Goal: Task Accomplishment & Management: Complete application form

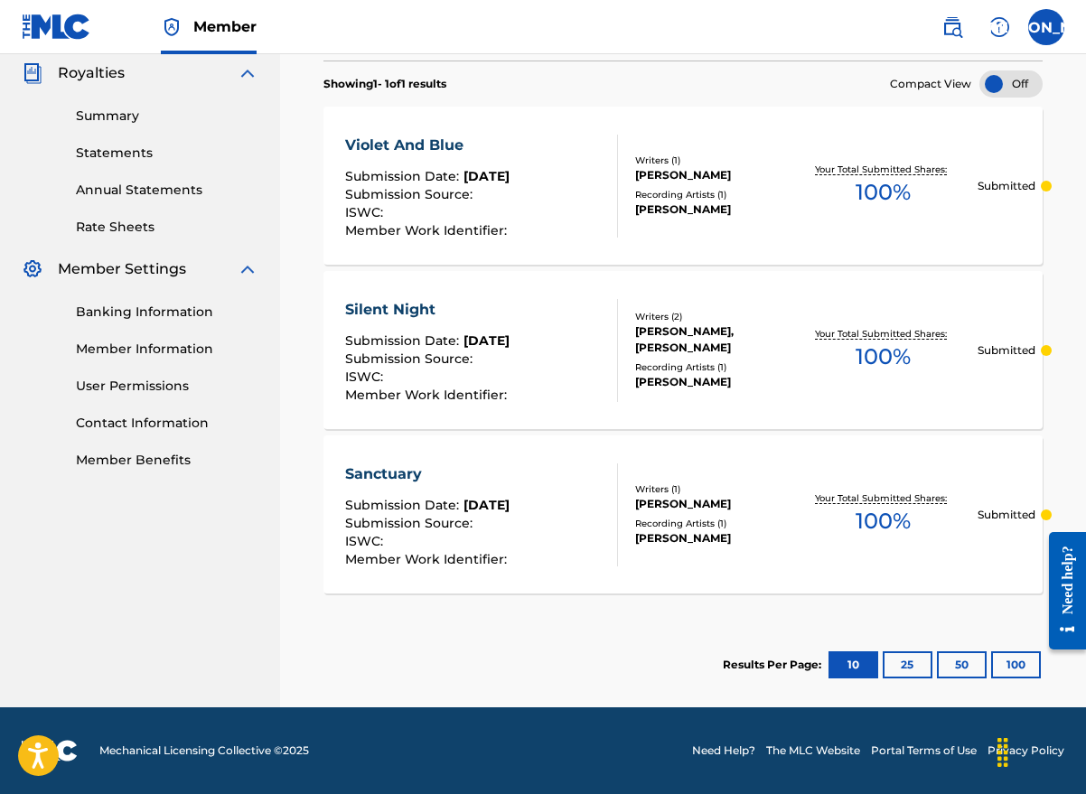
click at [195, 602] on nav "WINGS MUSIC PUBLISHING USA Summary Catalog Works Registration Claiming Tool Ind…" at bounding box center [140, 109] width 280 height 1195
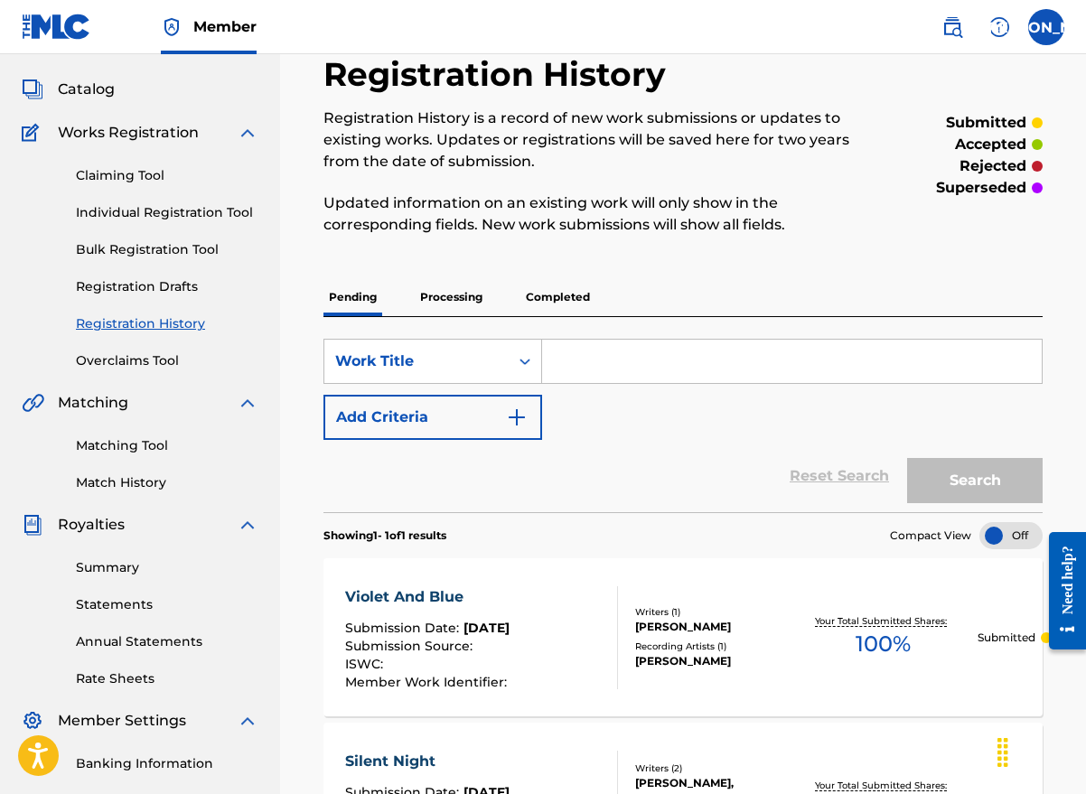
click at [133, 211] on link "Individual Registration Tool" at bounding box center [167, 212] width 182 height 19
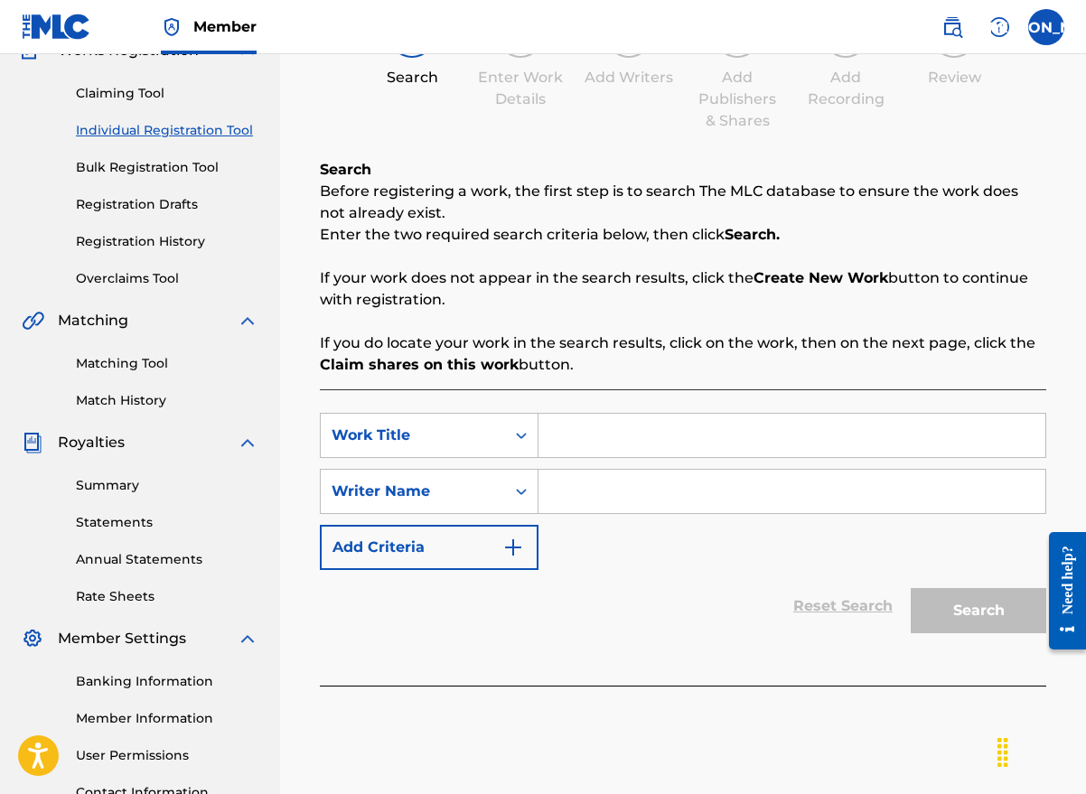
scroll to position [271, 0]
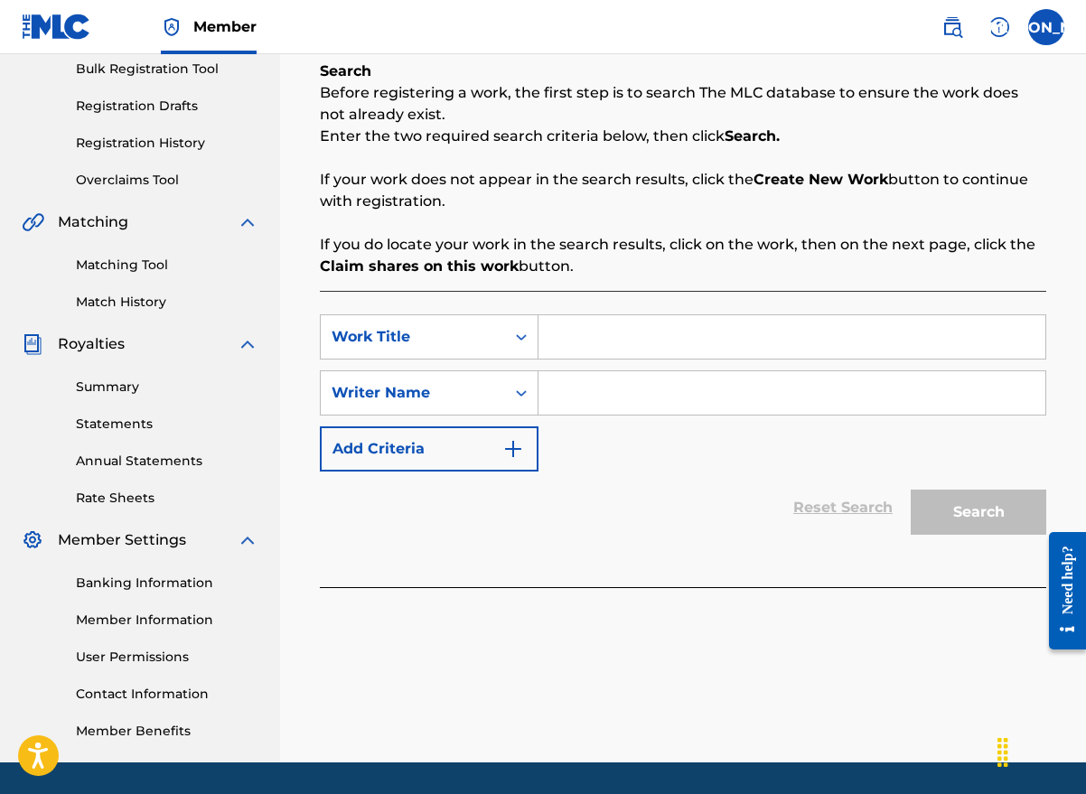
click at [589, 337] on input "Search Form" at bounding box center [791, 336] width 507 height 43
type input "Starlight"
click at [612, 378] on input "Search Form" at bounding box center [791, 392] width 507 height 43
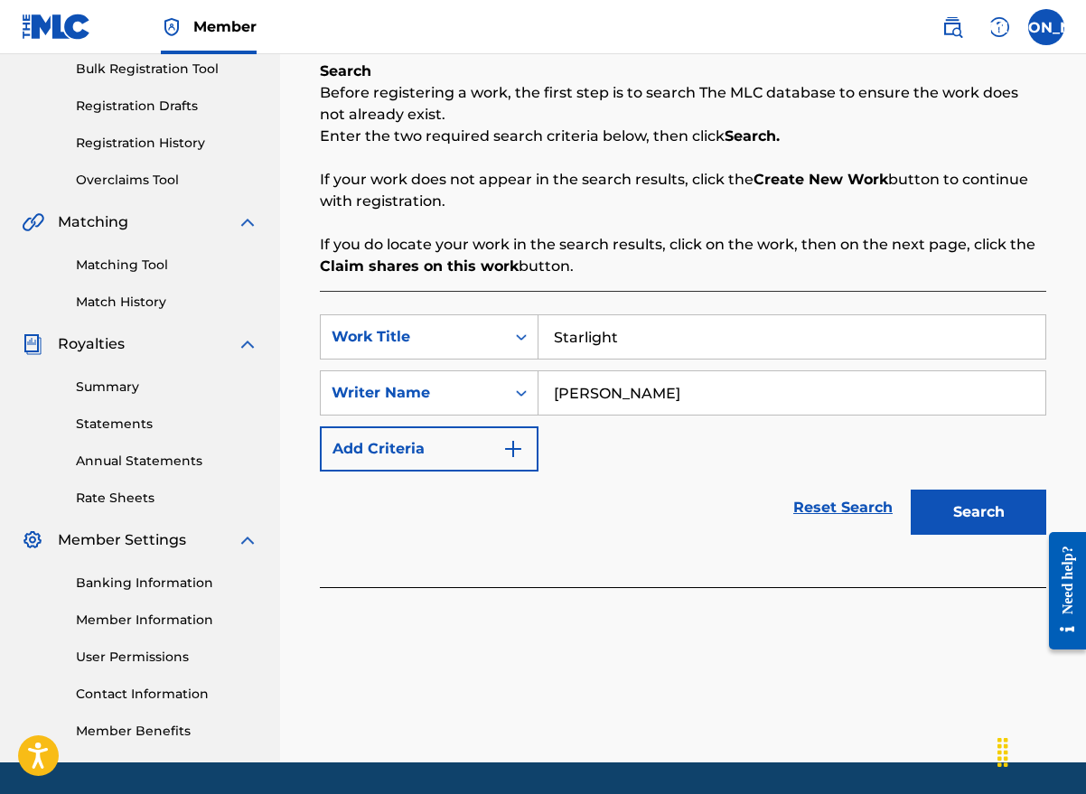
type input "[PERSON_NAME]"
click at [962, 516] on button "Search" at bounding box center [978, 512] width 135 height 45
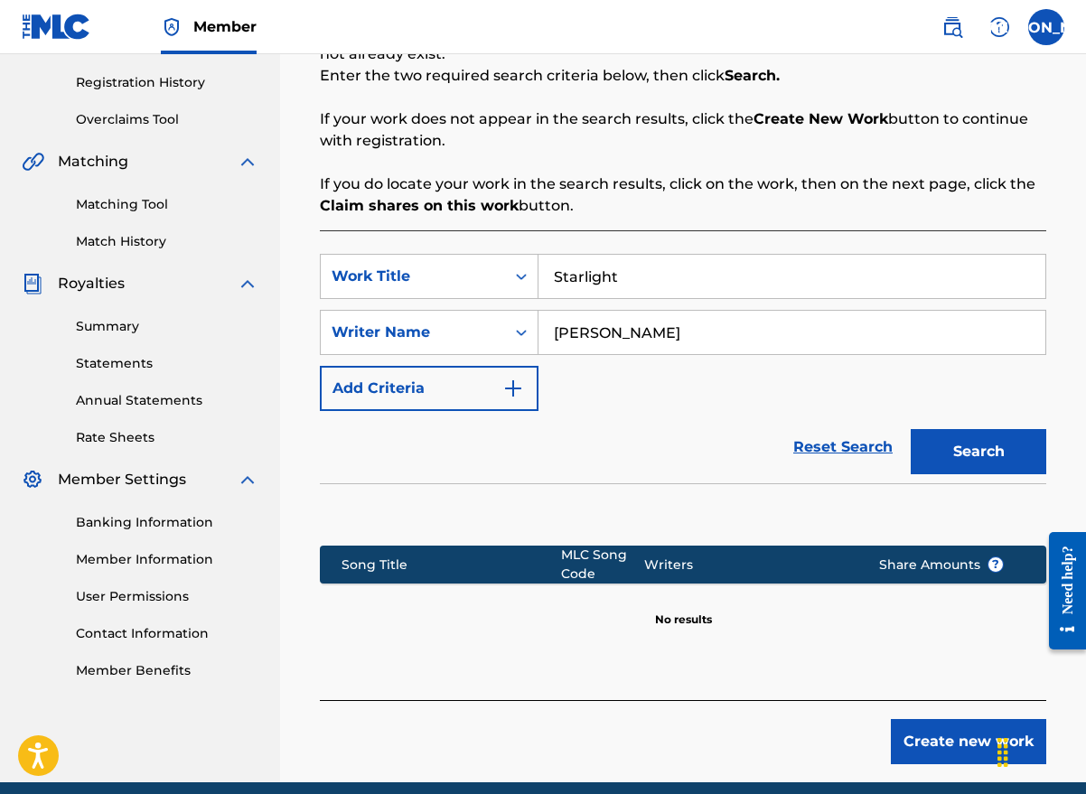
scroll to position [361, 0]
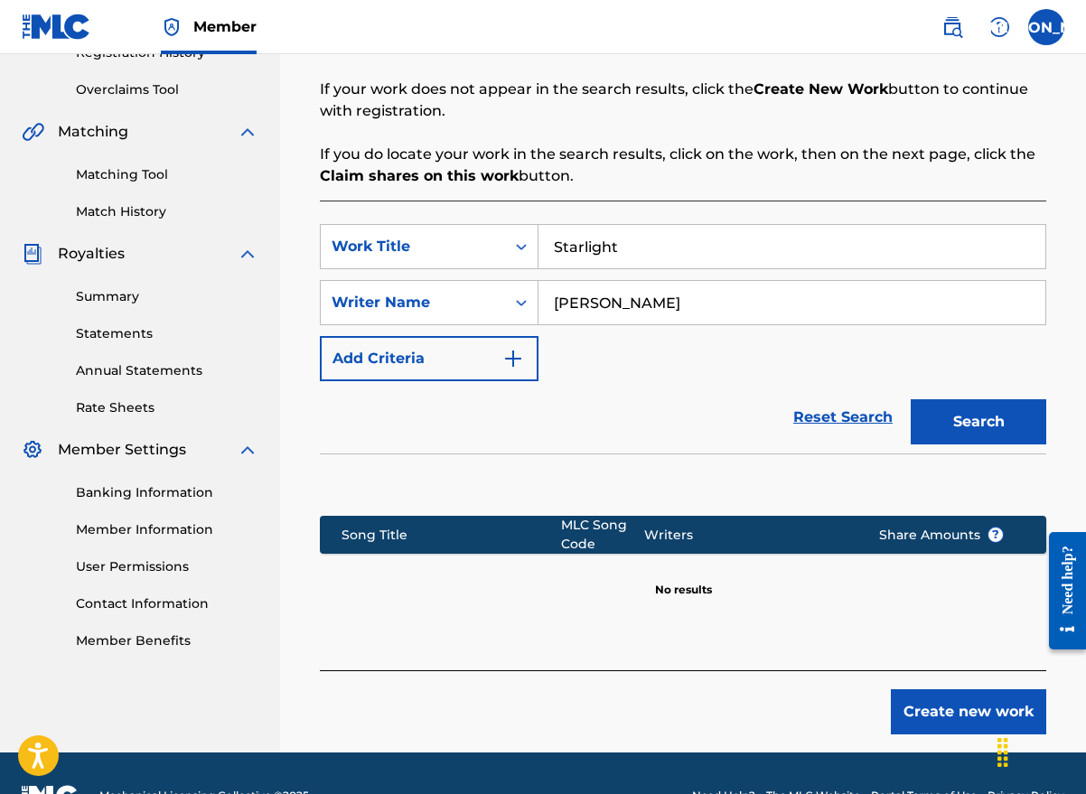
click at [941, 714] on button "Create new work" at bounding box center [968, 711] width 155 height 45
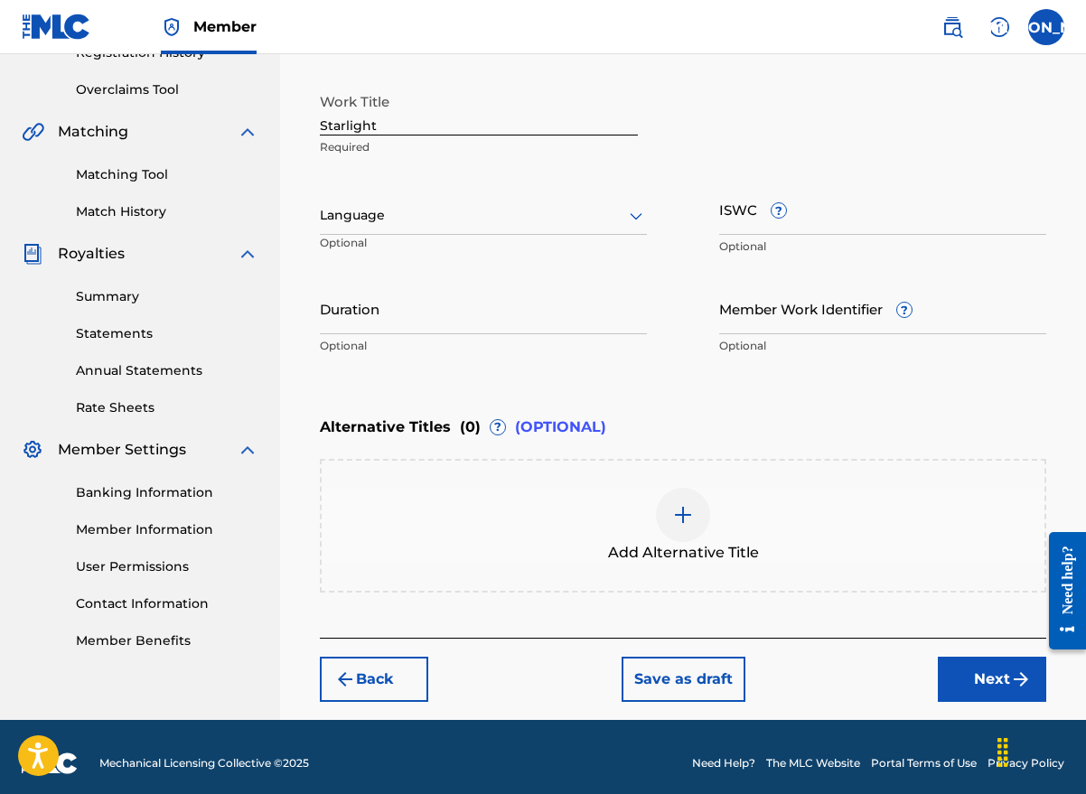
click at [411, 222] on div at bounding box center [483, 215] width 327 height 23
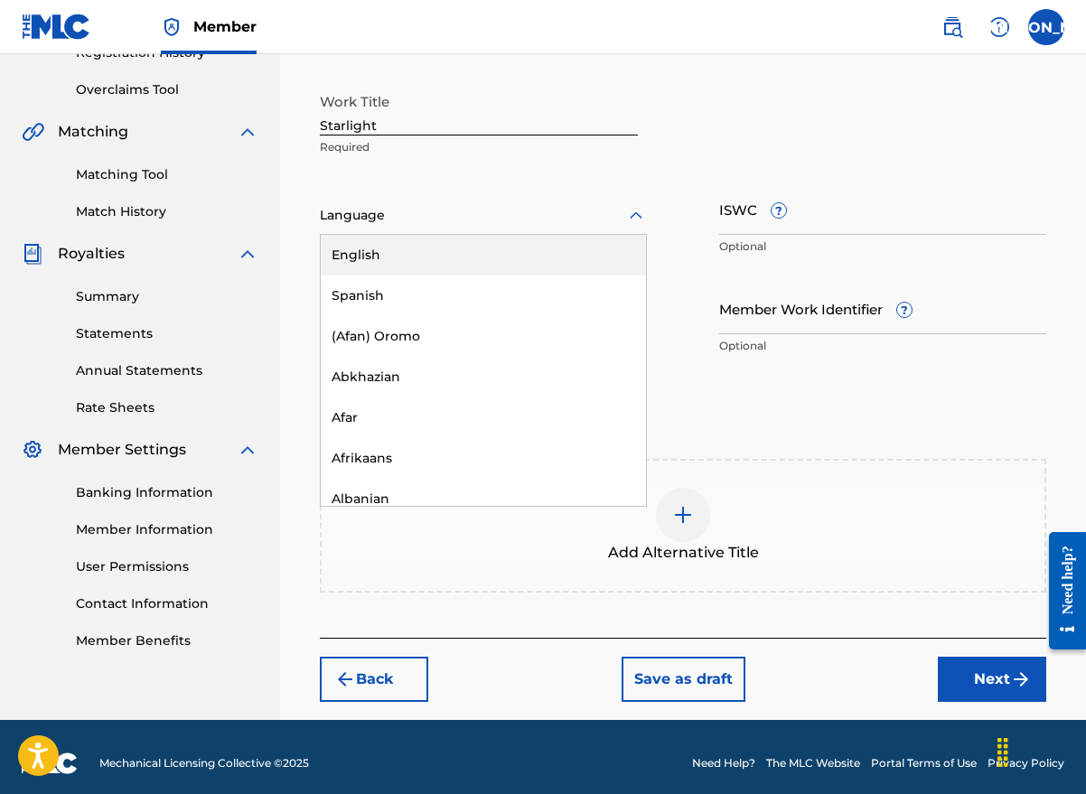
click at [424, 264] on div "English" at bounding box center [483, 255] width 325 height 41
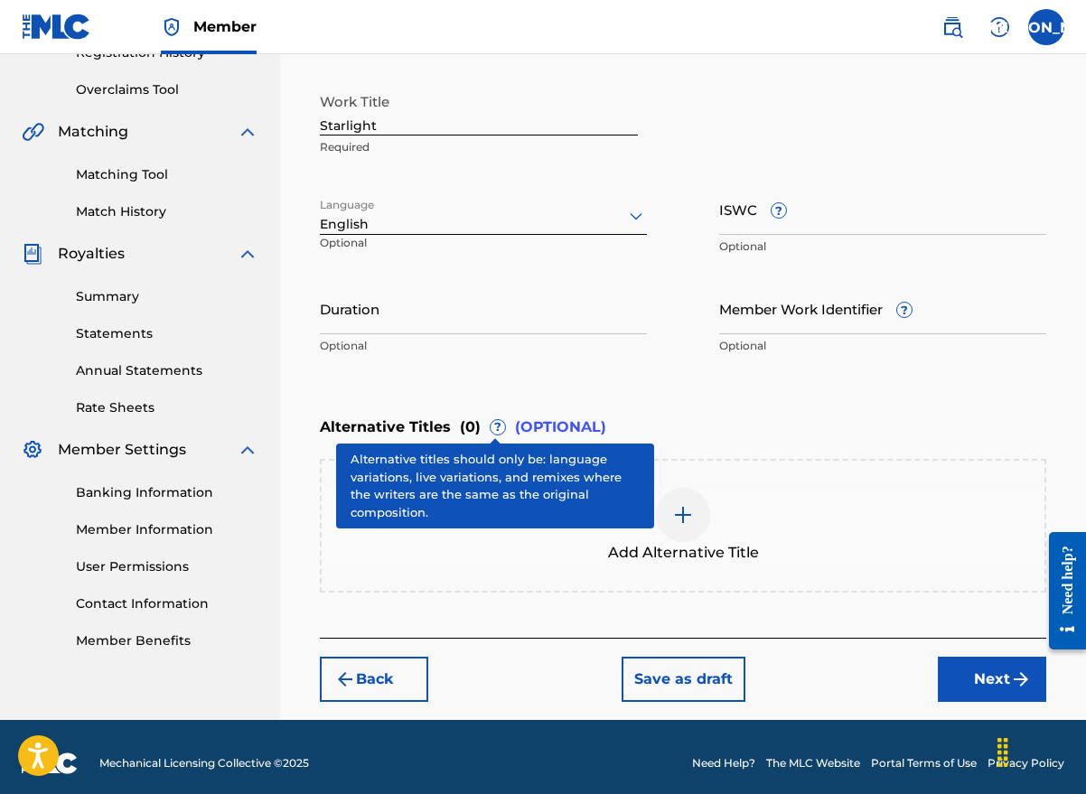
click at [292, 395] on div "Register Work Search Enter Work Details Add Writers Add Publishers & Shares Add…" at bounding box center [683, 229] width 806 height 982
click at [370, 322] on input "Duration" at bounding box center [483, 308] width 327 height 51
type input "03:21"
click at [959, 682] on button "Next" at bounding box center [992, 679] width 108 height 45
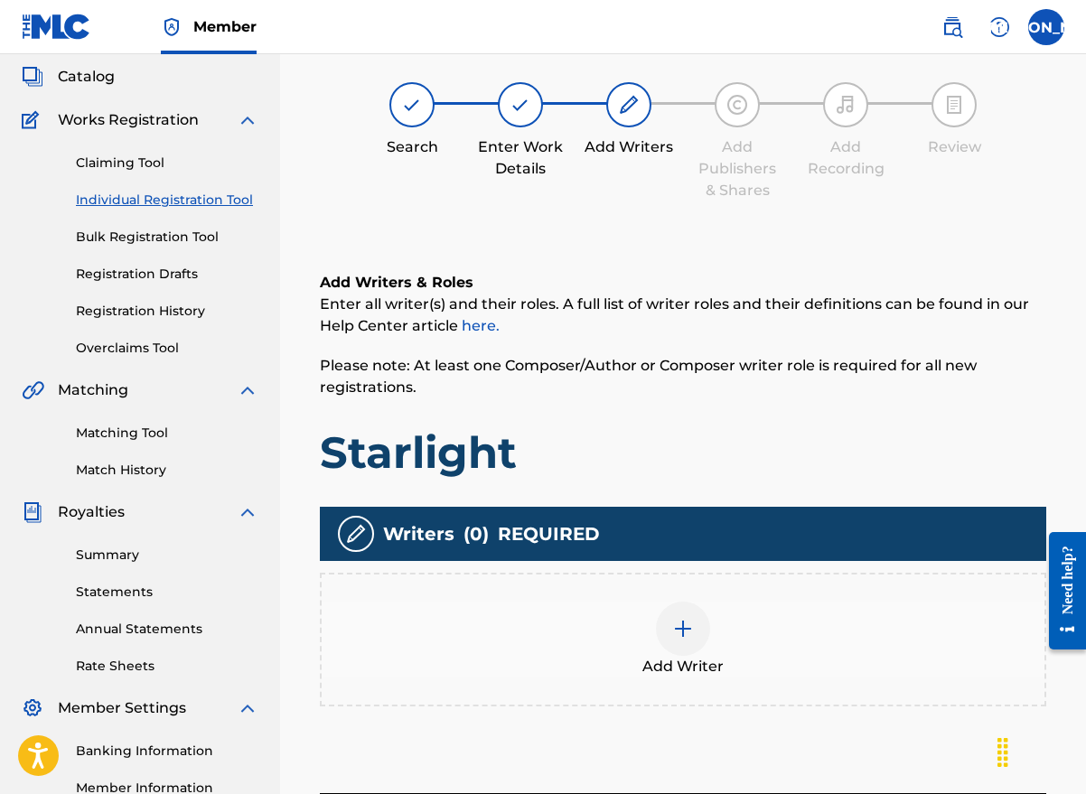
scroll to position [81, 0]
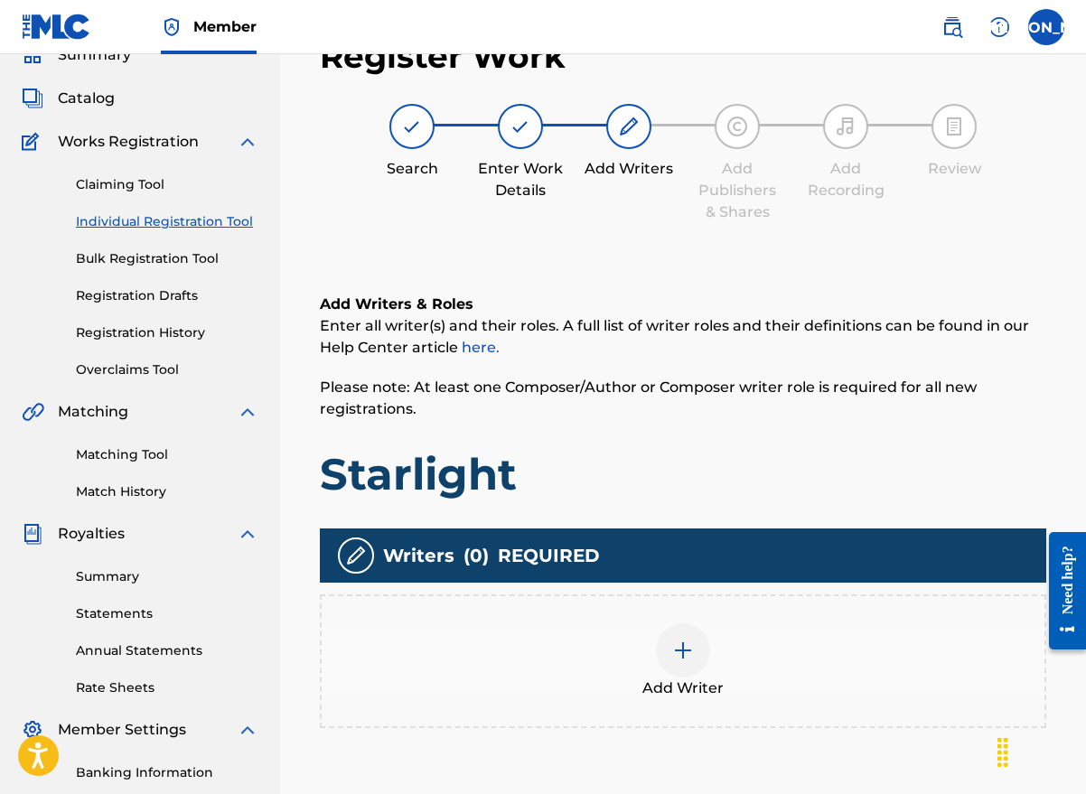
click at [712, 692] on span "Add Writer" at bounding box center [682, 688] width 81 height 22
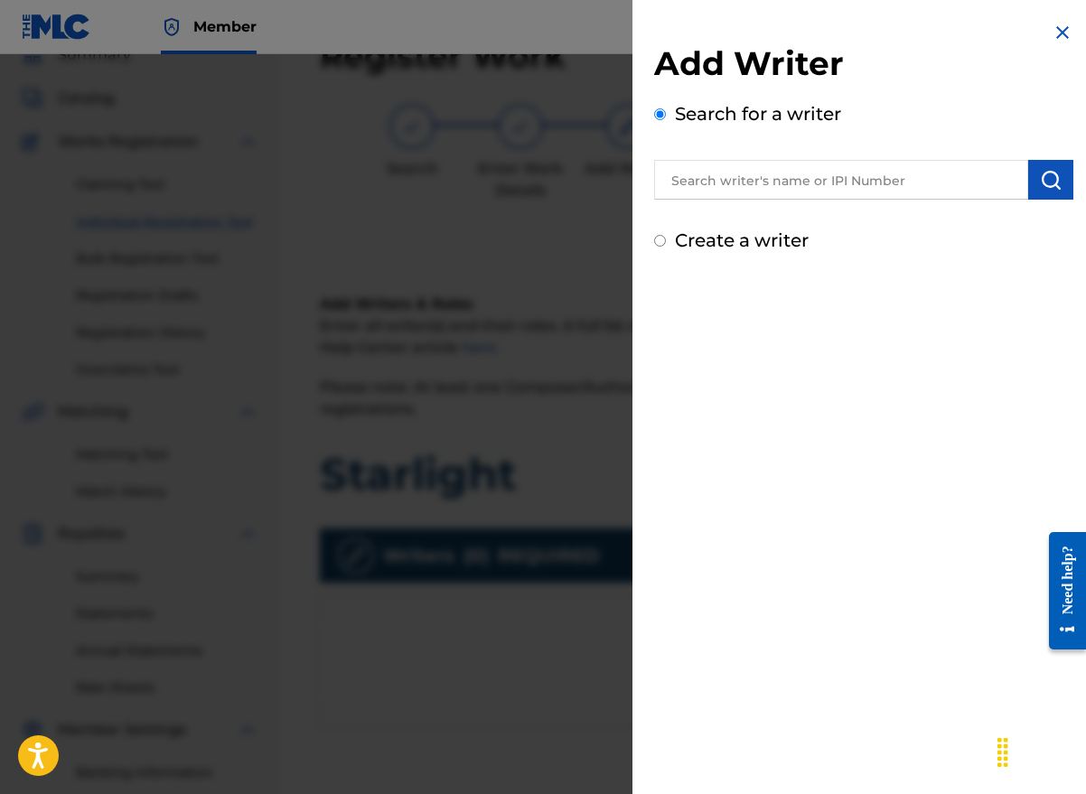
click at [774, 185] on input "text" at bounding box center [841, 180] width 374 height 40
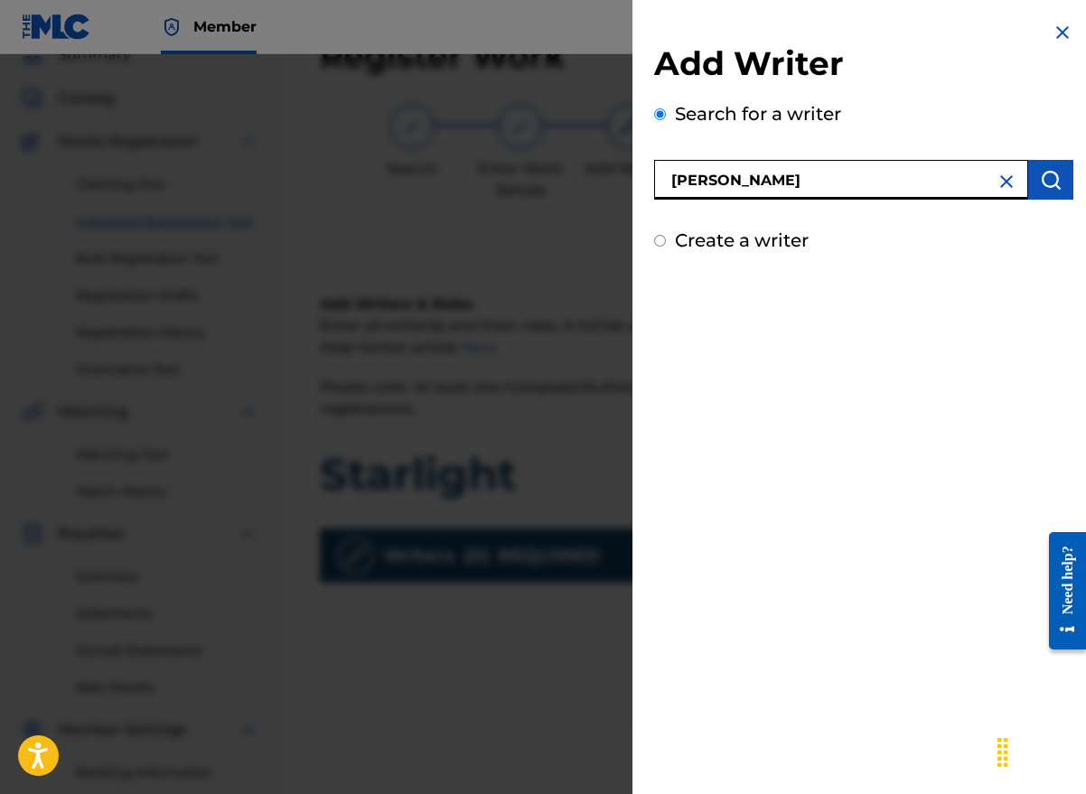
type input "[PERSON_NAME]"
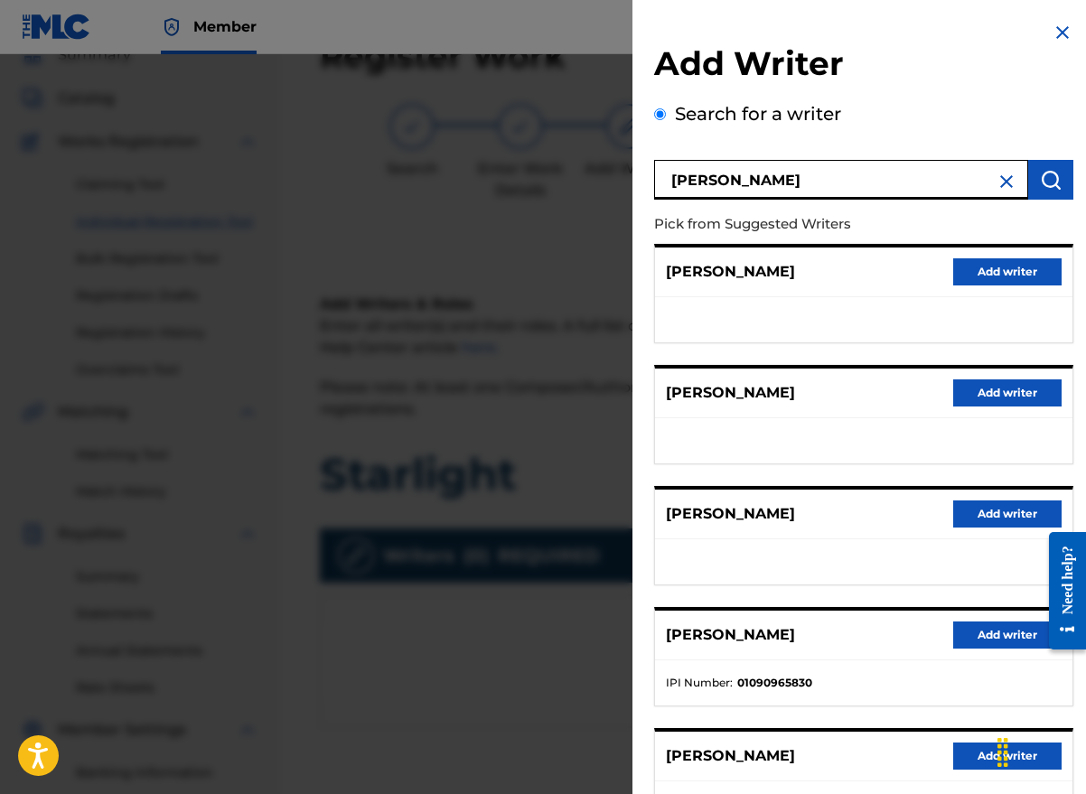
scroll to position [147, 0]
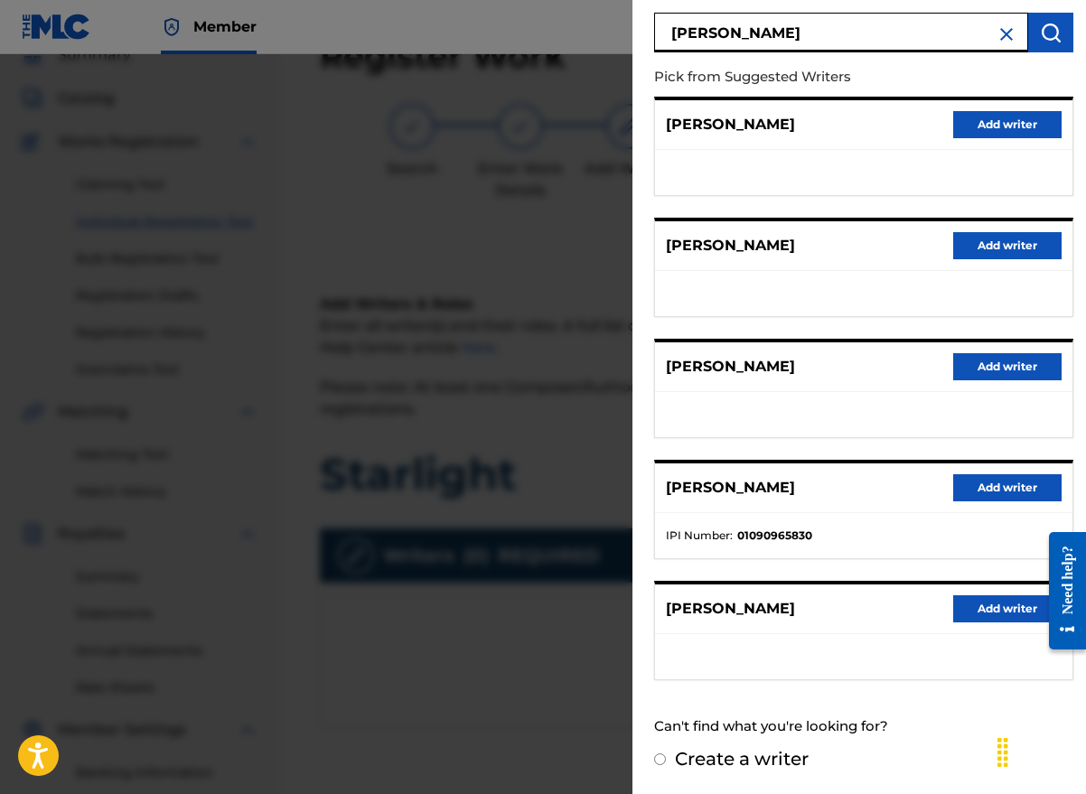
click at [960, 608] on button "Add writer" at bounding box center [1007, 608] width 108 height 27
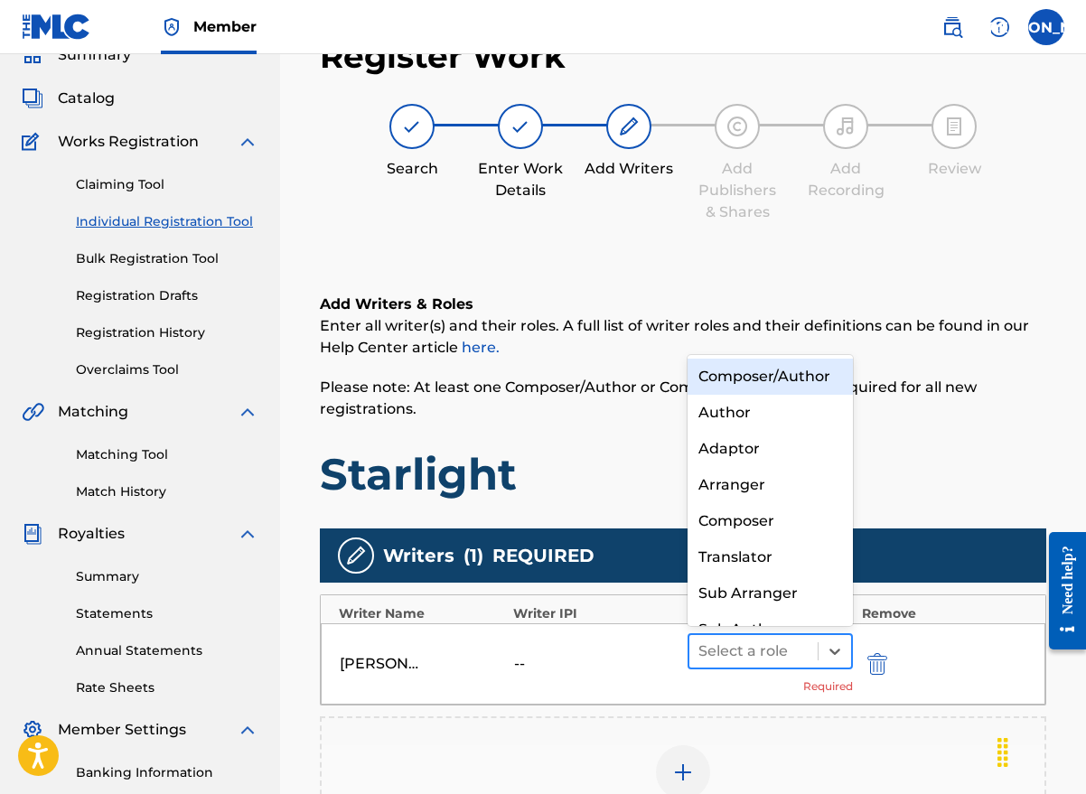
click at [745, 648] on div at bounding box center [753, 651] width 110 height 25
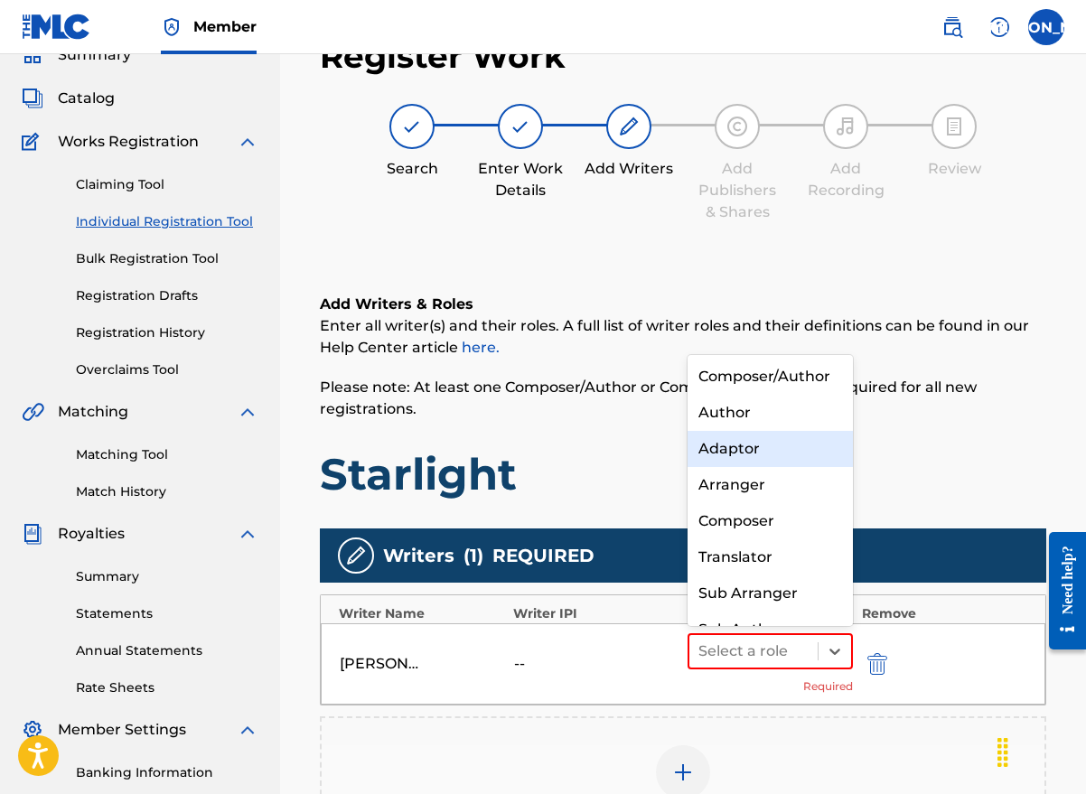
scroll to position [19, 0]
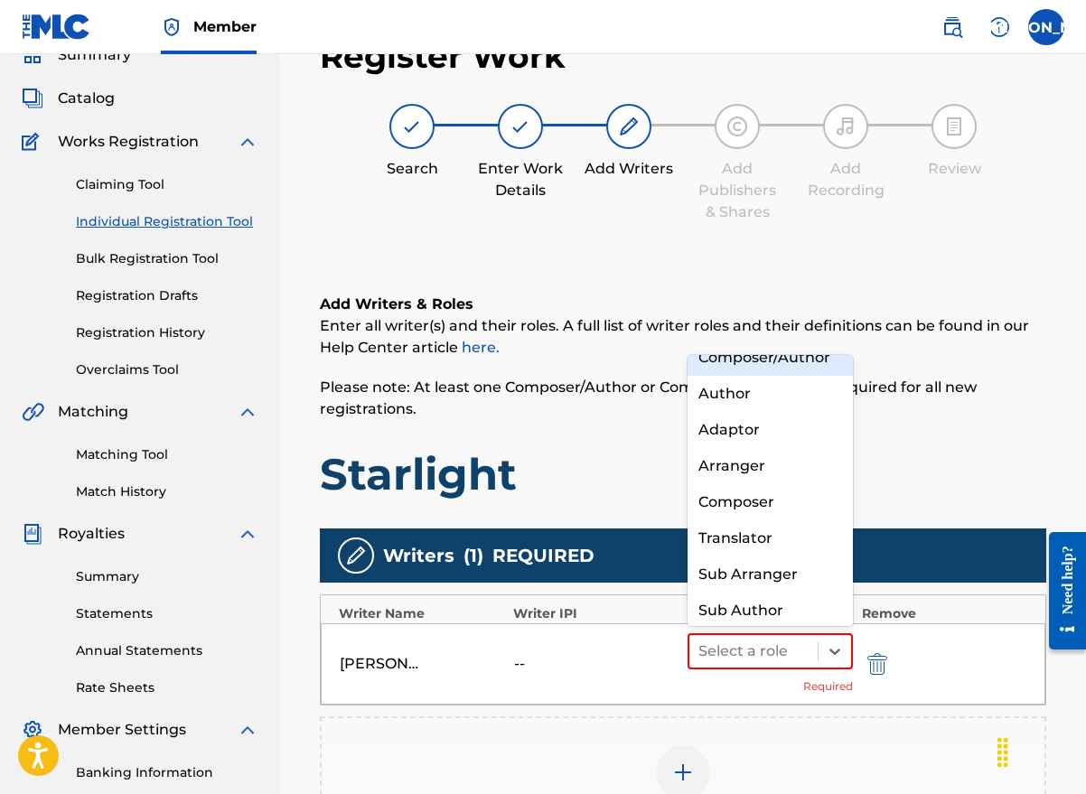
click at [752, 371] on div "Composer/Author" at bounding box center [769, 358] width 165 height 36
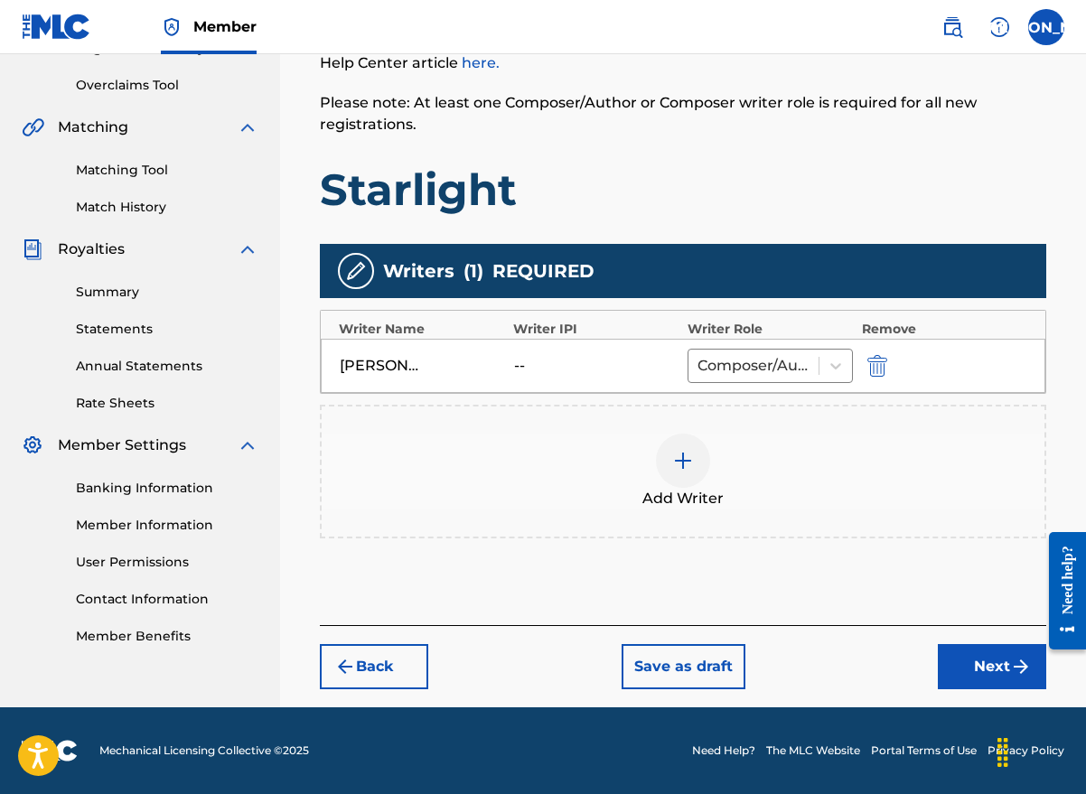
click at [1012, 658] on img "submit" at bounding box center [1021, 667] width 22 height 22
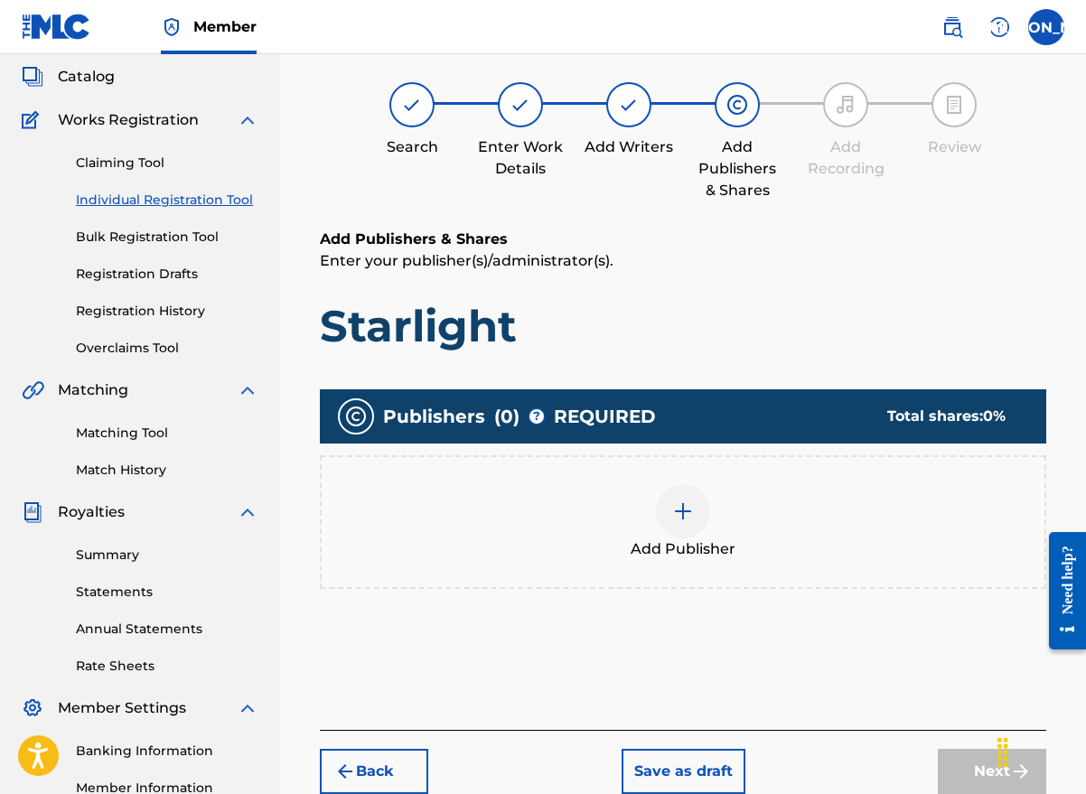
scroll to position [81, 0]
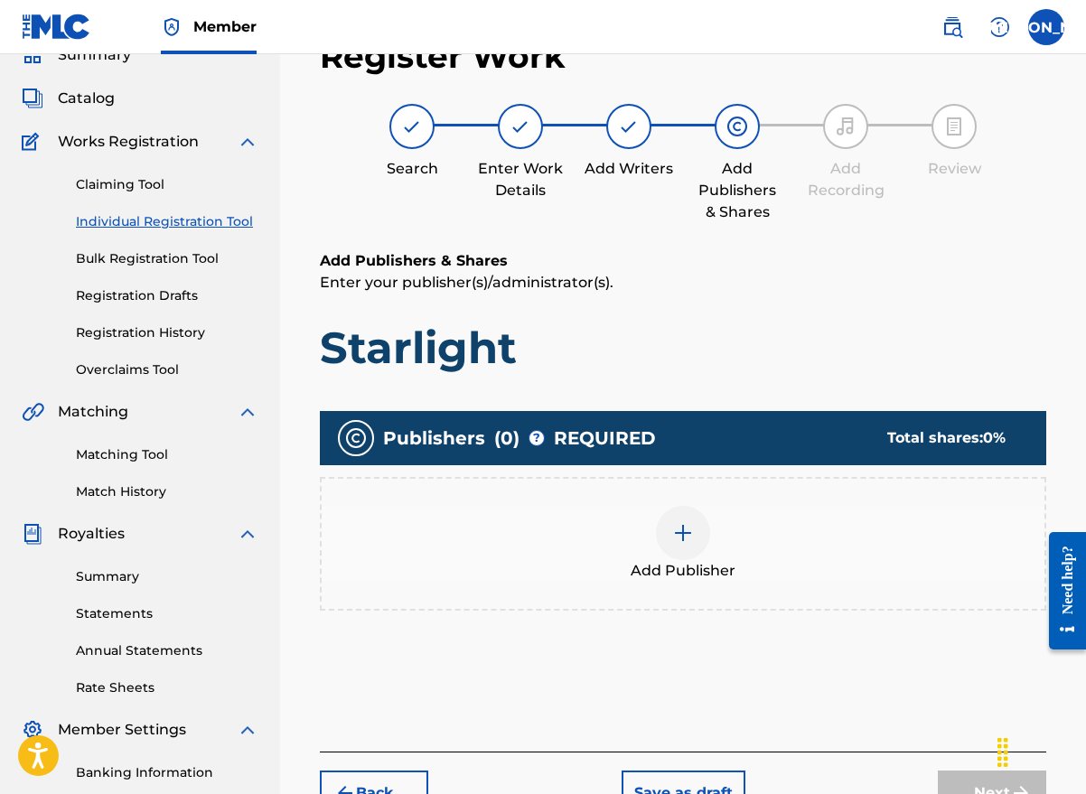
click at [686, 540] on img at bounding box center [683, 533] width 22 height 22
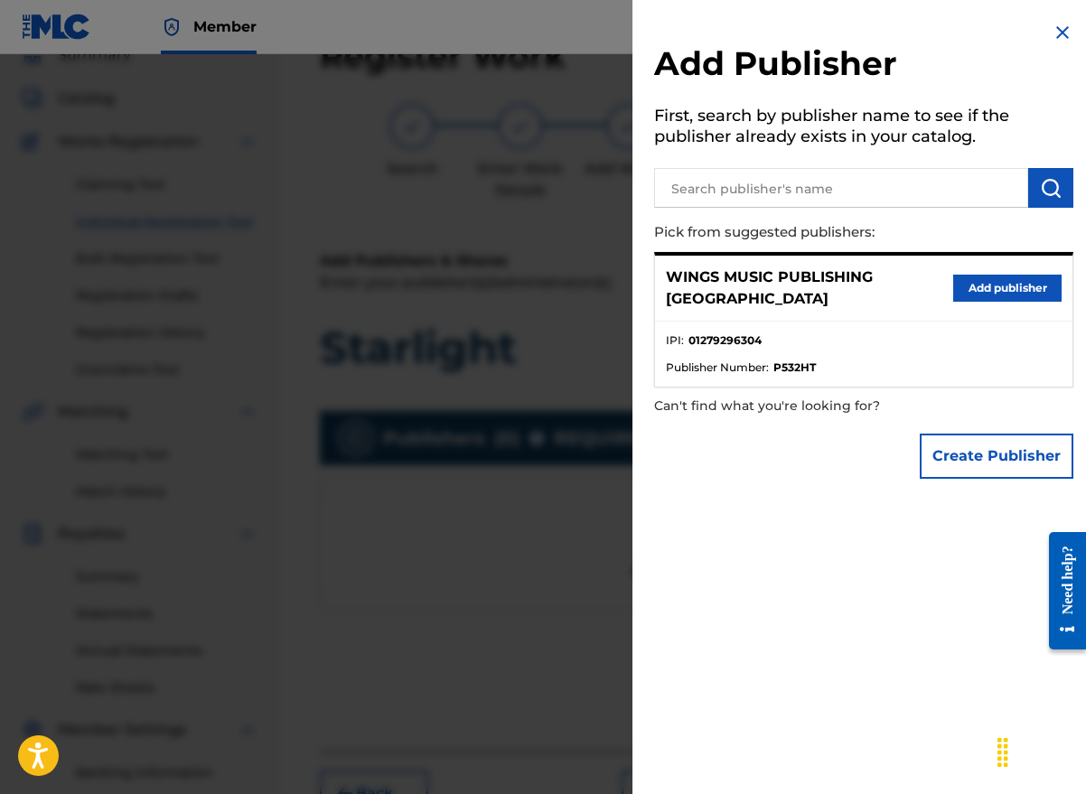
click at [988, 275] on button "Add publisher" at bounding box center [1007, 288] width 108 height 27
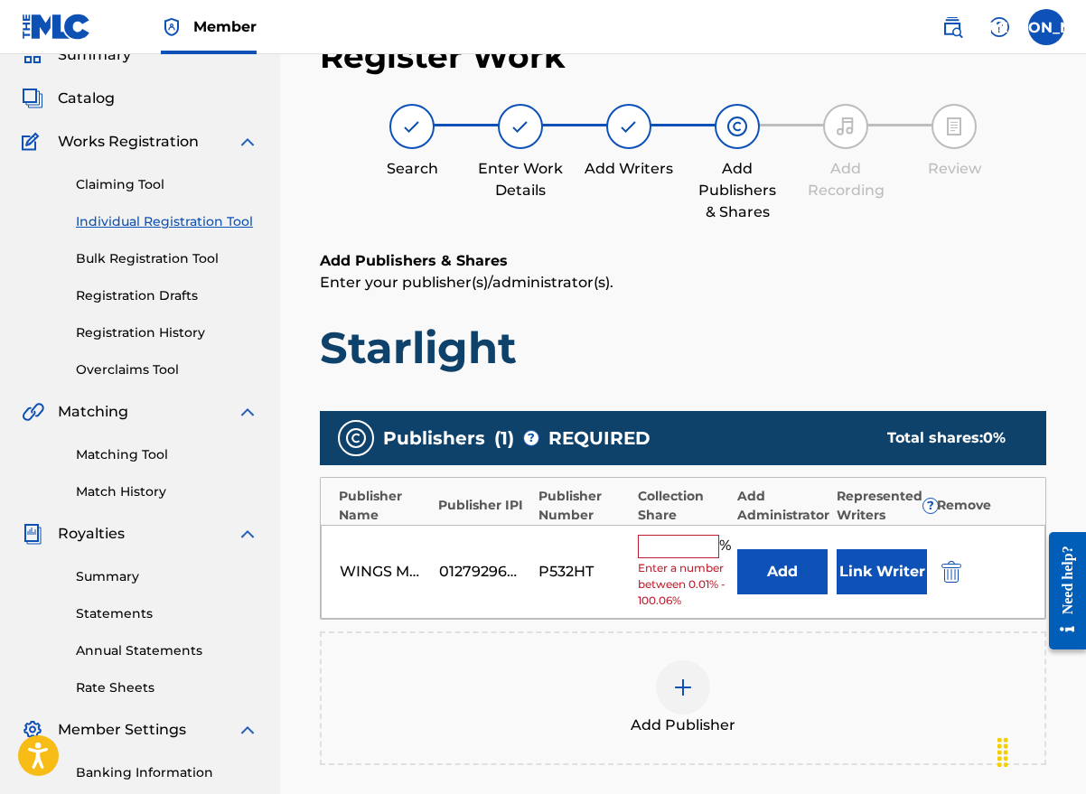
click at [663, 544] on input "text" at bounding box center [678, 546] width 81 height 23
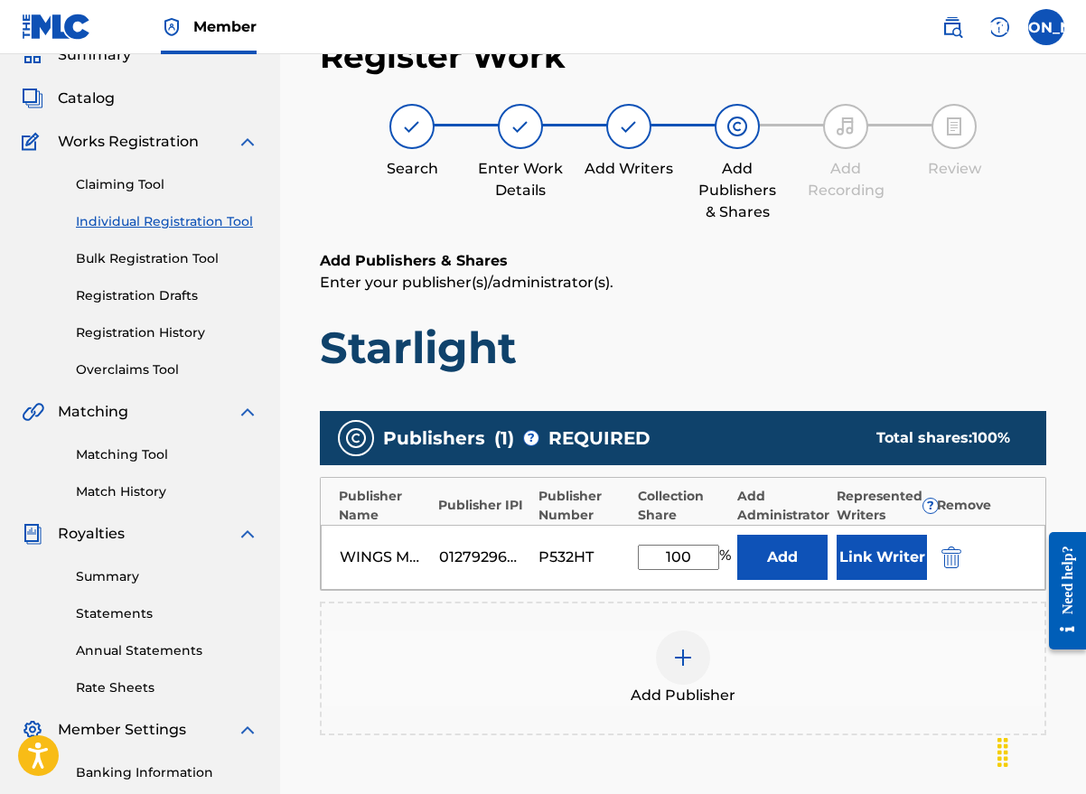
type input "100"
click at [870, 550] on button "Link Writer" at bounding box center [881, 557] width 90 height 45
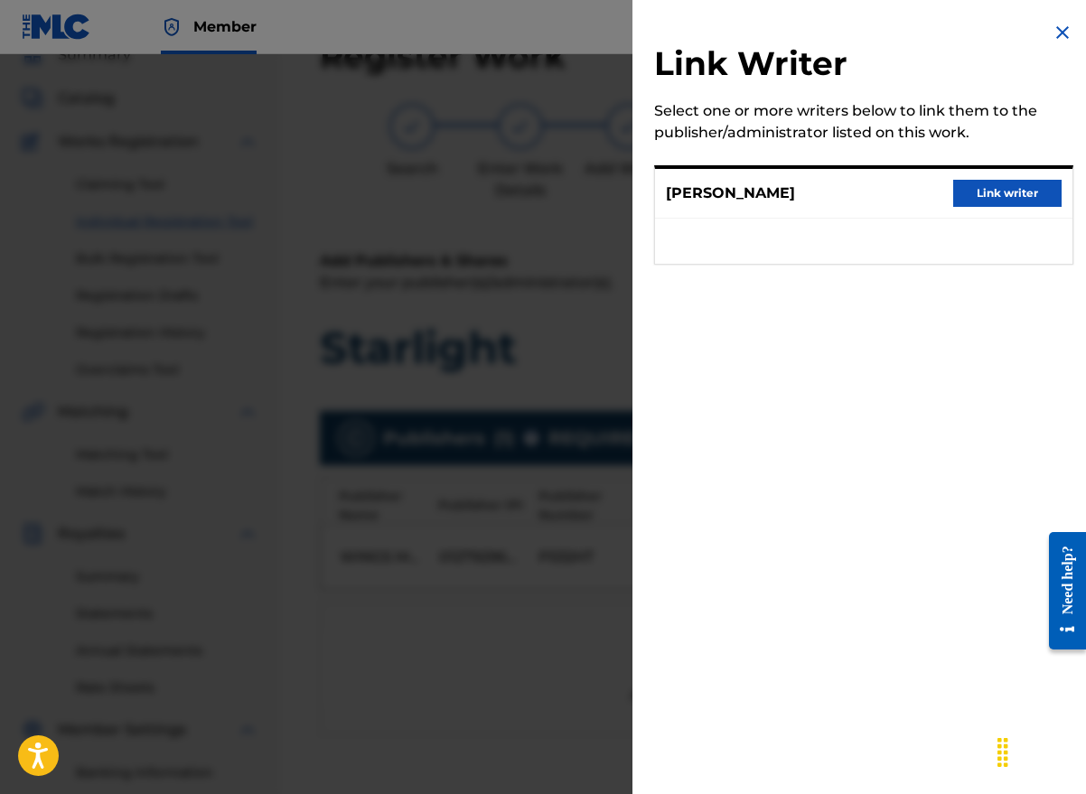
click at [1018, 193] on button "Link writer" at bounding box center [1007, 193] width 108 height 27
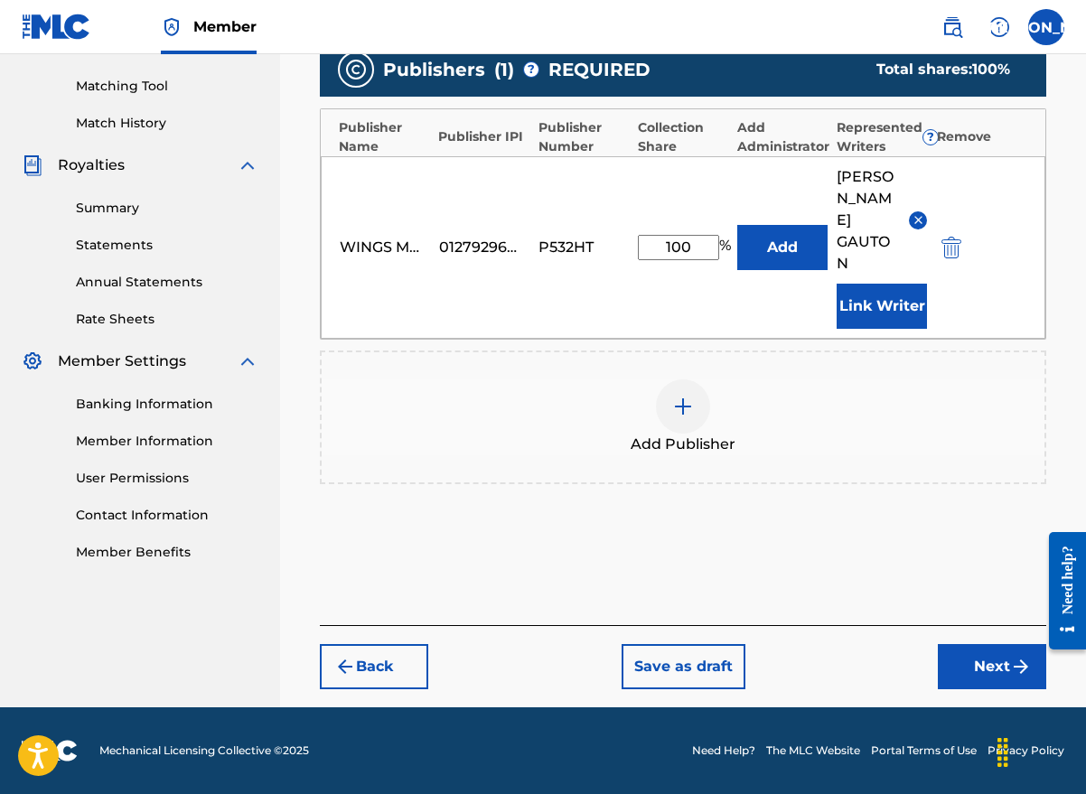
click at [981, 665] on button "Next" at bounding box center [992, 666] width 108 height 45
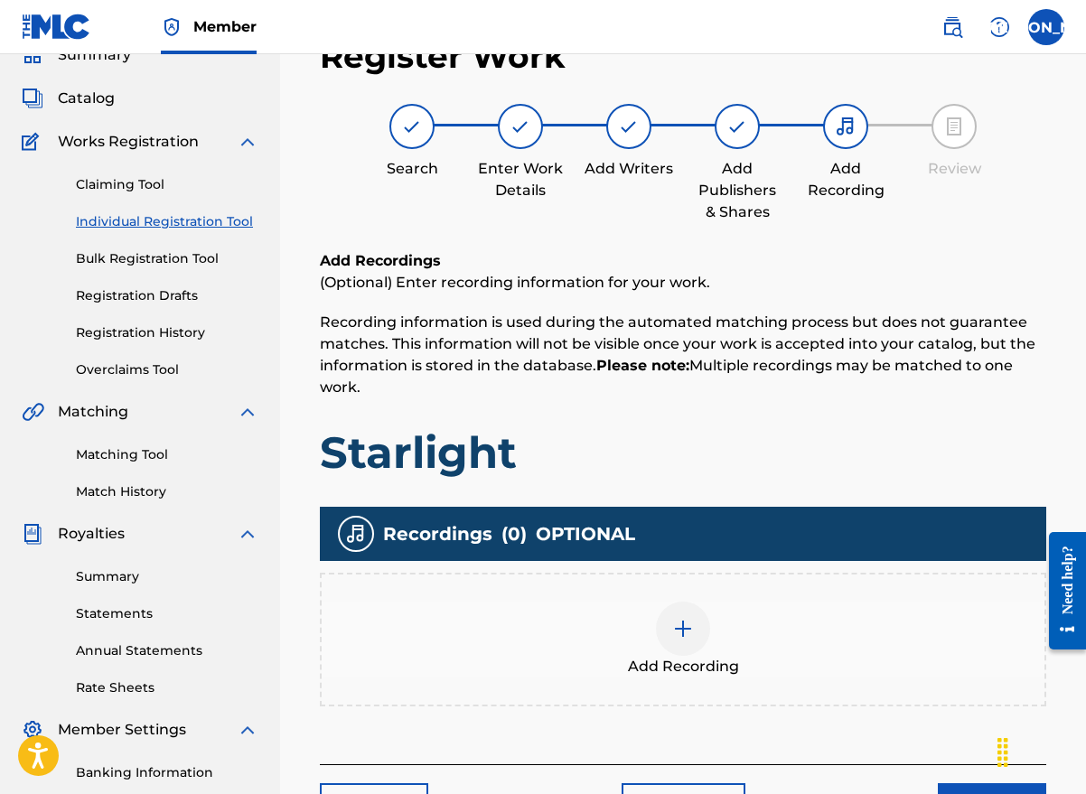
click at [677, 631] on img at bounding box center [683, 629] width 22 height 22
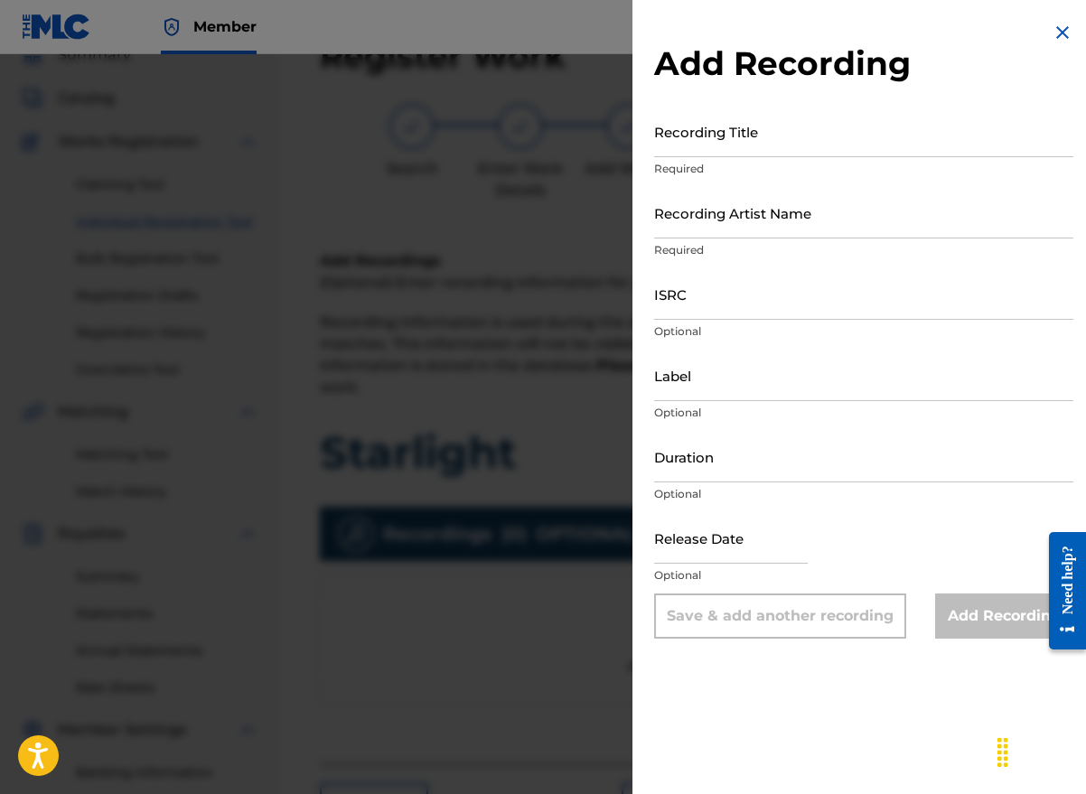
click at [699, 150] on input "Recording Title" at bounding box center [863, 131] width 419 height 51
type input "Starlight"
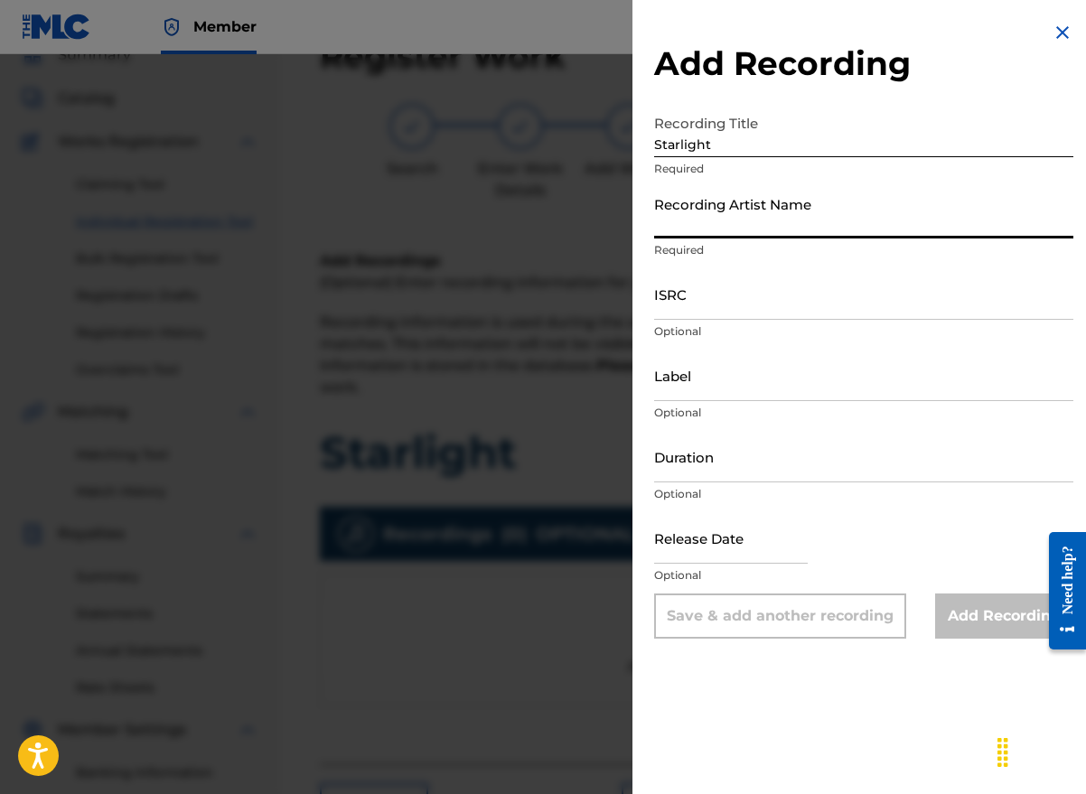
click at [694, 235] on input "Recording Artist Name" at bounding box center [863, 212] width 419 height 51
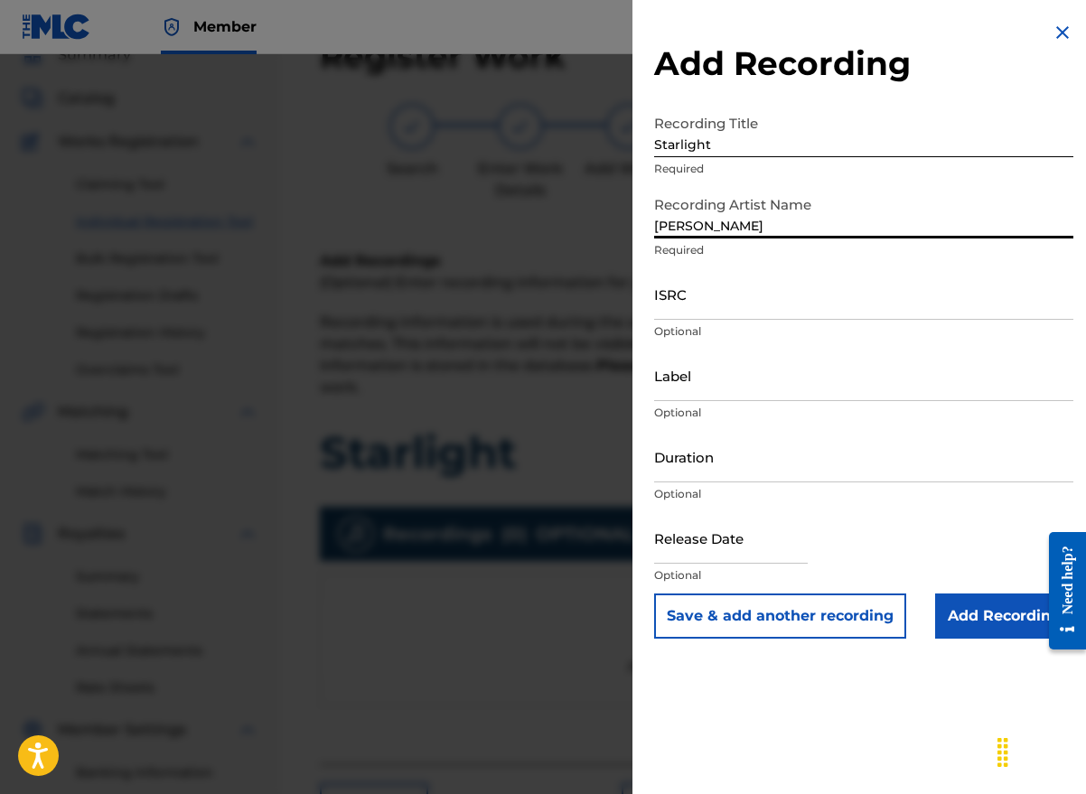
type input "[PERSON_NAME]"
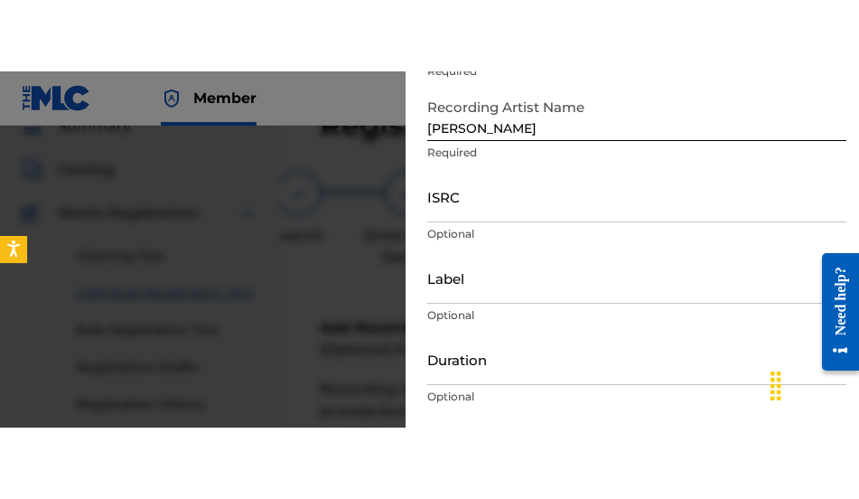
scroll to position [181, 0]
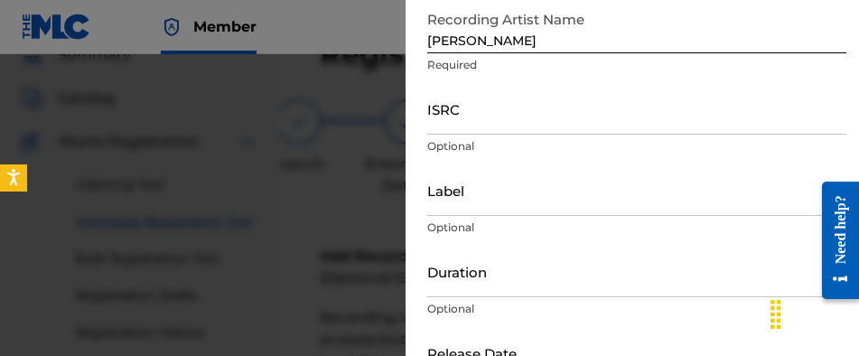
click at [460, 121] on input "ISRC" at bounding box center [636, 108] width 419 height 51
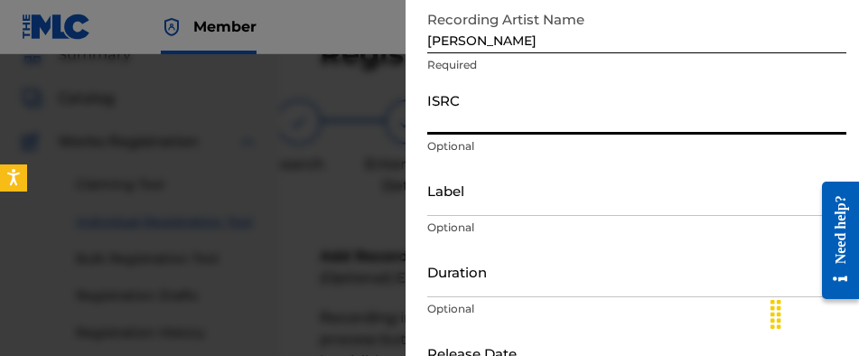
paste input "UKW3Z2403312"
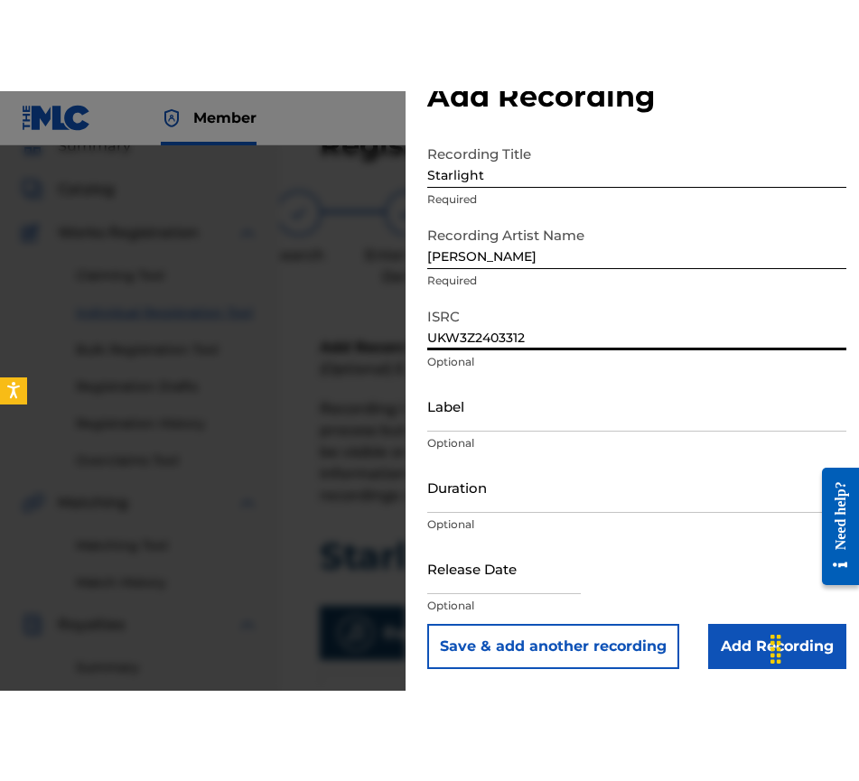
scroll to position [0, 0]
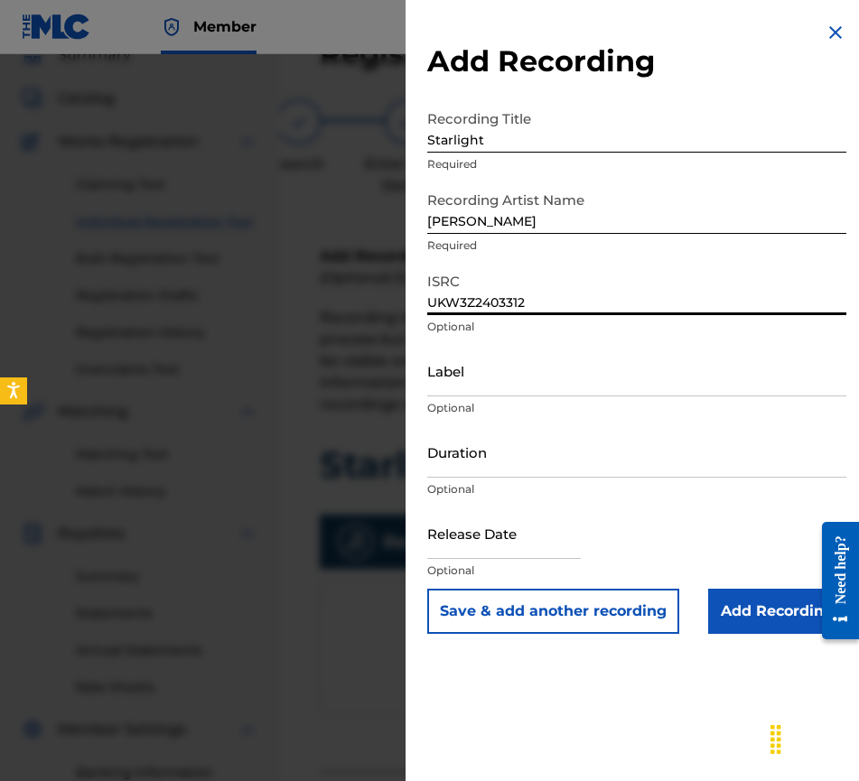
type input "UKW3Z2403312"
click at [478, 385] on input "Label" at bounding box center [636, 370] width 419 height 51
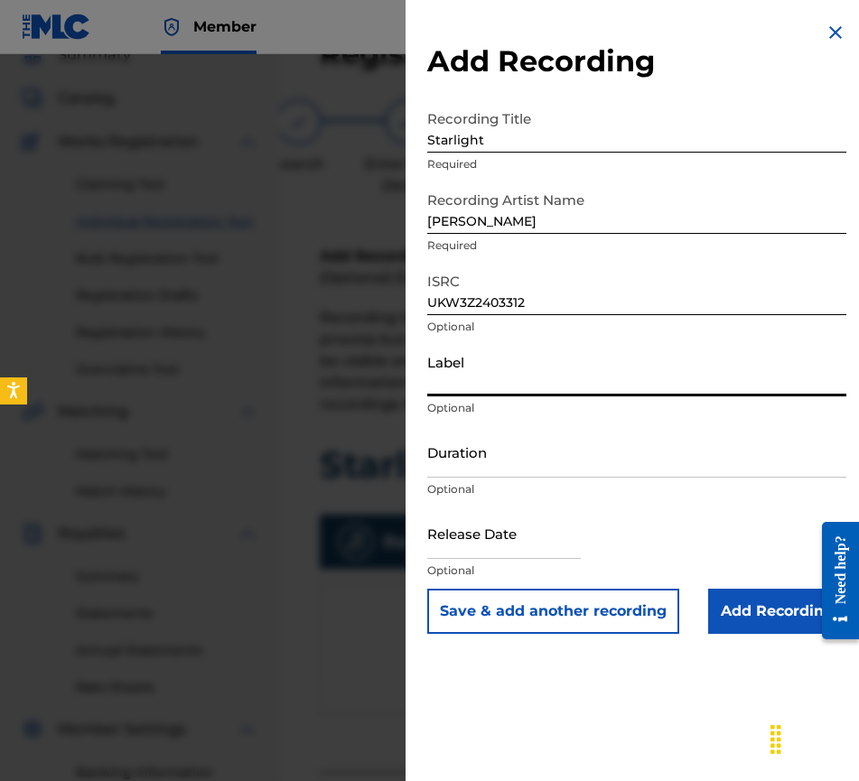
type input "Wings Music Group"
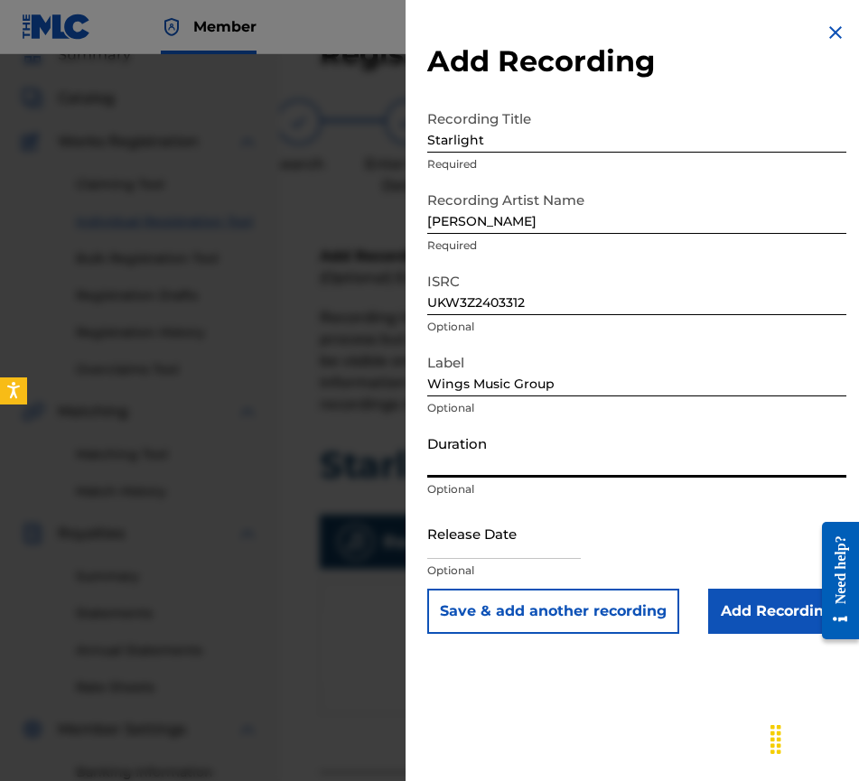
click at [502, 462] on input "Duration" at bounding box center [636, 451] width 419 height 51
type input "03:21"
click at [538, 555] on input "text" at bounding box center [504, 533] width 154 height 51
select select "7"
select select "2025"
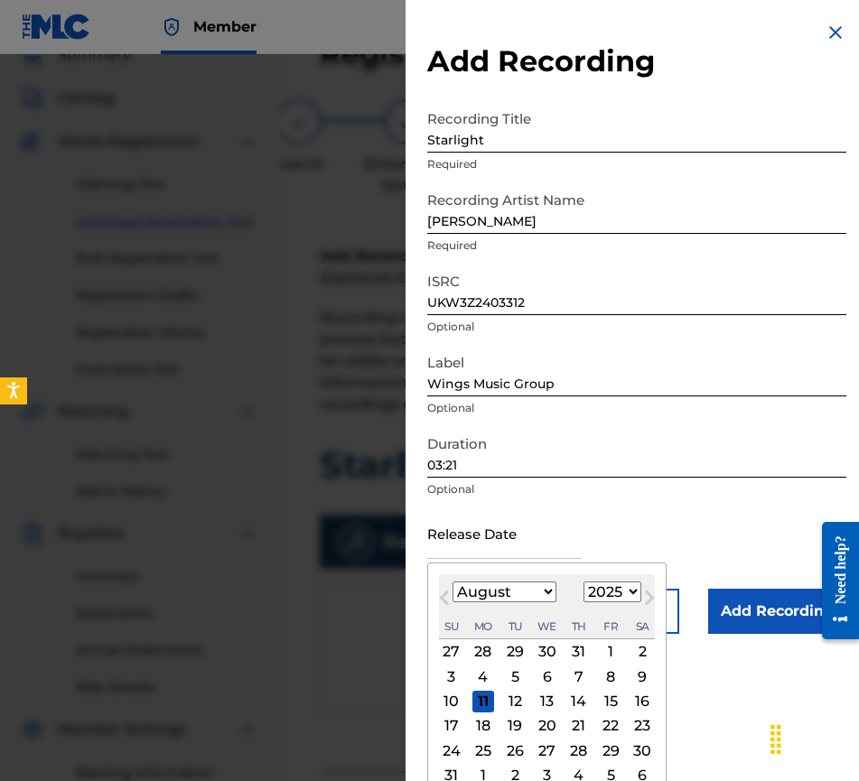
click at [646, 614] on button "Next Month" at bounding box center [649, 601] width 29 height 29
select select "8"
click at [630, 596] on select "1900 1901 1902 1903 1904 1905 1906 1907 1908 1909 1910 1911 1912 1913 1914 1915…" at bounding box center [613, 592] width 58 height 21
select select "2024"
click at [584, 582] on select "1900 1901 1902 1903 1904 1905 1906 1907 1908 1909 1910 1911 1912 1913 1914 1915…" at bounding box center [613, 592] width 58 height 21
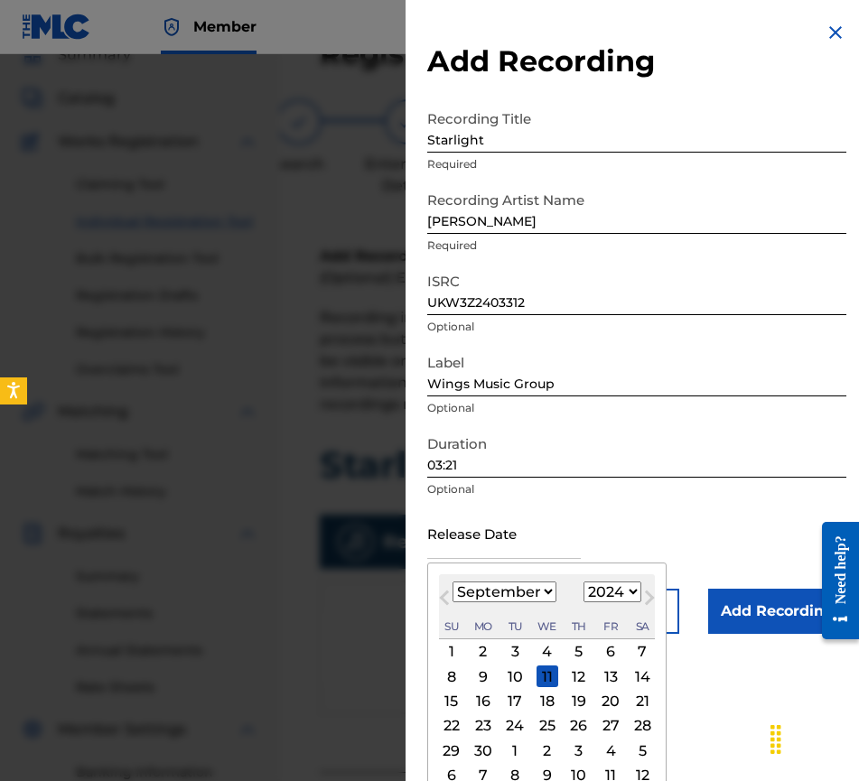
click at [541, 592] on select "January February March April May June July August September October November De…" at bounding box center [505, 592] width 104 height 21
select select "10"
click at [453, 582] on select "January February March April May June July August September October November De…" at bounding box center [505, 592] width 104 height 21
click at [609, 697] on div "15" at bounding box center [611, 702] width 22 height 22
type input "[DATE]"
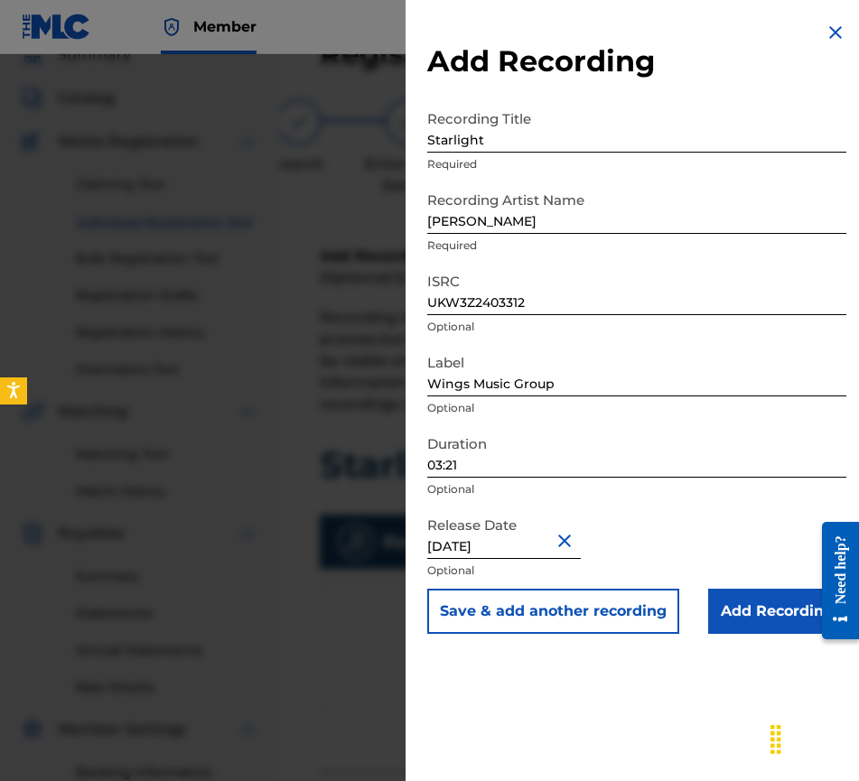
click at [769, 609] on input "Add Recording" at bounding box center [777, 611] width 138 height 45
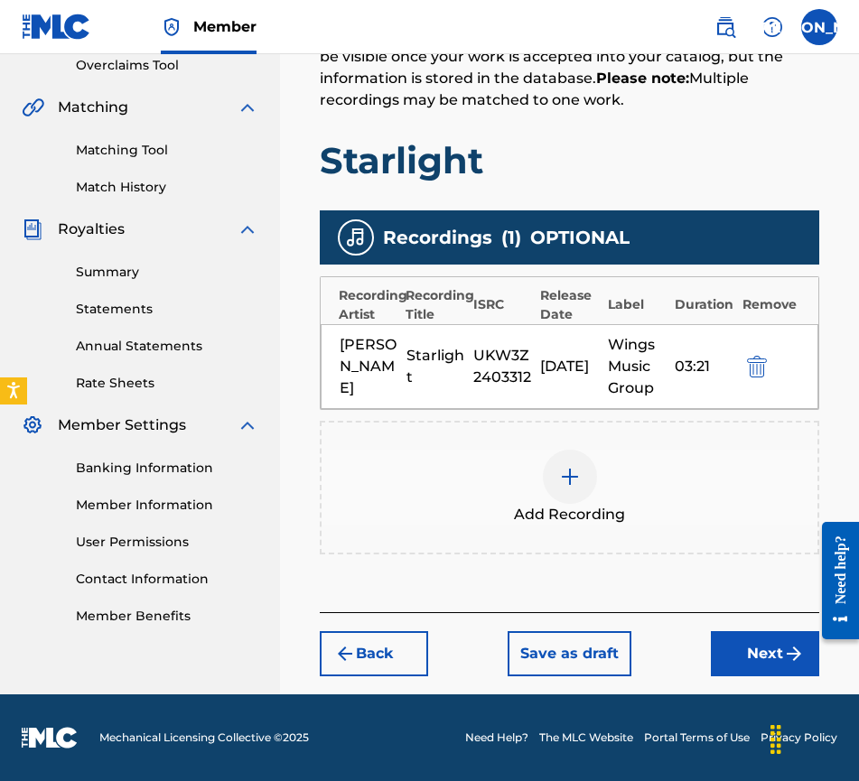
click at [780, 650] on button "Next" at bounding box center [765, 653] width 108 height 45
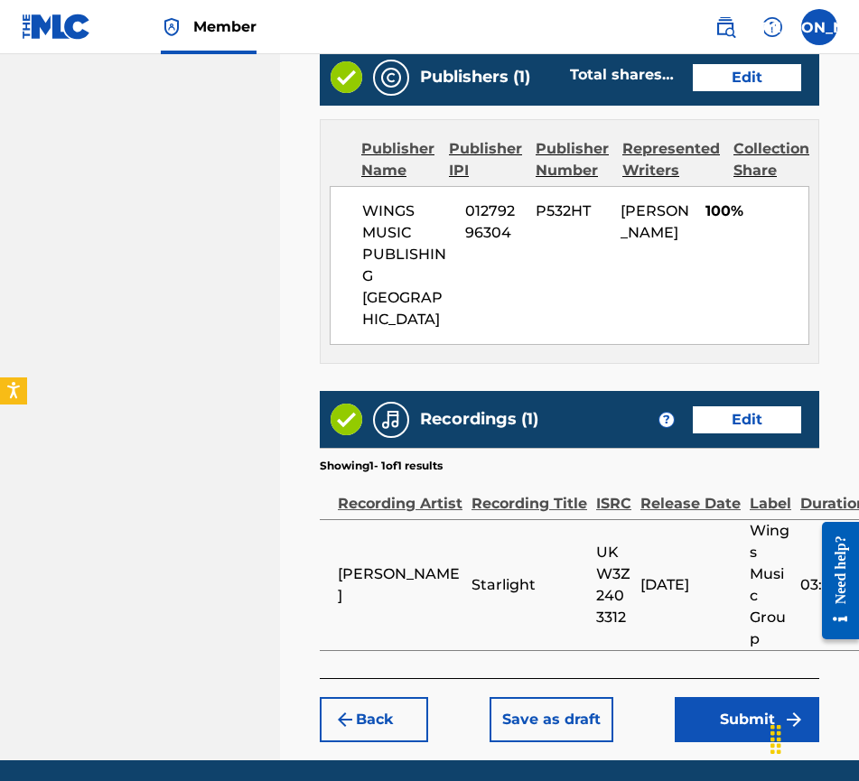
scroll to position [991, 0]
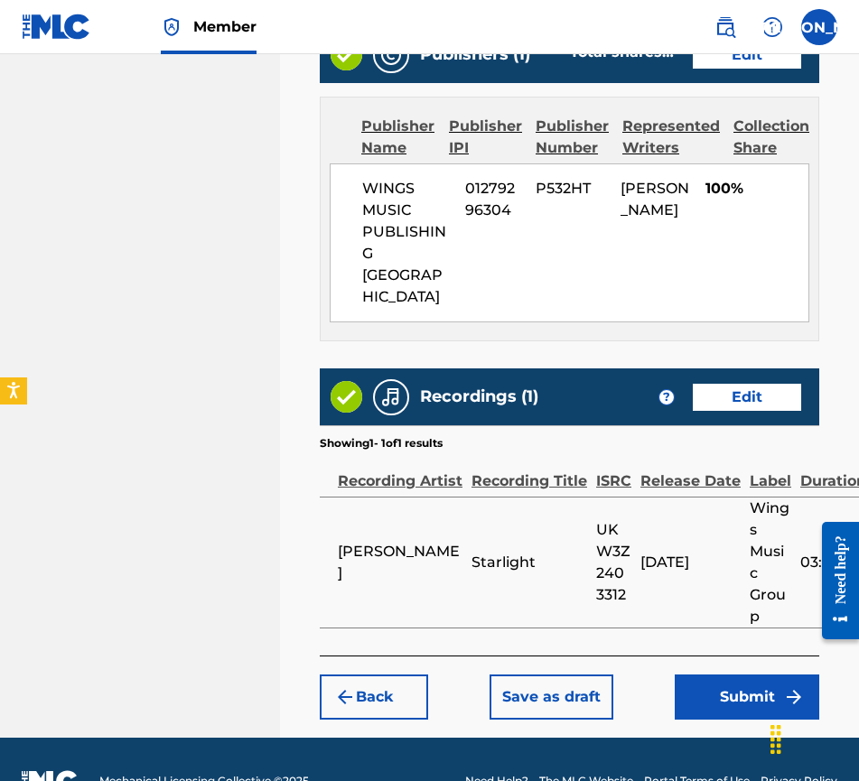
click at [743, 675] on button "Submit" at bounding box center [747, 697] width 145 height 45
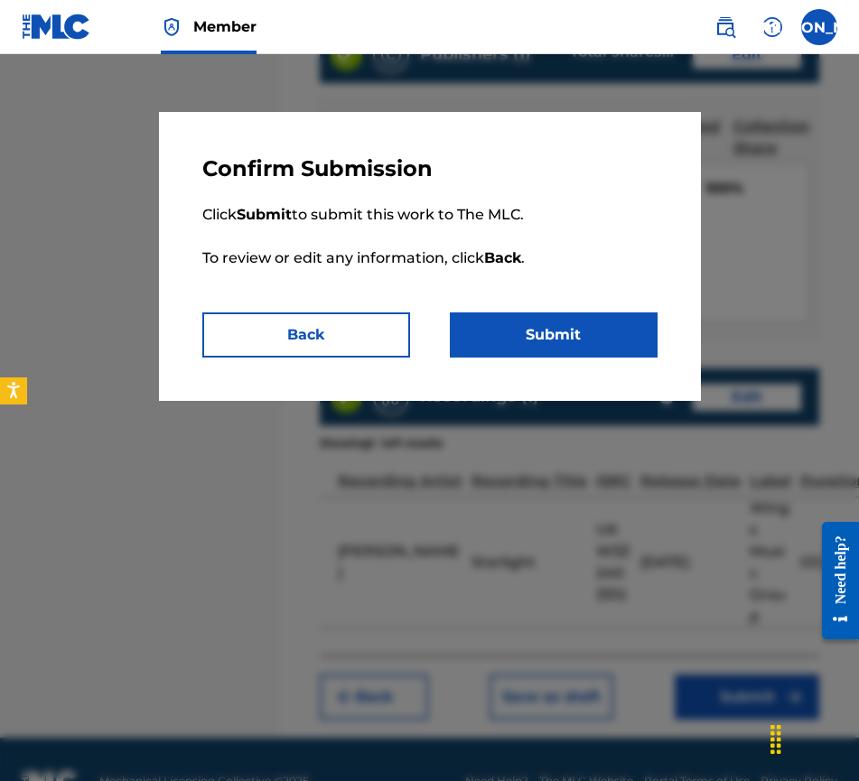
click at [529, 322] on button "Submit" at bounding box center [554, 335] width 208 height 45
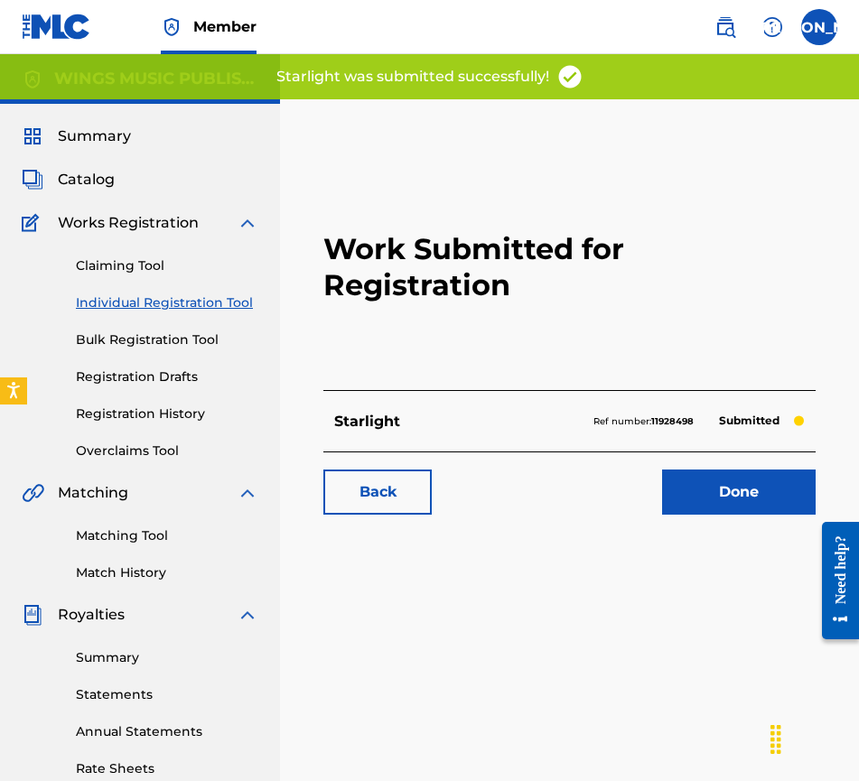
click at [710, 493] on link "Done" at bounding box center [739, 492] width 154 height 45
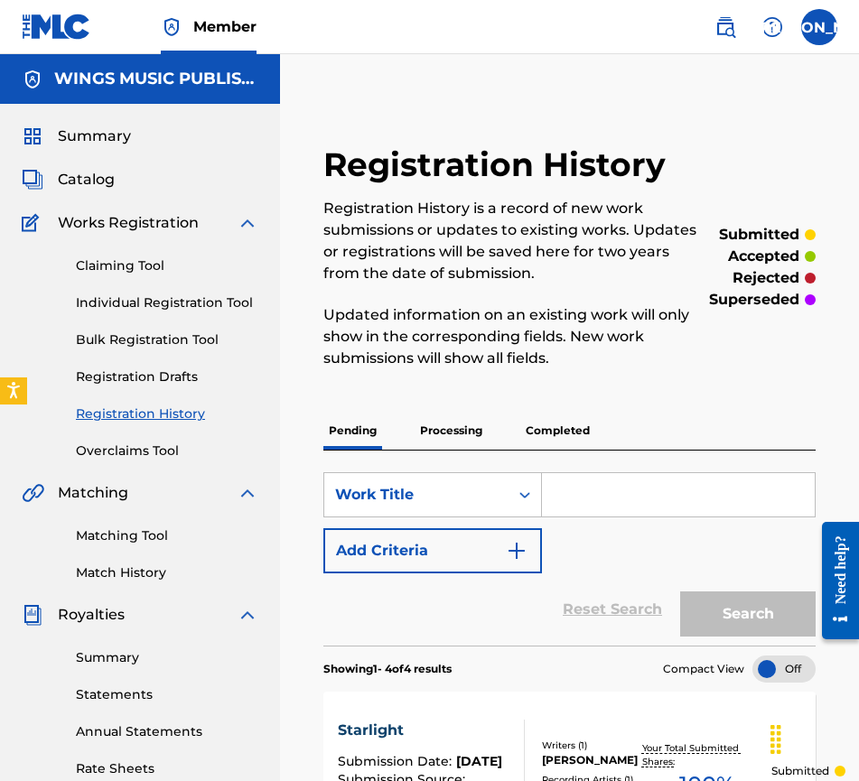
click at [99, 306] on link "Individual Registration Tool" at bounding box center [167, 303] width 182 height 19
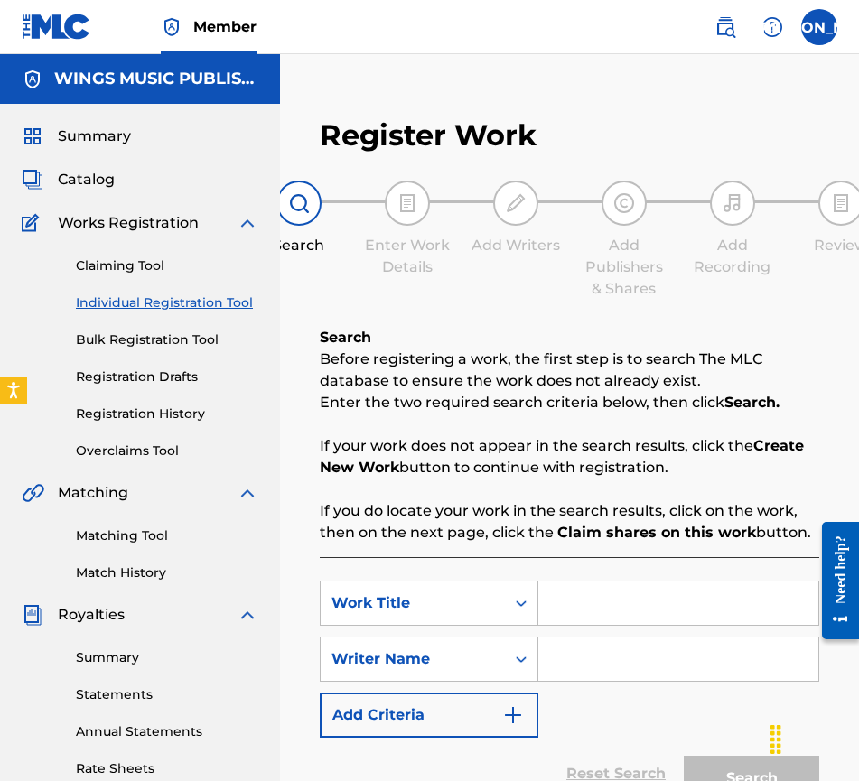
scroll to position [271, 0]
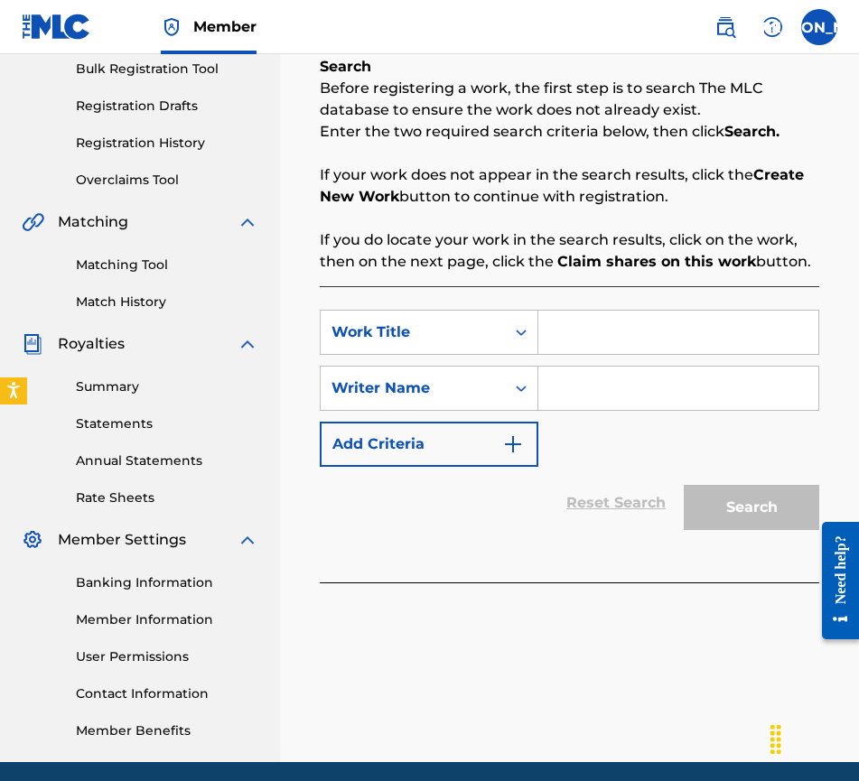
click at [596, 330] on input "Search Form" at bounding box center [678, 332] width 280 height 43
type input "dawning"
click at [625, 384] on input "Search Form" at bounding box center [678, 388] width 280 height 43
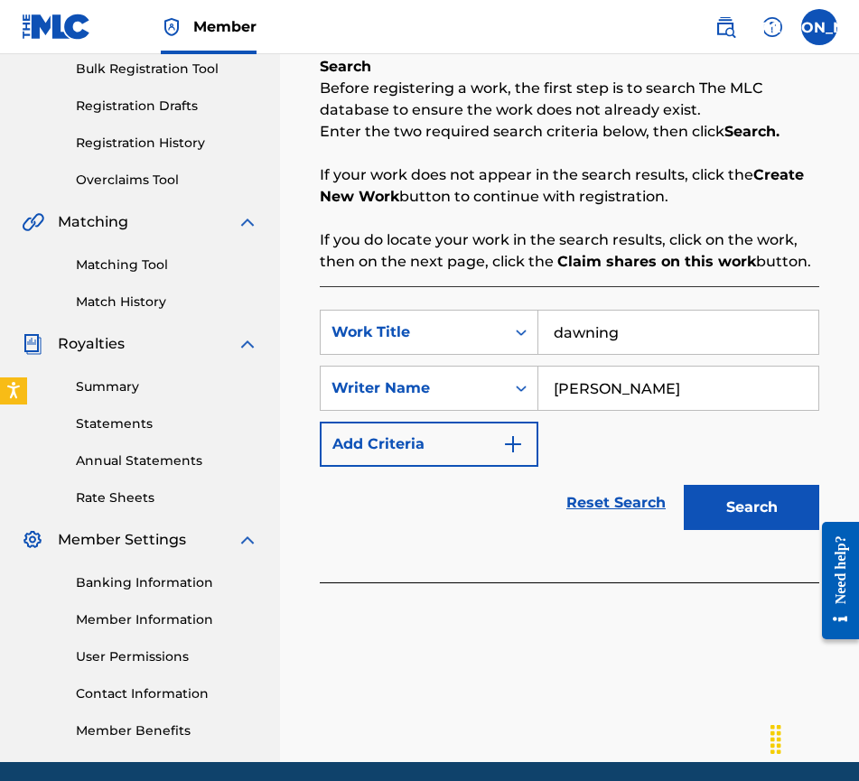
type input "[PERSON_NAME]"
click at [733, 491] on button "Search" at bounding box center [751, 507] width 135 height 45
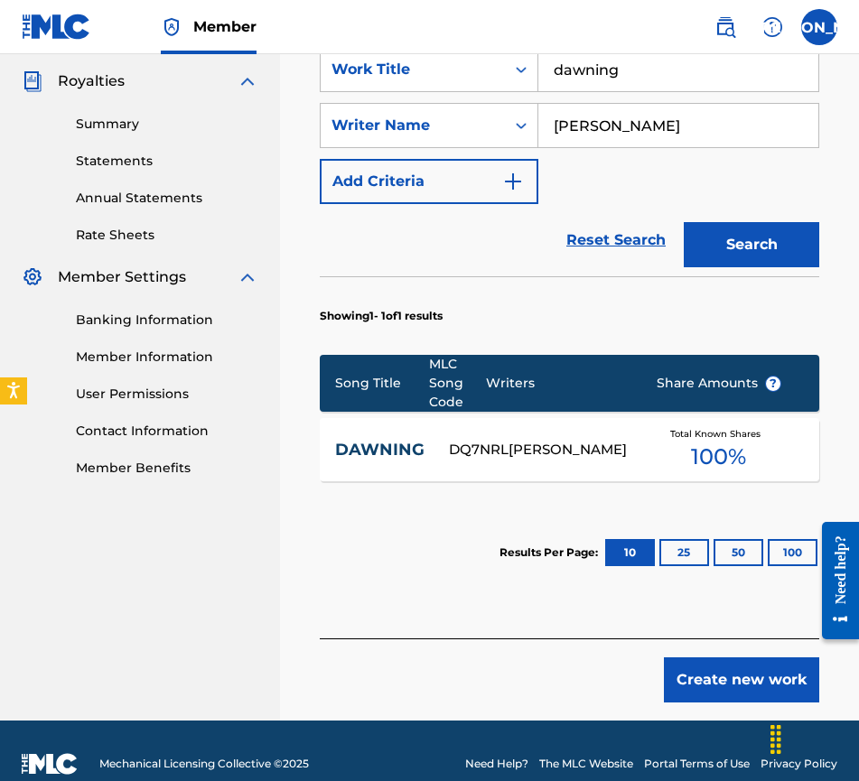
scroll to position [542, 0]
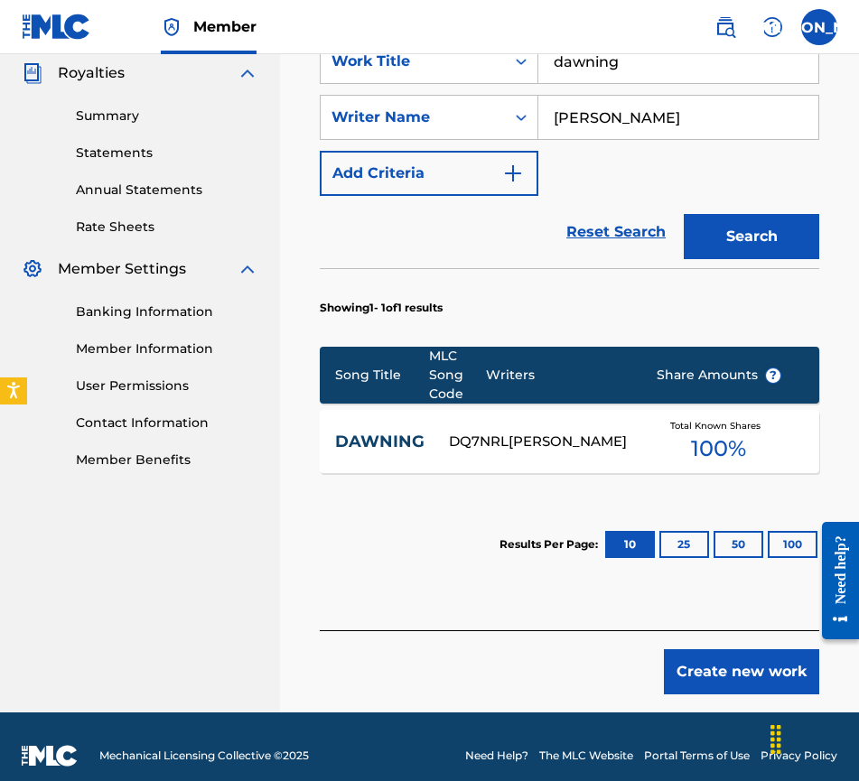
click at [361, 443] on link "DAWNING" at bounding box center [379, 442] width 89 height 21
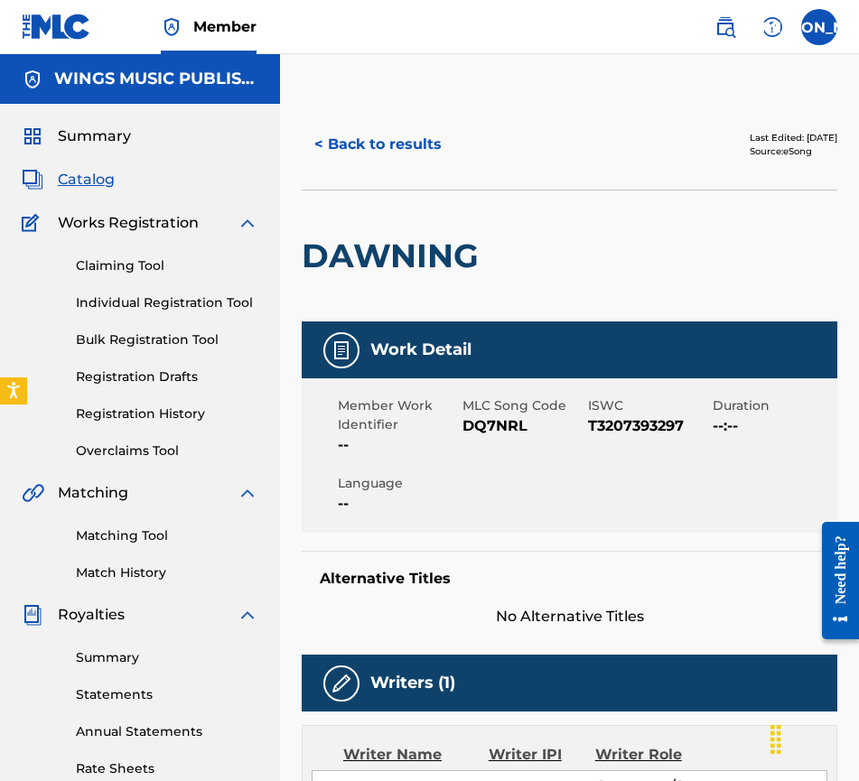
click at [360, 136] on button "< Back to results" at bounding box center [378, 144] width 153 height 45
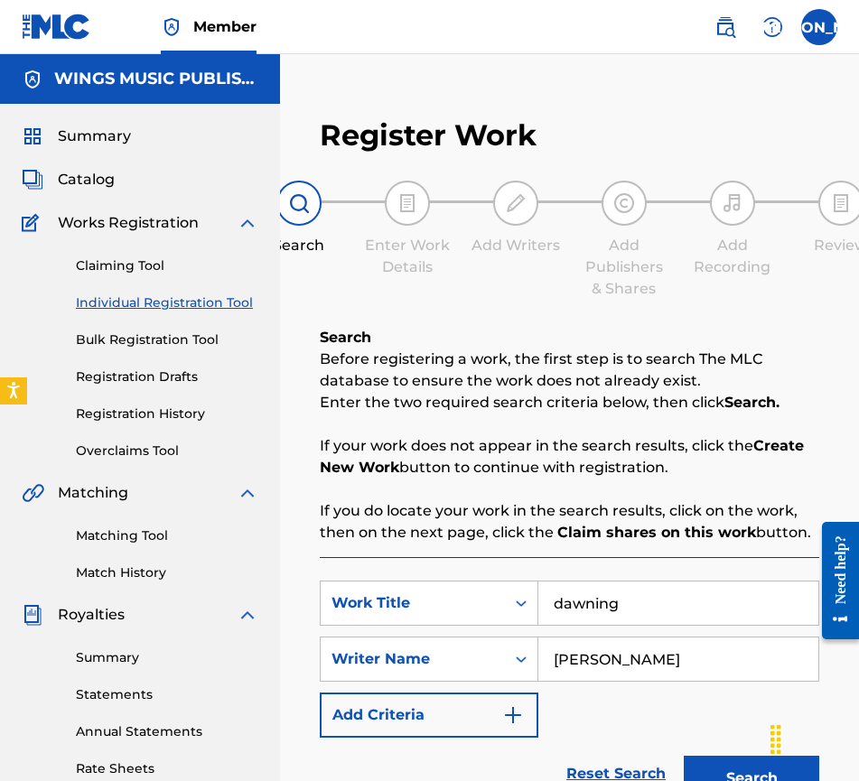
scroll to position [339, 0]
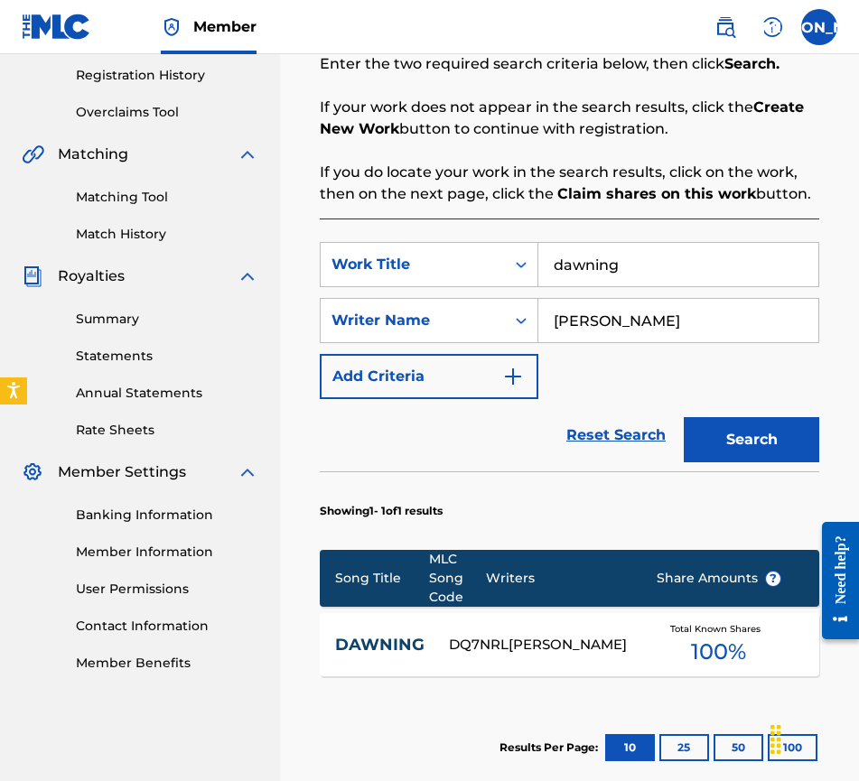
drag, startPoint x: 687, startPoint y: 269, endPoint x: 406, endPoint y: 230, distance: 284.5
click at [408, 229] on div "SearchWithCriteria88edf8bd-ac00-498f-880d-df8a40764d3c Work Title dawning Searc…" at bounding box center [570, 526] width 500 height 615
type input "[PERSON_NAME] path"
click at [755, 431] on button "Search" at bounding box center [751, 439] width 135 height 45
click at [360, 641] on link "[PERSON_NAME] PATH" at bounding box center [407, 645] width 145 height 41
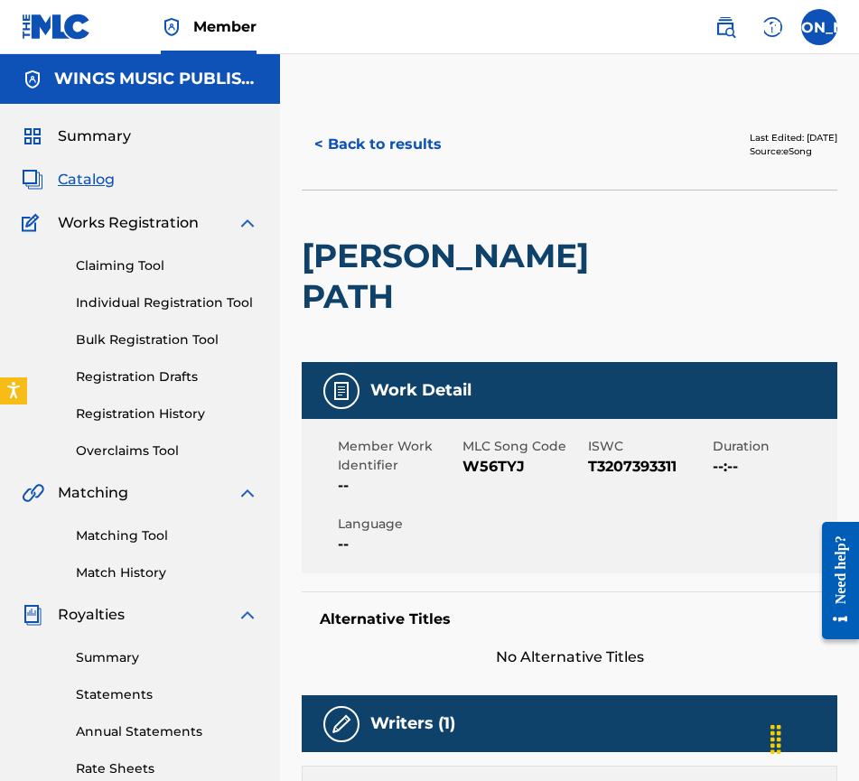
click at [383, 143] on button "< Back to results" at bounding box center [378, 144] width 153 height 45
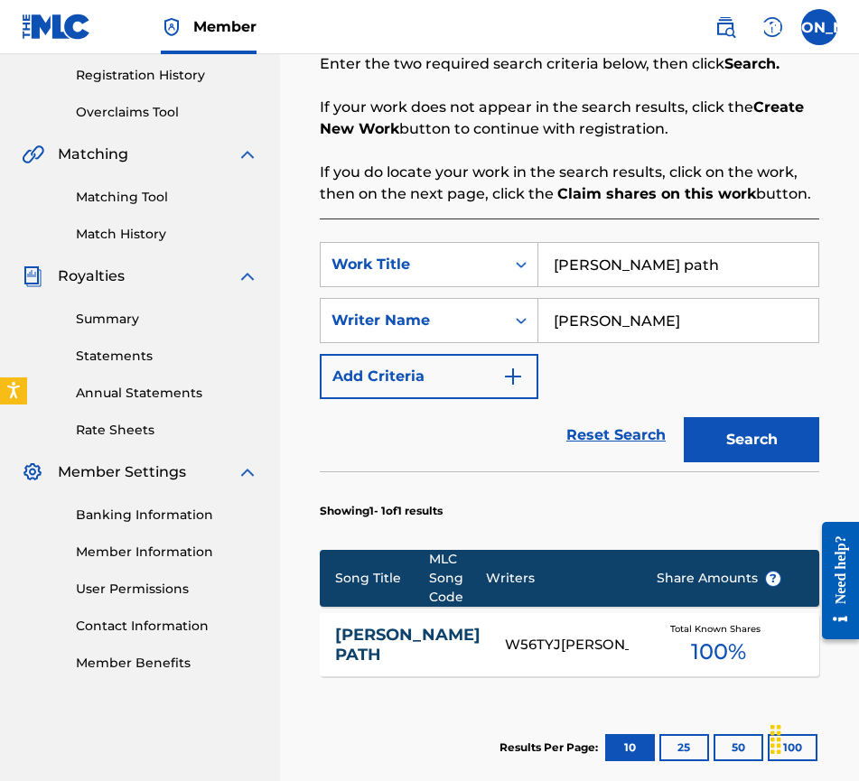
drag, startPoint x: 716, startPoint y: 254, endPoint x: 422, endPoint y: 229, distance: 295.6
click at [434, 231] on div "SearchWithCriteria88edf8bd-ac00-498f-880d-df8a40764d3c Work Title [PERSON_NAME]…" at bounding box center [570, 526] width 500 height 615
type input "every beginning is a new death"
click at [684, 417] on button "Search" at bounding box center [751, 439] width 135 height 45
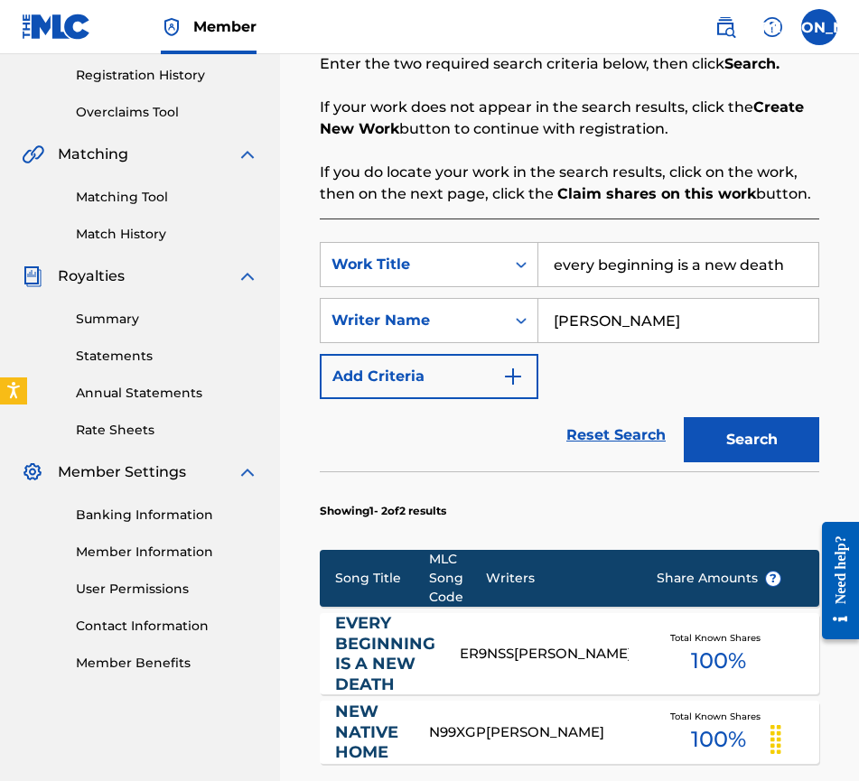
click at [350, 650] on link "EVERY BEGINNING IS A NEW DEATH" at bounding box center [385, 653] width 100 height 81
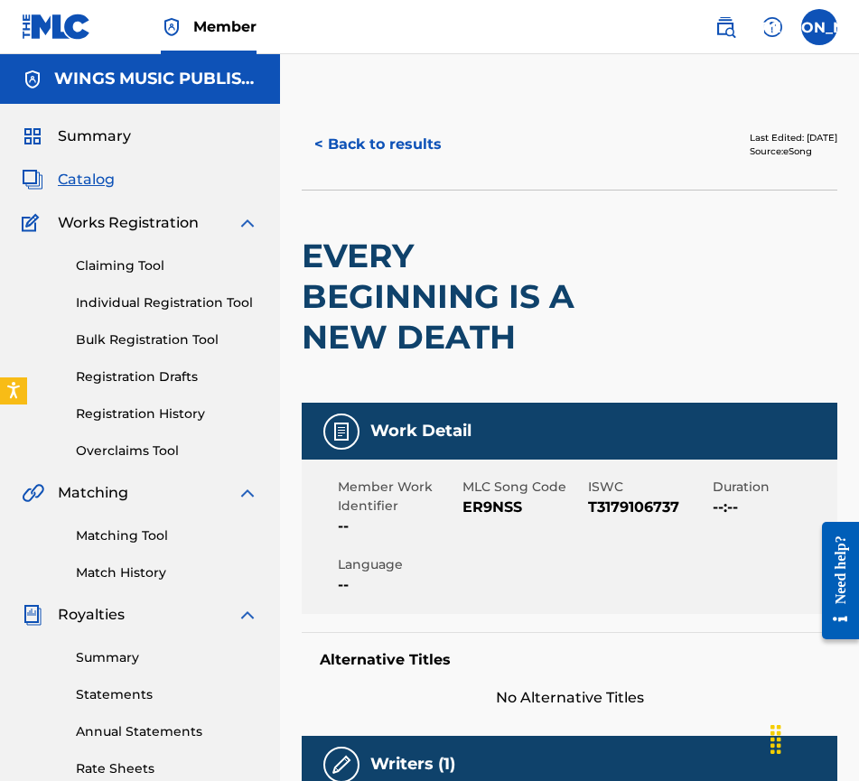
click at [371, 140] on button "< Back to results" at bounding box center [378, 144] width 153 height 45
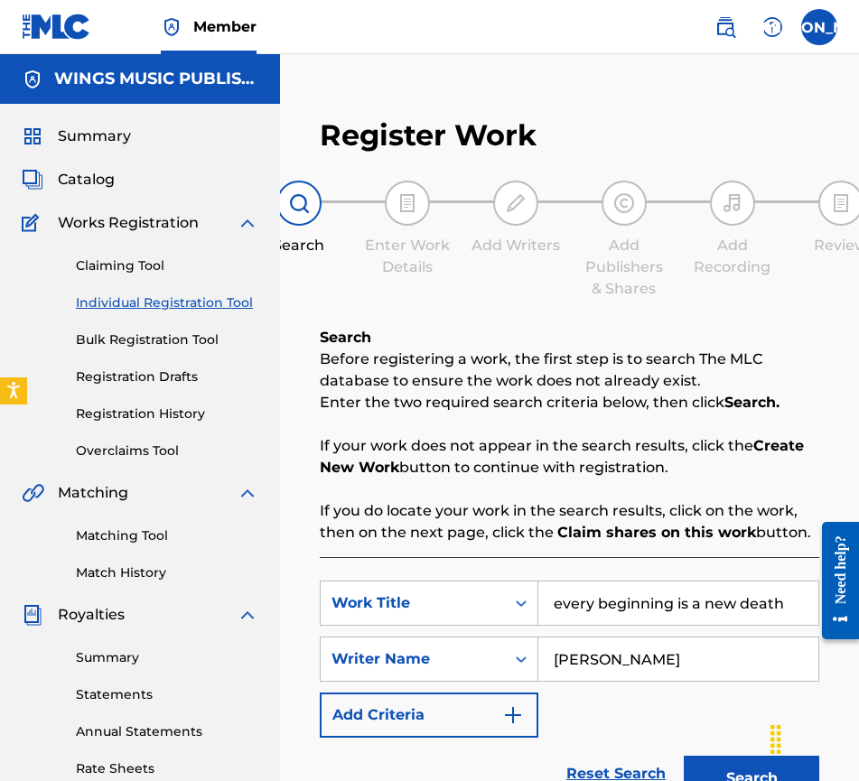
scroll to position [339, 0]
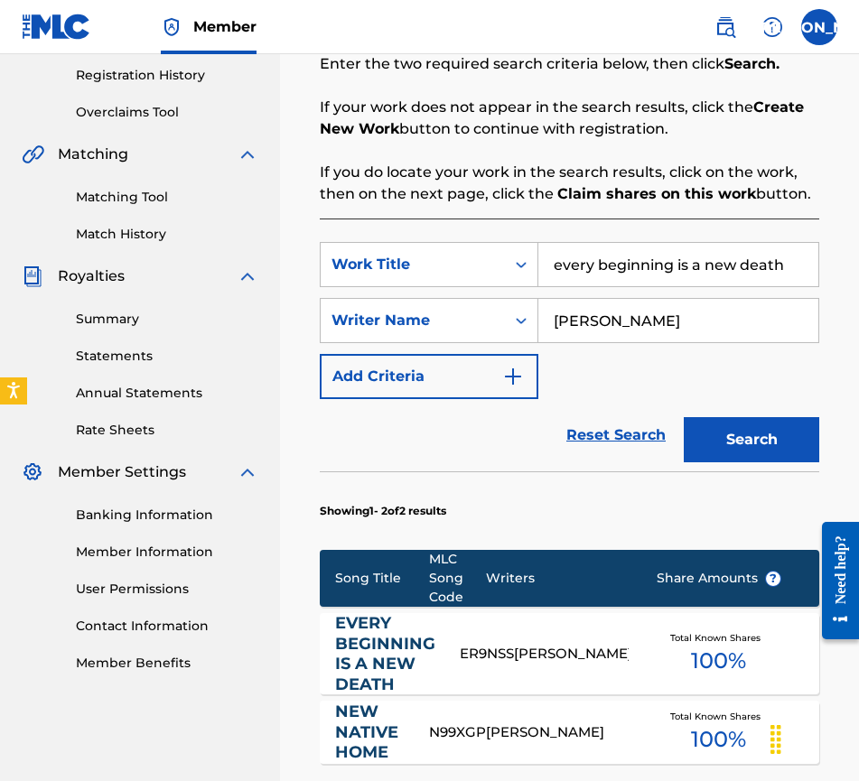
drag, startPoint x: 809, startPoint y: 269, endPoint x: 412, endPoint y: 225, distance: 399.9
click at [412, 225] on div "SearchWithCriteria88edf8bd-ac00-498f-880d-df8a40764d3c Work Title every beginni…" at bounding box center [570, 570] width 500 height 703
type input "new native home"
click at [760, 437] on button "Search" at bounding box center [751, 439] width 135 height 45
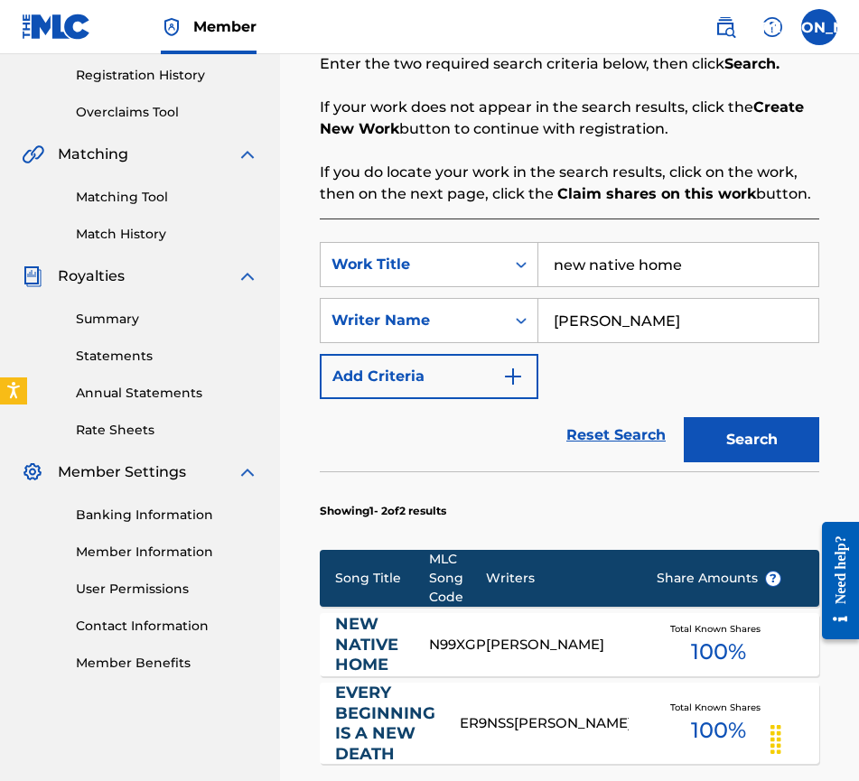
scroll to position [610, 0]
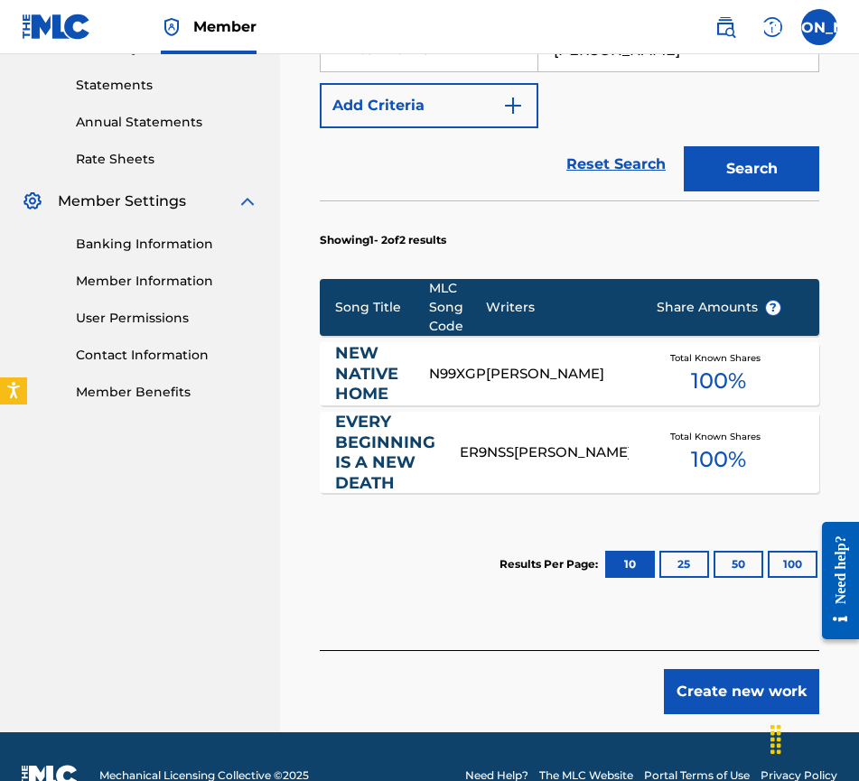
click at [349, 377] on link "NEW NATIVE HOME" at bounding box center [370, 373] width 70 height 61
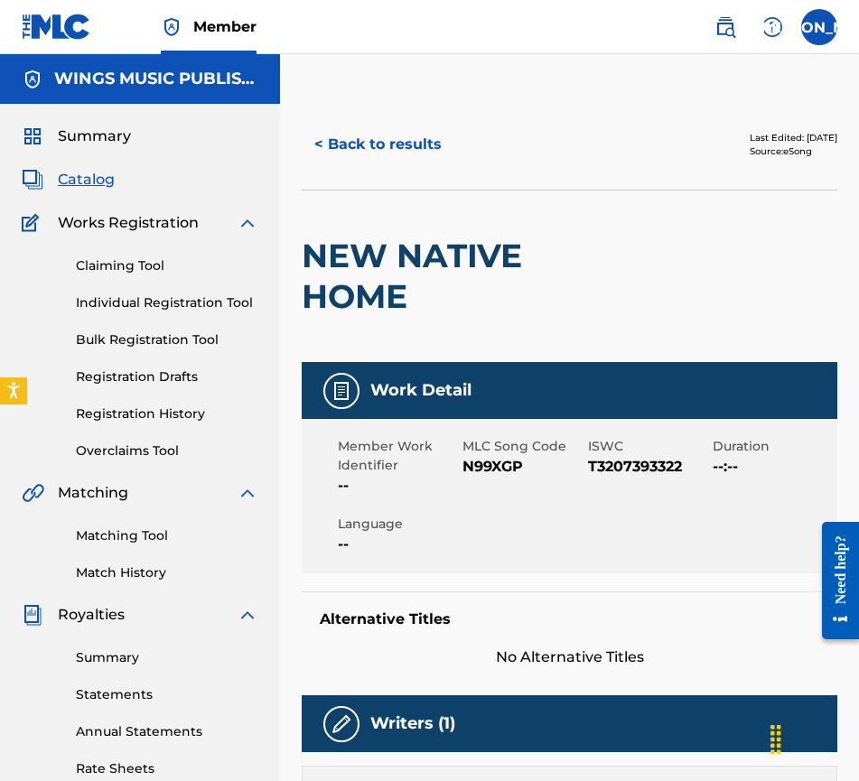
click at [388, 133] on button "< Back to results" at bounding box center [378, 144] width 153 height 45
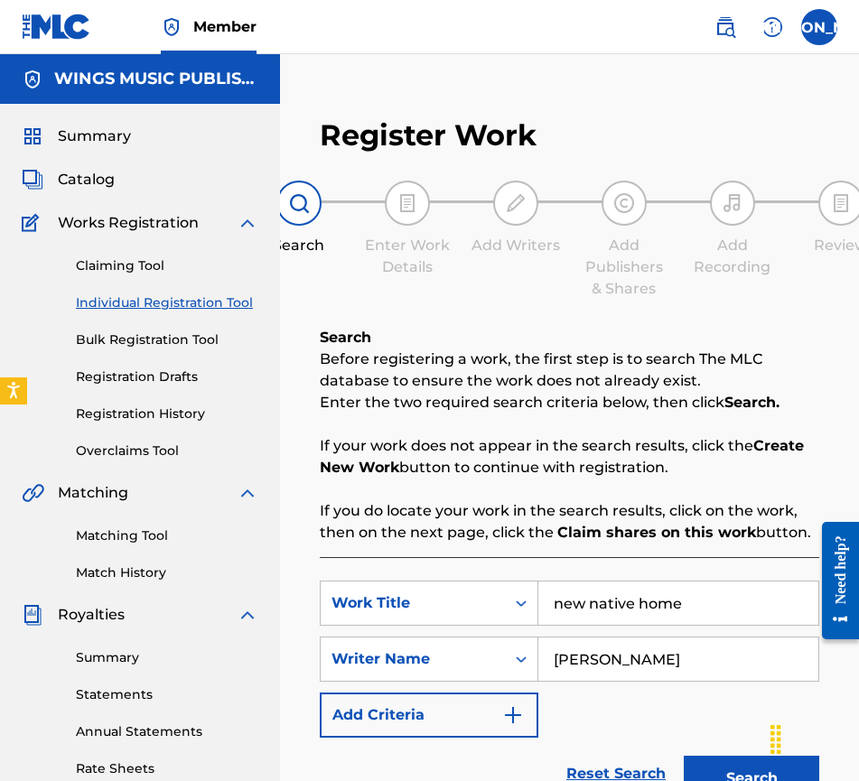
scroll to position [339, 0]
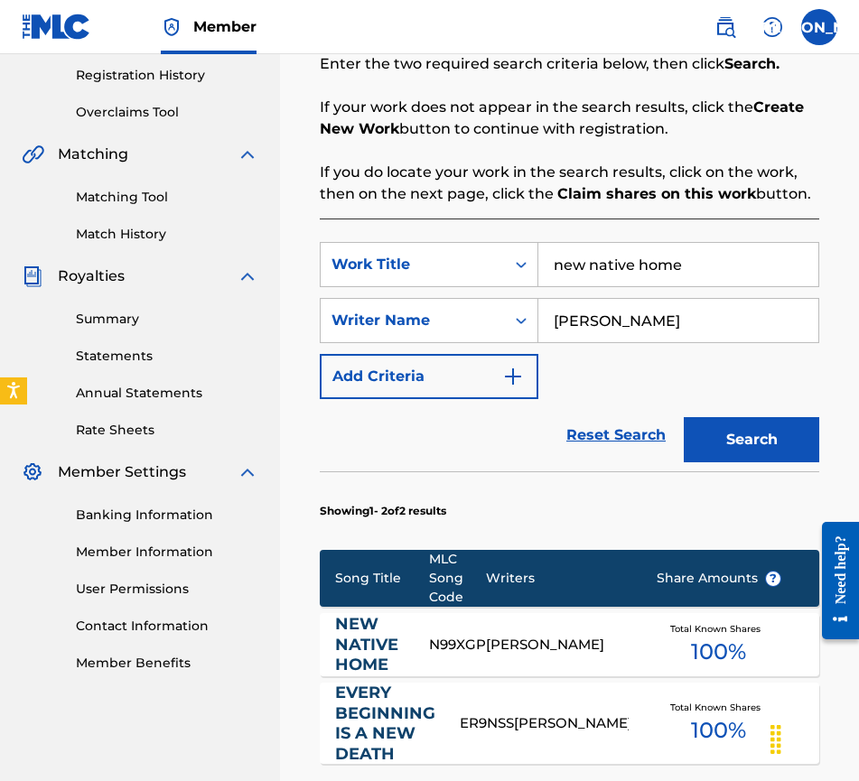
drag, startPoint x: 712, startPoint y: 263, endPoint x: 285, endPoint y: 228, distance: 427.8
click at [283, 229] on div "Register Work Search Enter Work Details Add Writers Add Publishers & Shares Add…" at bounding box center [569, 382] width 579 height 1243
type input "slow renaissance"
click at [741, 431] on button "Search" at bounding box center [751, 439] width 135 height 45
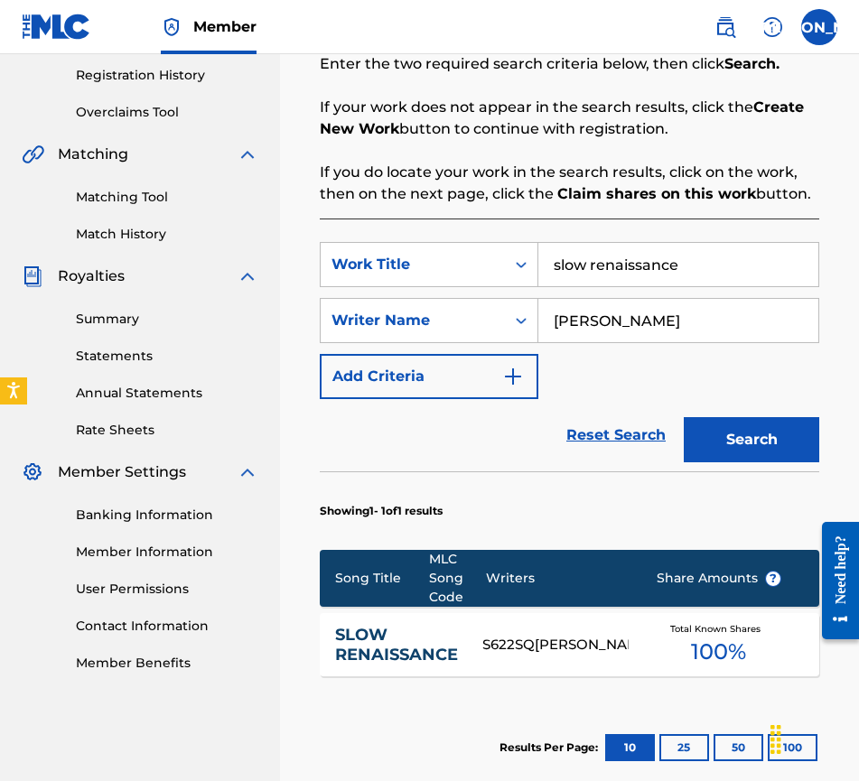
click at [369, 656] on link "SLOW RENAISSANCE" at bounding box center [396, 645] width 123 height 41
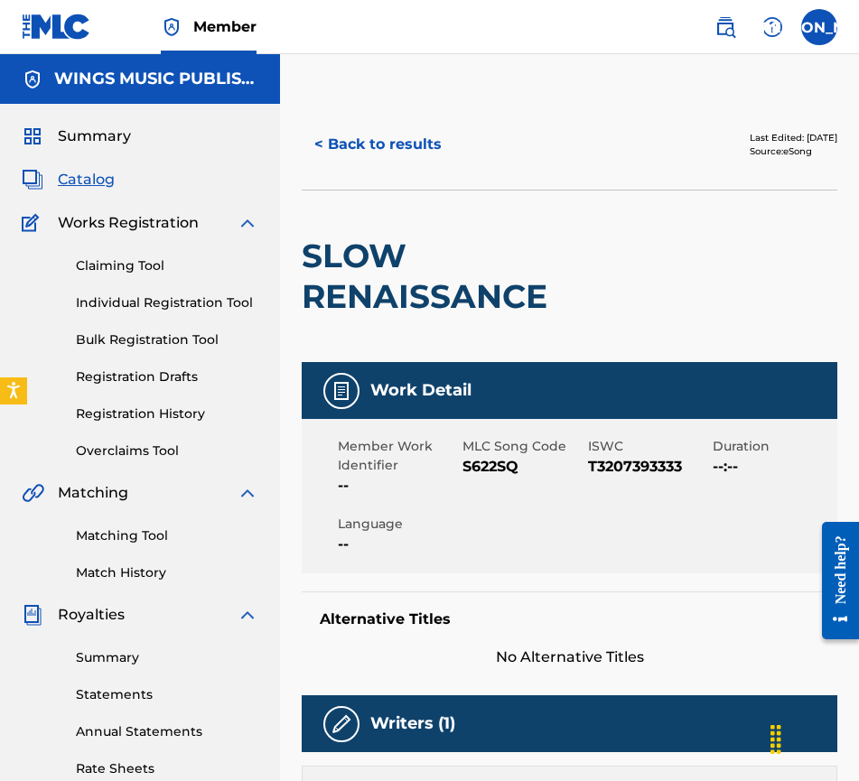
click at [395, 133] on button "< Back to results" at bounding box center [378, 144] width 153 height 45
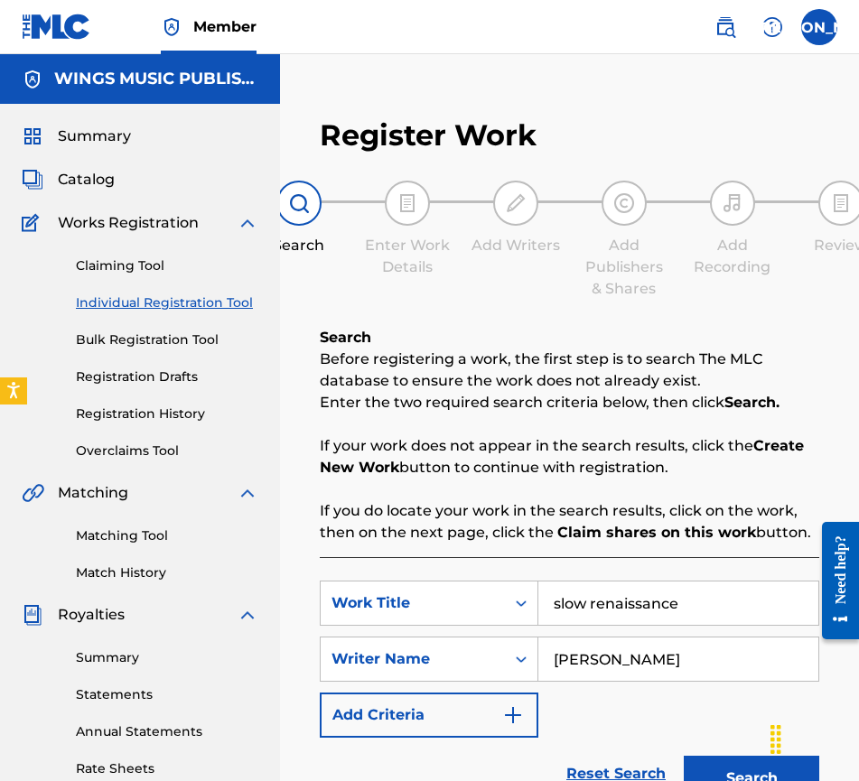
scroll to position [339, 0]
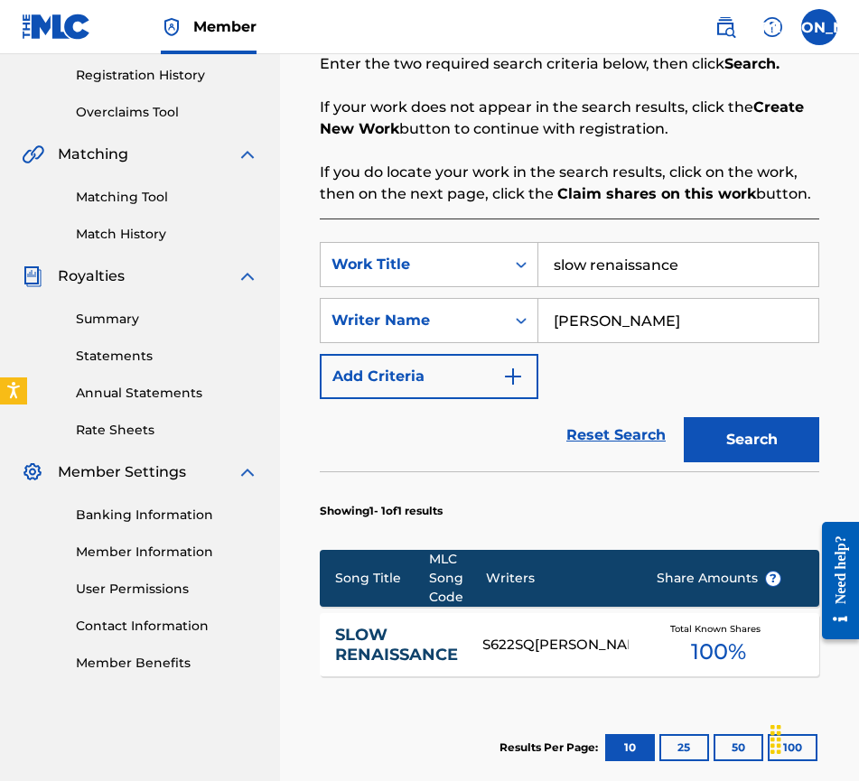
drag, startPoint x: 780, startPoint y: 266, endPoint x: 437, endPoint y: 241, distance: 344.1
click at [437, 241] on div "SearchWithCriteria88edf8bd-ac00-498f-880d-df8a40764d3c Work Title slow renaissa…" at bounding box center [570, 526] width 500 height 615
type input "an odyssey"
click at [751, 438] on button "Search" at bounding box center [751, 439] width 135 height 45
click at [366, 659] on link "AN ODYSSEY" at bounding box center [374, 645] width 79 height 41
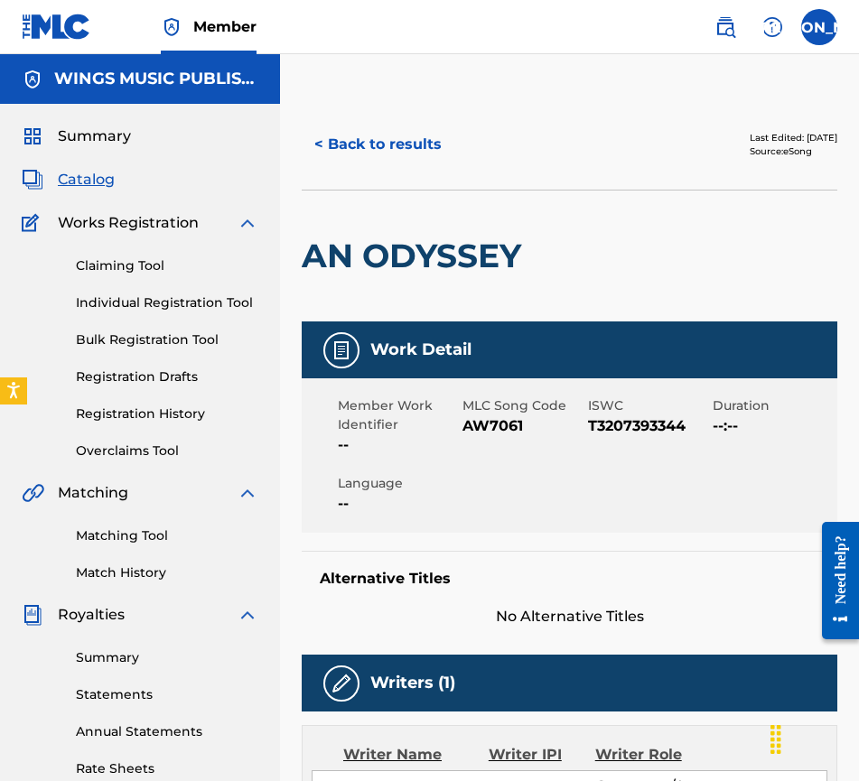
click at [384, 140] on button "< Back to results" at bounding box center [378, 144] width 153 height 45
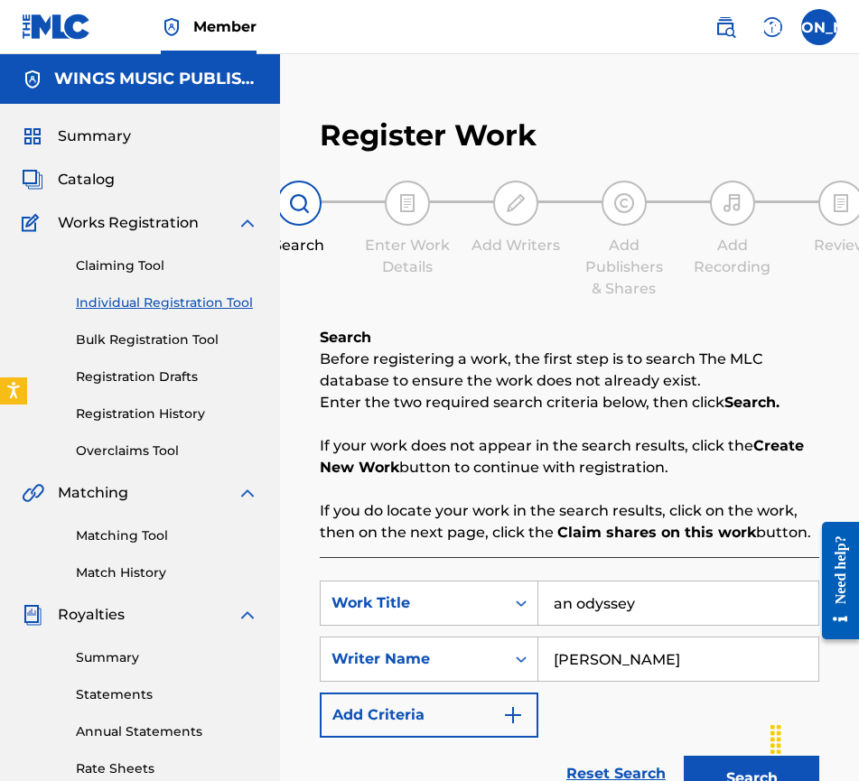
scroll to position [339, 0]
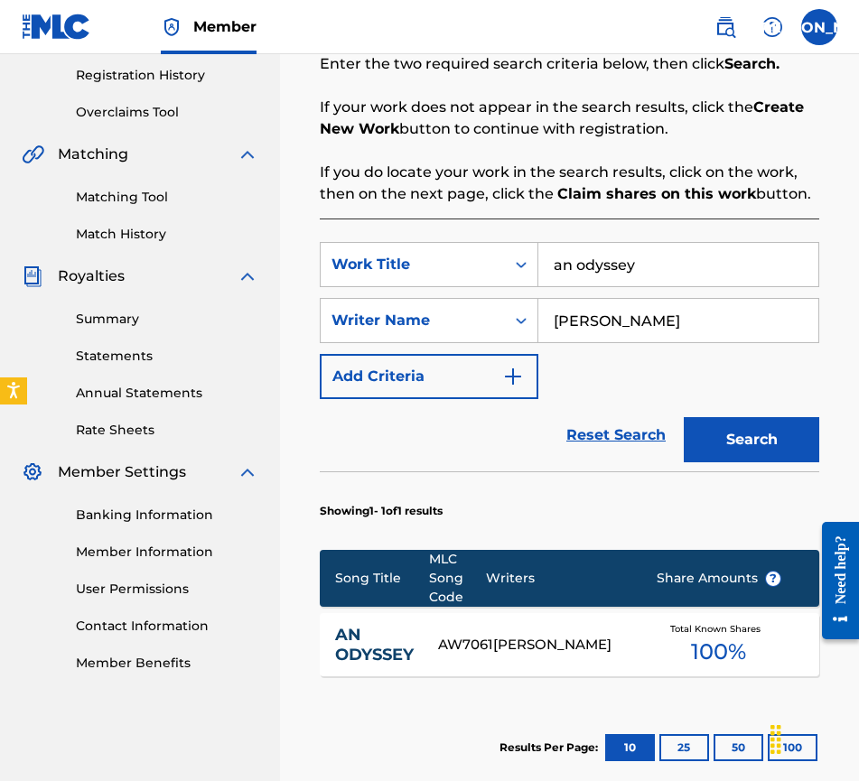
drag, startPoint x: 456, startPoint y: 273, endPoint x: 288, endPoint y: 252, distance: 169.3
click at [289, 252] on div "Register Work Search Enter Work Details Add Writers Add Publishers & Shares Add…" at bounding box center [569, 338] width 579 height 1155
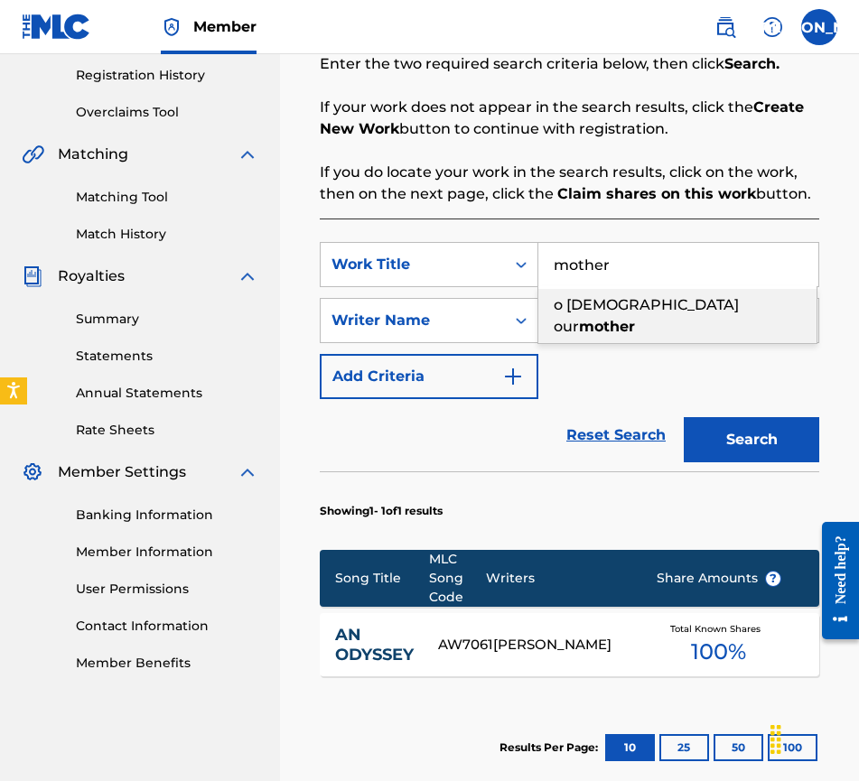
type input "mother"
click at [401, 448] on div "Reset Search Search" at bounding box center [570, 435] width 500 height 72
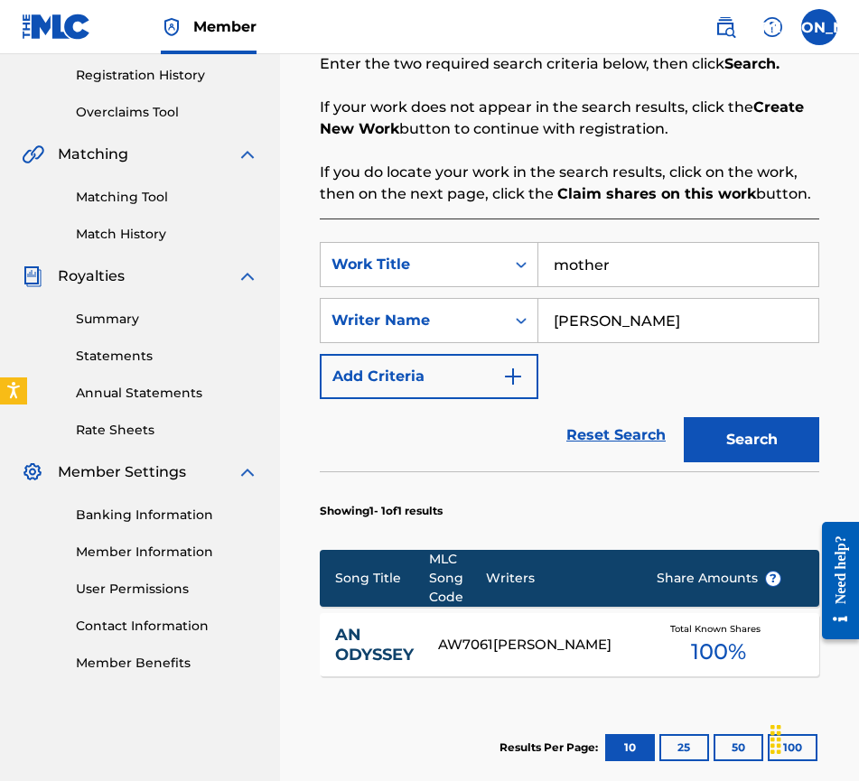
click at [770, 434] on button "Search" at bounding box center [751, 439] width 135 height 45
click at [380, 643] on link "MOTHER" at bounding box center [372, 645] width 75 height 21
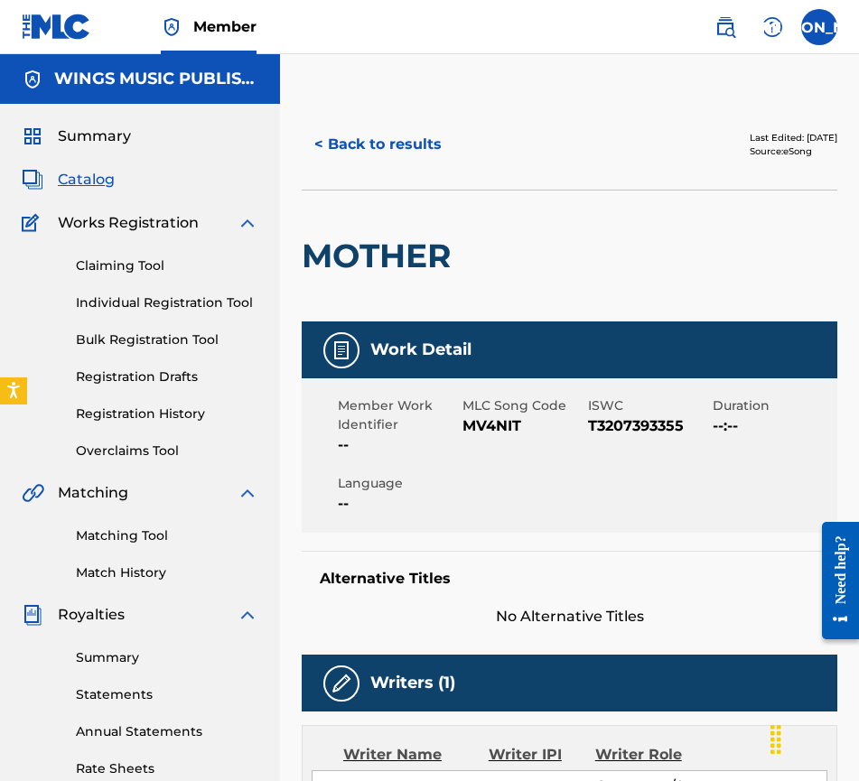
click at [365, 128] on button "< Back to results" at bounding box center [378, 144] width 153 height 45
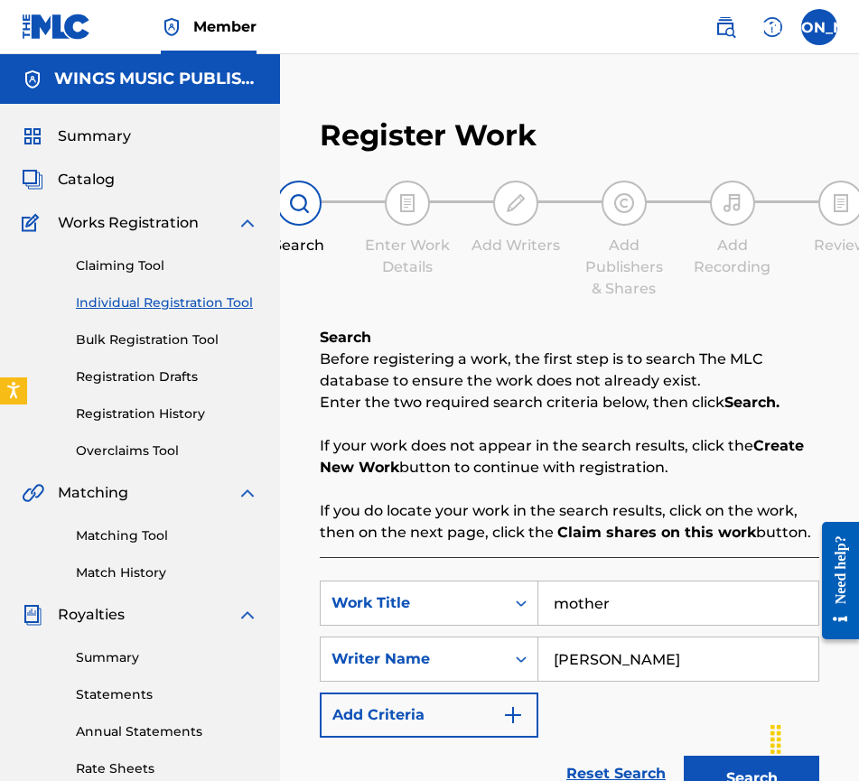
scroll to position [339, 0]
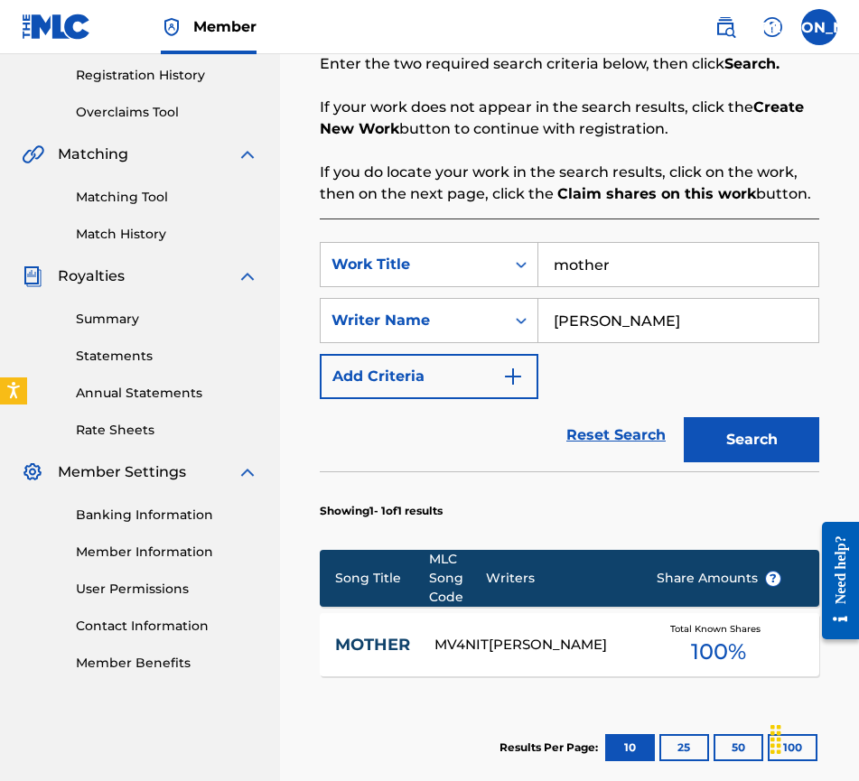
drag, startPoint x: 679, startPoint y: 271, endPoint x: 355, endPoint y: 227, distance: 327.3
click at [355, 227] on div "SearchWithCriteria88edf8bd-ac00-498f-880d-df8a40764d3c Work Title mother Search…" at bounding box center [570, 526] width 500 height 615
type input "love in the time of madness"
click at [752, 448] on button "Search" at bounding box center [751, 439] width 135 height 45
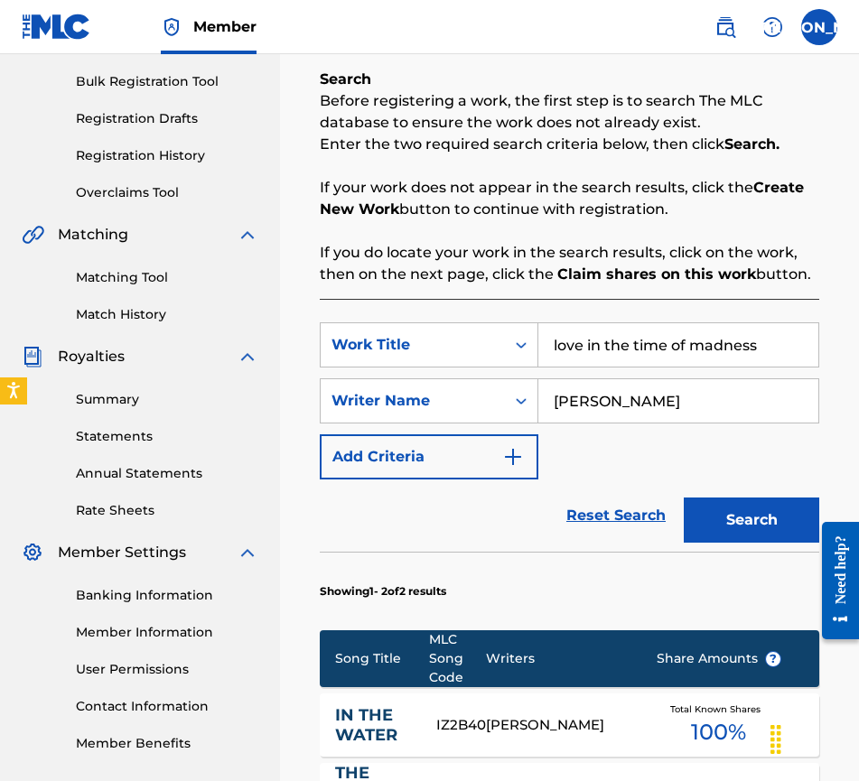
scroll to position [452, 0]
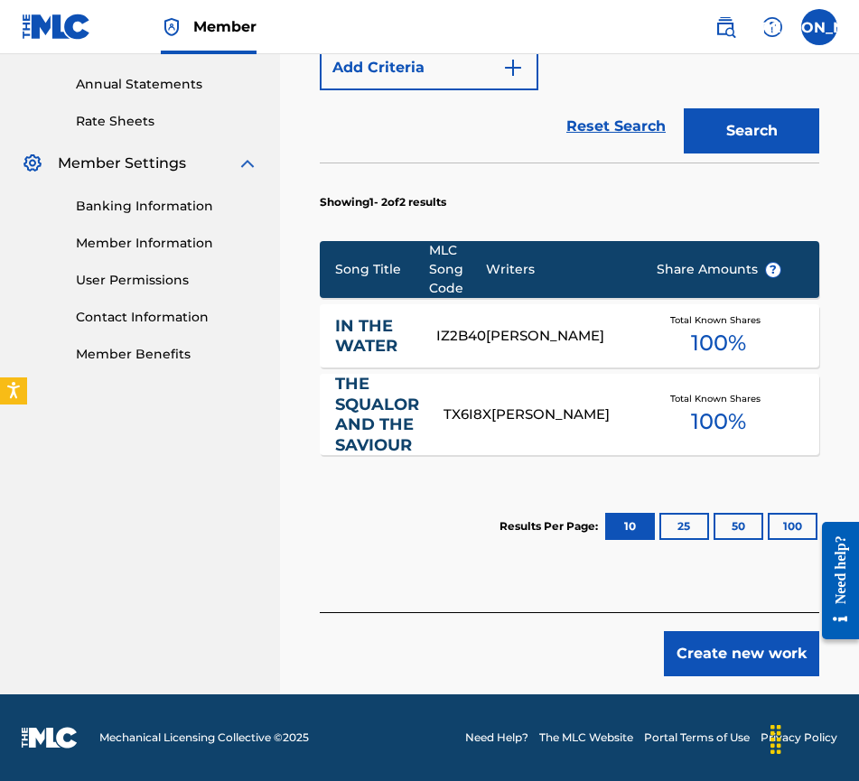
click at [721, 651] on button "Create new work" at bounding box center [741, 653] width 155 height 45
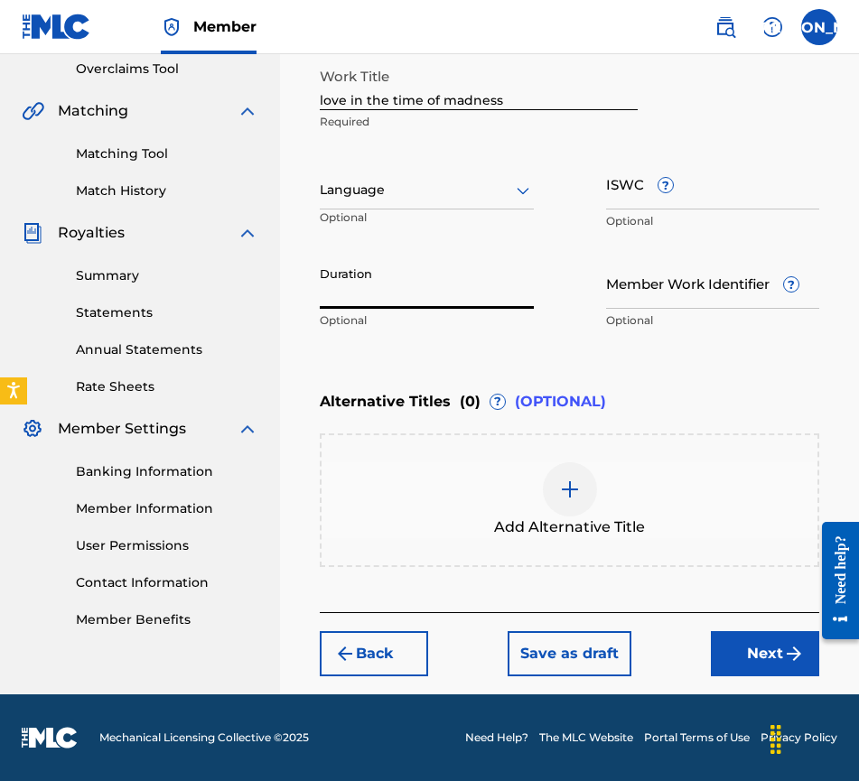
click at [361, 300] on input "Duration" at bounding box center [427, 282] width 214 height 51
type input "04:03"
click at [418, 191] on div at bounding box center [427, 190] width 214 height 23
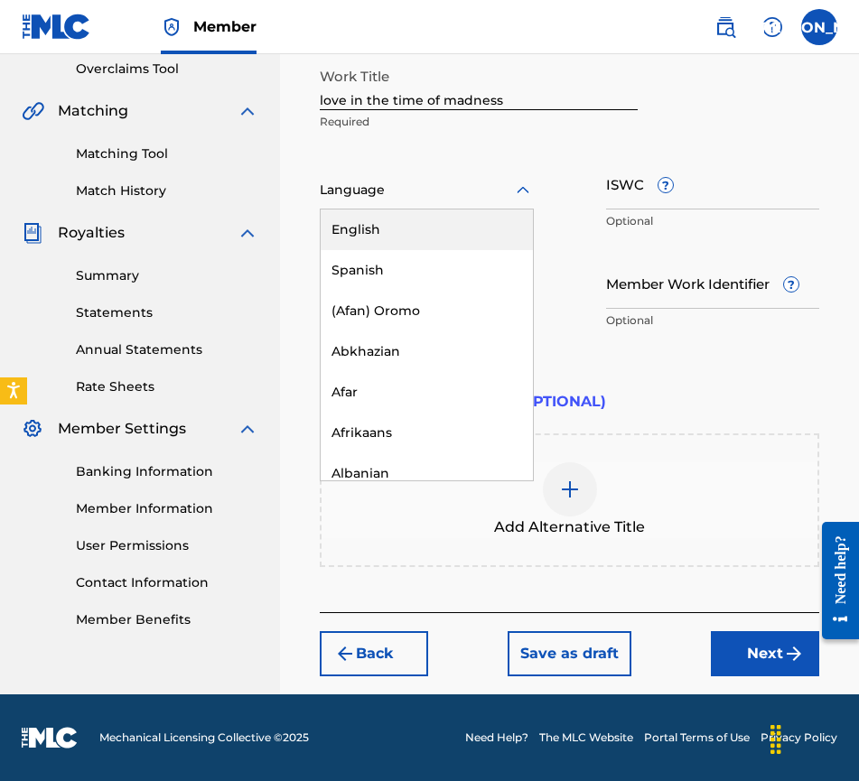
click at [425, 209] on div "Language" at bounding box center [427, 191] width 214 height 38
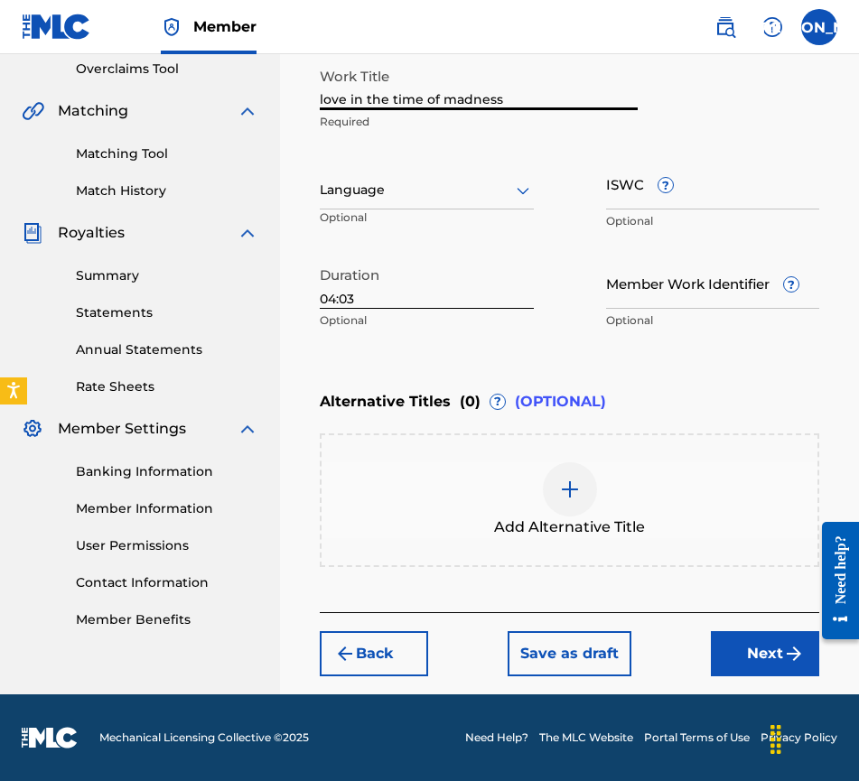
click at [326, 97] on input "love in the time of madness" at bounding box center [479, 84] width 318 height 51
click at [321, 97] on input "ove in the time of madnessL" at bounding box center [479, 84] width 318 height 51
click at [510, 98] on input "Love in the time of madnessL" at bounding box center [479, 84] width 318 height 51
click at [357, 98] on input "Love in the time of madness" at bounding box center [479, 84] width 318 height 51
type input "Love In the time of madness"
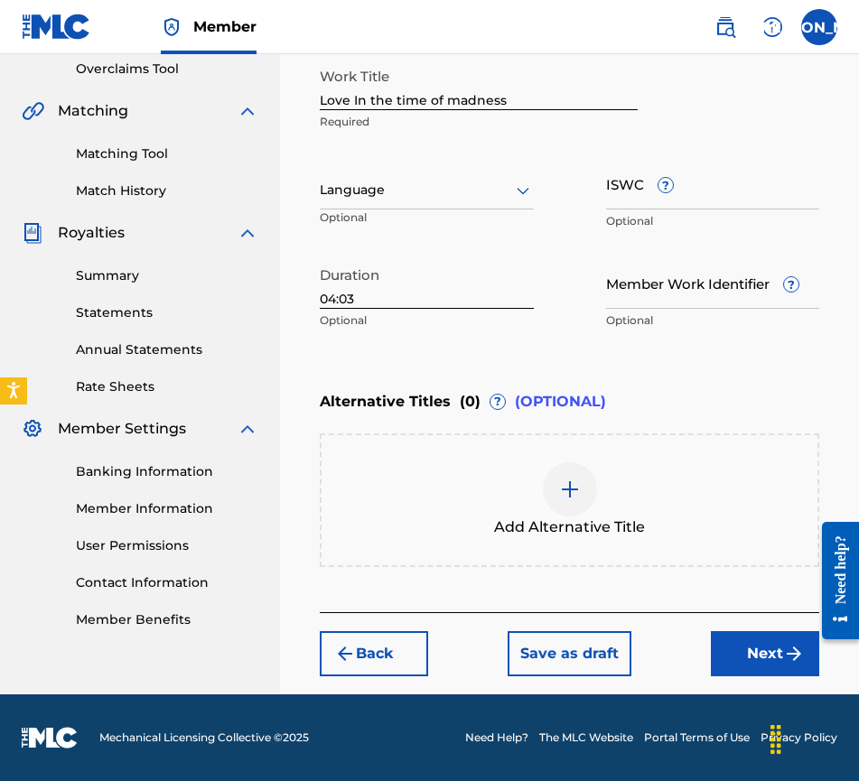
click at [644, 201] on input "ISWC ?" at bounding box center [713, 183] width 214 height 51
paste input "T-320.739.339-9"
type input "T-320.739.339-9"
click at [415, 201] on div at bounding box center [427, 190] width 214 height 23
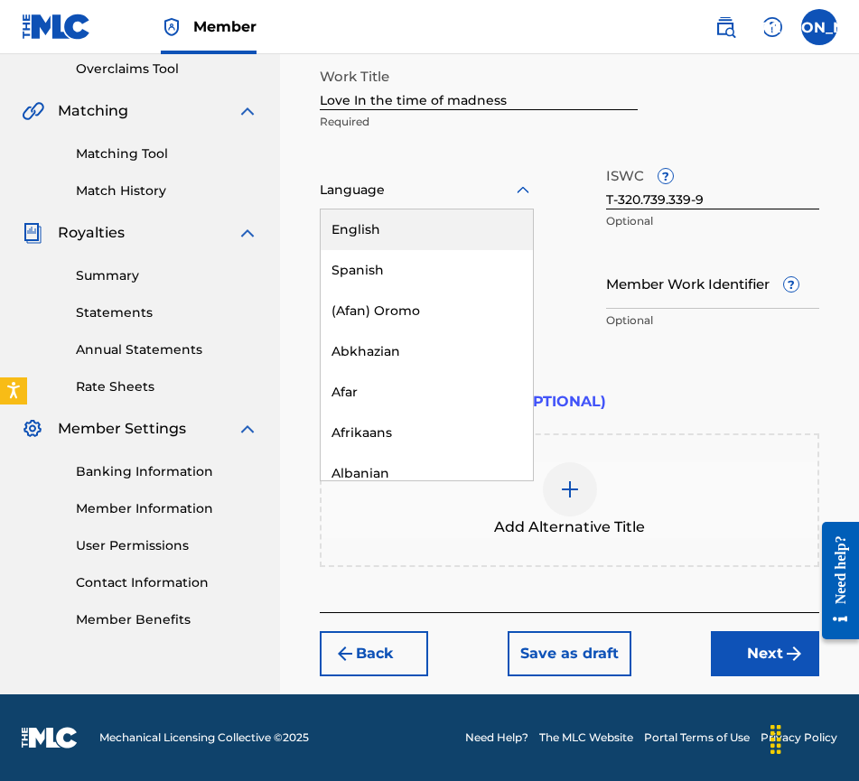
click at [415, 225] on div "English" at bounding box center [427, 230] width 212 height 41
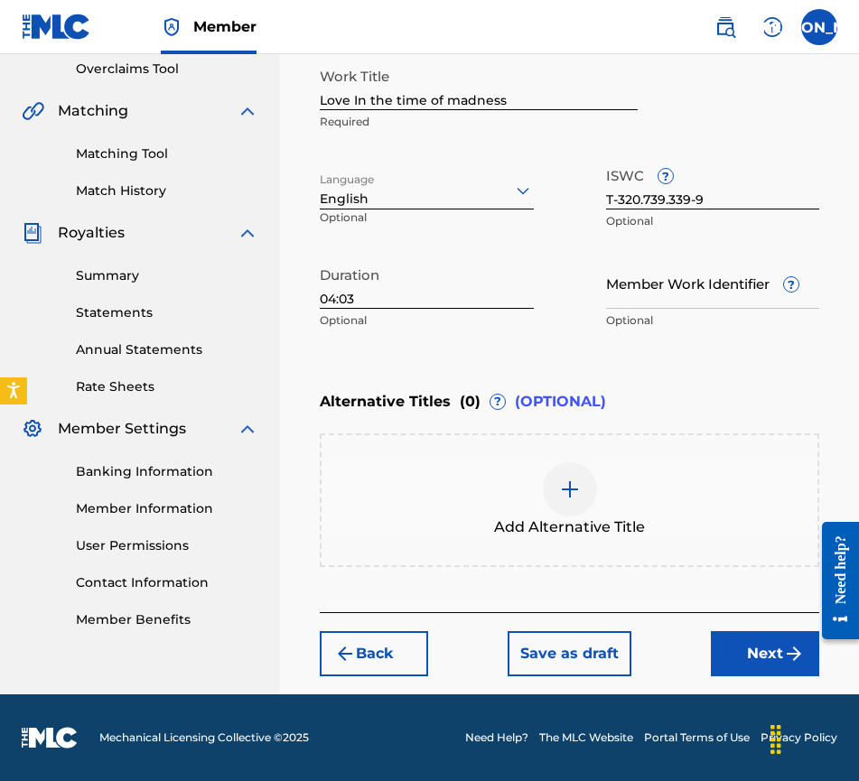
click at [745, 642] on button "Next" at bounding box center [765, 653] width 108 height 45
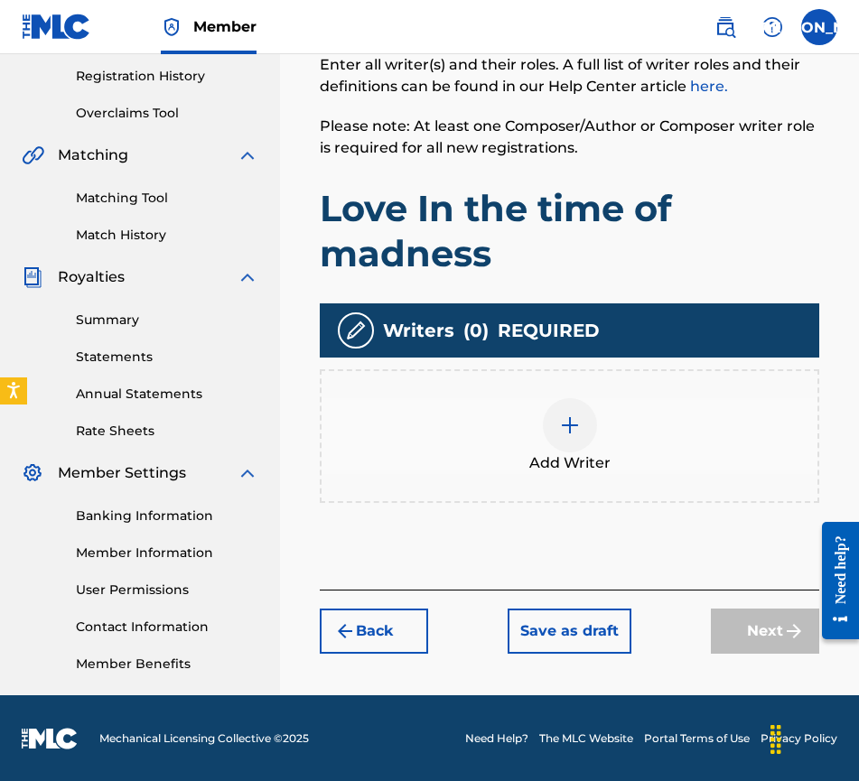
scroll to position [339, 0]
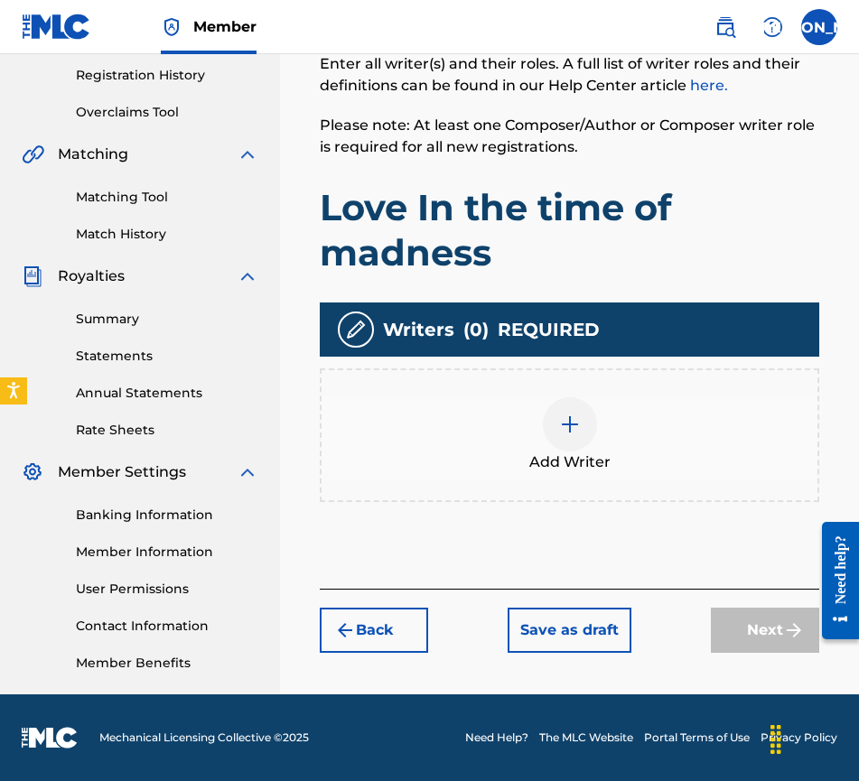
click at [580, 420] on img at bounding box center [570, 425] width 22 height 22
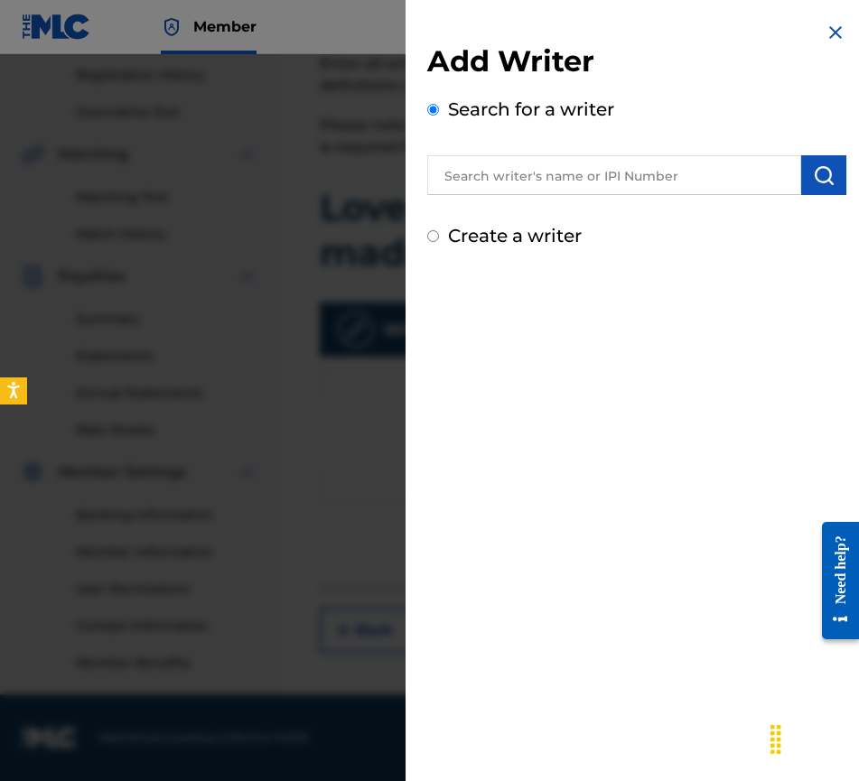
click at [490, 165] on input "text" at bounding box center [614, 175] width 374 height 40
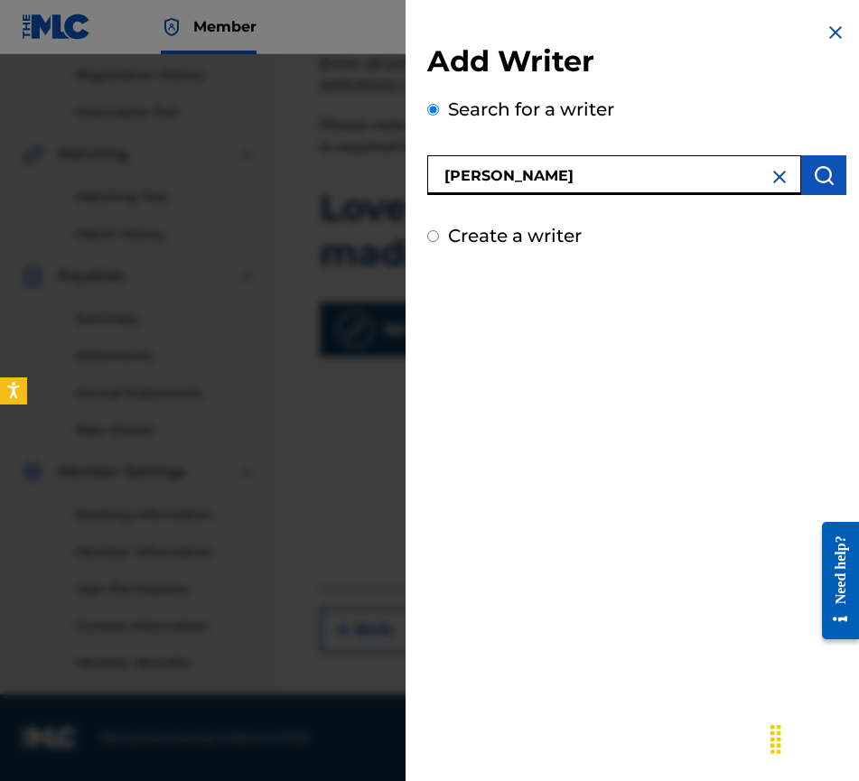
type input "[PERSON_NAME]"
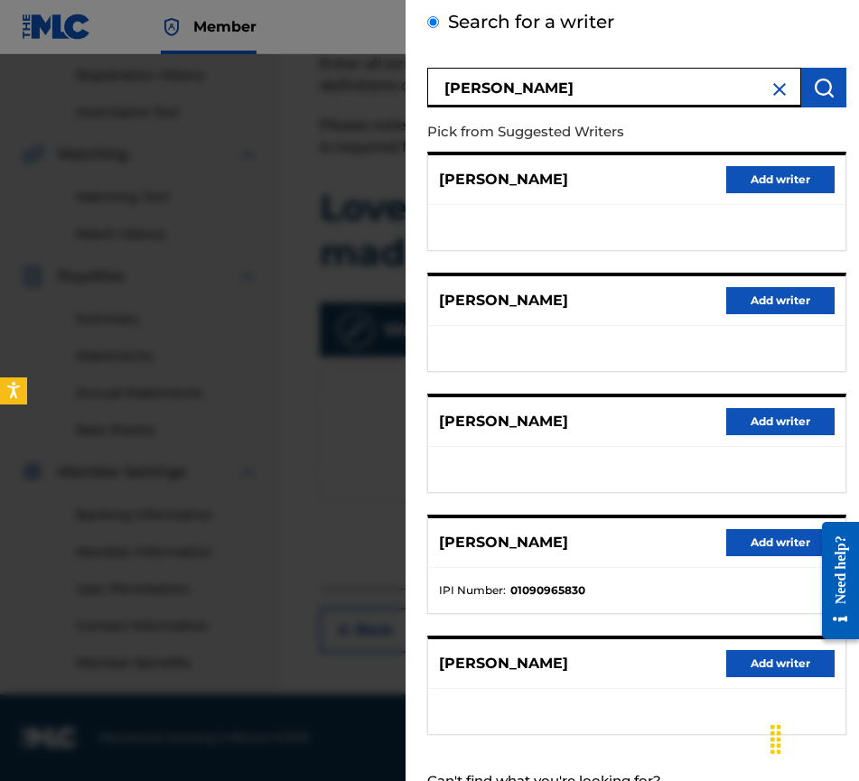
scroll to position [155, 0]
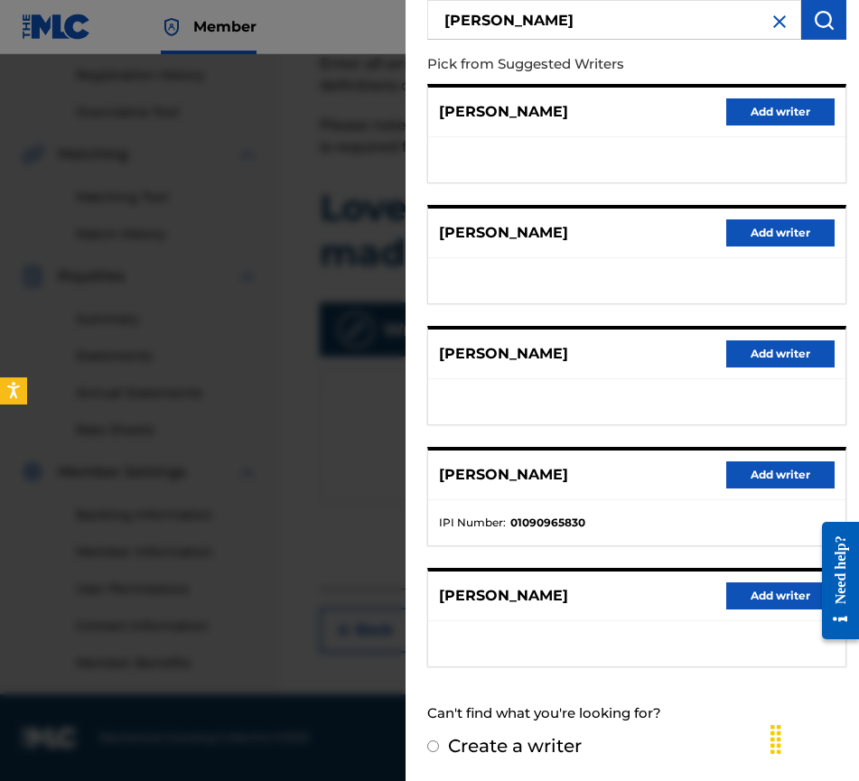
click at [764, 599] on button "Add writer" at bounding box center [780, 596] width 108 height 27
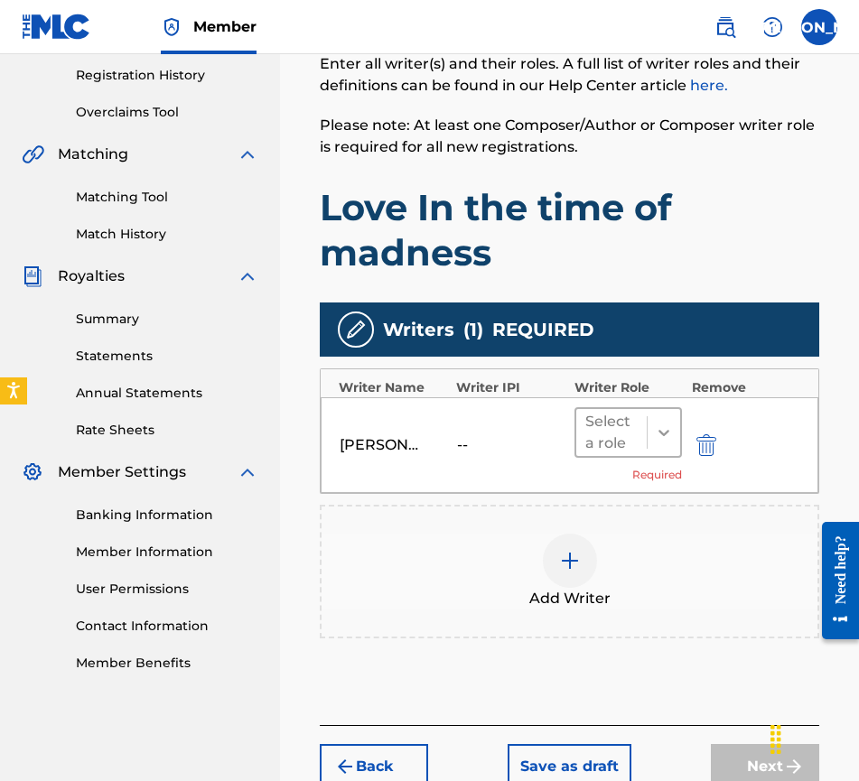
click at [664, 437] on icon at bounding box center [664, 433] width 18 height 18
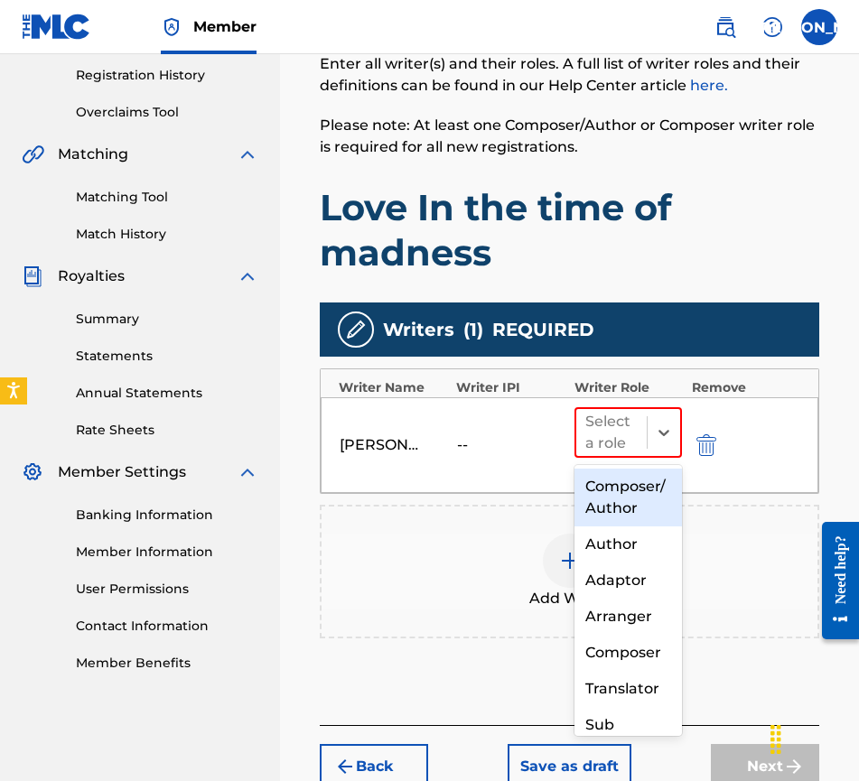
click at [647, 508] on div "Composer/Author" at bounding box center [629, 498] width 108 height 58
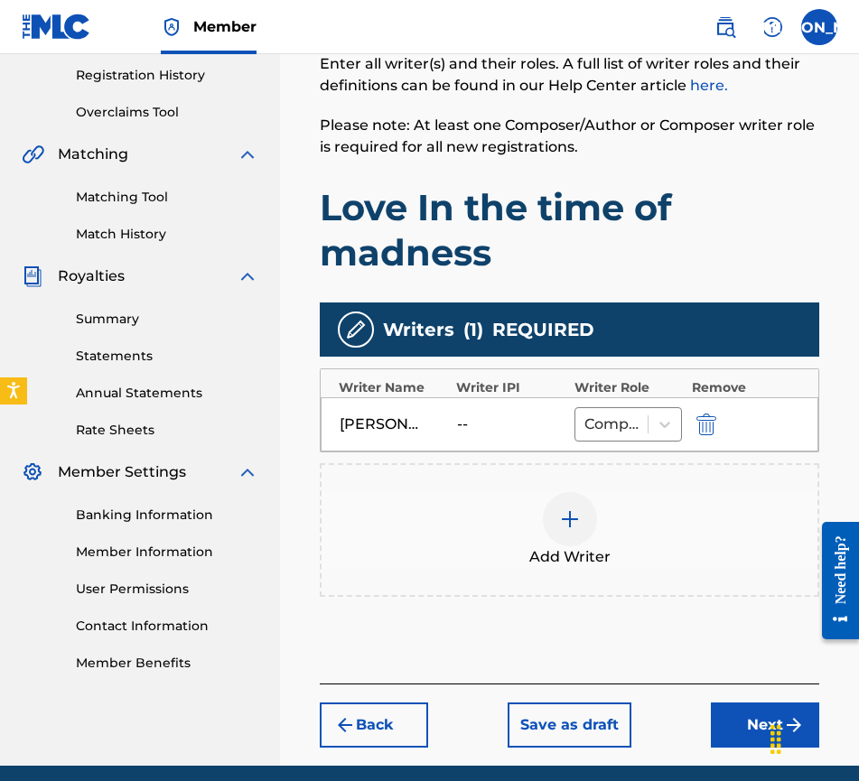
click at [550, 518] on div at bounding box center [570, 519] width 54 height 54
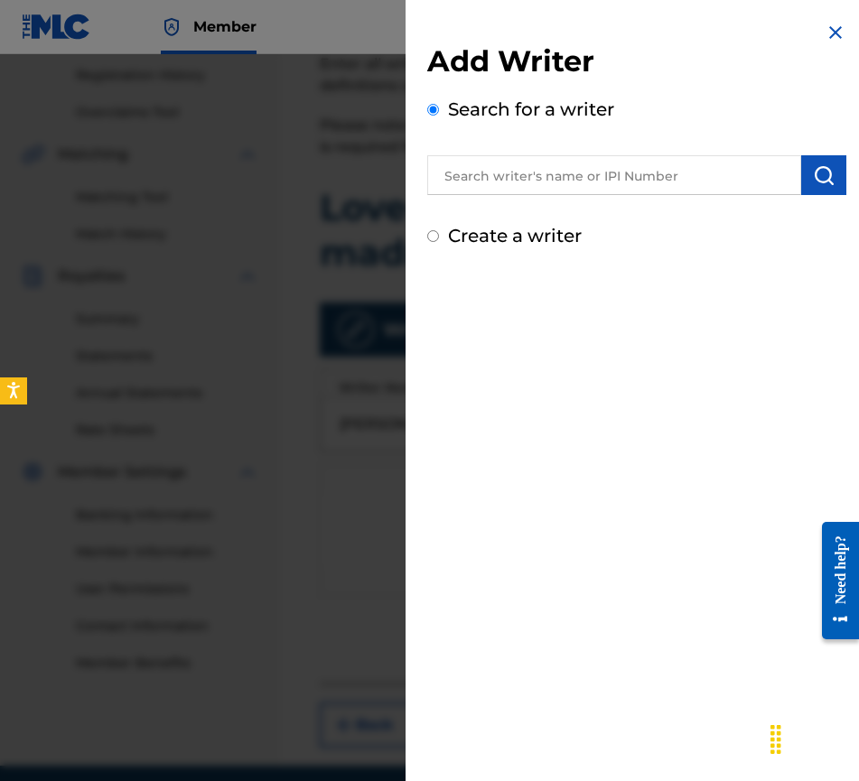
click at [474, 166] on input "text" at bounding box center [614, 175] width 374 height 40
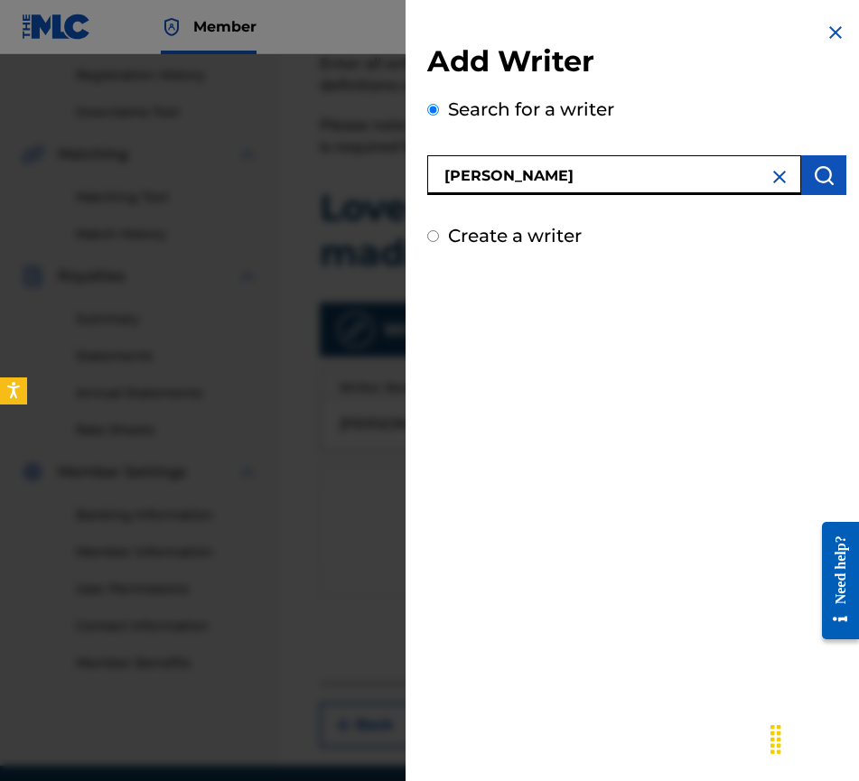
type input "[PERSON_NAME]"
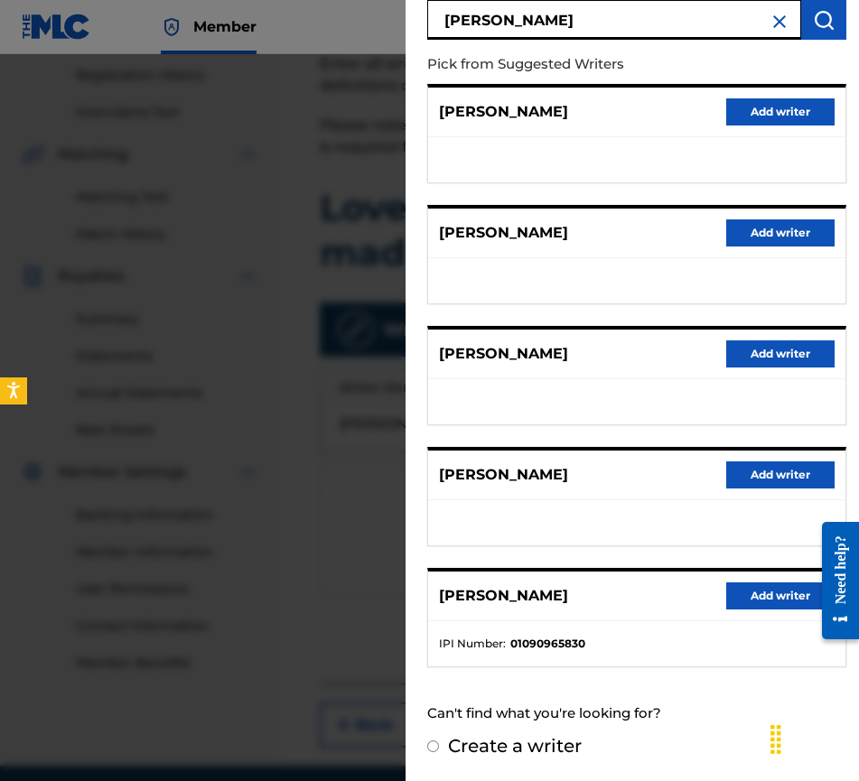
click at [754, 596] on button "Add writer" at bounding box center [780, 596] width 108 height 27
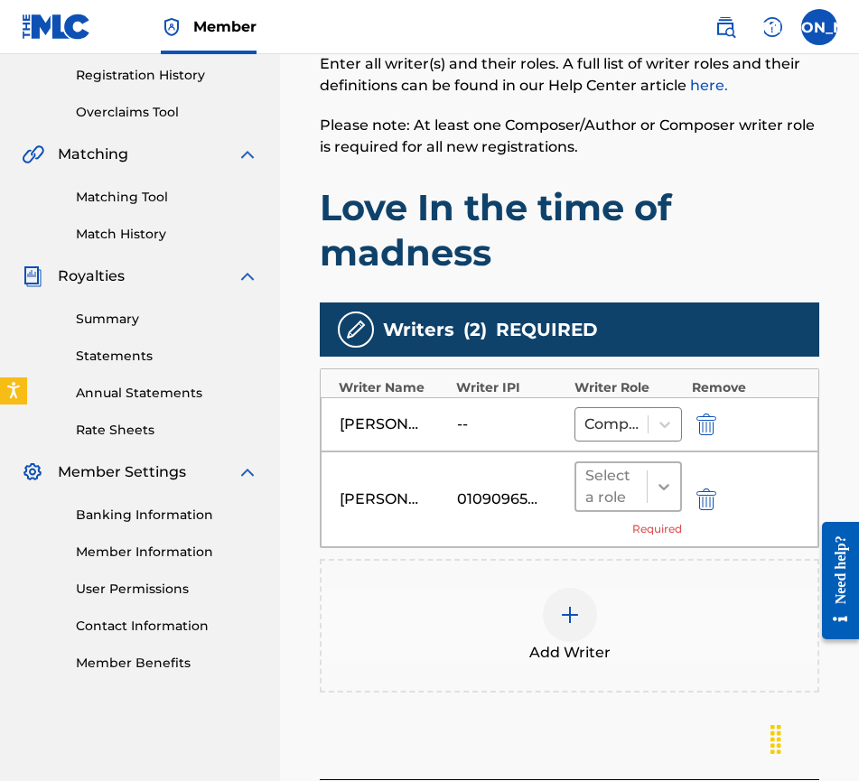
click at [661, 493] on icon at bounding box center [664, 487] width 18 height 18
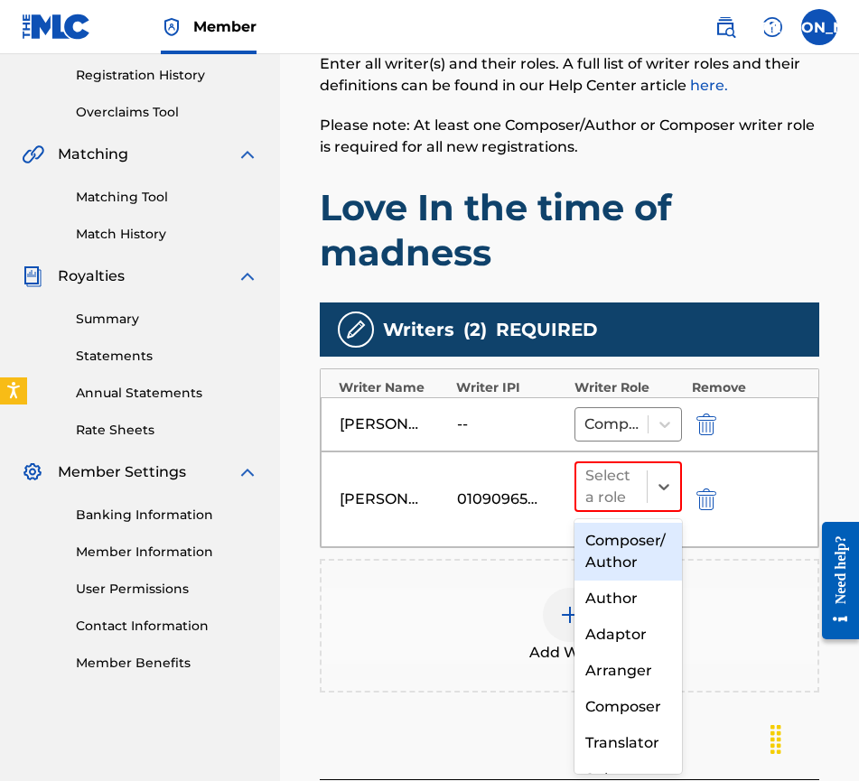
click at [664, 549] on div "Composer/Author" at bounding box center [629, 552] width 108 height 58
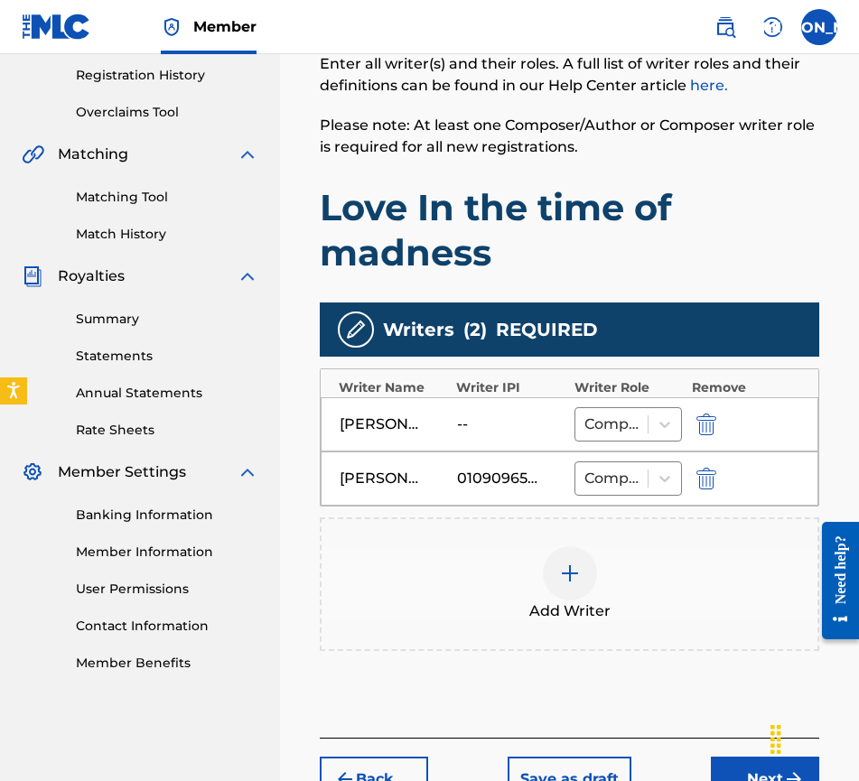
click at [741, 767] on button "Next" at bounding box center [765, 779] width 108 height 45
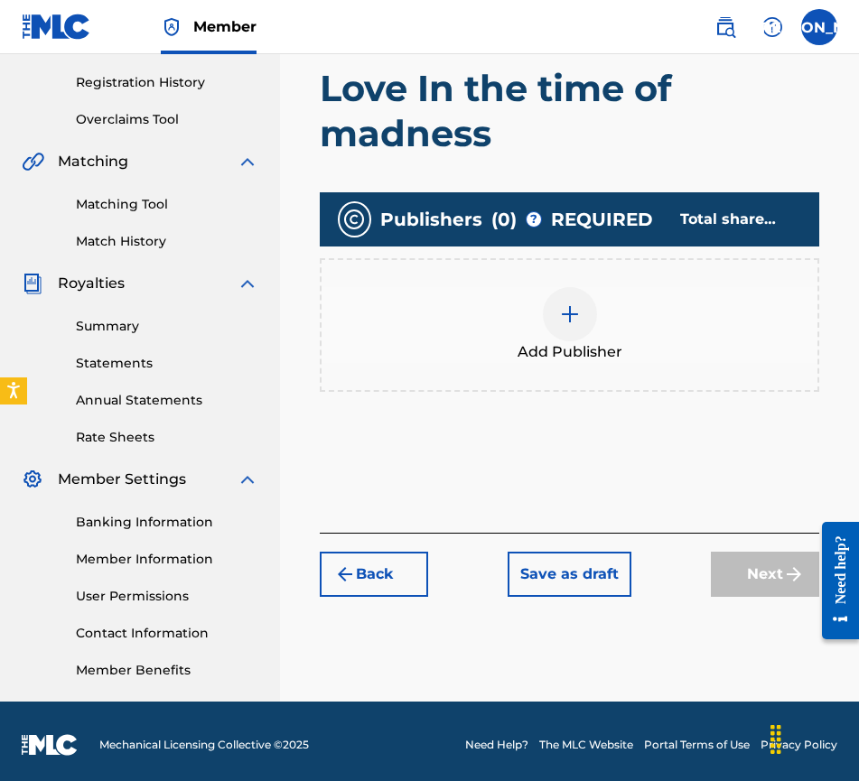
scroll to position [339, 0]
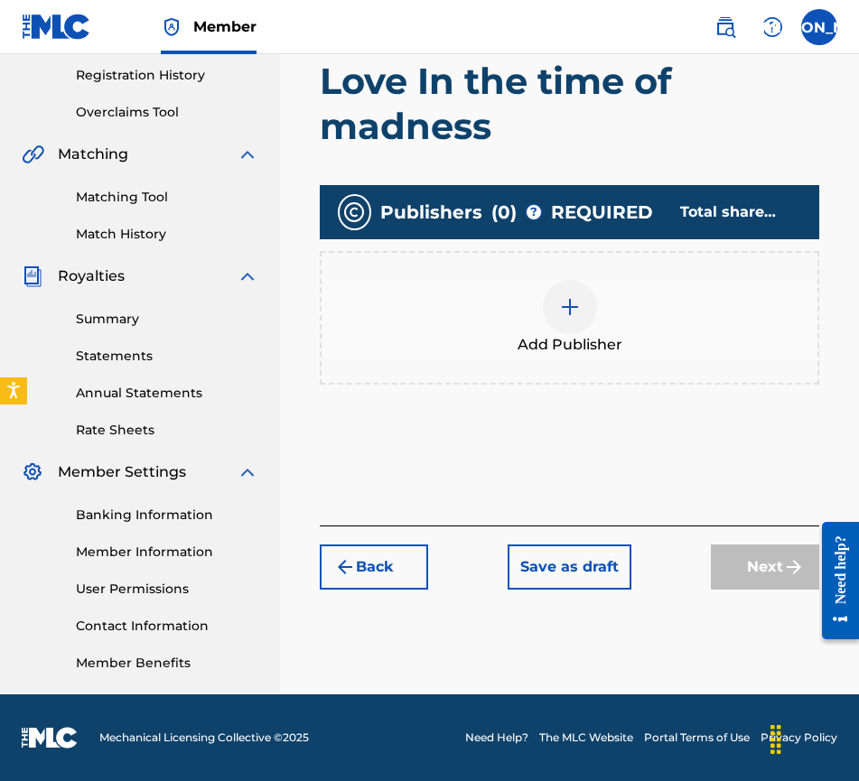
click at [562, 304] on img at bounding box center [570, 307] width 22 height 22
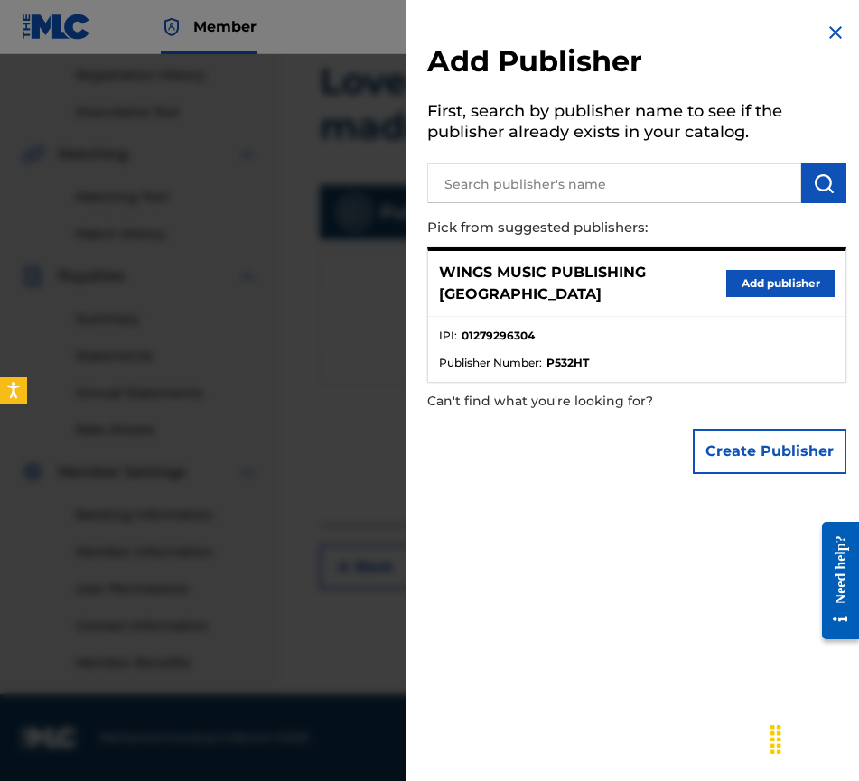
click at [747, 271] on button "Add publisher" at bounding box center [780, 283] width 108 height 27
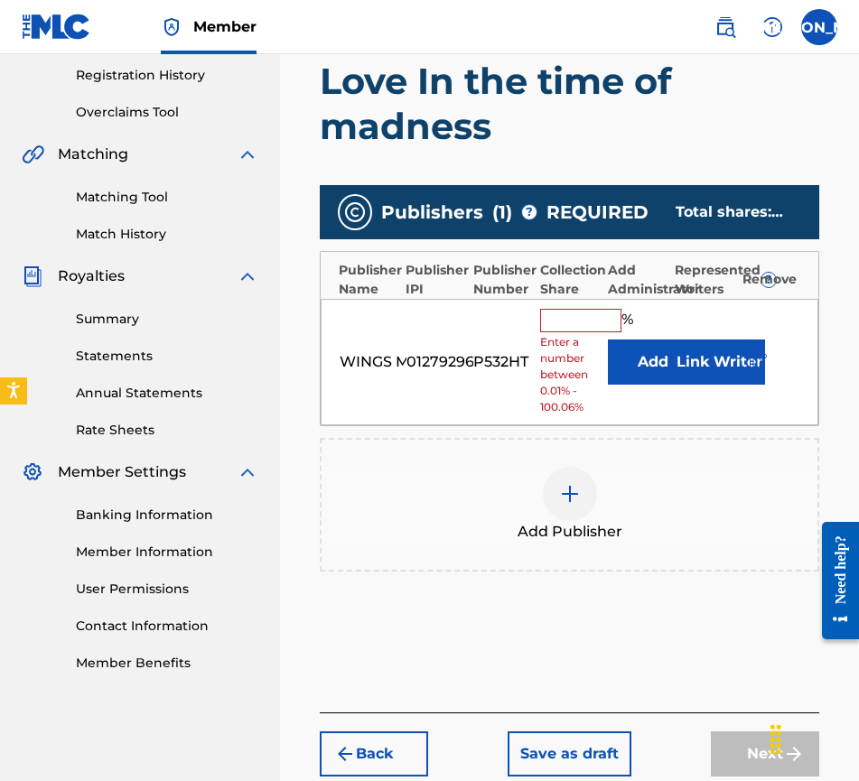
click at [562, 324] on input "text" at bounding box center [580, 320] width 81 height 23
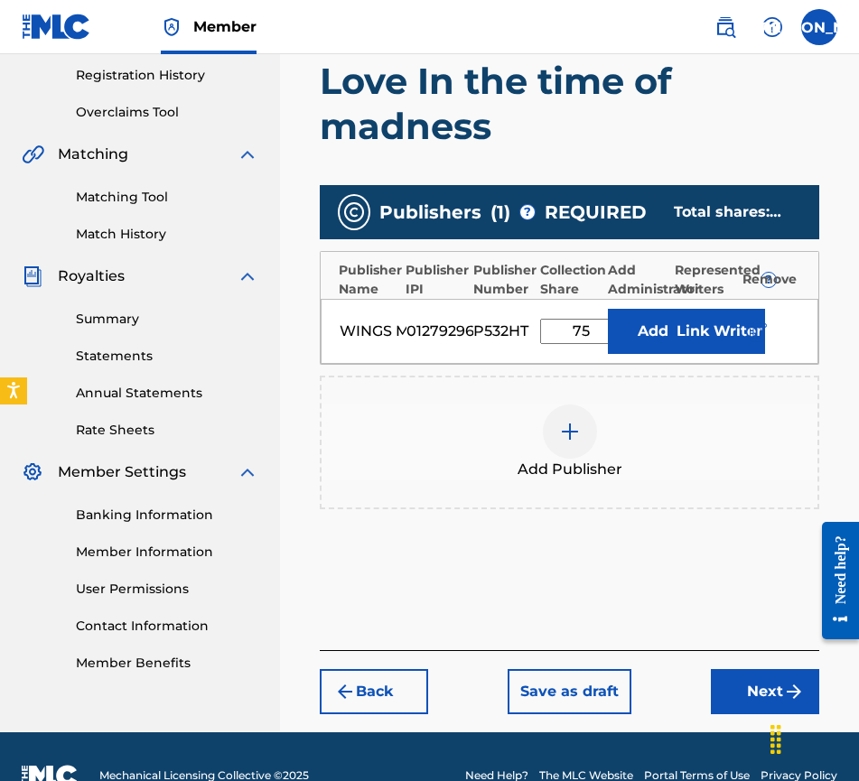
type input "75"
click at [726, 318] on button "Link Writer" at bounding box center [720, 331] width 90 height 45
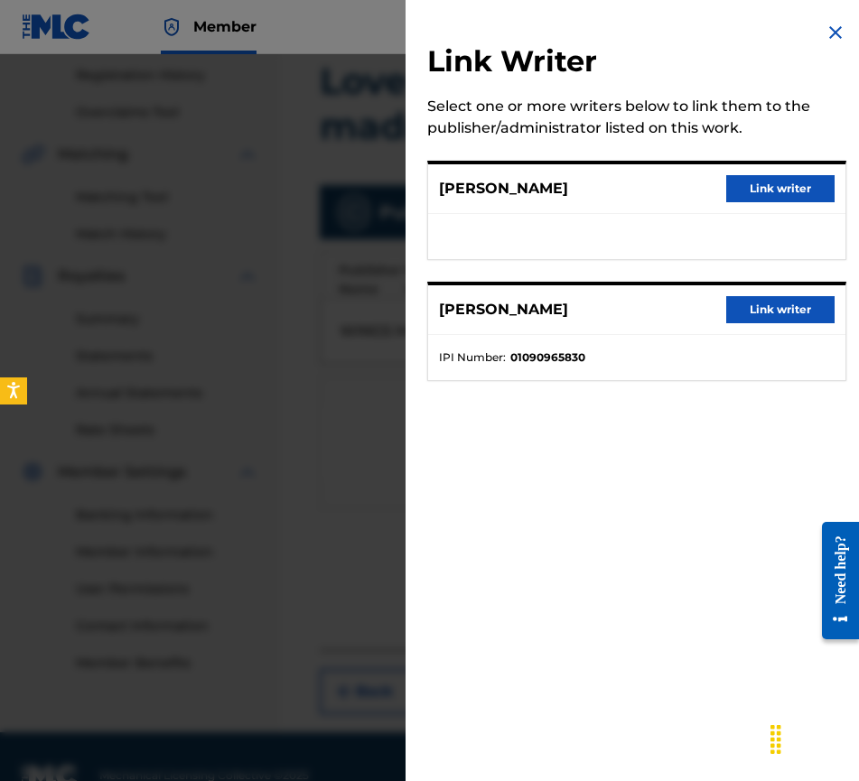
click at [766, 186] on button "Link writer" at bounding box center [780, 188] width 108 height 27
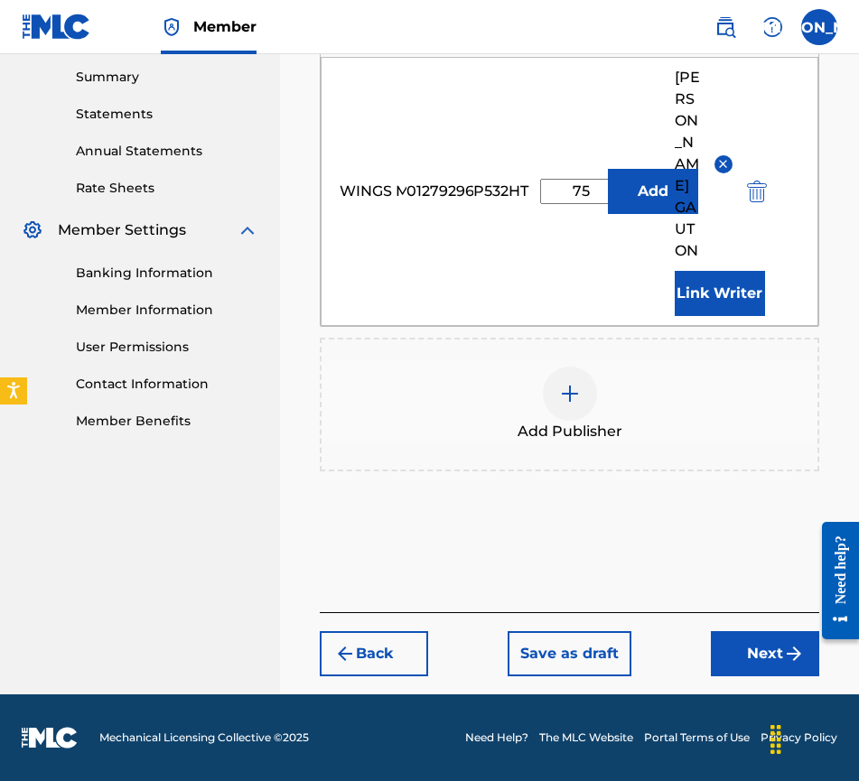
click at [769, 655] on button "Next" at bounding box center [765, 653] width 108 height 45
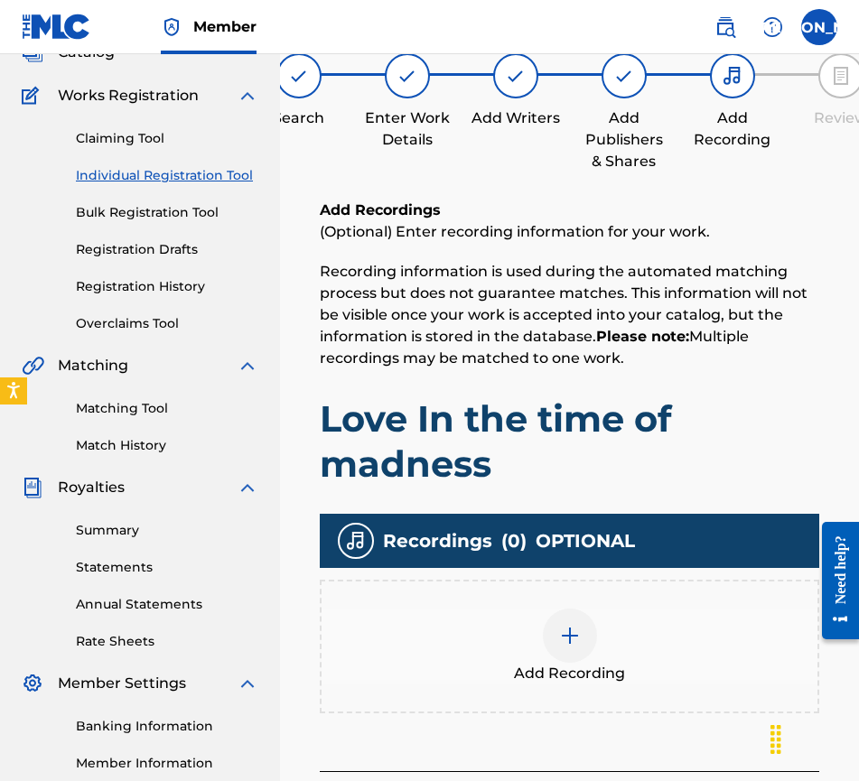
scroll to position [81, 0]
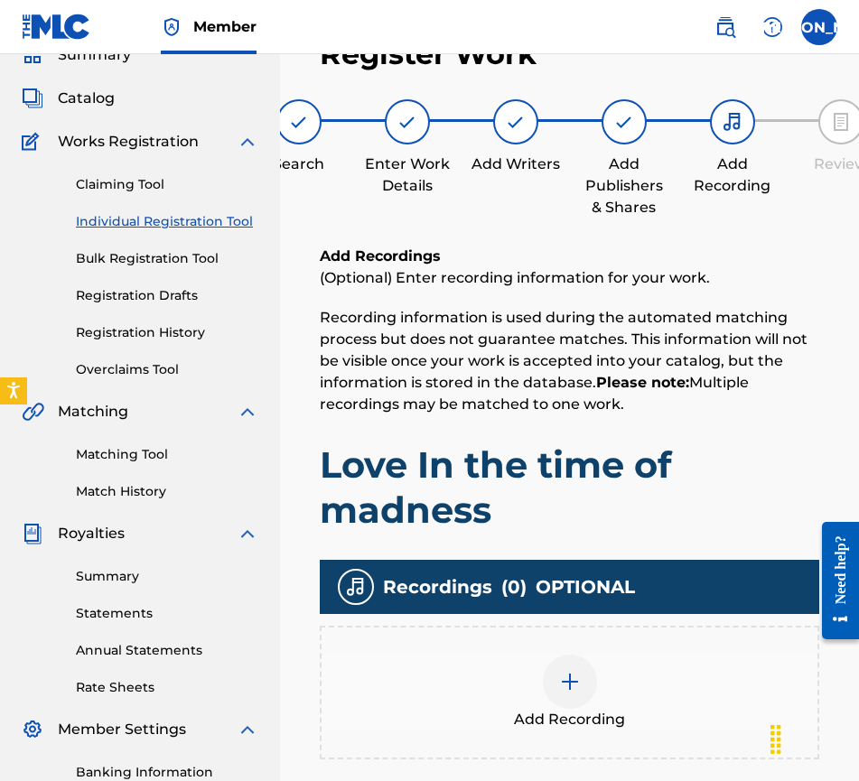
click at [578, 682] on img at bounding box center [570, 682] width 22 height 22
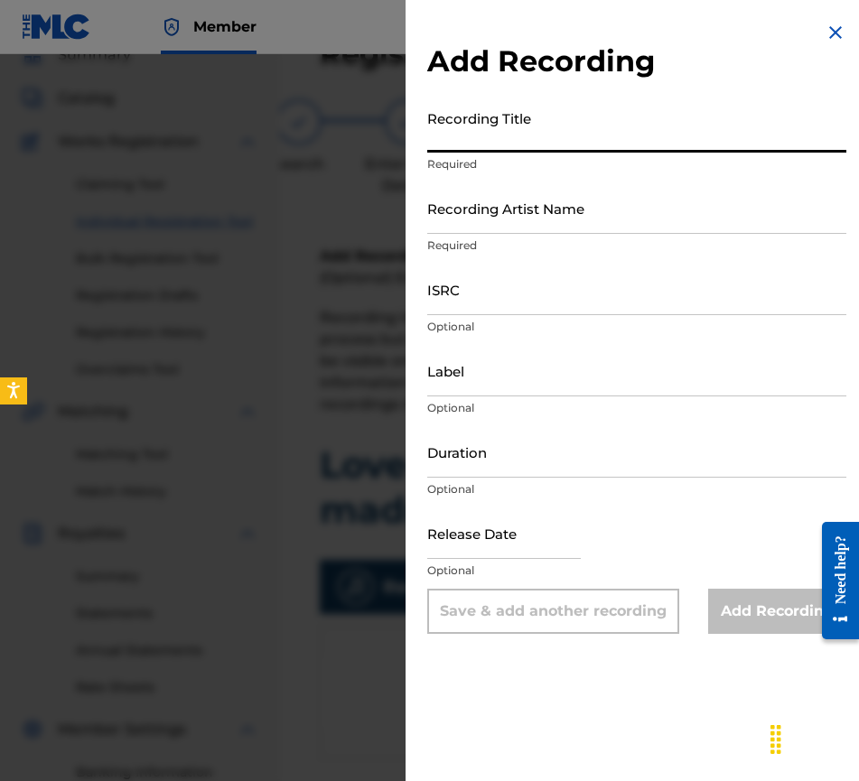
click at [482, 144] on input "Recording Title" at bounding box center [636, 126] width 419 height 51
click at [581, 141] on input "Love In the Time of" at bounding box center [636, 126] width 419 height 51
type input "Love In the Time of Madness"
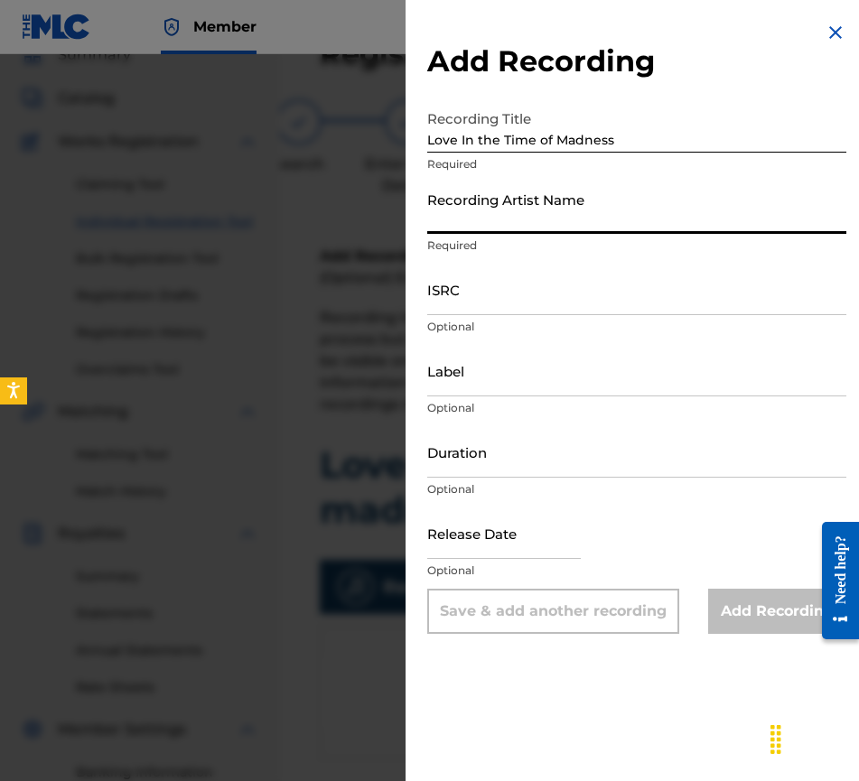
click at [451, 221] on input "Recording Artist Name" at bounding box center [636, 207] width 419 height 51
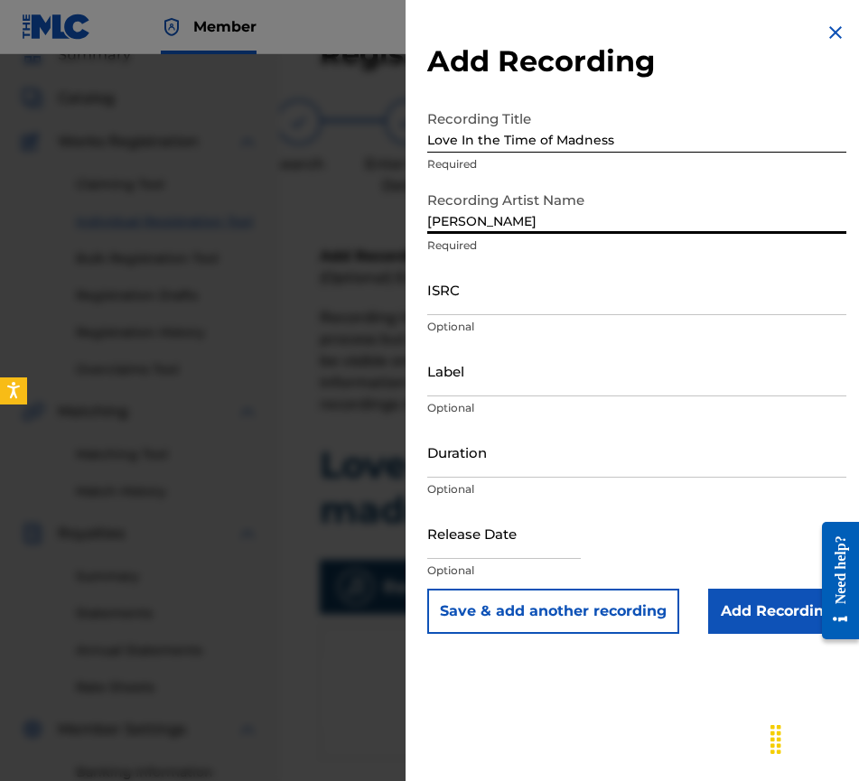
type input "[PERSON_NAME]"
click at [498, 304] on input "ISRC" at bounding box center [636, 289] width 419 height 51
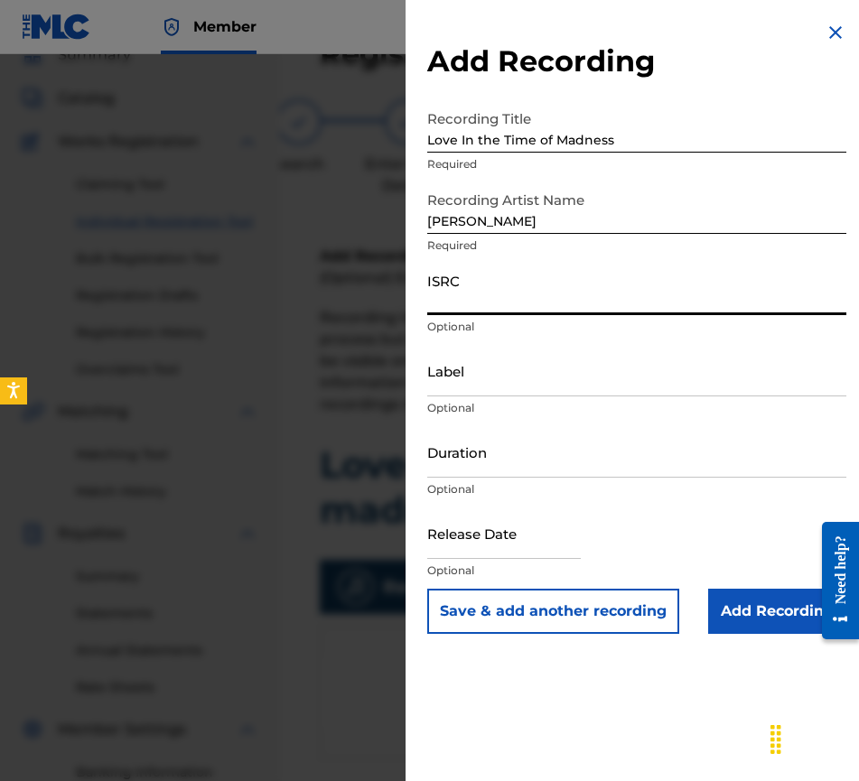
paste input "UKW3Z2301005"
type input "UKW3Z2301005"
click at [510, 384] on input "Label" at bounding box center [636, 370] width 419 height 51
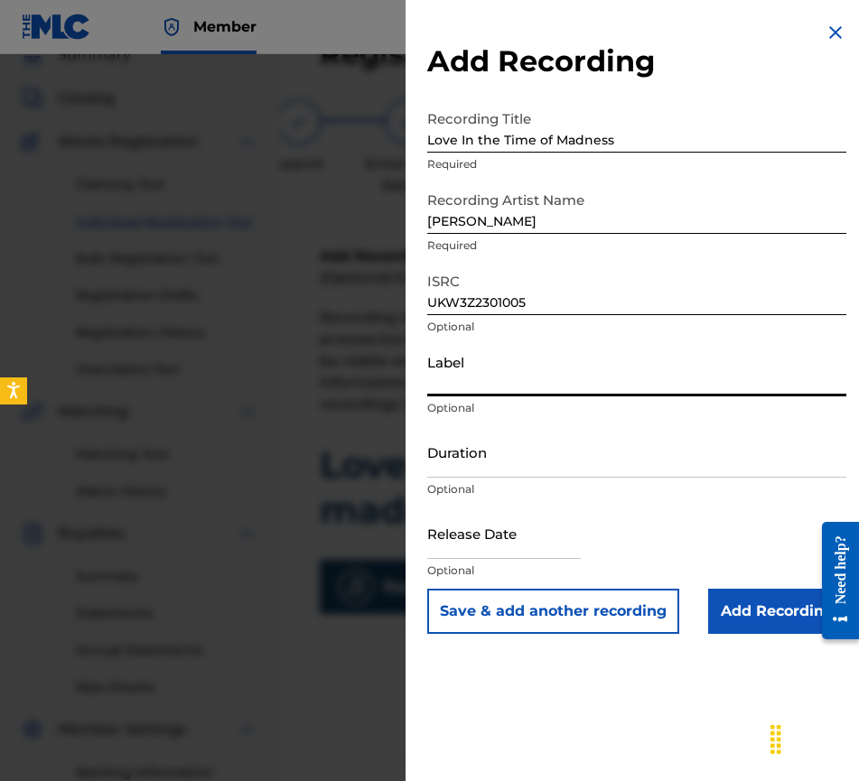
type input "Wings Music Group"
click at [532, 461] on input "Duration" at bounding box center [636, 451] width 419 height 51
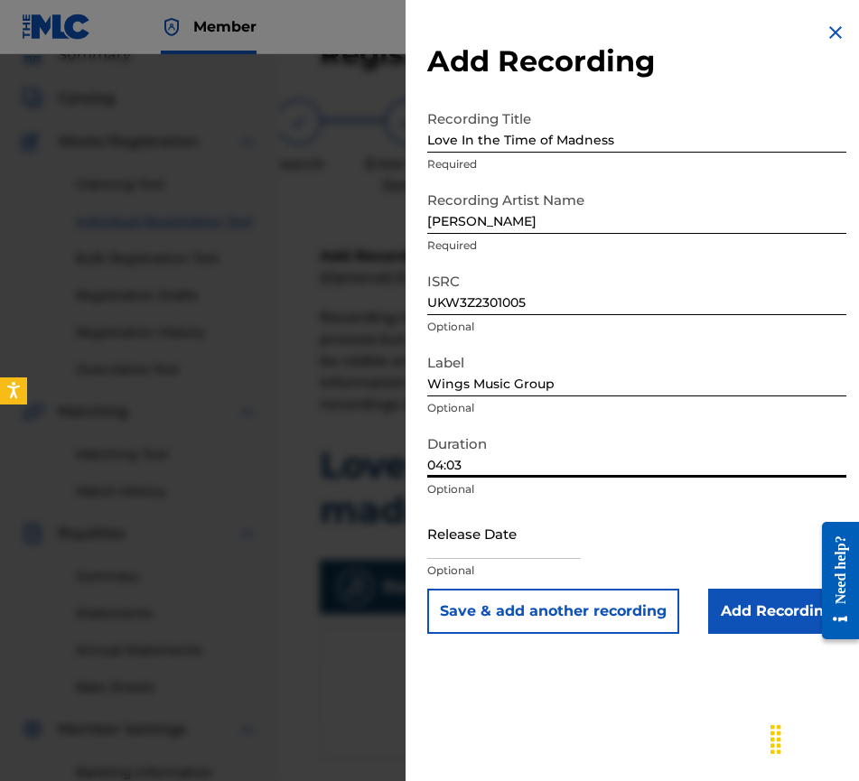
type input "04:03"
select select "7"
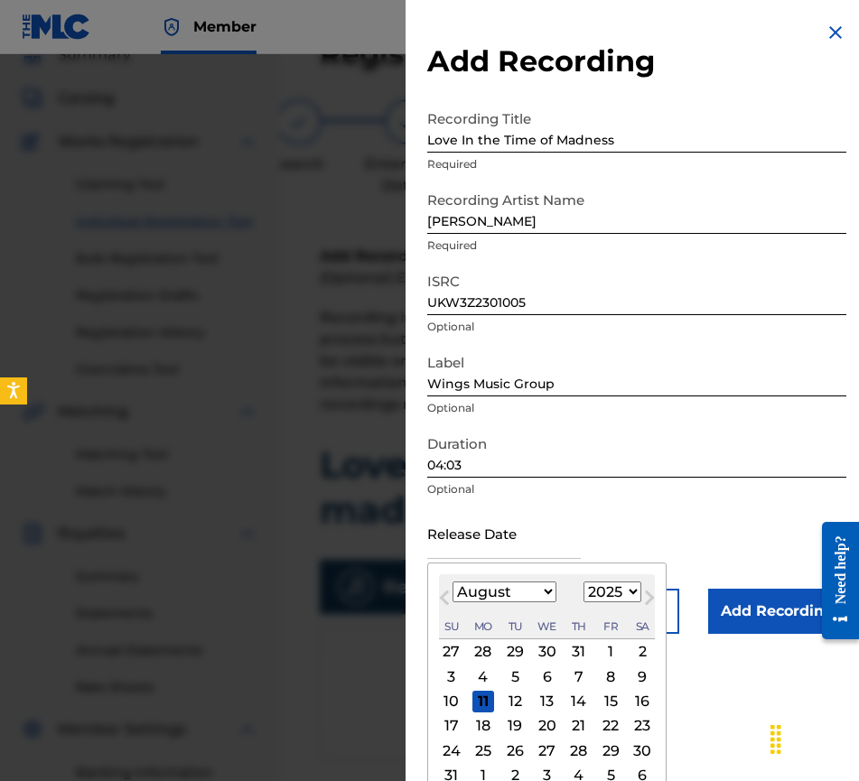
click at [509, 549] on input "text" at bounding box center [504, 533] width 154 height 51
click at [466, 608] on div "August [DATE] February March April May June July August September October Novem…" at bounding box center [547, 607] width 216 height 65
click at [631, 592] on select "1900 1901 1902 1903 1904 1905 1906 1907 1908 1909 1910 1911 1912 1913 1914 1915…" at bounding box center [613, 592] width 58 height 21
select select "2023"
click at [584, 582] on select "1900 1901 1902 1903 1904 1905 1906 1907 1908 1909 1910 1911 1912 1913 1914 1915…" at bounding box center [613, 592] width 58 height 21
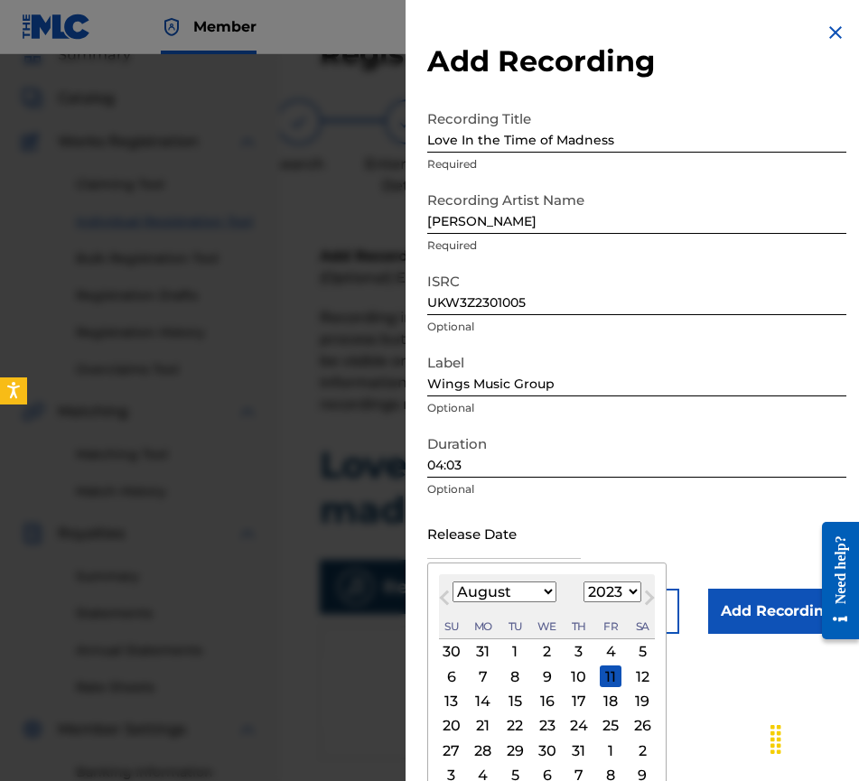
click at [610, 649] on div "4" at bounding box center [611, 652] width 22 height 22
type input "[DATE]"
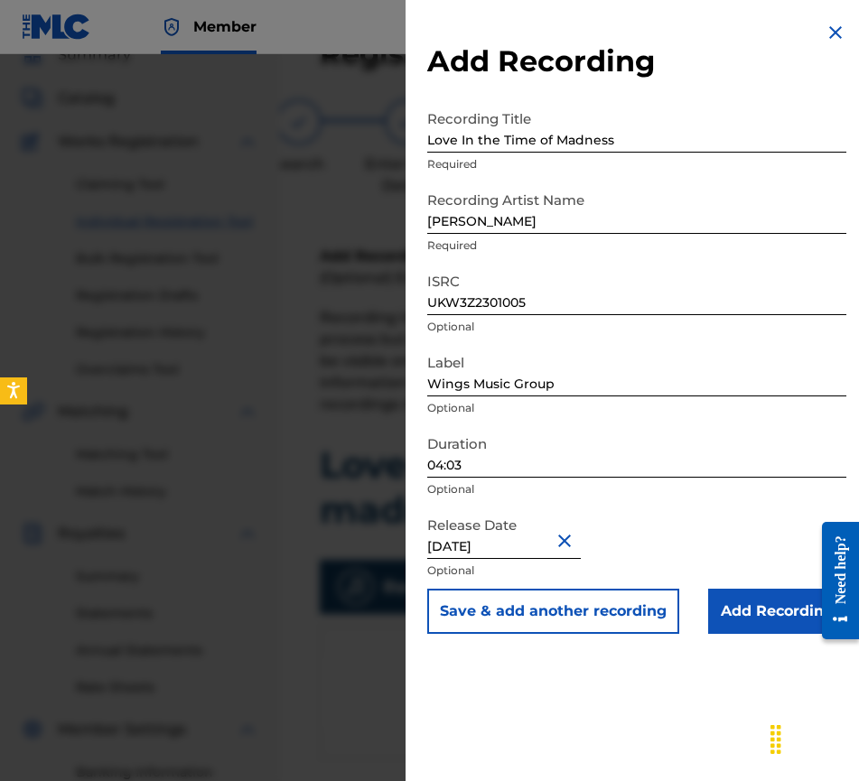
click at [757, 603] on input "Add Recording" at bounding box center [777, 611] width 138 height 45
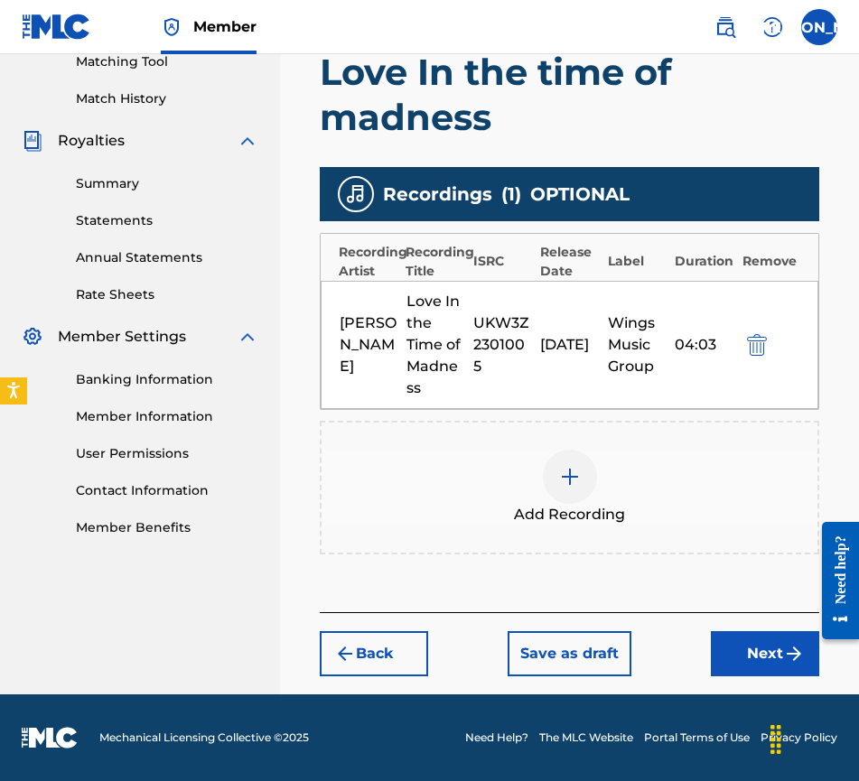
click at [761, 641] on button "Next" at bounding box center [765, 653] width 108 height 45
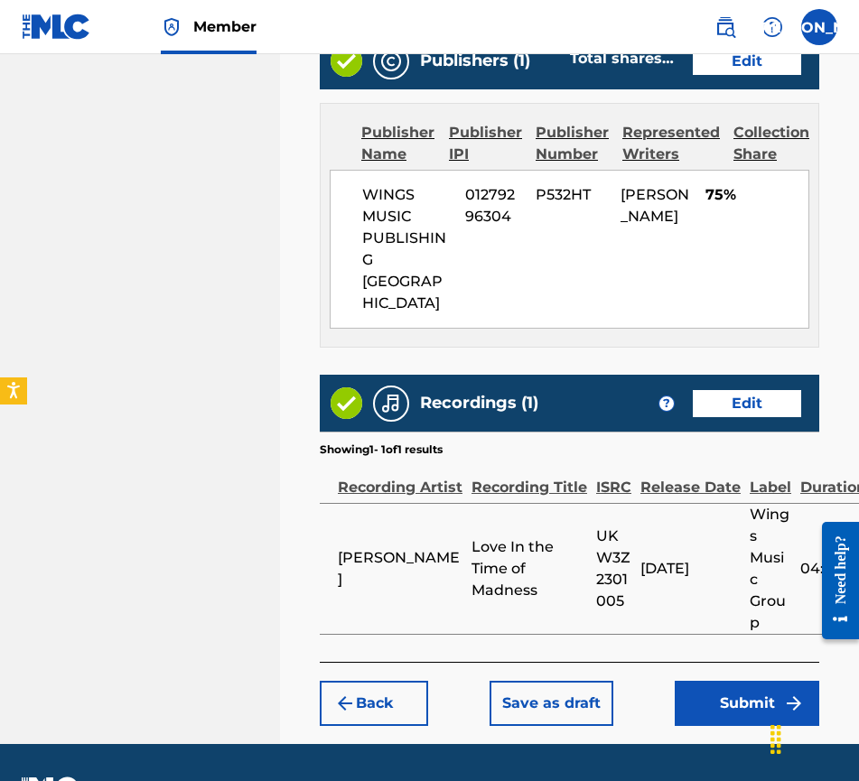
scroll to position [1084, 0]
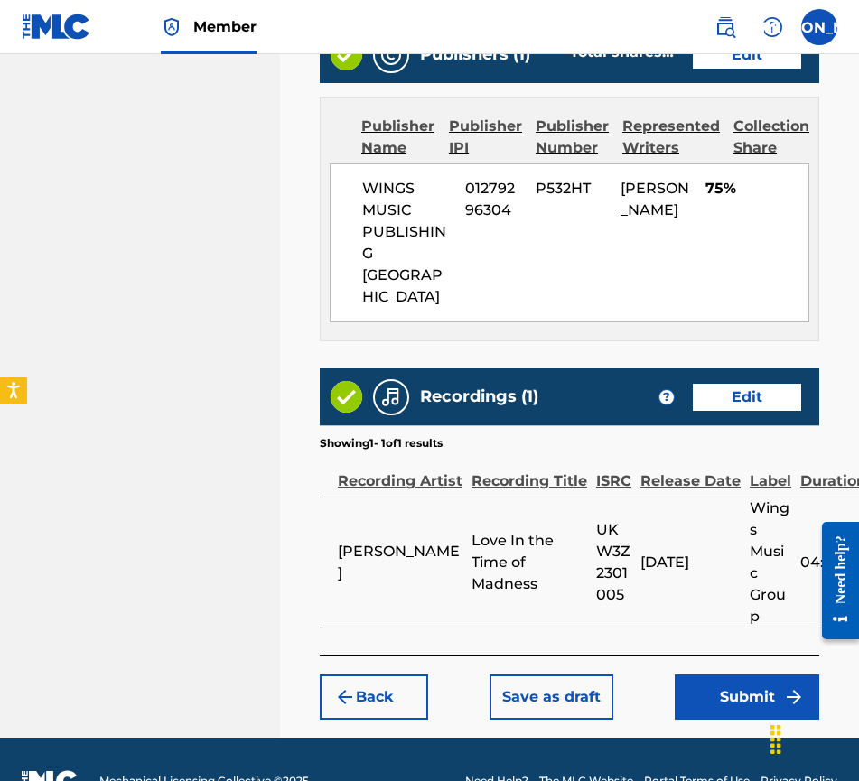
click at [735, 675] on button "Submit" at bounding box center [747, 697] width 145 height 45
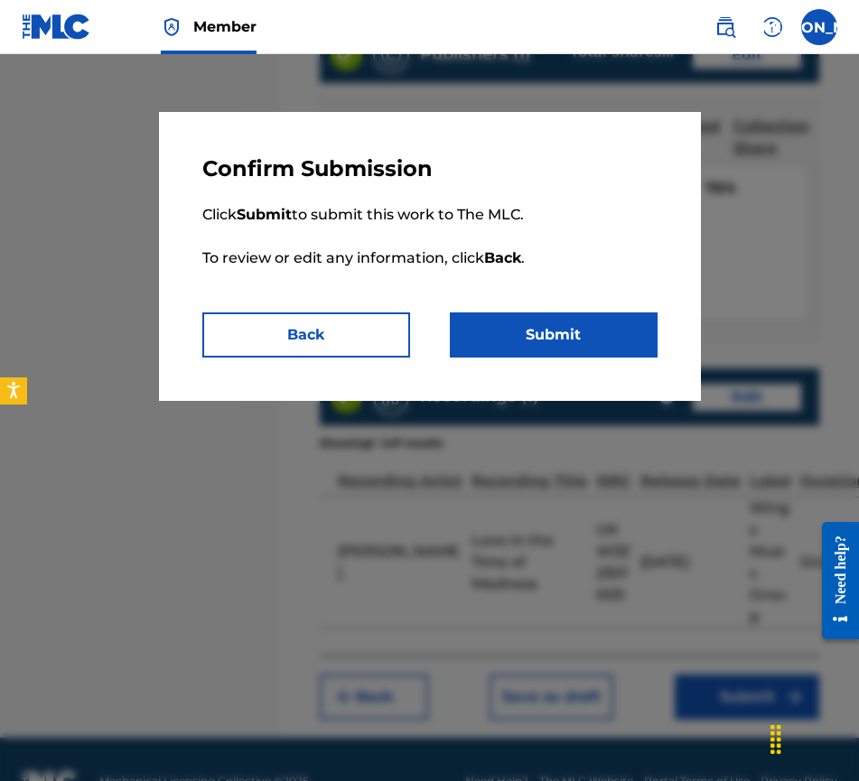
click at [595, 340] on button "Submit" at bounding box center [554, 335] width 208 height 45
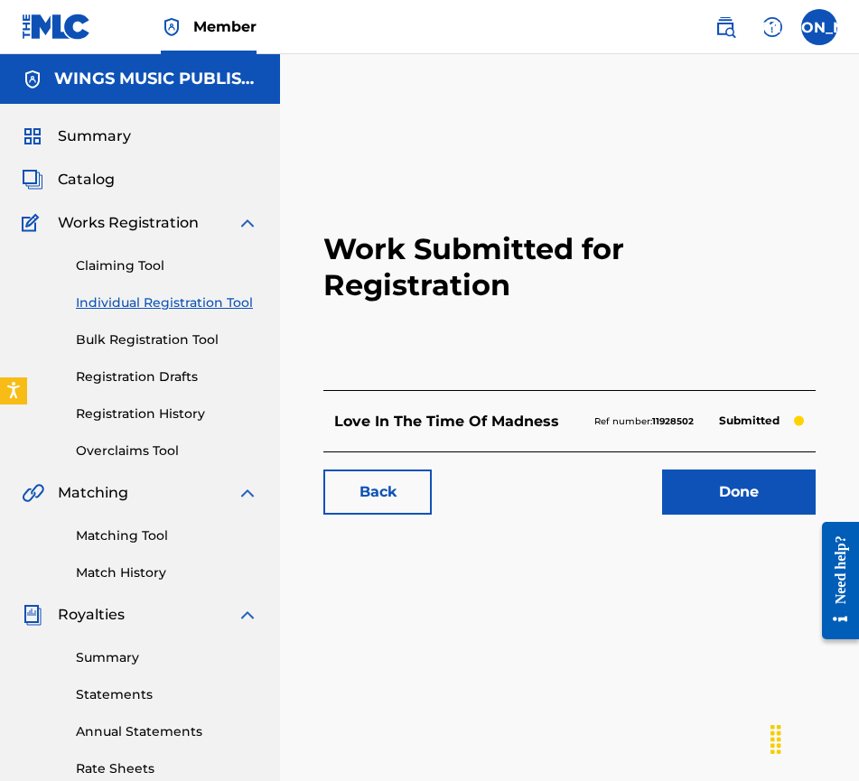
click at [748, 496] on link "Done" at bounding box center [739, 492] width 154 height 45
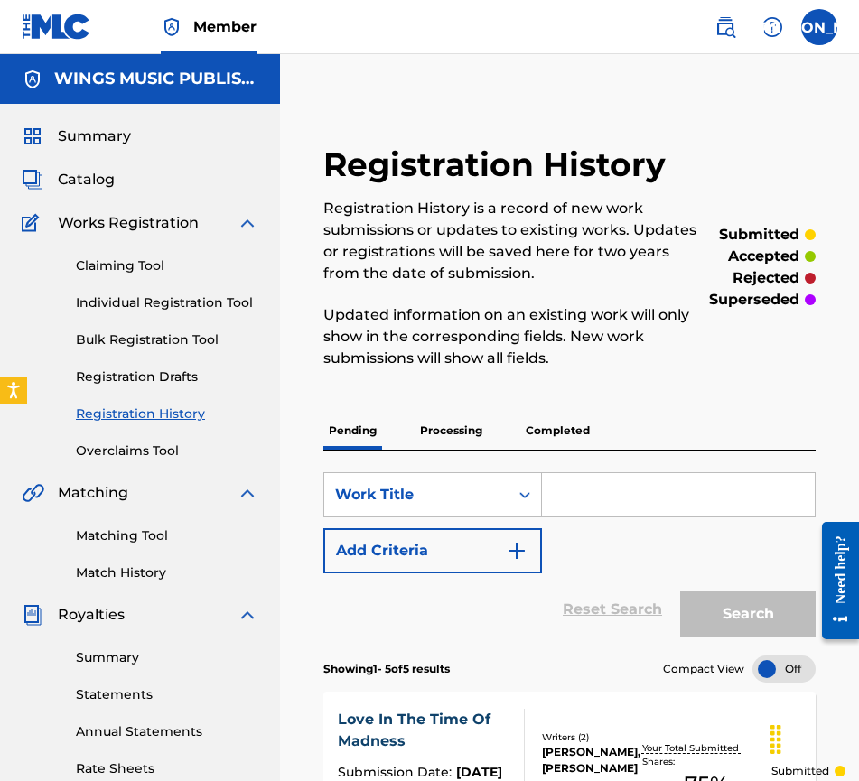
click at [150, 309] on link "Individual Registration Tool" at bounding box center [167, 303] width 182 height 19
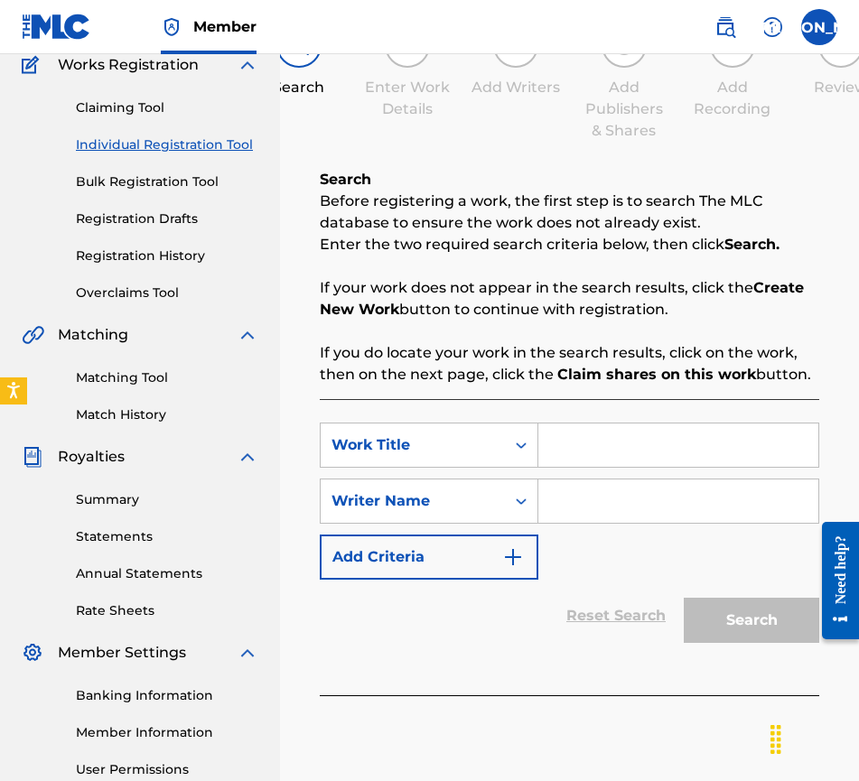
scroll to position [271, 0]
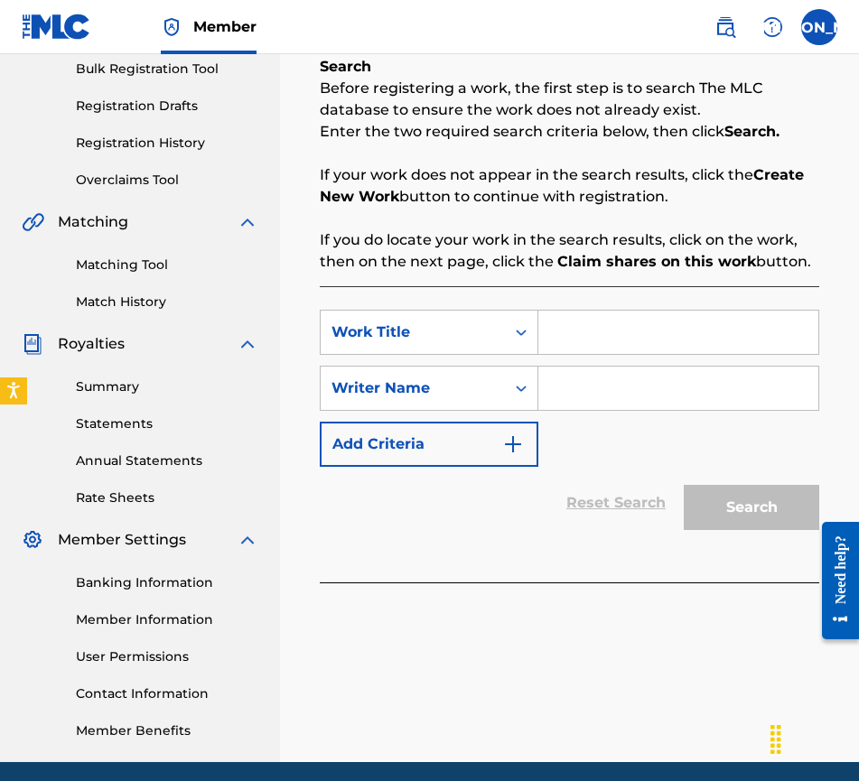
click at [597, 338] on input "Search Form" at bounding box center [678, 332] width 280 height 43
type input "What Do You Want To Find"
click at [555, 389] on input "Search Form" at bounding box center [678, 388] width 280 height 43
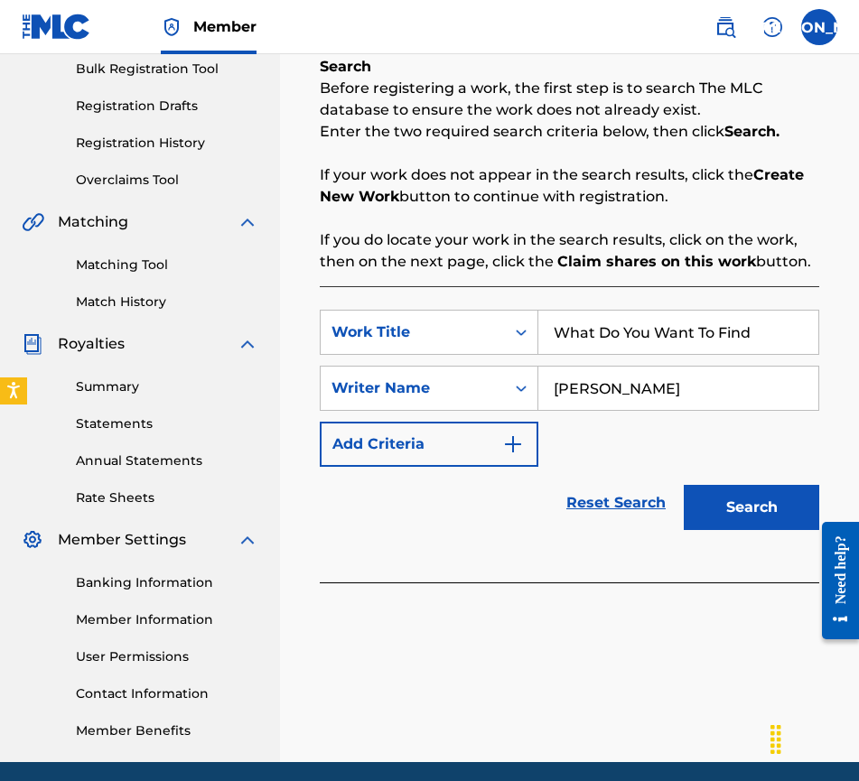
type input "[PERSON_NAME]"
click at [748, 508] on button "Search" at bounding box center [751, 507] width 135 height 45
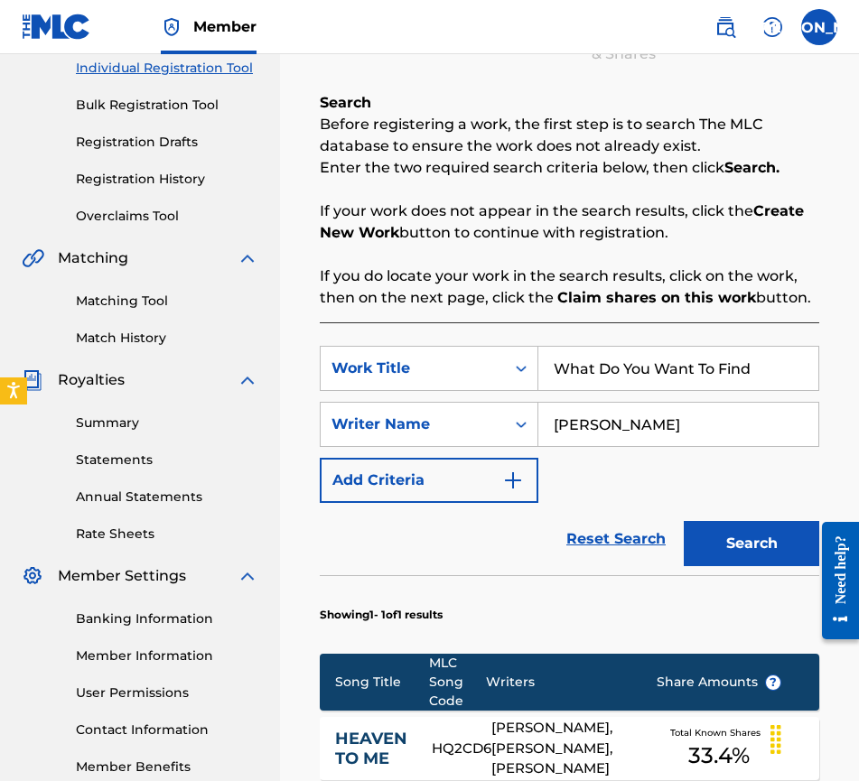
scroll to position [560, 0]
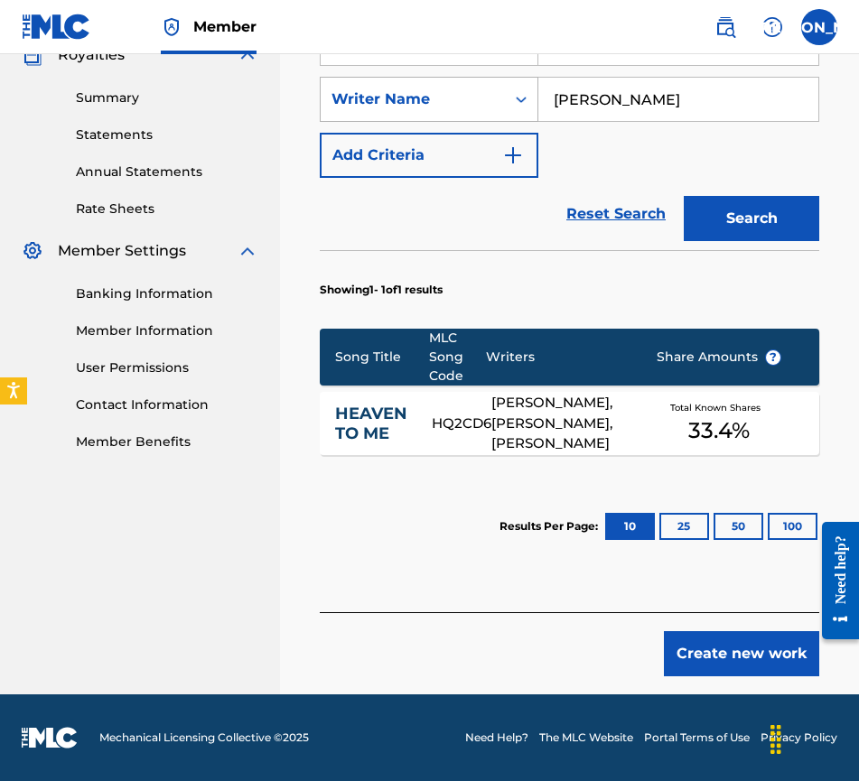
drag, startPoint x: 679, startPoint y: 92, endPoint x: 517, endPoint y: 94, distance: 162.6
click at [517, 94] on div "SearchWithCriteria4577b7e9-e60d-440c-835b-46ac2ff52edd Writer Name [PERSON_NAME]" at bounding box center [570, 99] width 500 height 45
type input "[PERSON_NAME]"
click at [755, 216] on button "Search" at bounding box center [751, 218] width 135 height 45
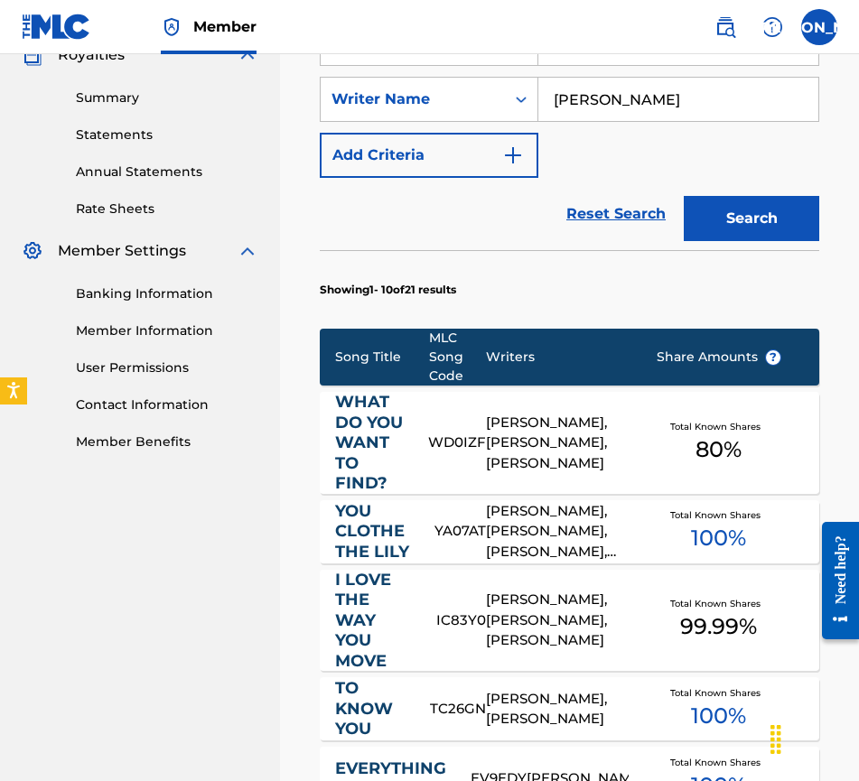
click at [350, 444] on link "WHAT DO YOU WANT TO FIND?" at bounding box center [370, 443] width 70 height 102
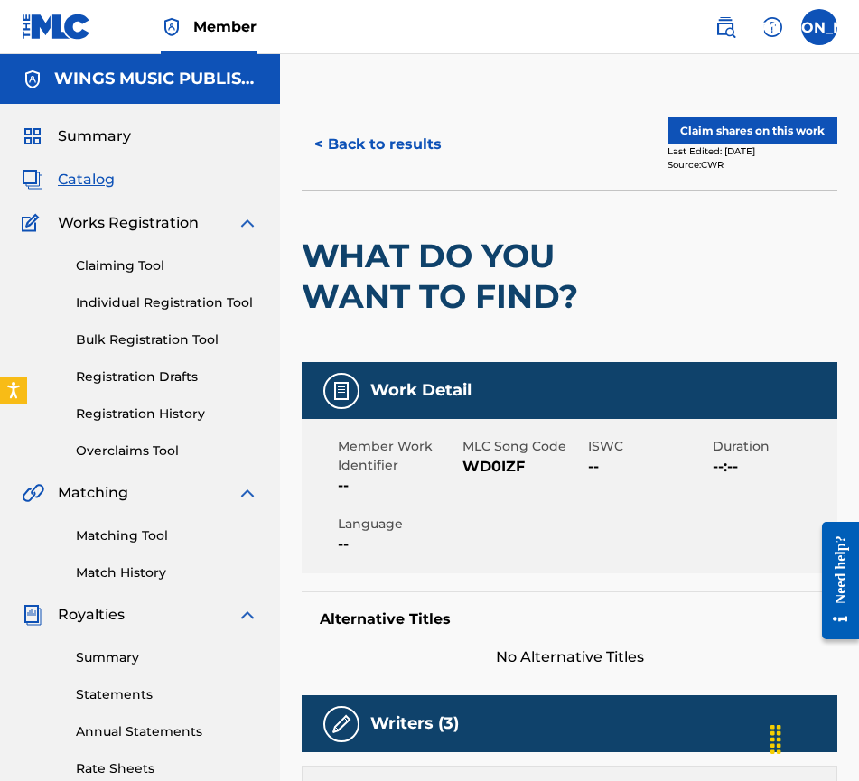
click at [368, 136] on button "< Back to results" at bounding box center [378, 144] width 153 height 45
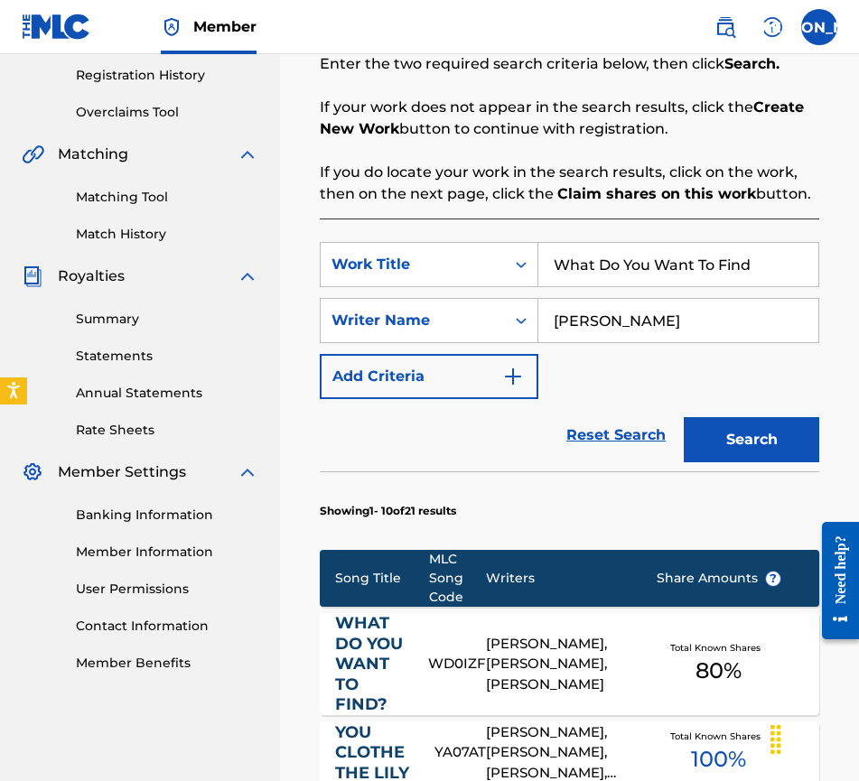
drag, startPoint x: 783, startPoint y: 267, endPoint x: 468, endPoint y: 237, distance: 316.7
type input "Feather & Skin"
drag, startPoint x: 705, startPoint y: 330, endPoint x: 275, endPoint y: 311, distance: 430.4
click at [286, 313] on div "Register Work Search Enter Work Details Add Writers Add Publishers & Shares Add…" at bounding box center [569, 701] width 579 height 1880
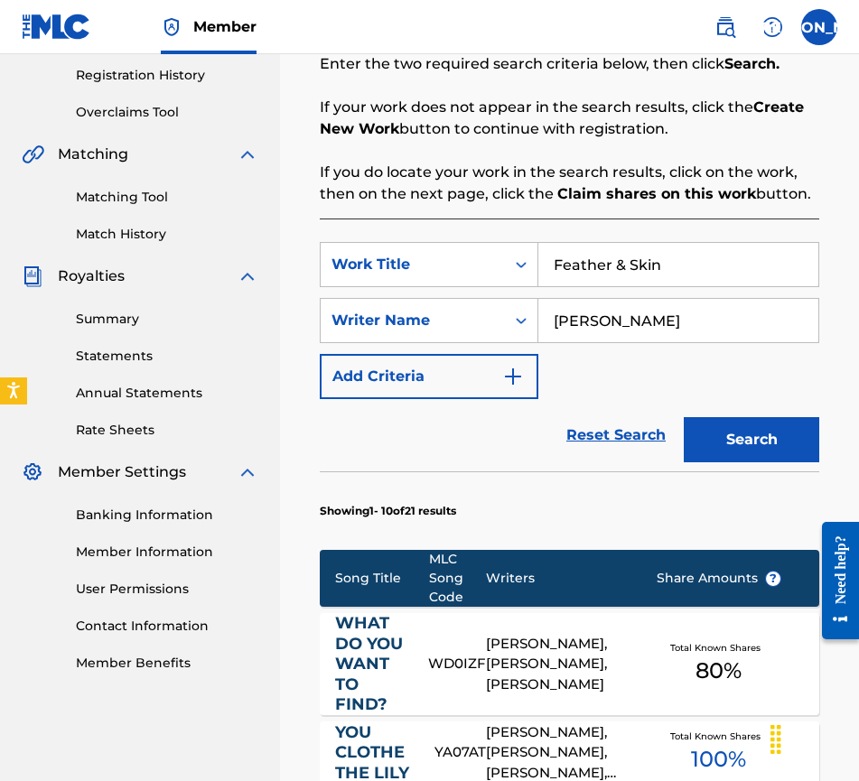
type input "[PERSON_NAME]"
click at [755, 431] on button "Search" at bounding box center [751, 439] width 135 height 45
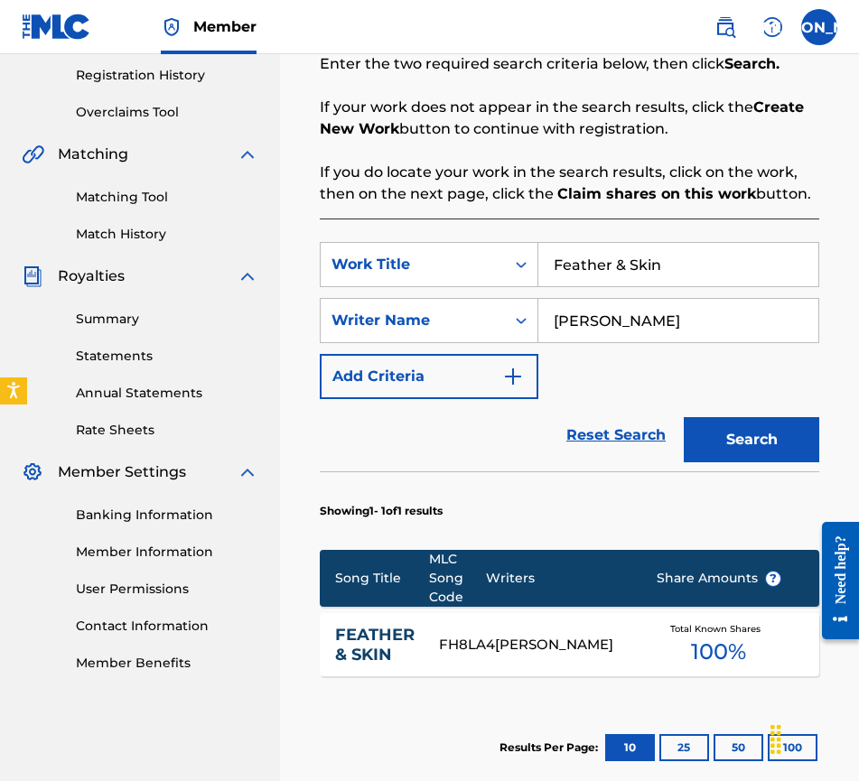
click at [501, 640] on div "[PERSON_NAME]" at bounding box center [562, 645] width 134 height 21
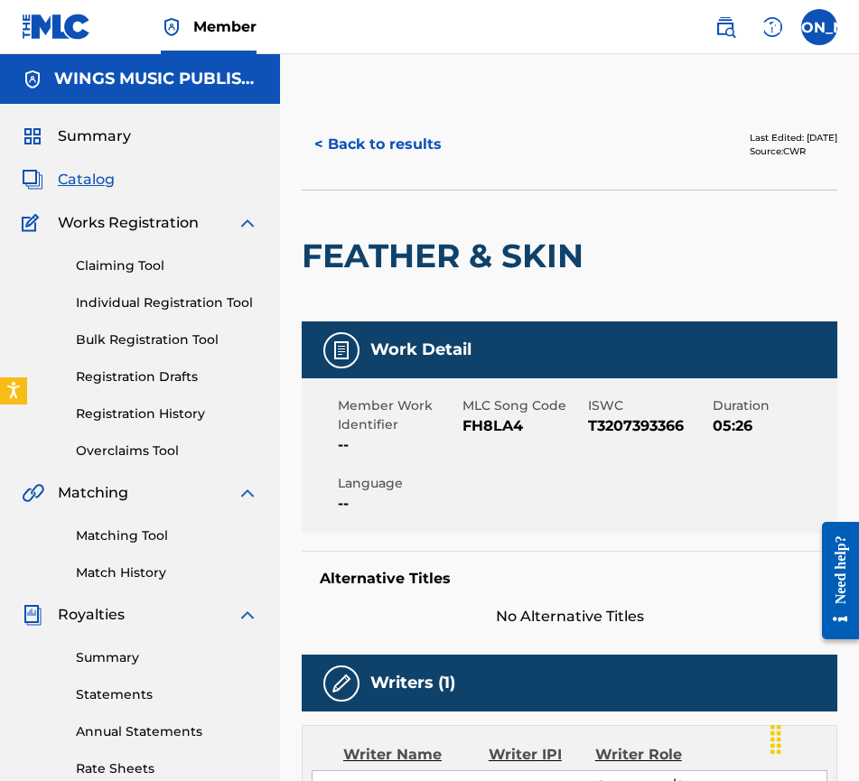
click at [367, 142] on button "< Back to results" at bounding box center [378, 144] width 153 height 45
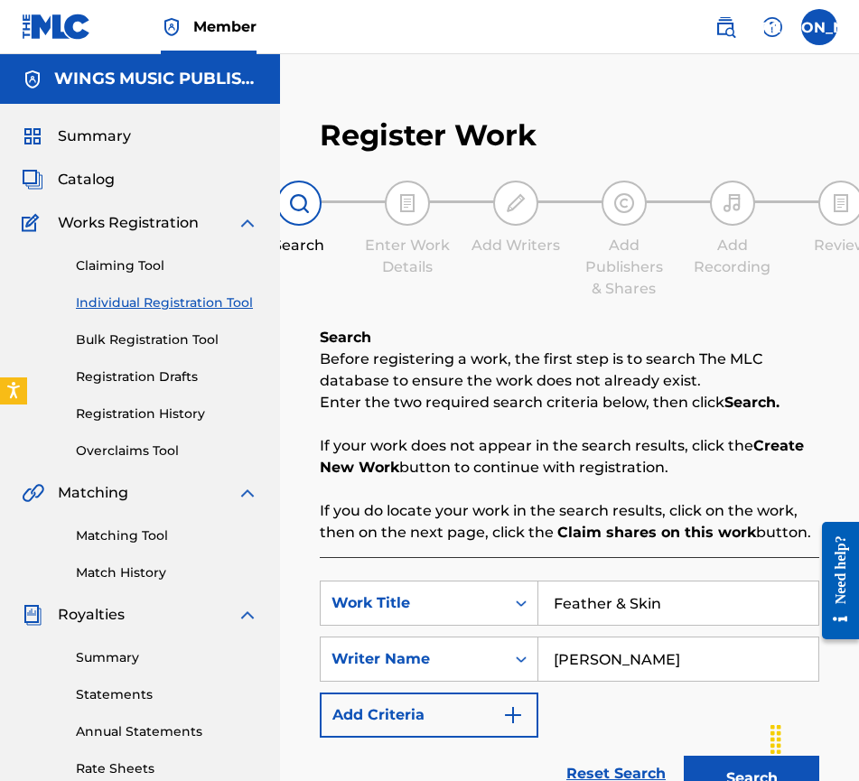
scroll to position [339, 0]
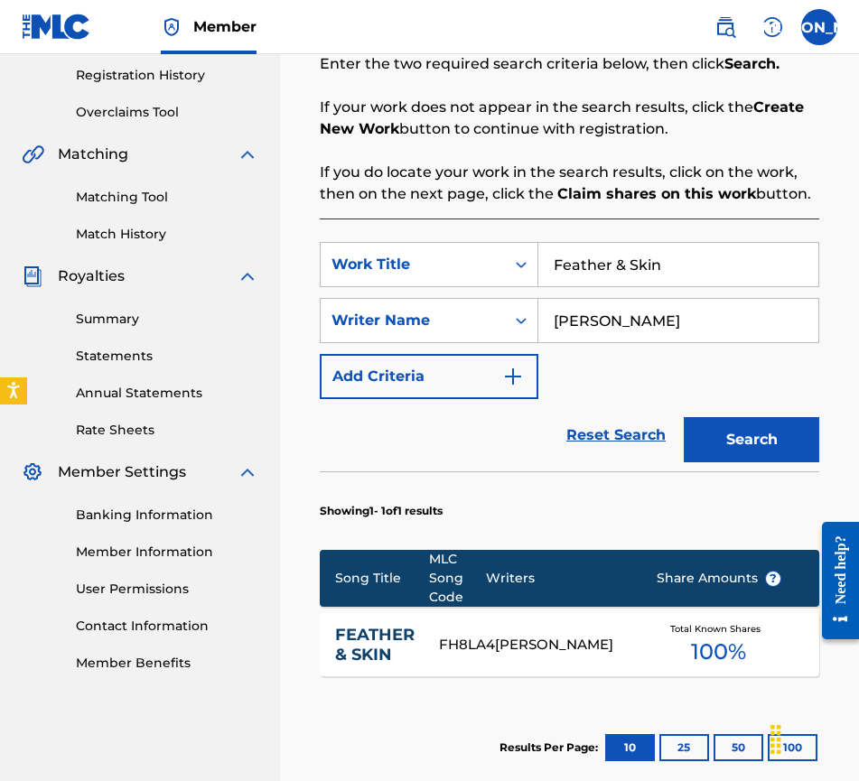
drag, startPoint x: 688, startPoint y: 259, endPoint x: 556, endPoint y: 246, distance: 132.6
click at [556, 246] on input "Feather & Skin" at bounding box center [678, 264] width 280 height 43
type input "I'll Follow"
drag, startPoint x: 670, startPoint y: 328, endPoint x: 425, endPoint y: 294, distance: 248.0
click at [425, 294] on div "SearchWithCriteria88edf8bd-ac00-498f-880d-df8a40764d3c Work Title I'll Follow S…" at bounding box center [570, 320] width 500 height 157
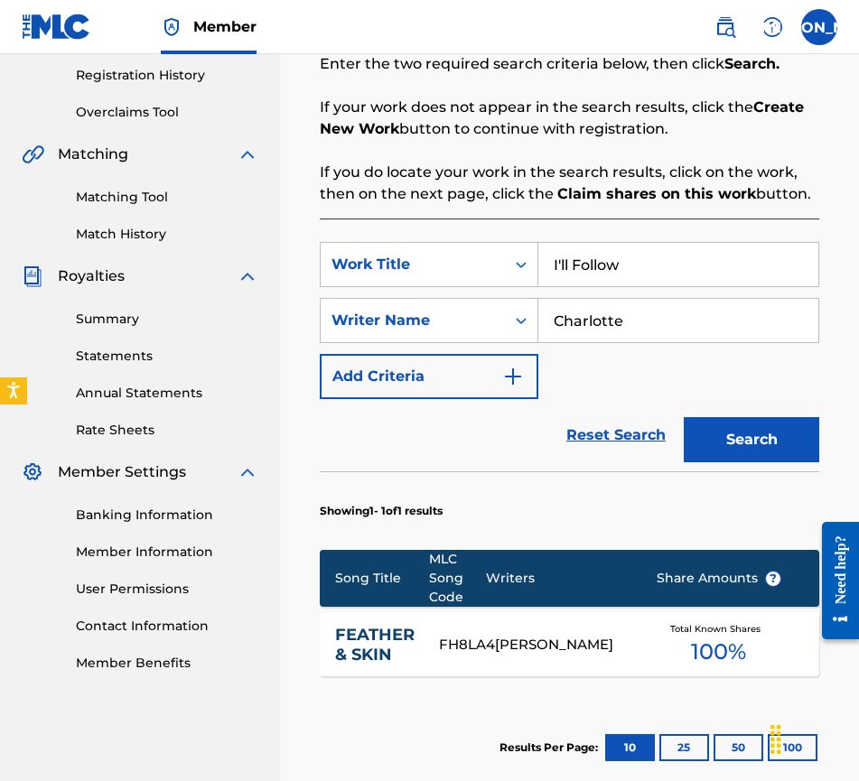
click at [677, 326] on input "Charlotte" at bounding box center [678, 320] width 280 height 43
type input "[PERSON_NAME]"
click at [744, 430] on button "Search" at bounding box center [751, 439] width 135 height 45
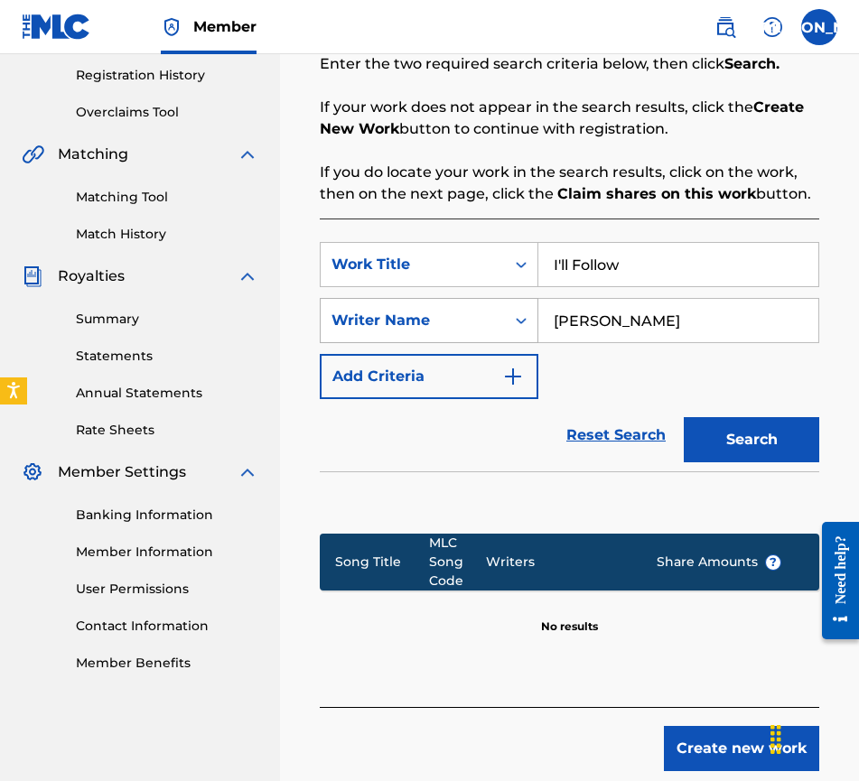
drag, startPoint x: 710, startPoint y: 325, endPoint x: 449, endPoint y: 313, distance: 261.4
click at [449, 313] on div "SearchWithCriteria4577b7e9-e60d-440c-835b-46ac2ff52edd Writer Name [PERSON_NAME]" at bounding box center [570, 320] width 500 height 45
type input "[PERSON_NAME]"
click at [733, 434] on button "Search" at bounding box center [751, 439] width 135 height 45
drag, startPoint x: 652, startPoint y: 317, endPoint x: 434, endPoint y: 296, distance: 219.6
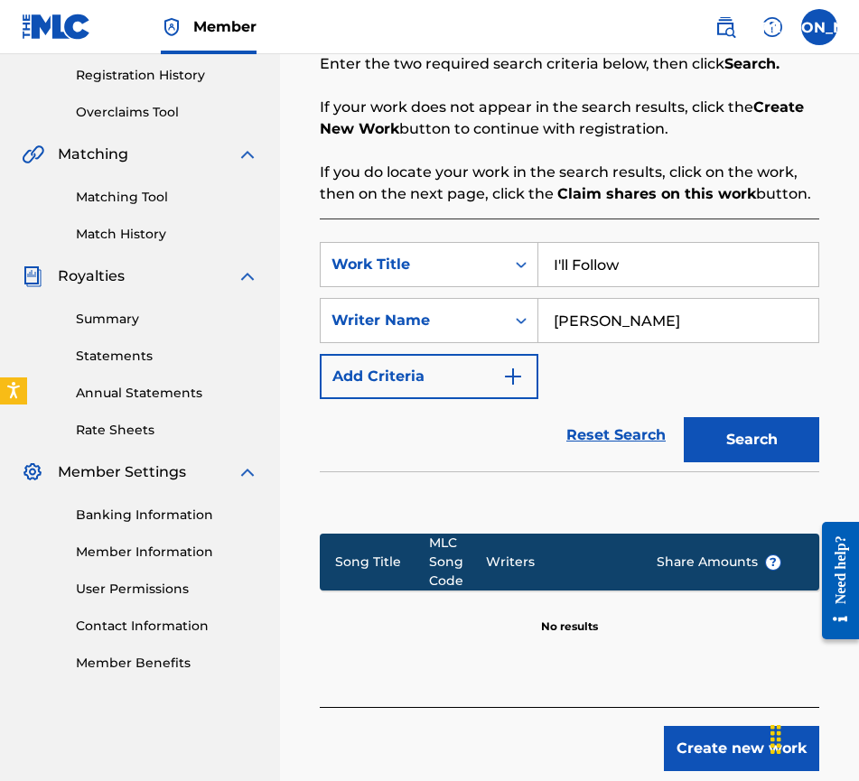
click at [434, 298] on div "SearchWithCriteria4577b7e9-e60d-440c-835b-46ac2ff52edd Writer Name [PERSON_NAME]" at bounding box center [570, 320] width 500 height 45
type input "taku mudere"
click at [751, 442] on button "Search" at bounding box center [751, 439] width 135 height 45
click at [705, 733] on button "Create new work" at bounding box center [741, 748] width 155 height 45
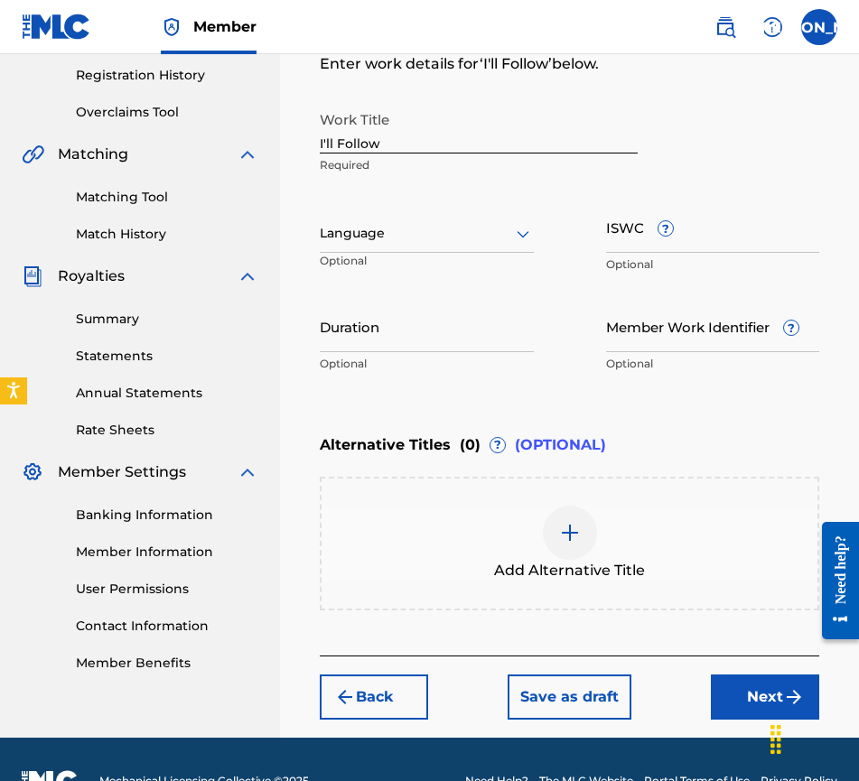
click at [524, 232] on icon at bounding box center [523, 234] width 22 height 22
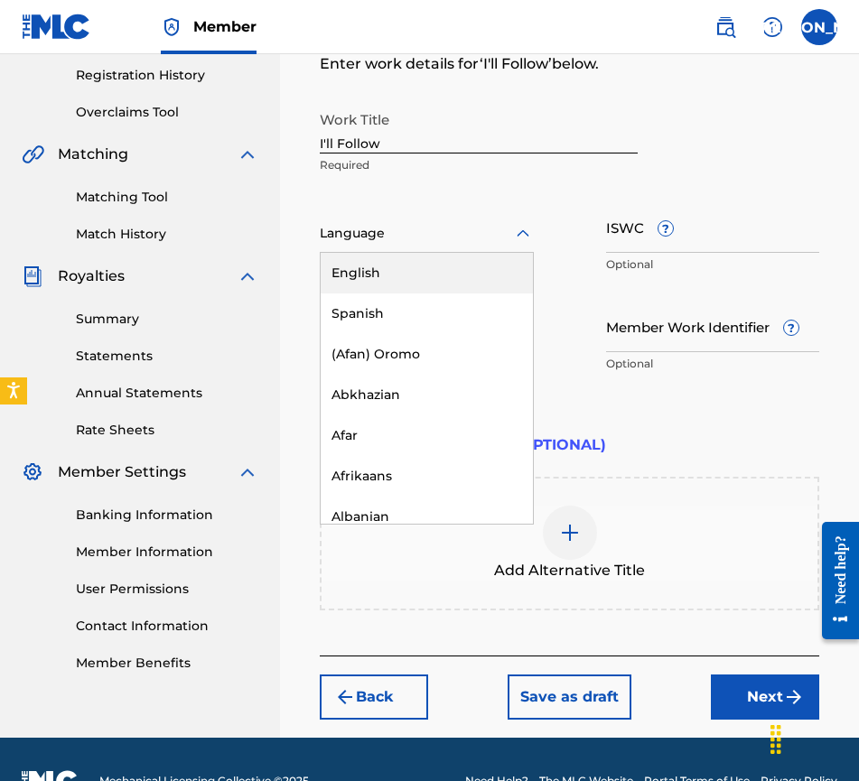
click at [481, 279] on div "English" at bounding box center [427, 273] width 212 height 41
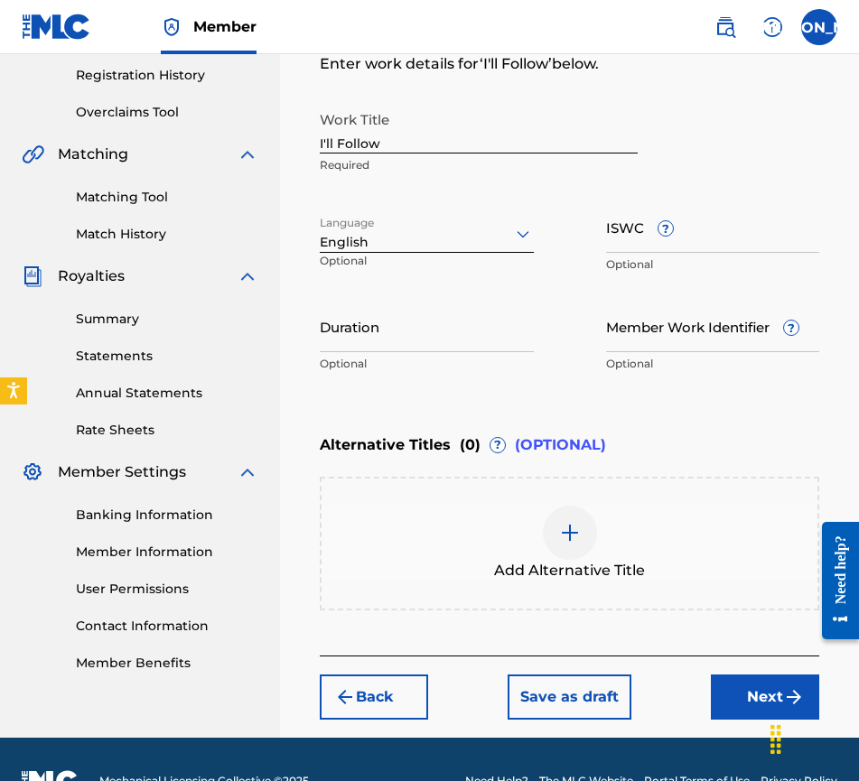
click at [356, 340] on input "Duration" at bounding box center [427, 326] width 214 height 51
type input "05:45"
click at [754, 691] on button "Next" at bounding box center [765, 697] width 108 height 45
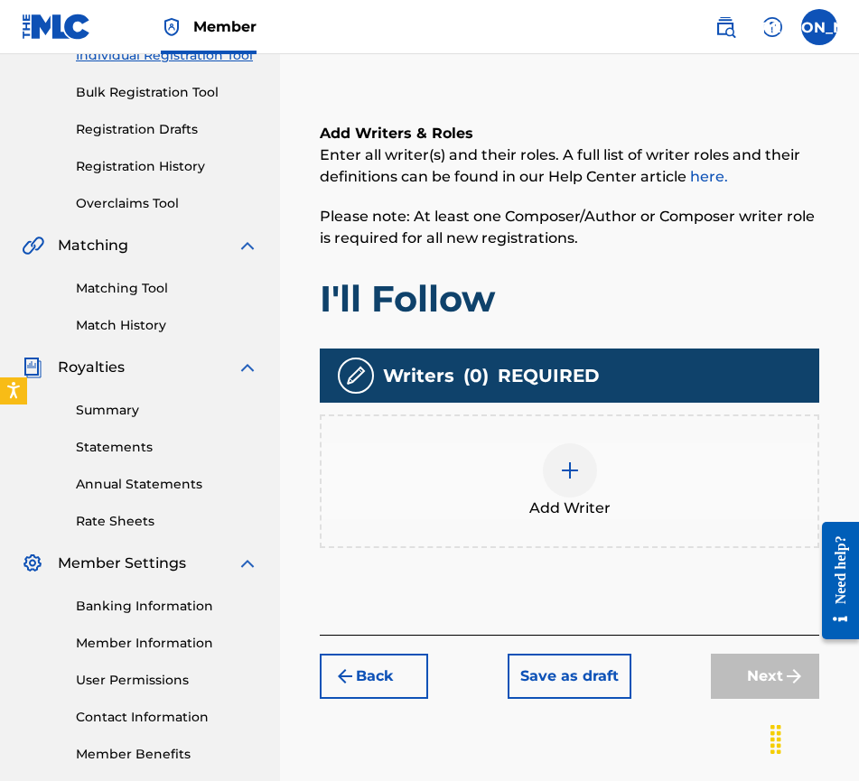
scroll to position [81, 0]
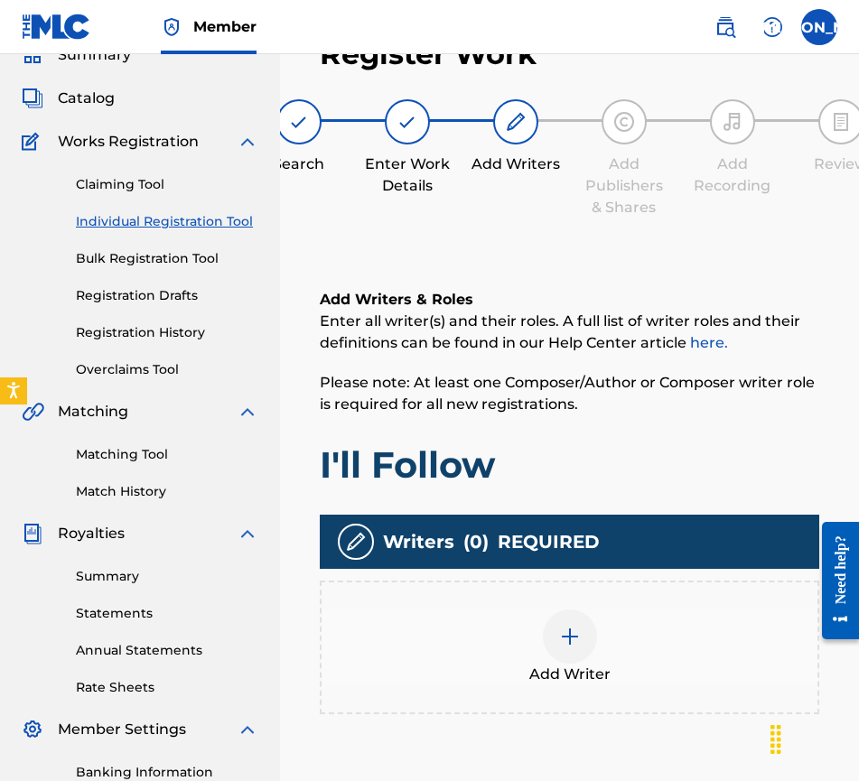
click at [559, 637] on img at bounding box center [570, 637] width 22 height 22
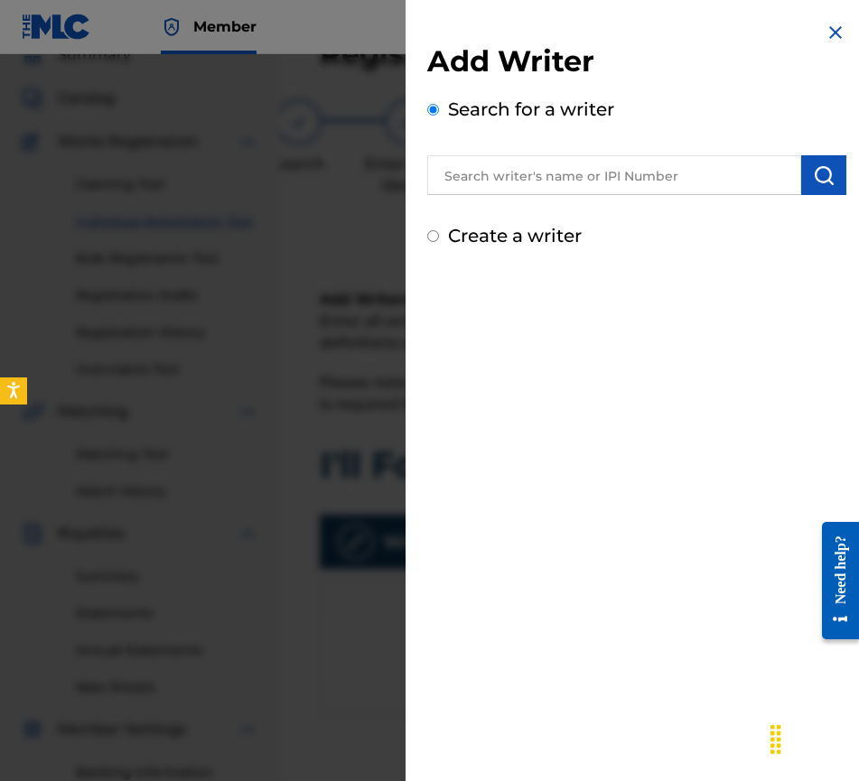
click at [486, 163] on input "text" at bounding box center [614, 175] width 374 height 40
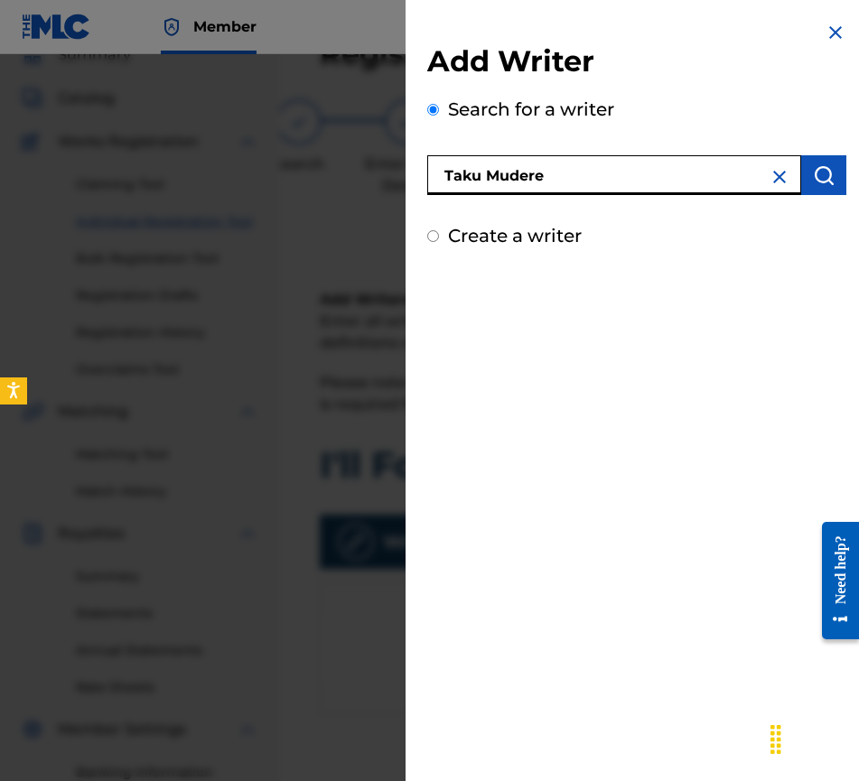
type input "Taku Mudere"
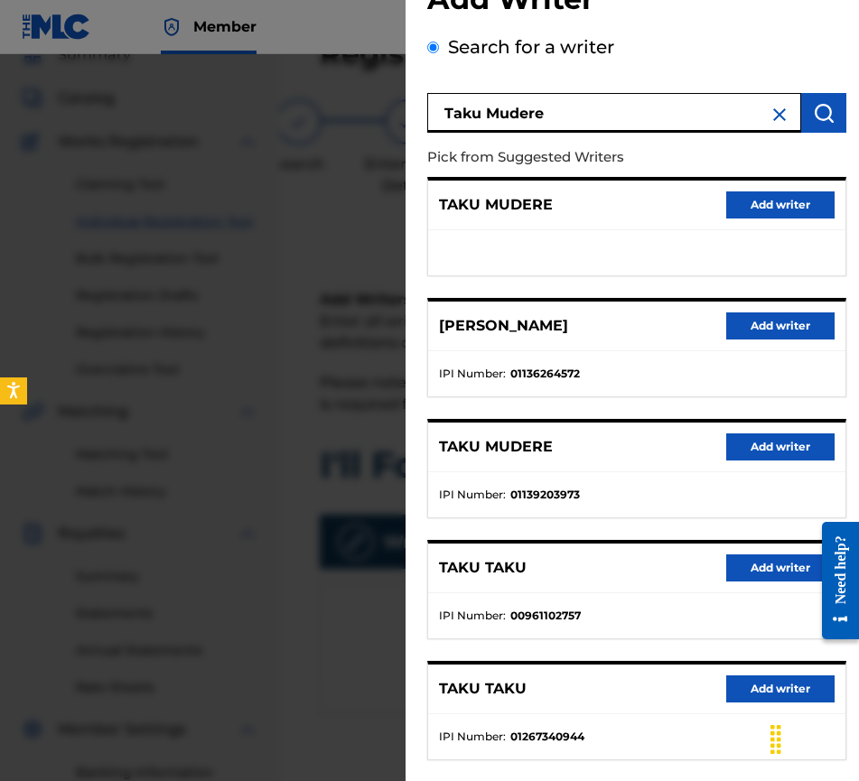
scroll to position [155, 0]
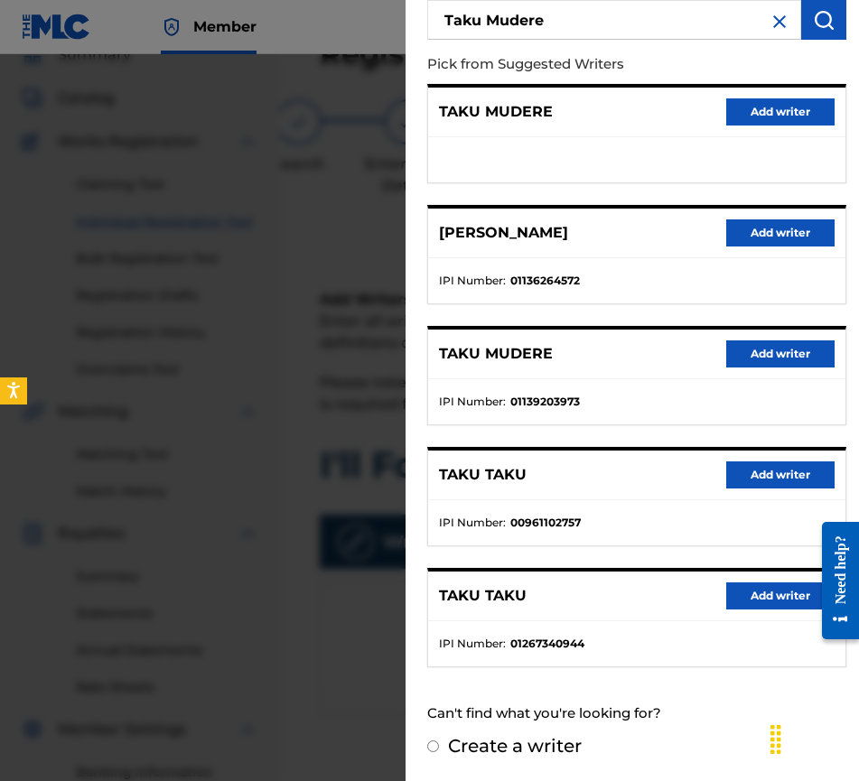
click at [778, 360] on button "Add writer" at bounding box center [780, 354] width 108 height 27
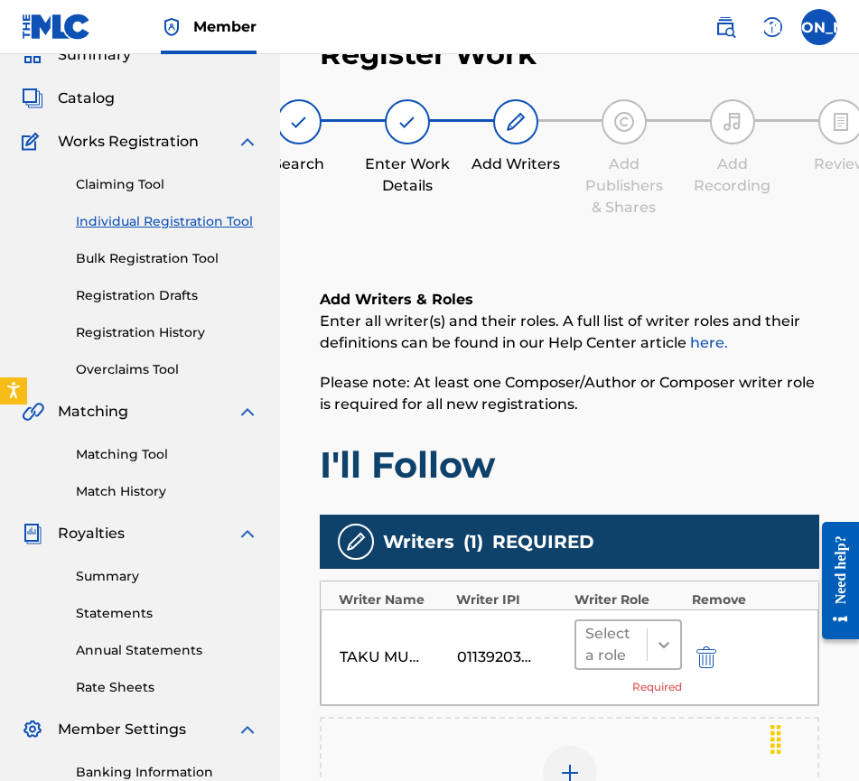
click at [656, 651] on icon at bounding box center [664, 645] width 18 height 18
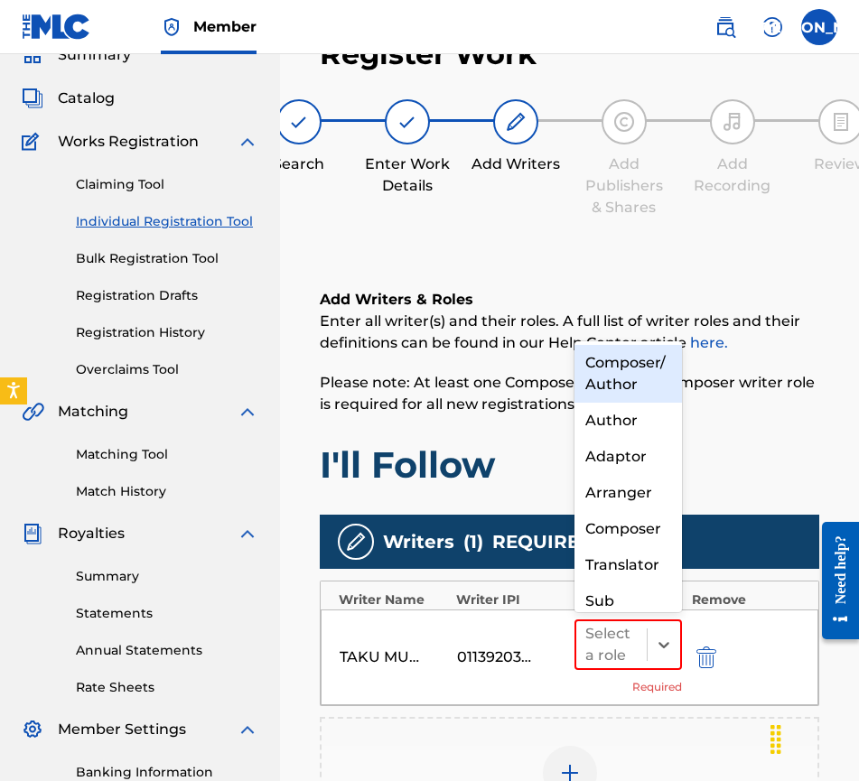
click at [647, 371] on div "Composer/Author" at bounding box center [629, 374] width 108 height 58
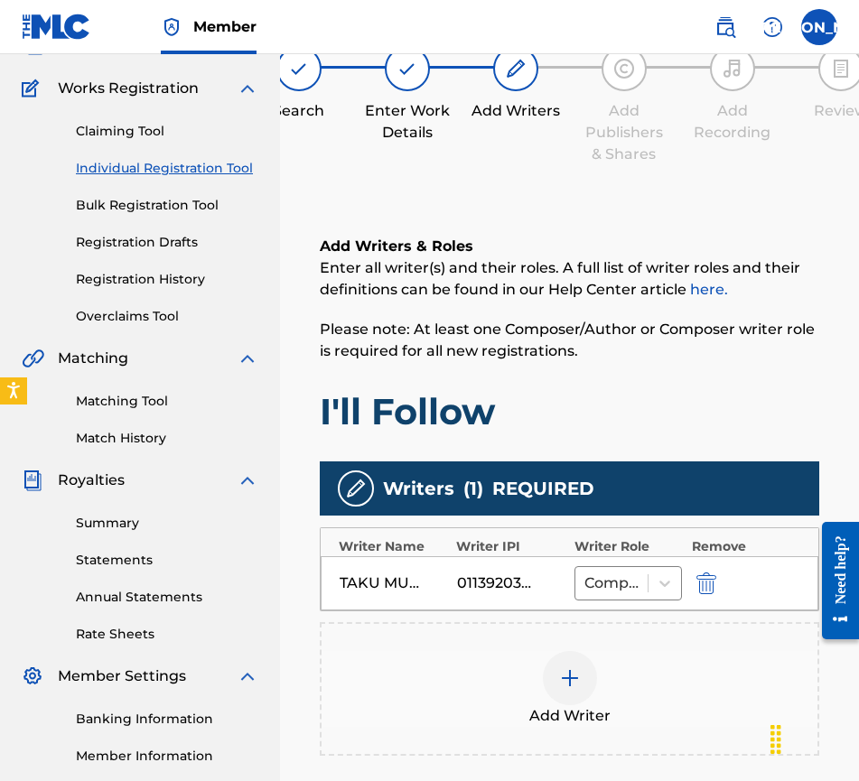
scroll to position [352, 0]
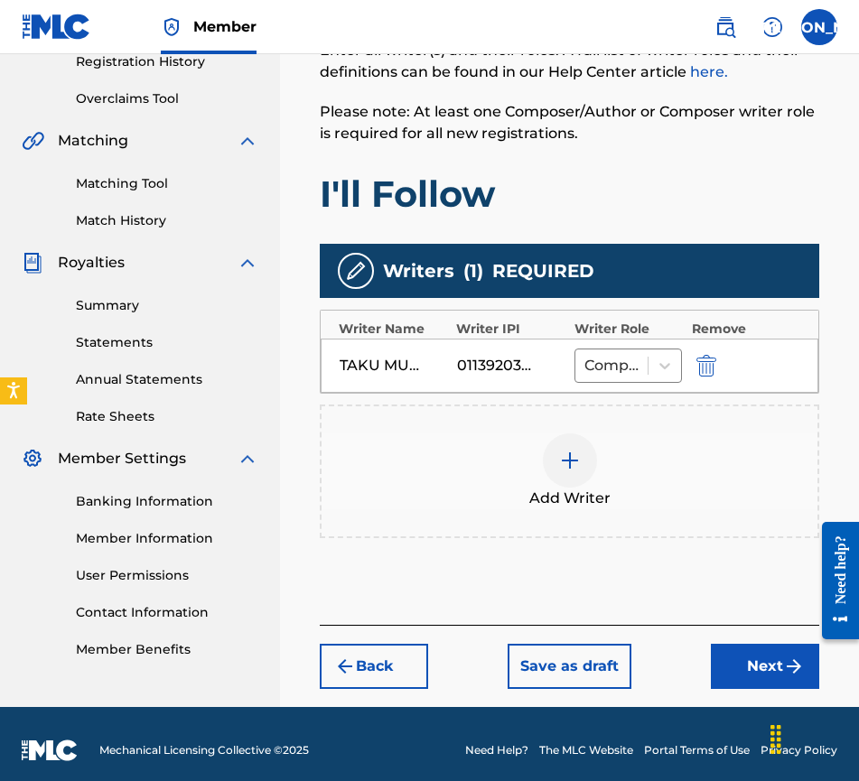
click at [594, 479] on div "Add Writer" at bounding box center [570, 472] width 496 height 76
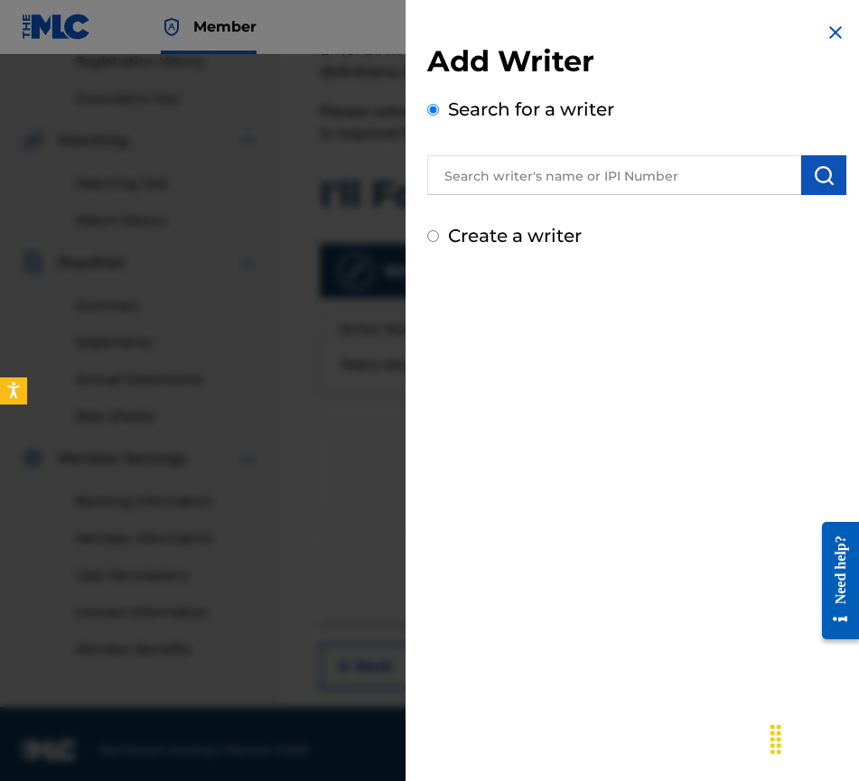
click at [496, 164] on input "text" at bounding box center [614, 175] width 374 height 40
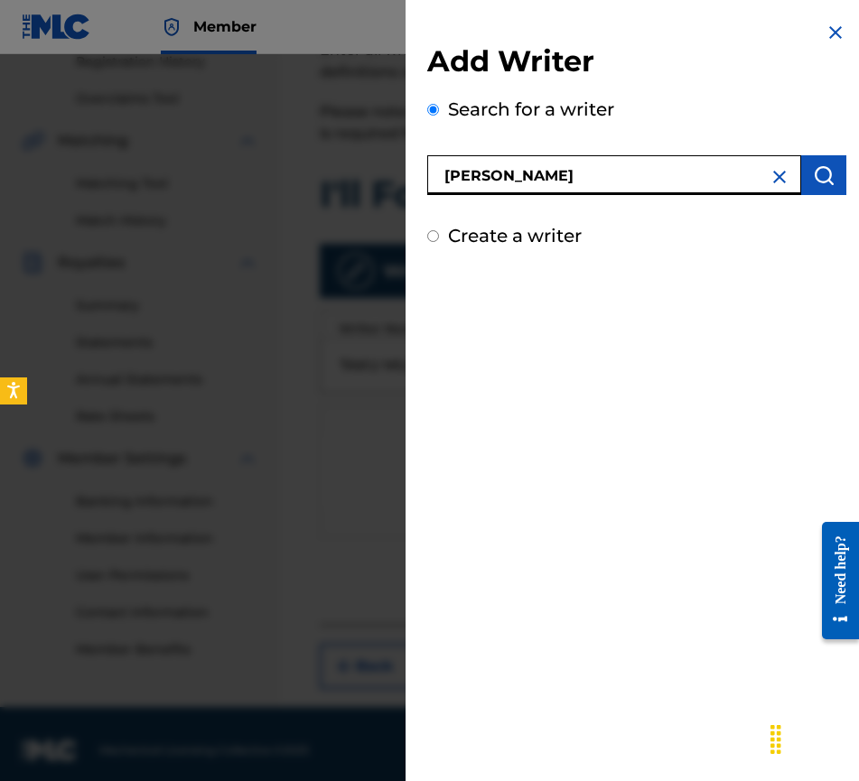
type input "[PERSON_NAME]"
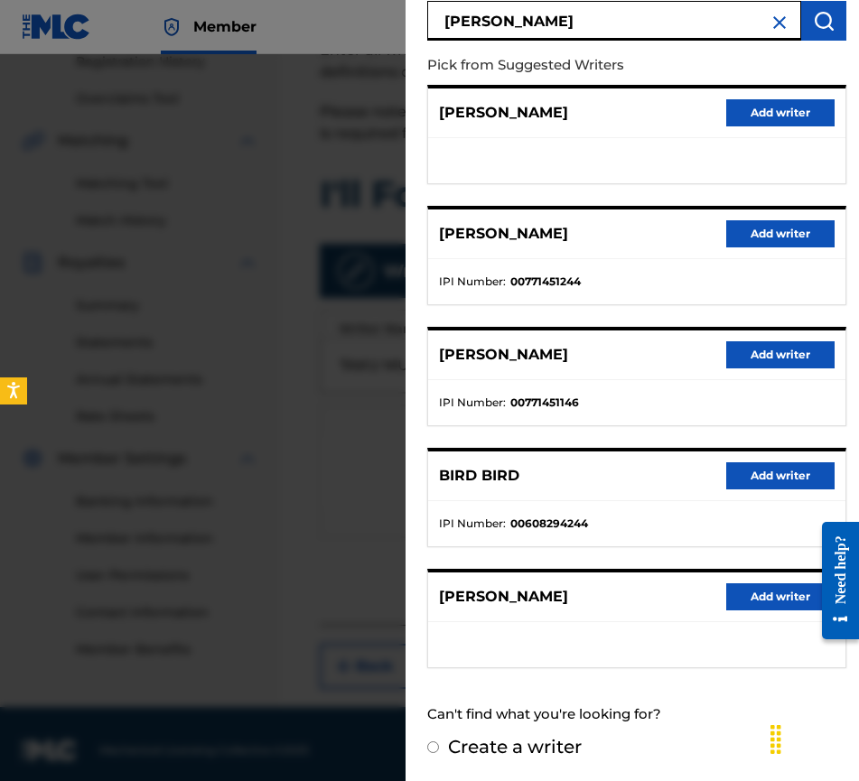
scroll to position [155, 0]
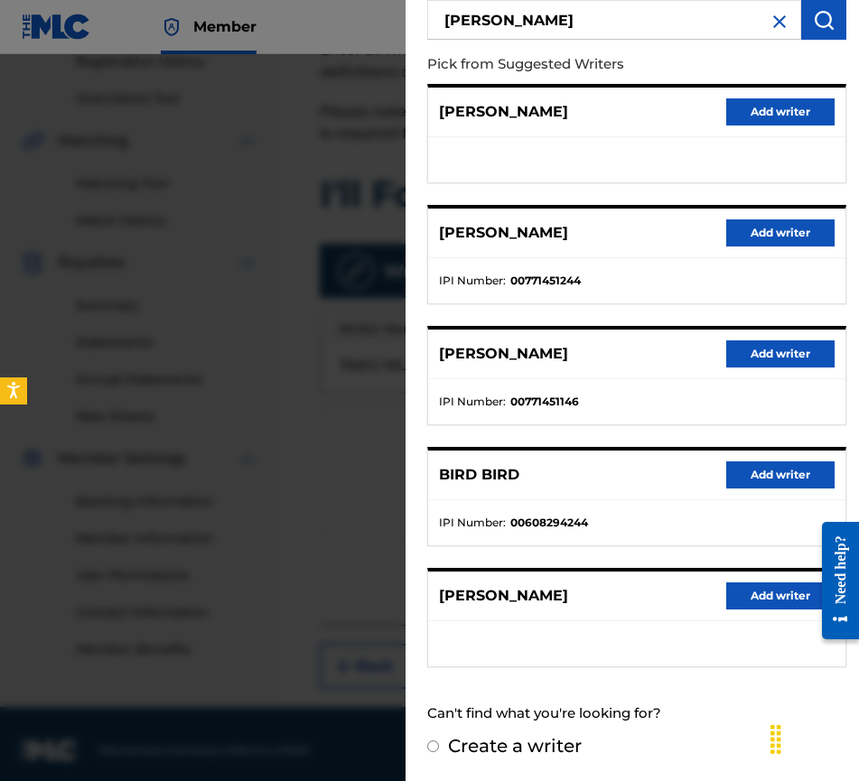
click at [766, 117] on button "Add writer" at bounding box center [780, 111] width 108 height 27
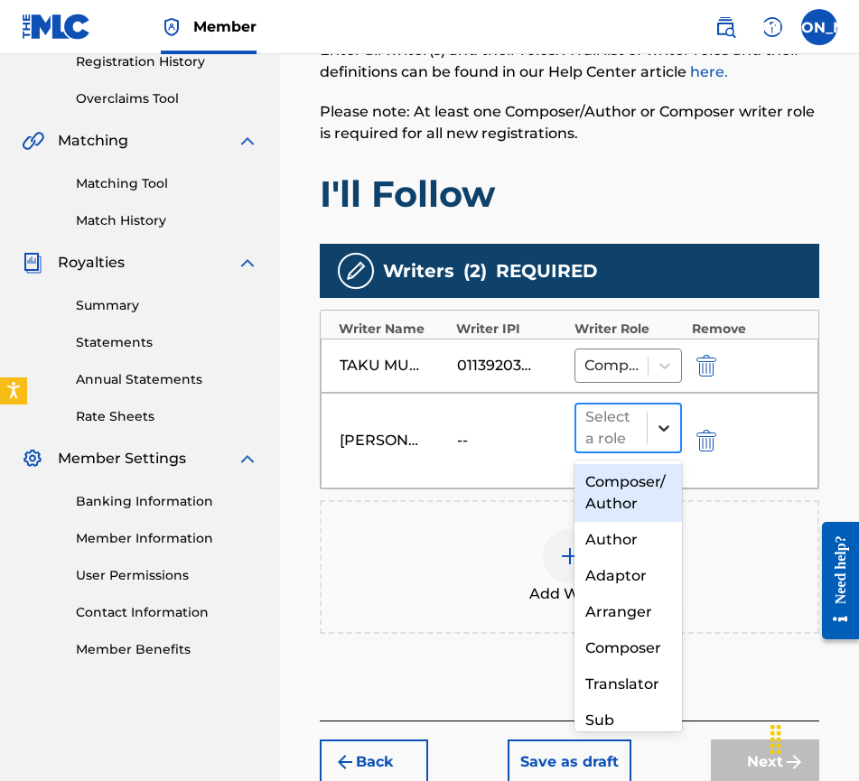
click at [667, 429] on icon at bounding box center [664, 428] width 18 height 18
click at [640, 502] on div "Composer/Author" at bounding box center [629, 493] width 108 height 58
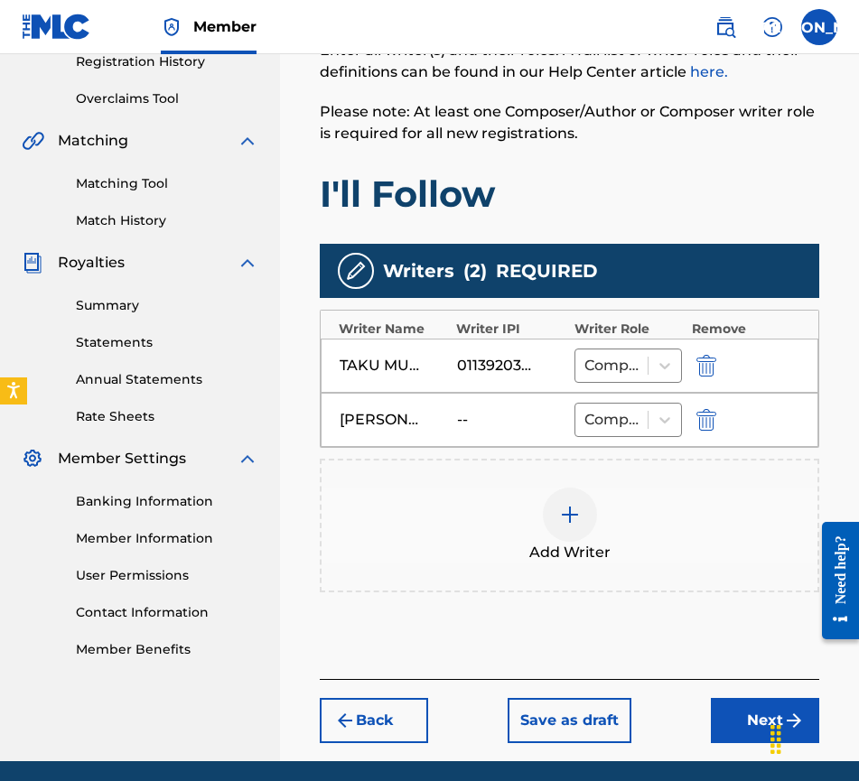
click at [565, 536] on div at bounding box center [570, 515] width 54 height 54
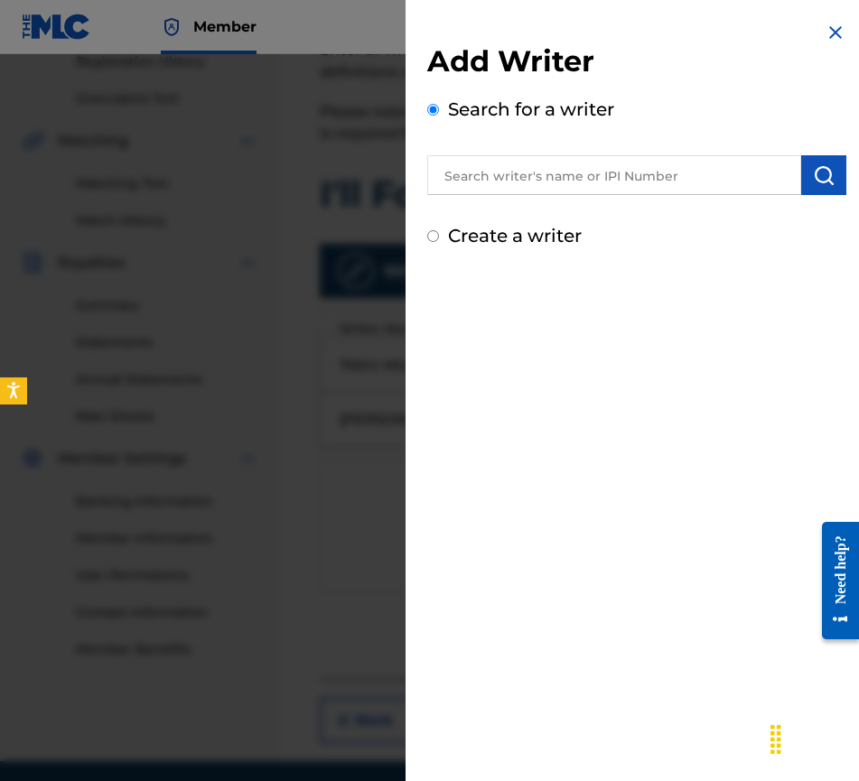
click at [519, 179] on input "text" at bounding box center [614, 175] width 374 height 40
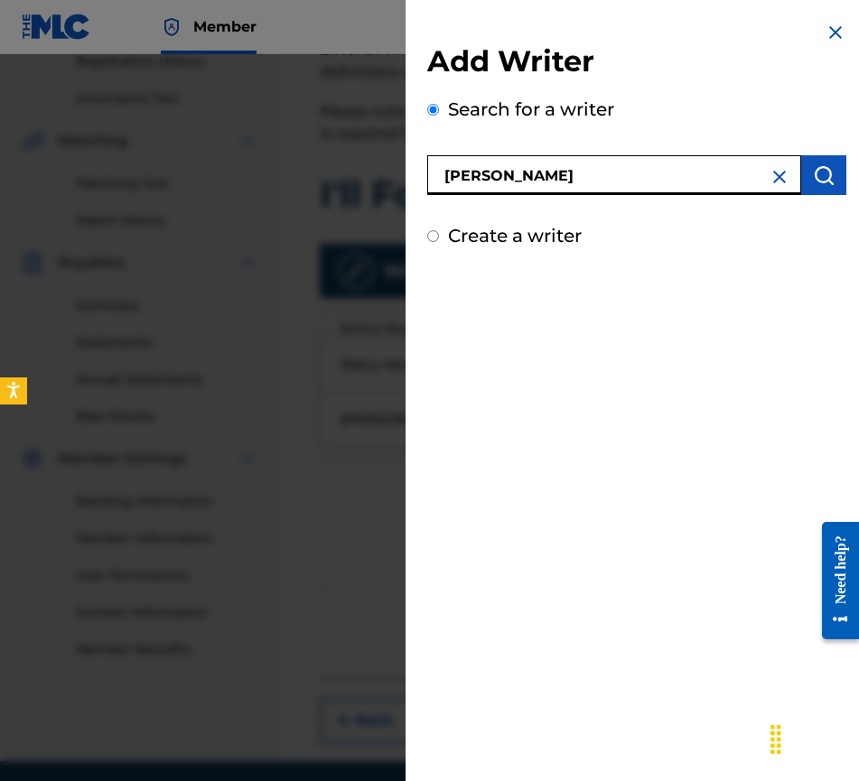
type input "[PERSON_NAME]"
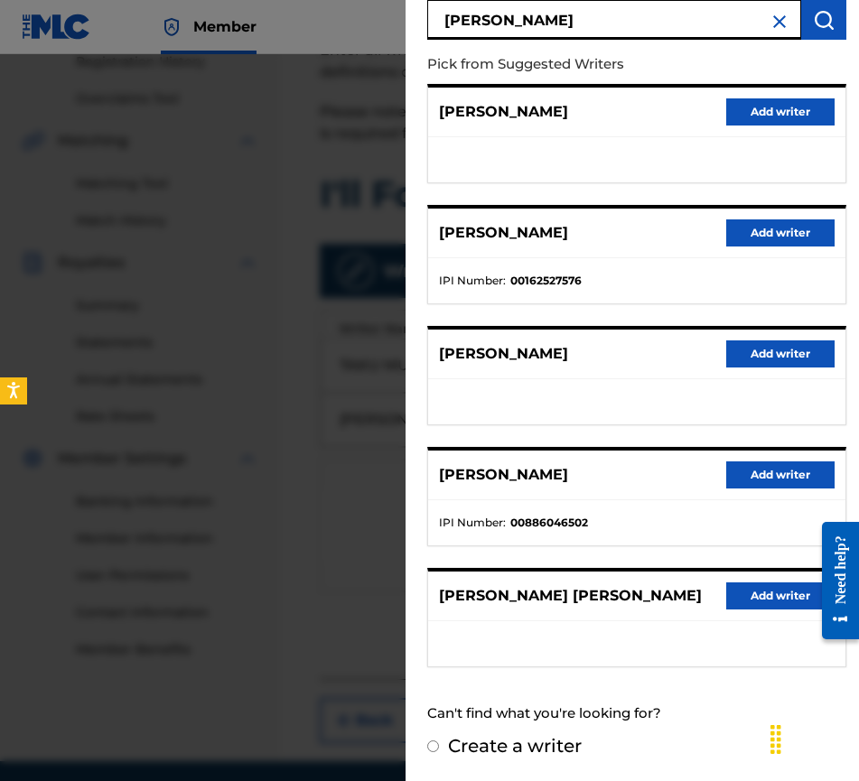
click at [765, 479] on button "Add writer" at bounding box center [780, 475] width 108 height 27
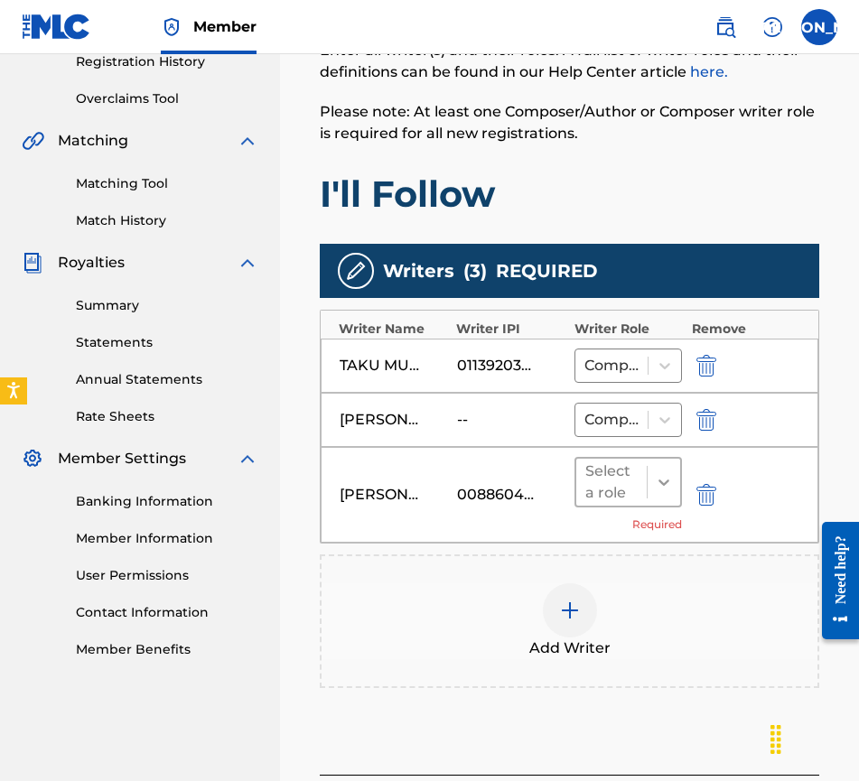
click at [656, 487] on icon at bounding box center [664, 482] width 18 height 18
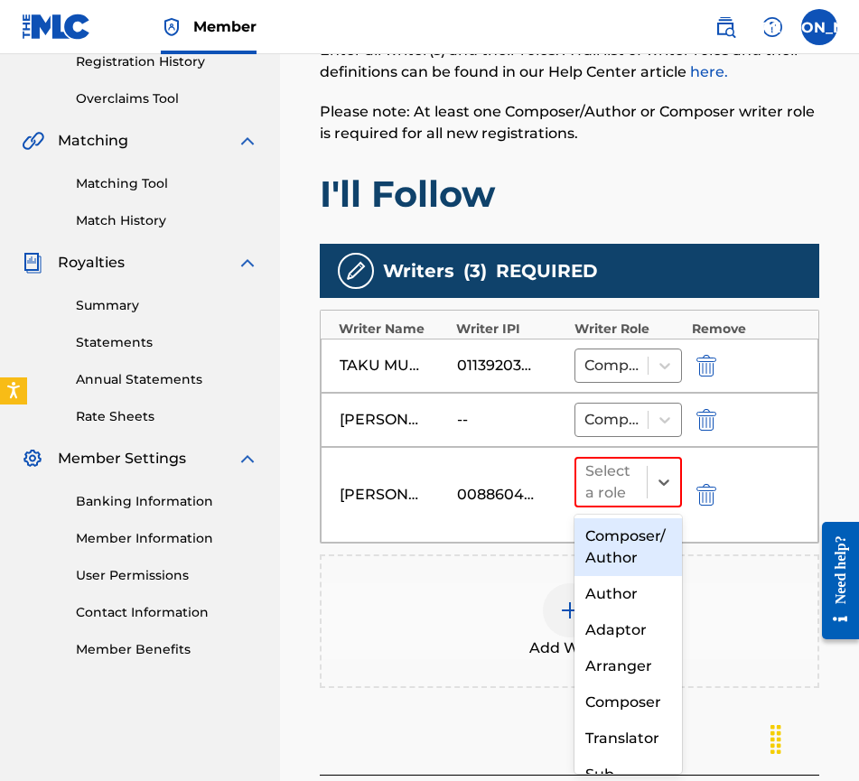
click at [645, 530] on div "Composer/Author" at bounding box center [629, 547] width 108 height 58
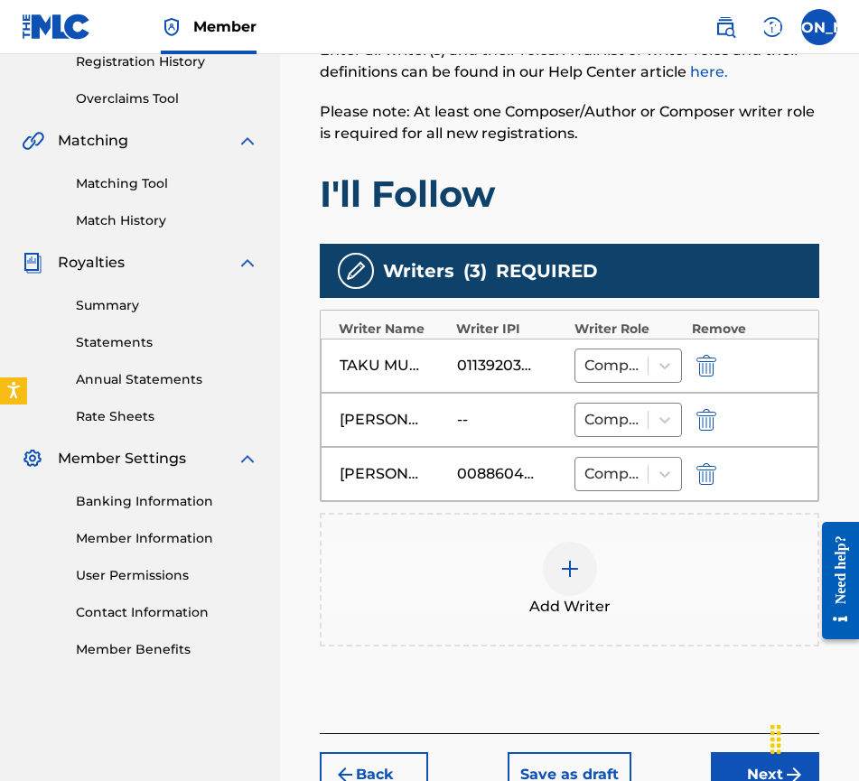
click at [563, 573] on img at bounding box center [570, 569] width 22 height 22
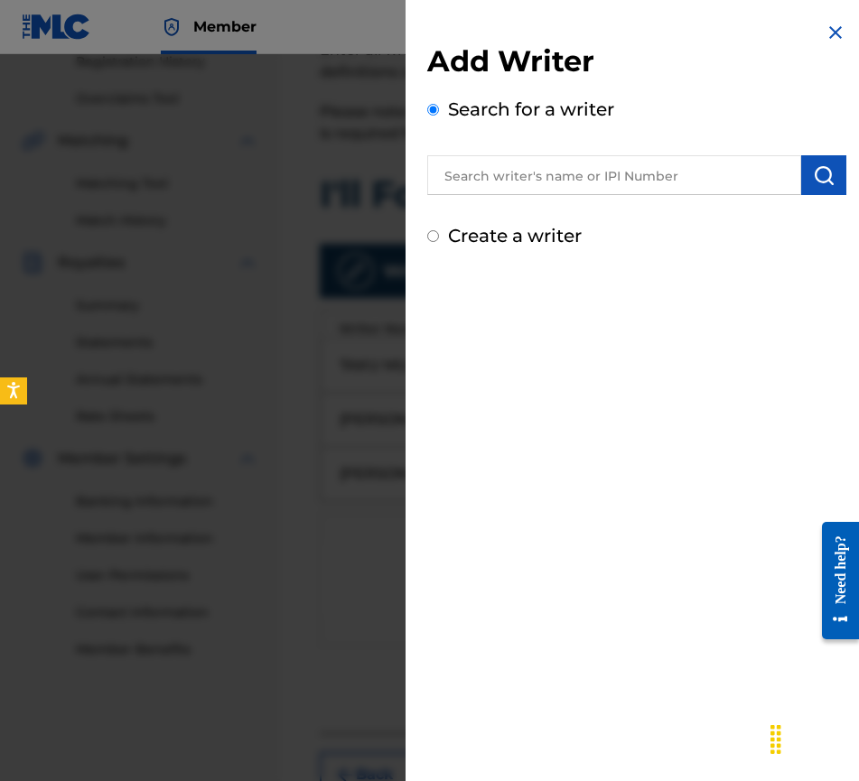
click at [805, 175] on button "submit" at bounding box center [823, 175] width 45 height 40
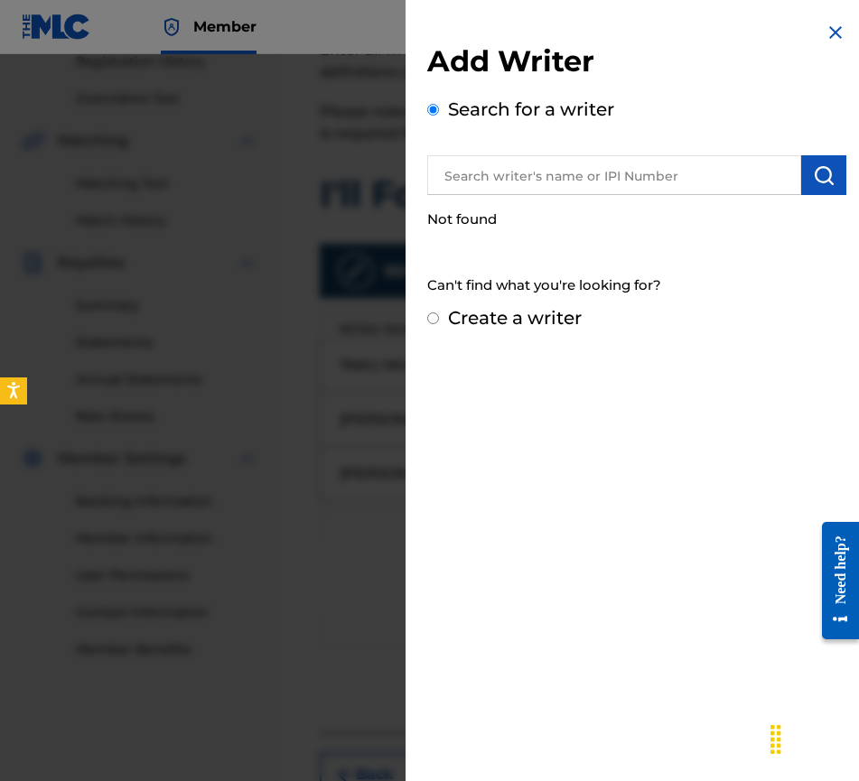
click at [830, 28] on img at bounding box center [836, 33] width 22 height 22
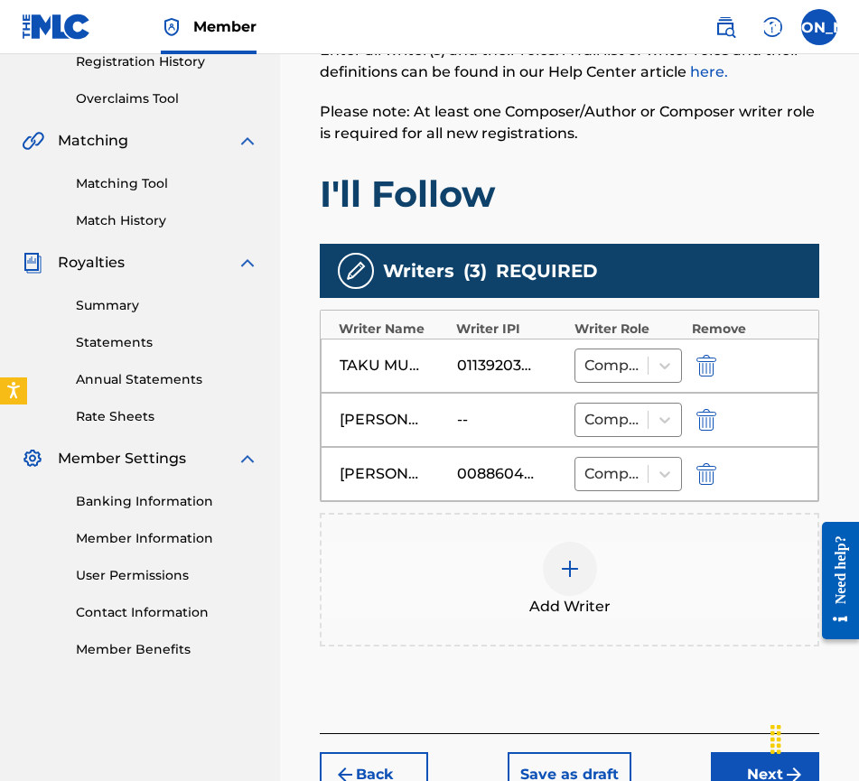
click at [729, 761] on button "Next" at bounding box center [765, 774] width 108 height 45
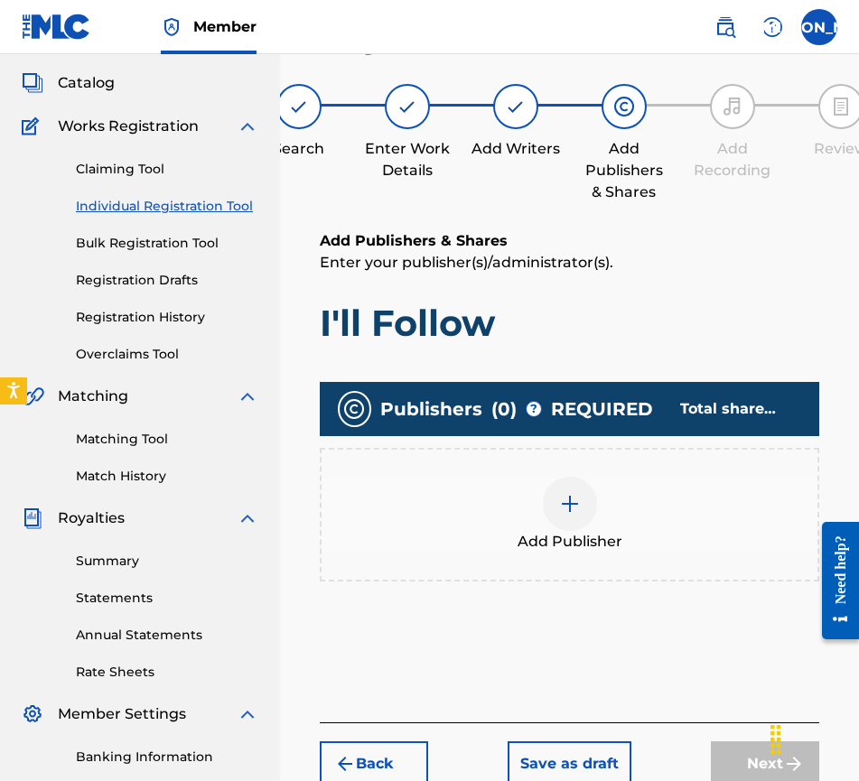
scroll to position [81, 0]
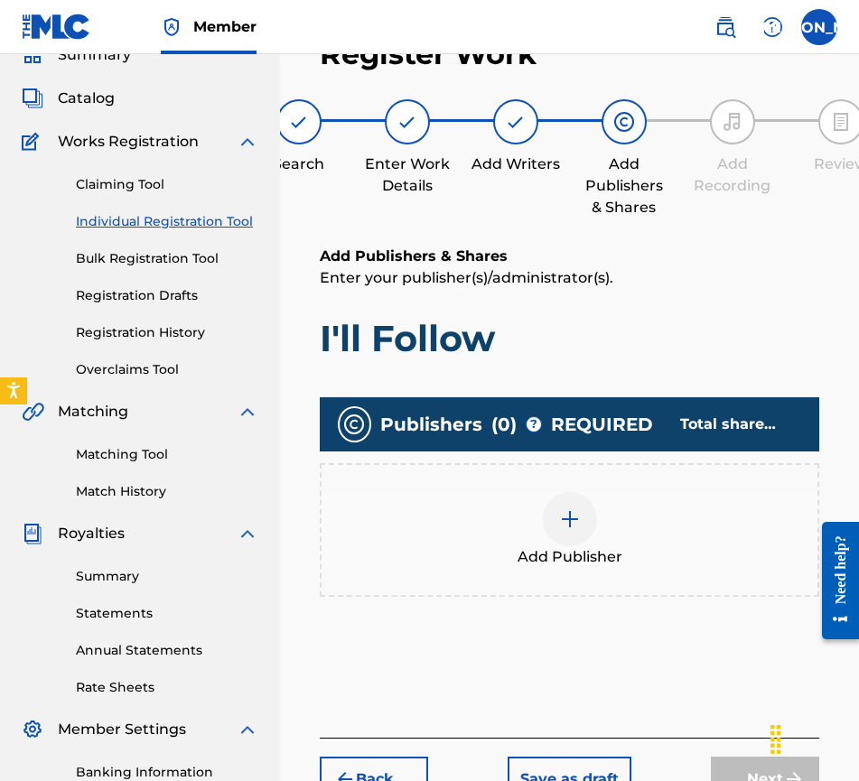
click at [579, 533] on div at bounding box center [570, 519] width 54 height 54
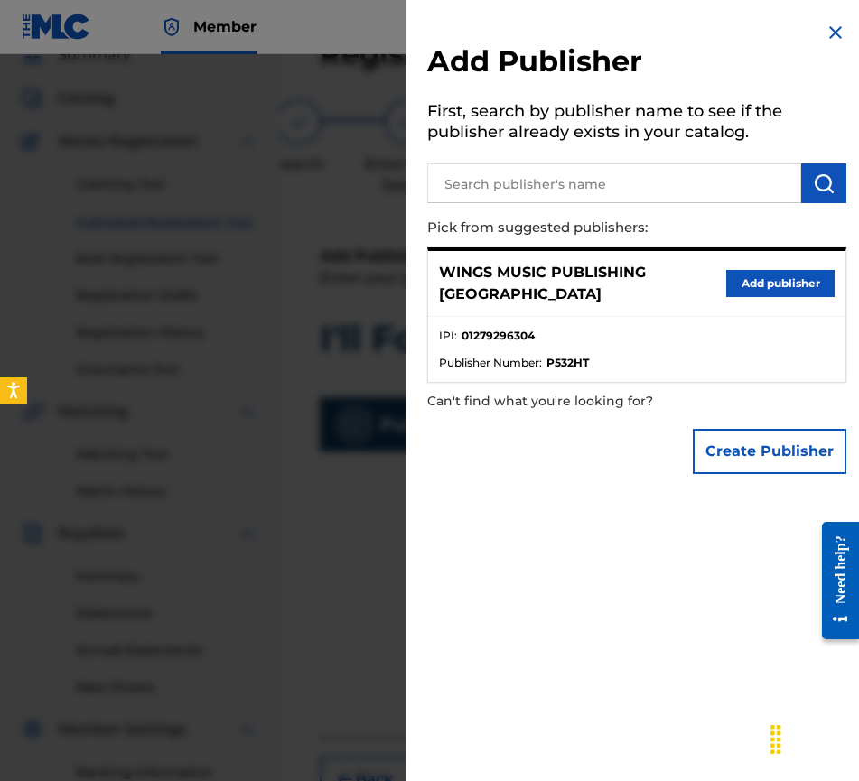
click at [783, 282] on button "Add publisher" at bounding box center [780, 283] width 108 height 27
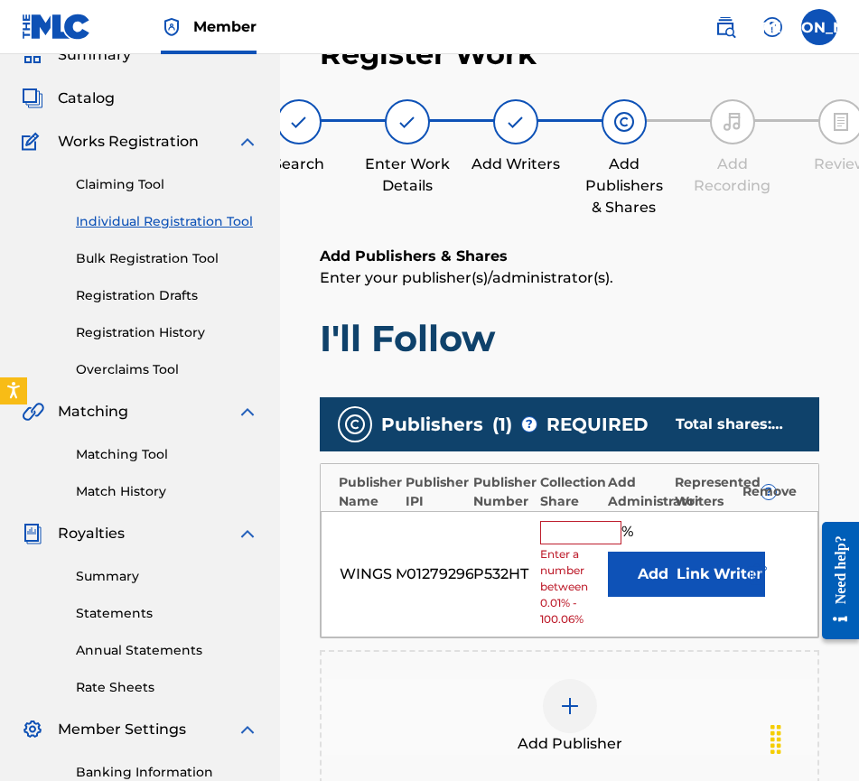
click at [575, 534] on input "text" at bounding box center [580, 532] width 81 height 23
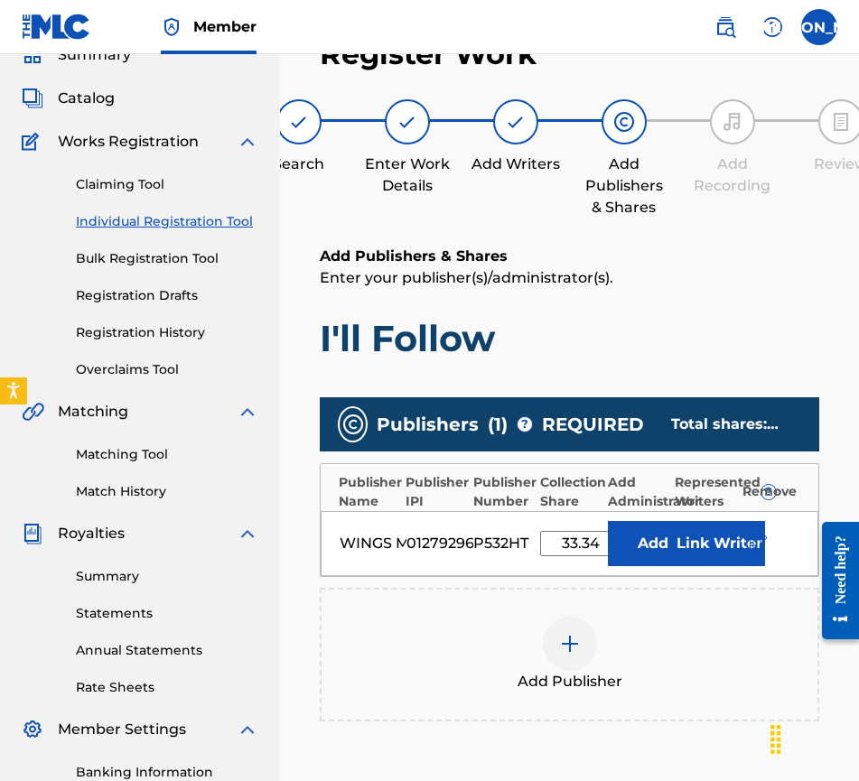
type input "33.34"
click at [723, 545] on button "Link Writer" at bounding box center [720, 543] width 90 height 45
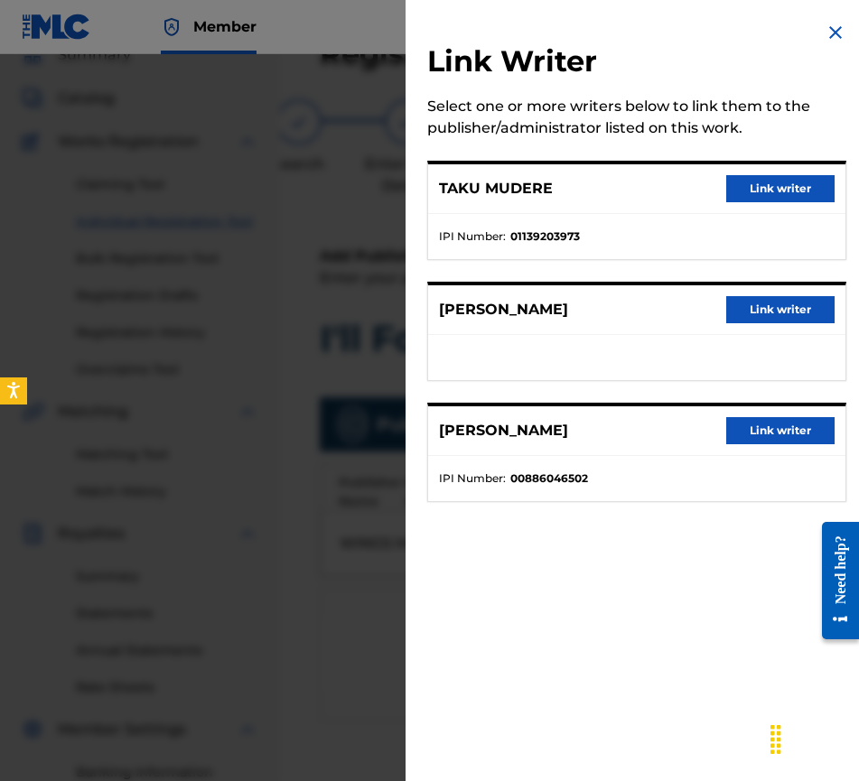
click at [793, 191] on button "Link writer" at bounding box center [780, 188] width 108 height 27
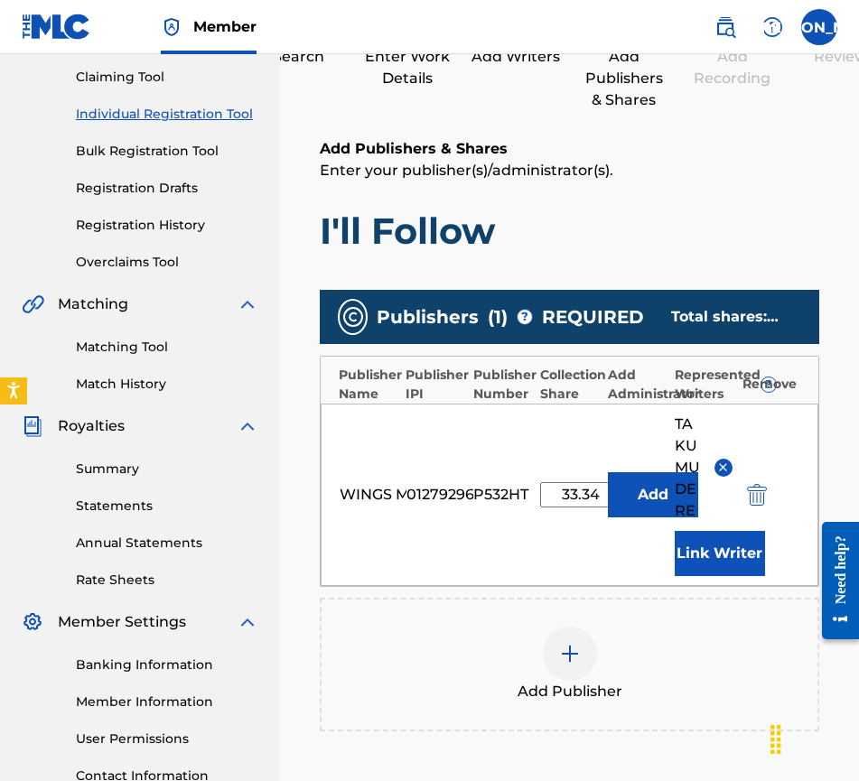
scroll to position [352, 0]
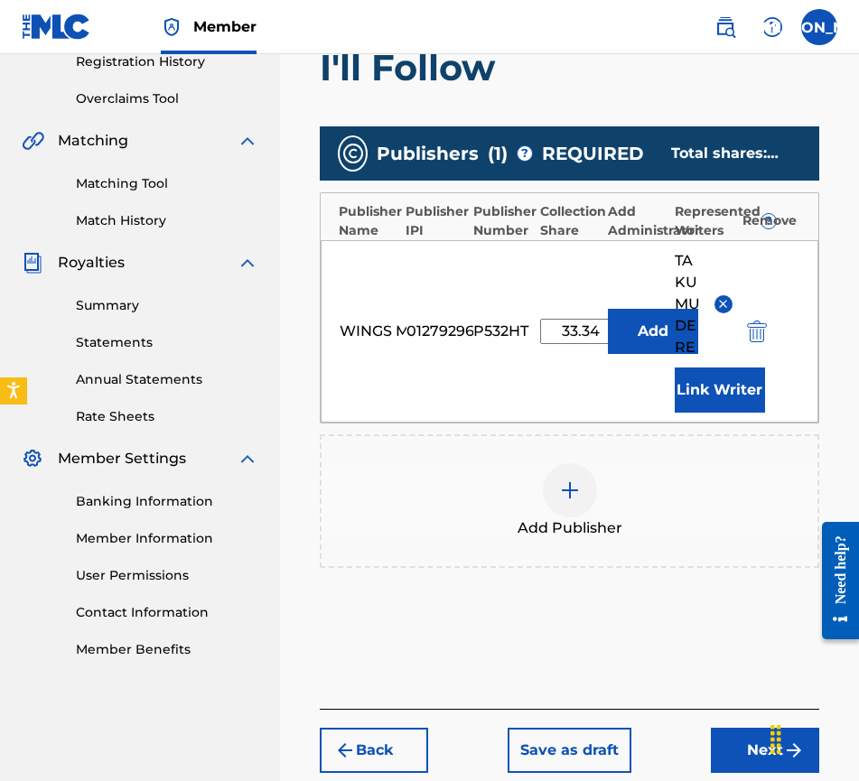
click at [746, 760] on button "Next" at bounding box center [765, 750] width 108 height 45
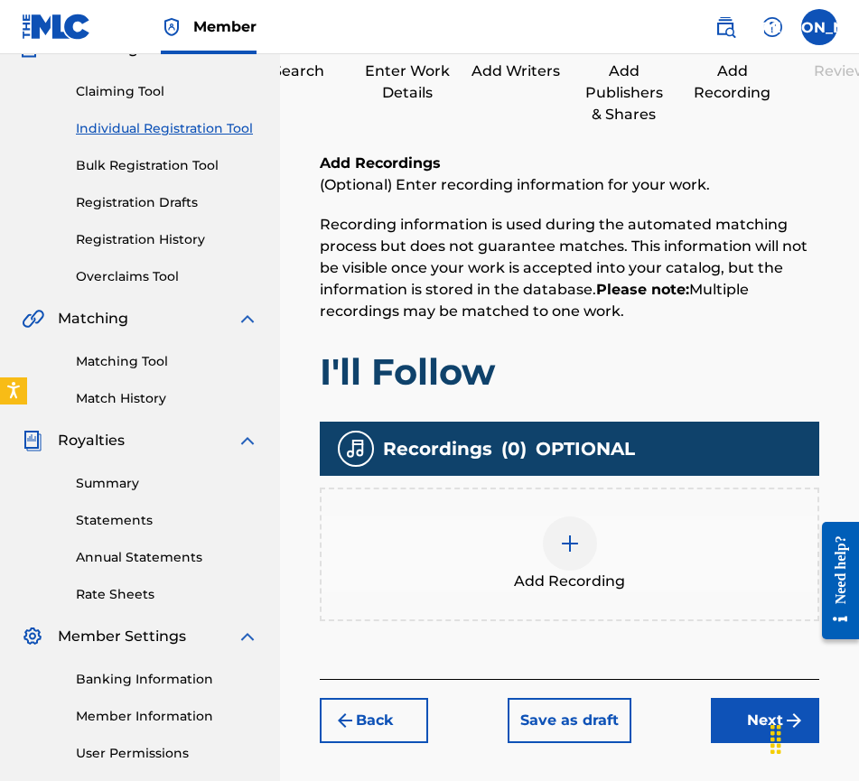
scroll to position [262, 0]
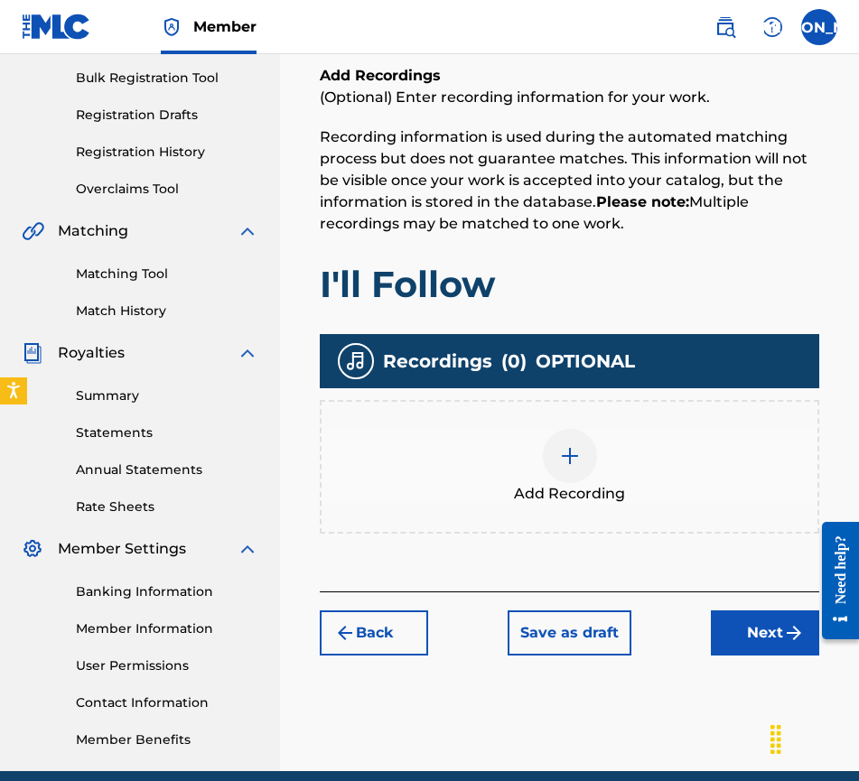
click at [571, 450] on img at bounding box center [570, 456] width 22 height 22
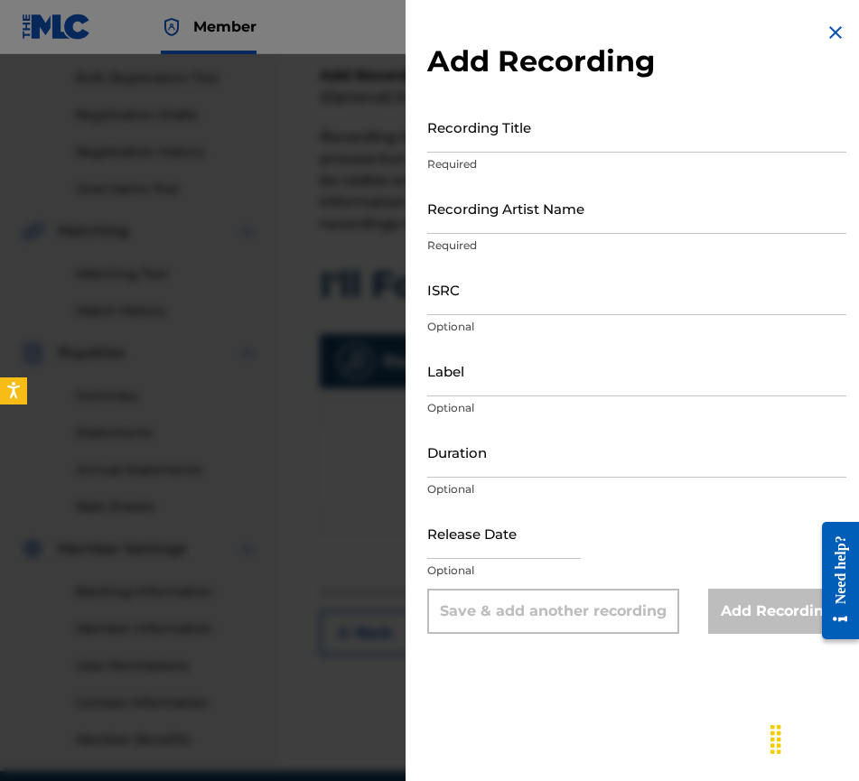
click at [485, 145] on input "Recording Title" at bounding box center [636, 126] width 419 height 51
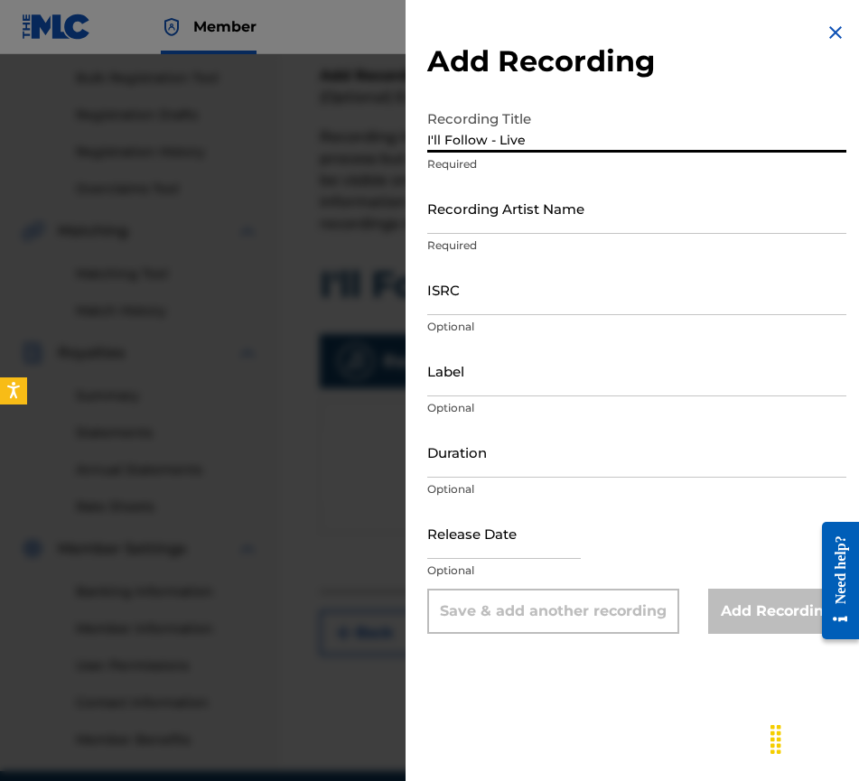
type input "I'll Follow - Live"
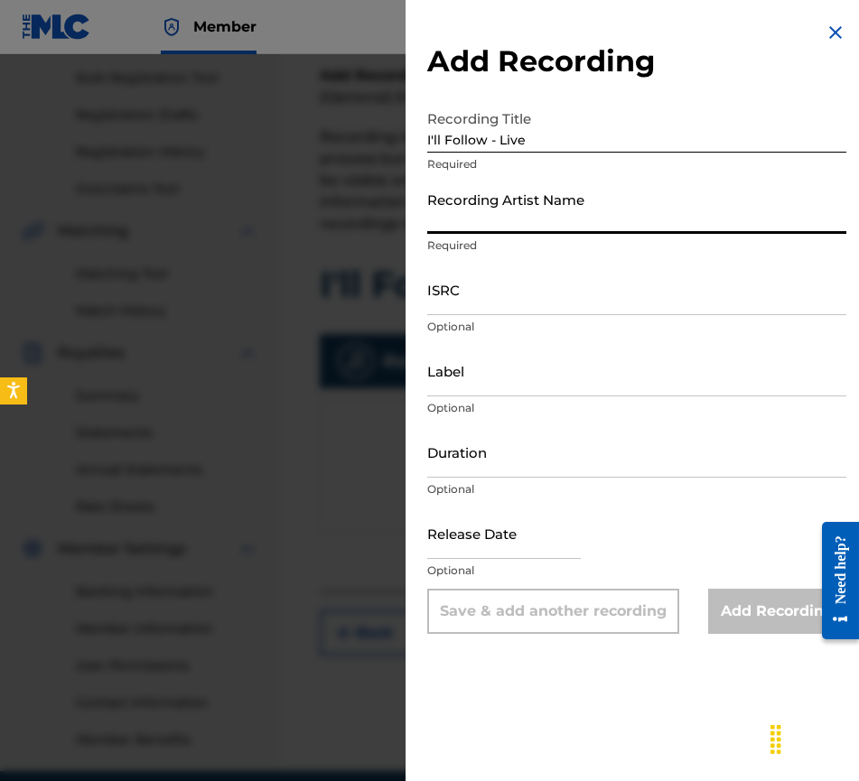
click at [515, 221] on input "Recording Artist Name" at bounding box center [636, 207] width 419 height 51
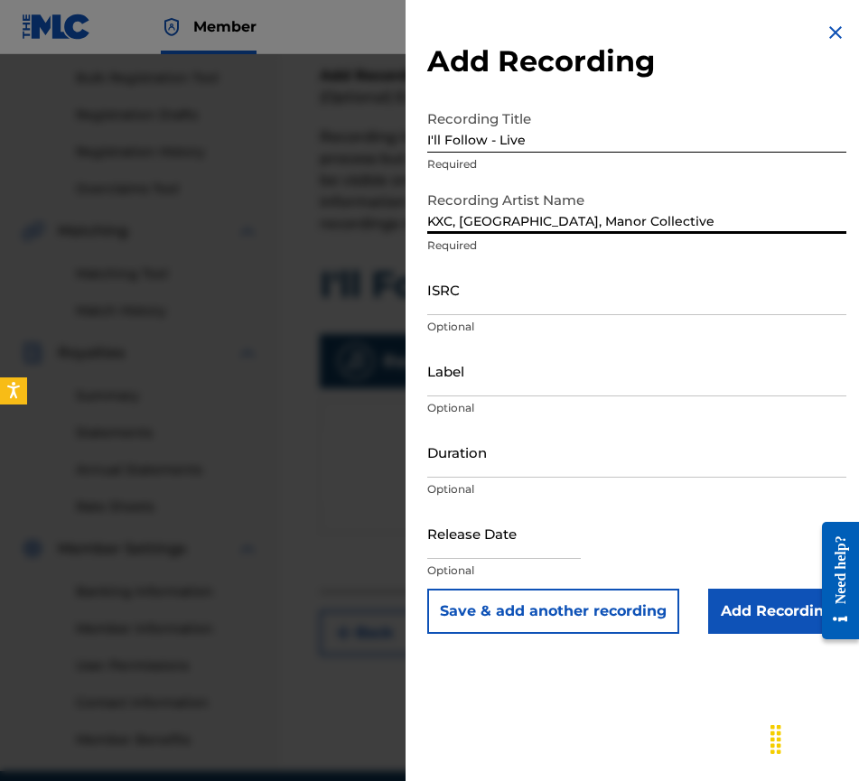
type input "KXC, [GEOGRAPHIC_DATA], Manor Collective"
click at [479, 301] on input "ISRC" at bounding box center [636, 289] width 419 height 51
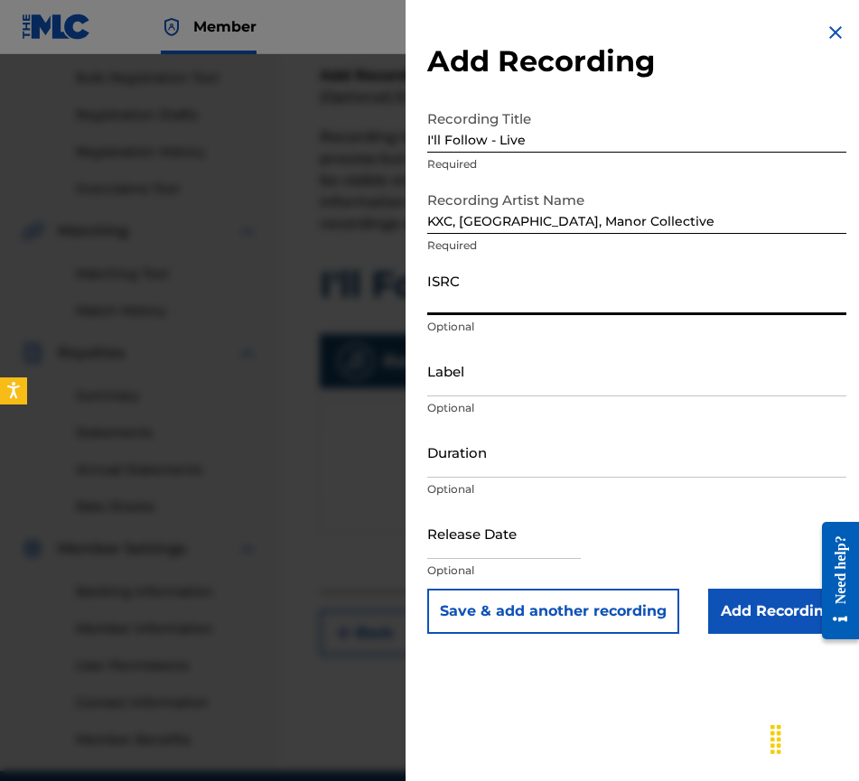
paste input "UK5GT2400023"
type input "UK5GT2400023"
click at [474, 383] on input "Label" at bounding box center [636, 370] width 419 height 51
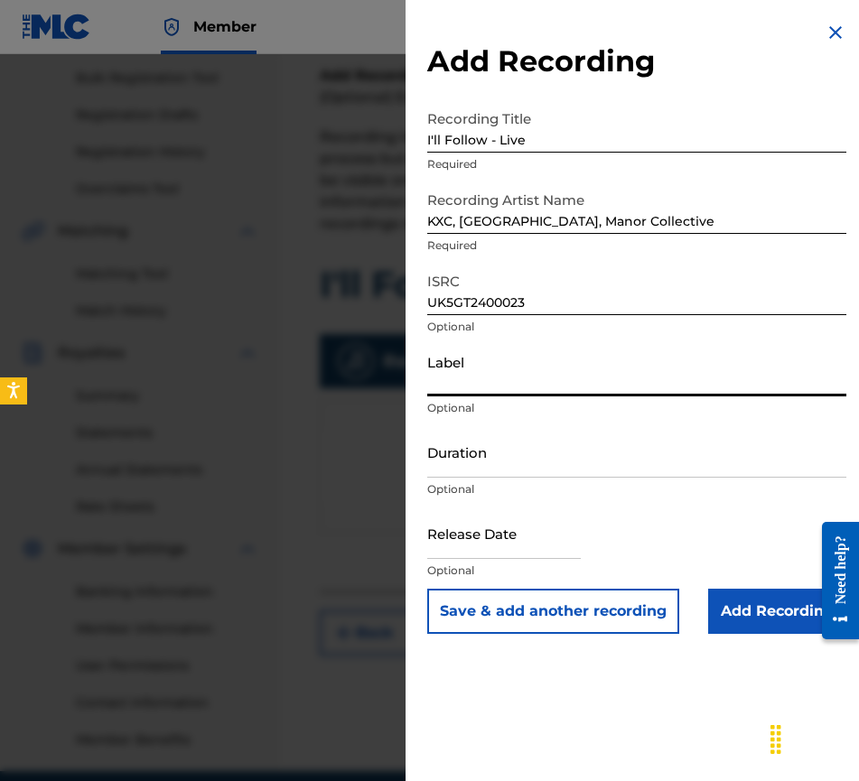
type input "Wings Music Group"
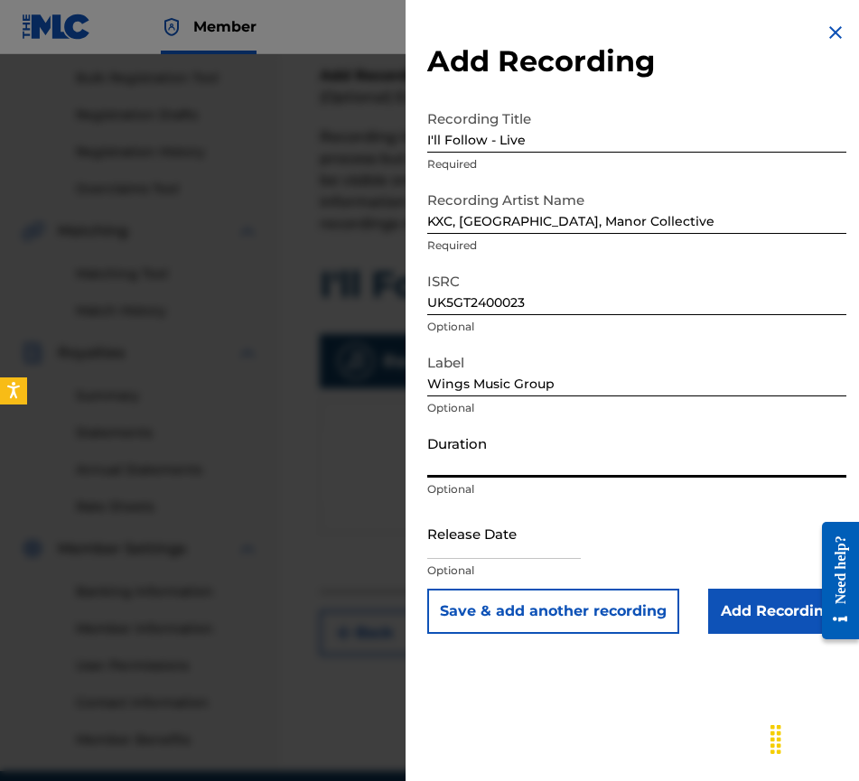
click at [472, 471] on input "Duration" at bounding box center [636, 451] width 419 height 51
type input "05:45"
select select "7"
select select "2025"
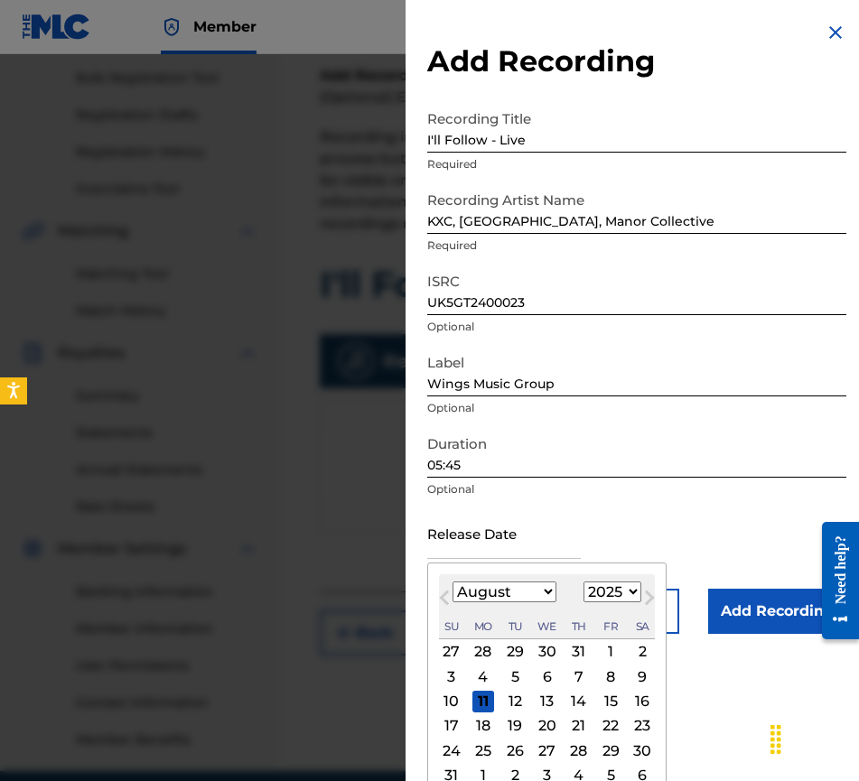
click at [480, 550] on input "text" at bounding box center [504, 533] width 154 height 51
click at [451, 612] on button "Previous Month" at bounding box center [444, 601] width 29 height 29
select select "6"
click at [632, 593] on select "1900 1901 1902 1903 1904 1905 1906 1907 1908 1909 1910 1911 1912 1913 1914 1915…" at bounding box center [613, 592] width 58 height 21
select select "2024"
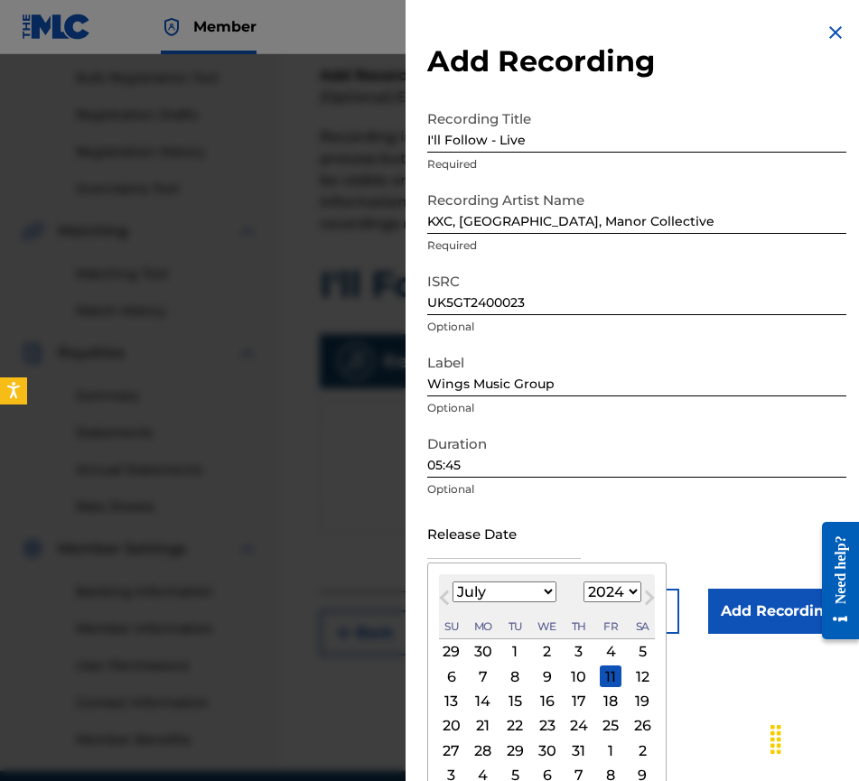
click at [584, 582] on select "1900 1901 1902 1903 1904 1905 1906 1907 1908 1909 1910 1911 1912 1913 1914 1915…" at bounding box center [613, 592] width 58 height 21
click at [540, 593] on select "January February March April May June July August September October November De…" at bounding box center [505, 592] width 104 height 21
select select "8"
click at [453, 582] on select "January February March April May June July August September October November De…" at bounding box center [505, 592] width 104 height 21
click at [602, 647] on div "6" at bounding box center [611, 652] width 22 height 22
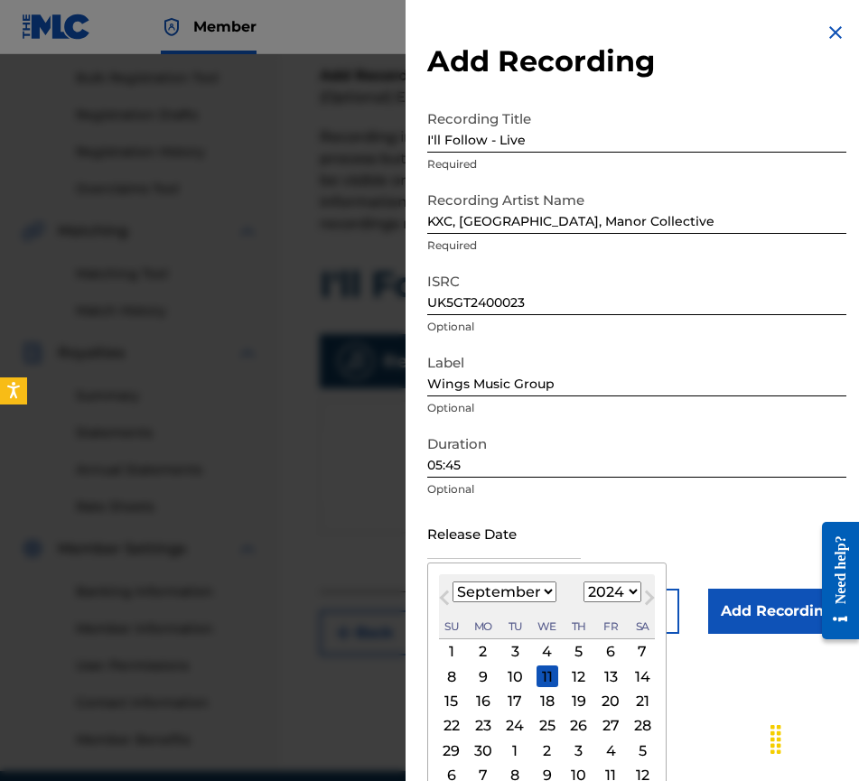
type input "[DATE]"
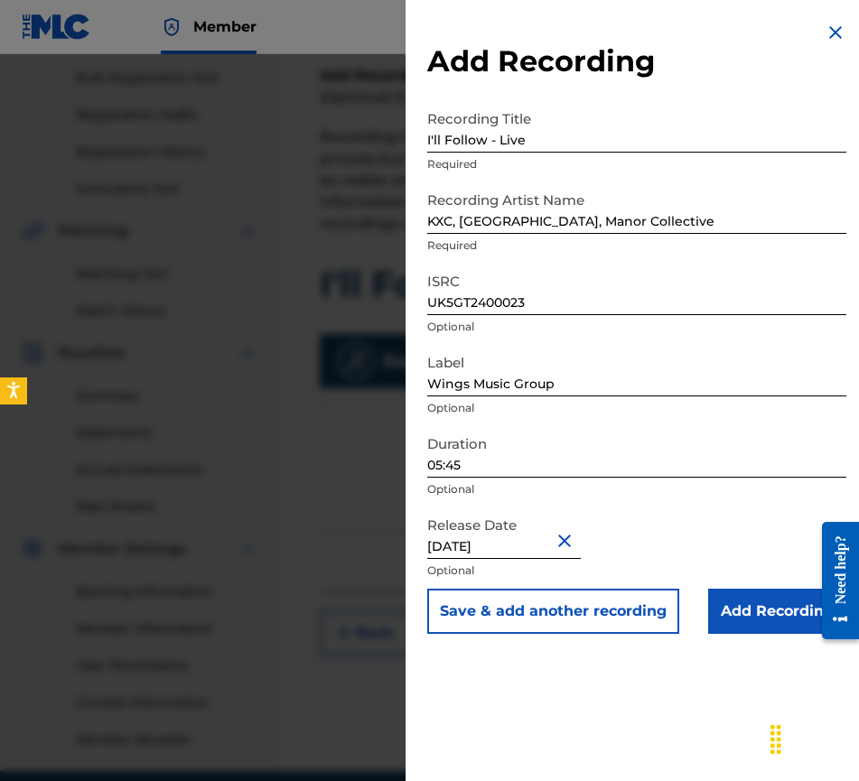
click at [750, 616] on input "Add Recording" at bounding box center [777, 611] width 138 height 45
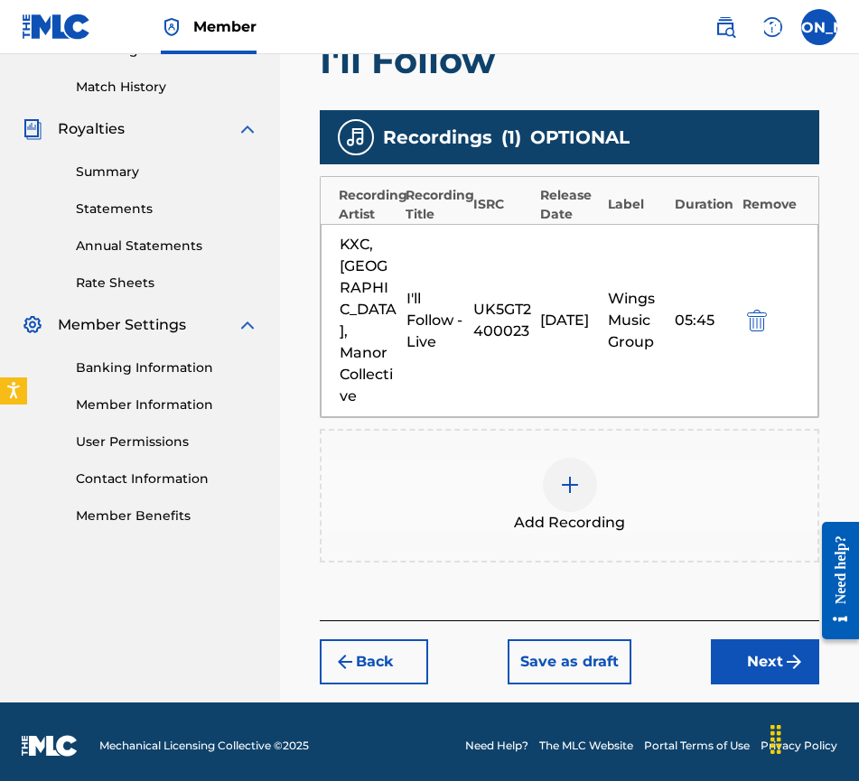
click at [754, 659] on button "Next" at bounding box center [765, 662] width 108 height 45
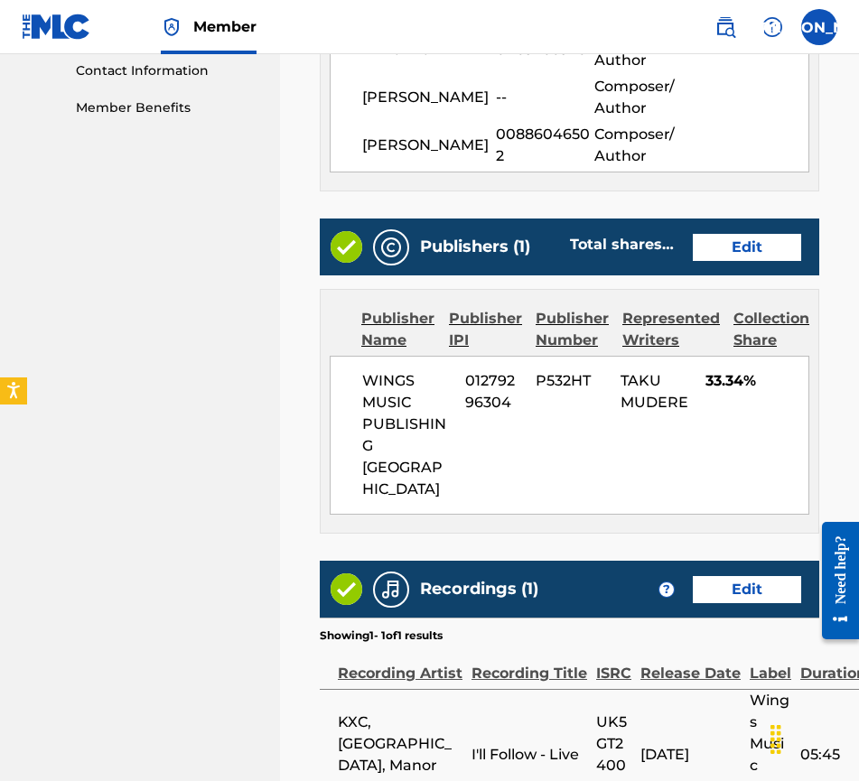
scroll to position [1087, 0]
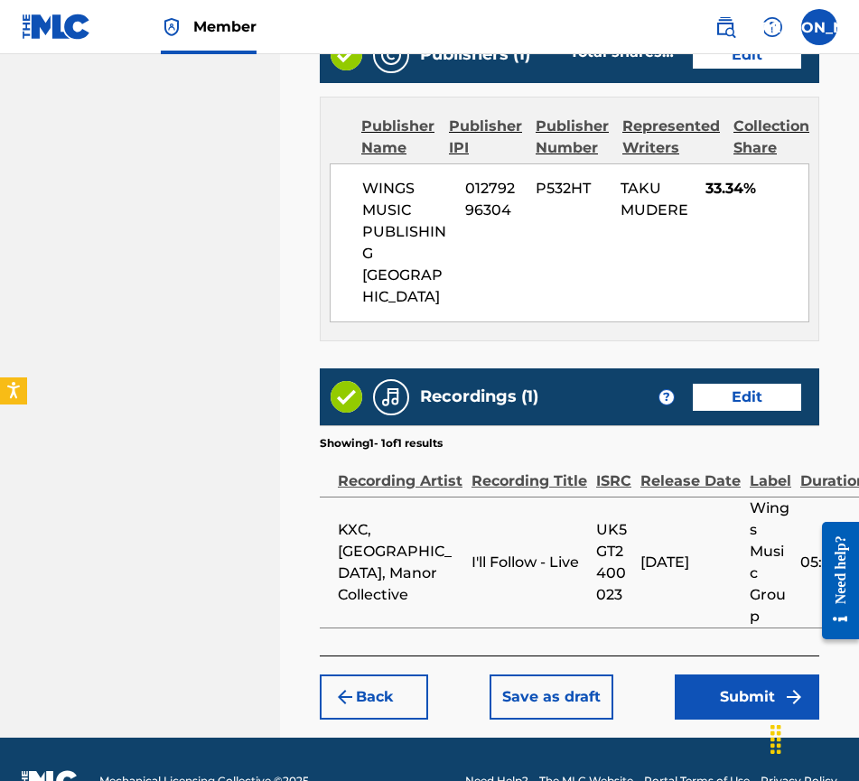
click at [743, 675] on button "Submit" at bounding box center [747, 697] width 145 height 45
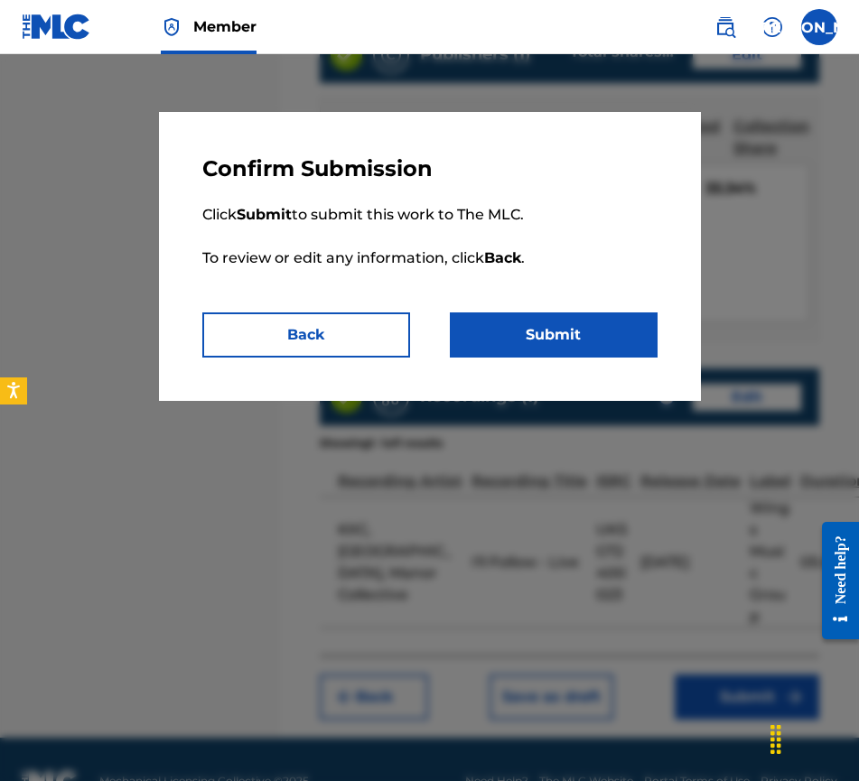
click at [538, 332] on button "Submit" at bounding box center [554, 335] width 208 height 45
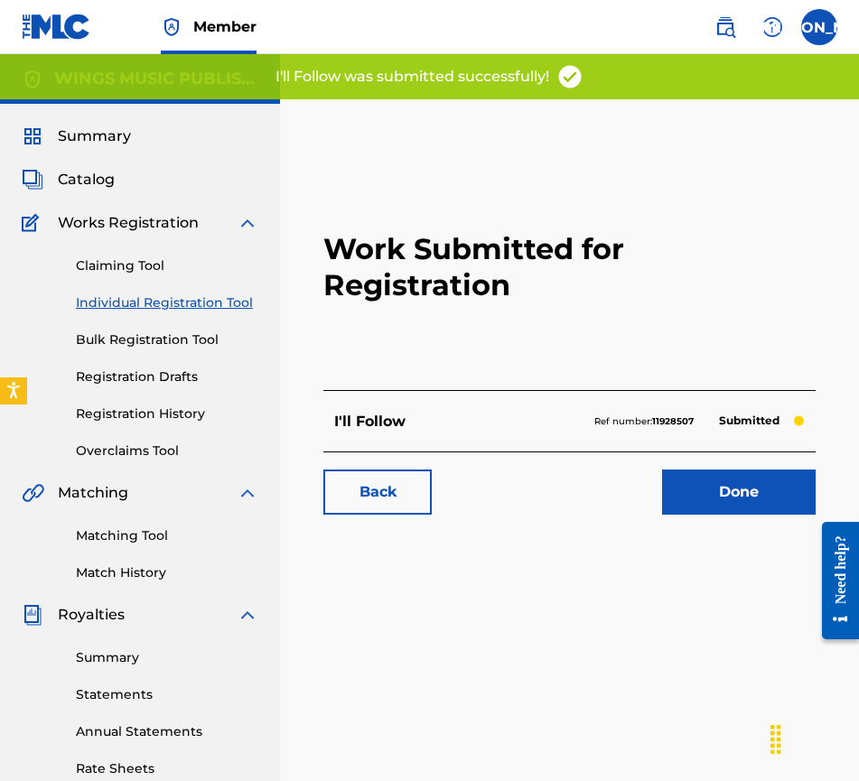
click at [724, 485] on link "Done" at bounding box center [739, 492] width 154 height 45
